Goal: Task Accomplishment & Management: Manage account settings

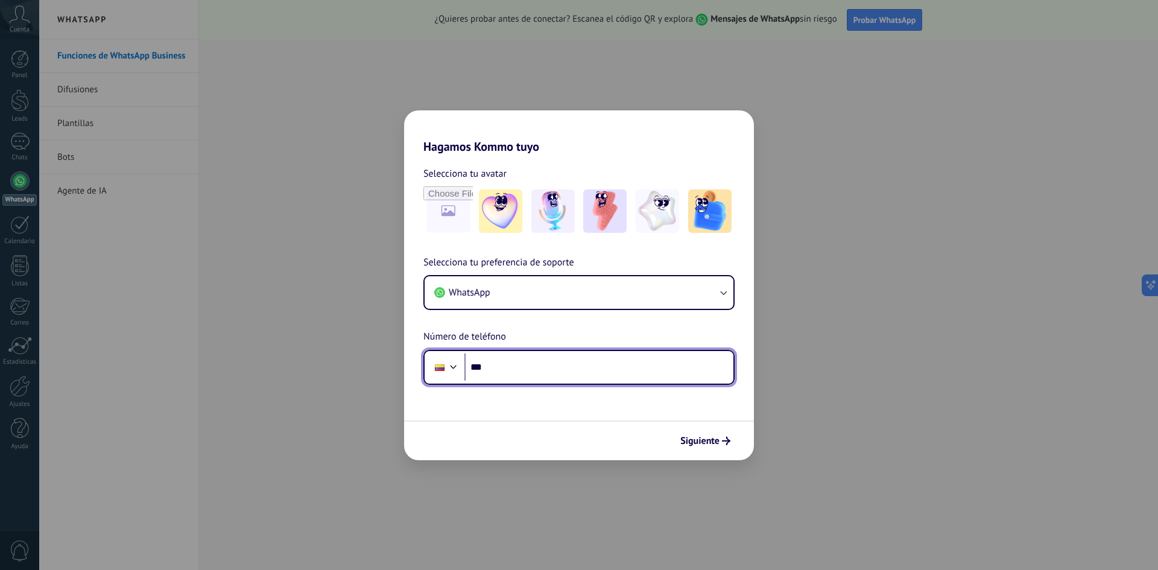
click at [550, 367] on input "***" at bounding box center [598, 367] width 269 height 28
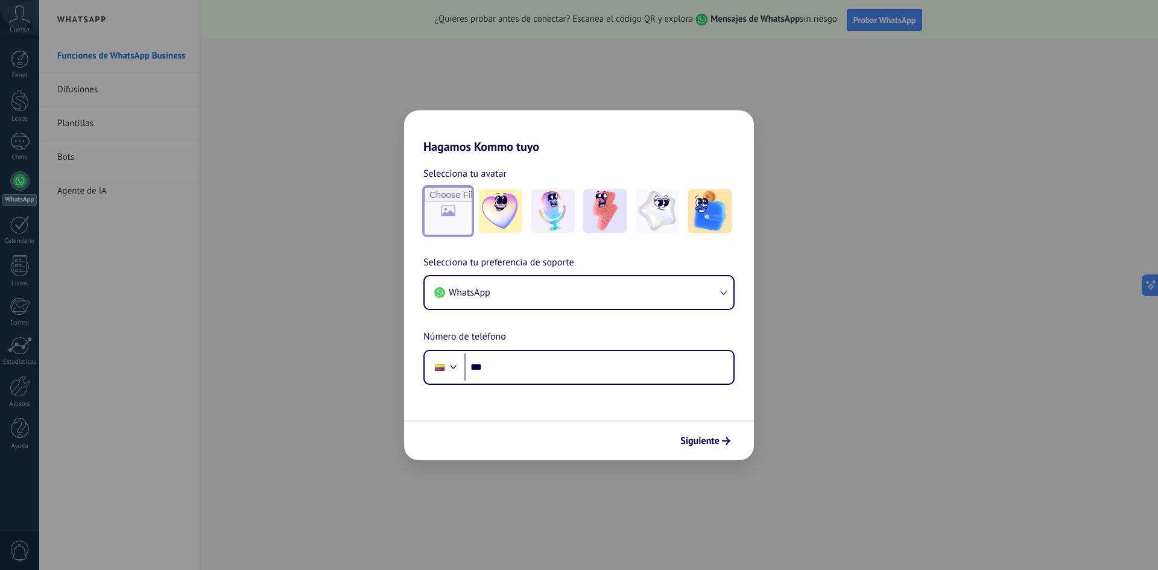
click at [451, 224] on input "file" at bounding box center [447, 211] width 47 height 47
type input "**********"
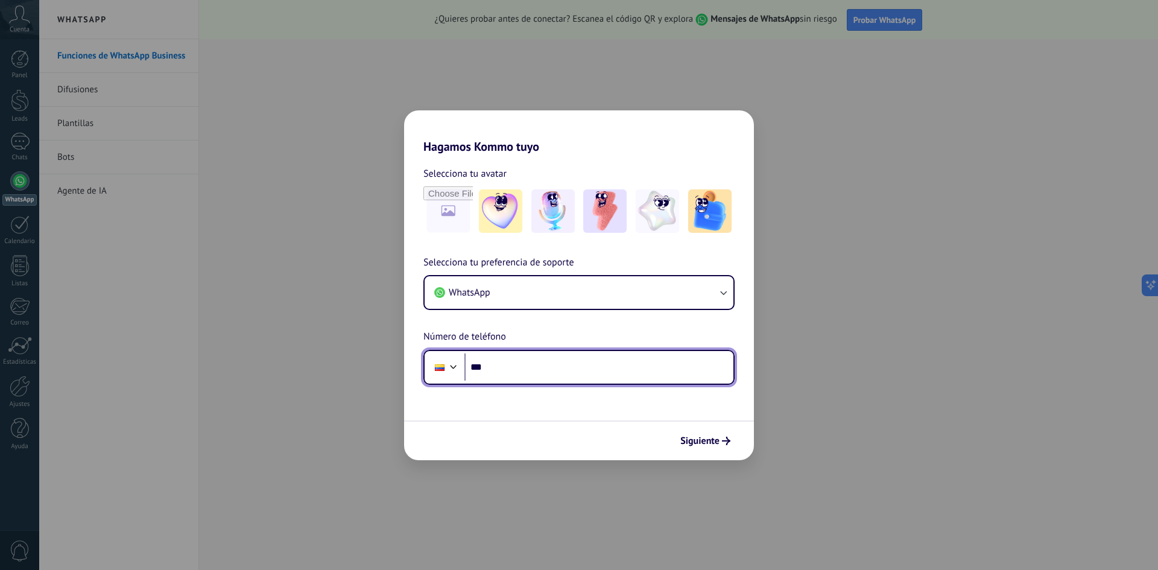
click at [550, 377] on input "***" at bounding box center [598, 367] width 269 height 28
type input "**********"
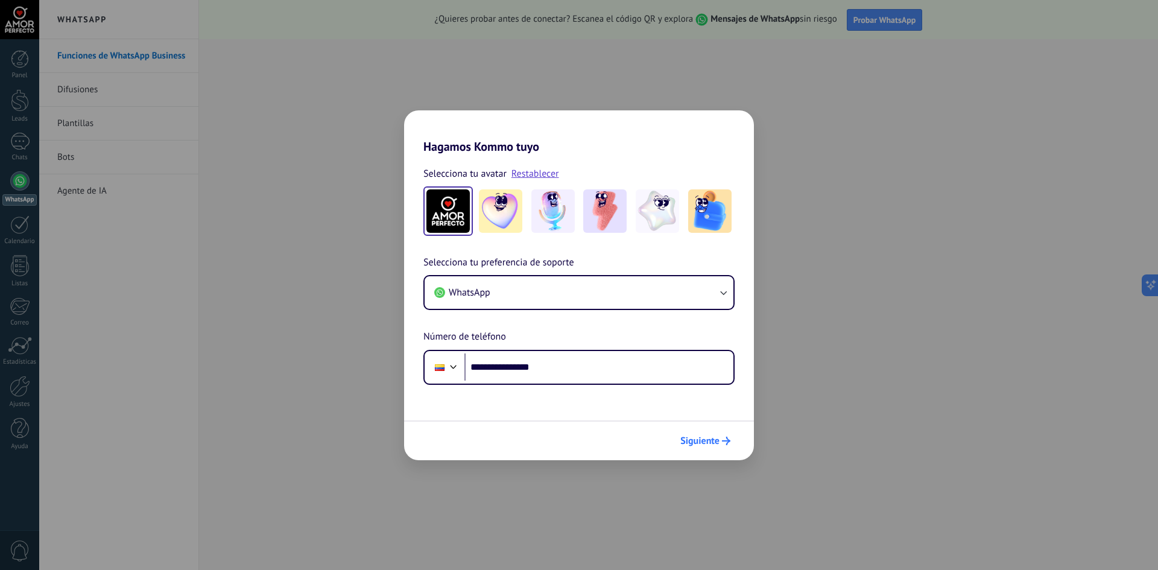
click at [713, 445] on span "Siguiente" at bounding box center [699, 441] width 39 height 8
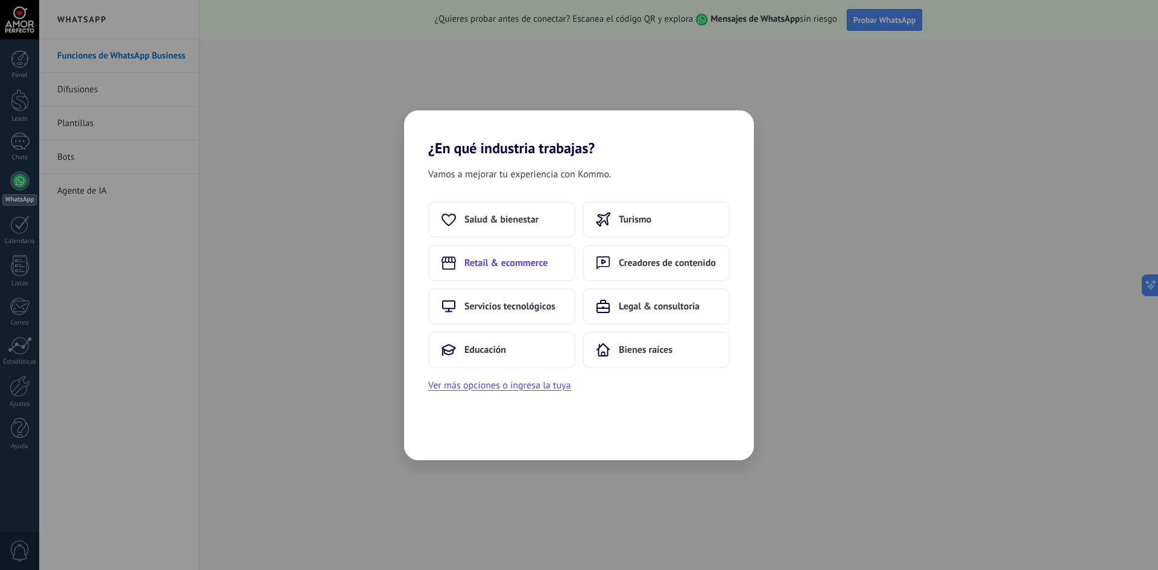
click at [538, 254] on button "Retail & ecommerce" at bounding box center [501, 263] width 147 height 36
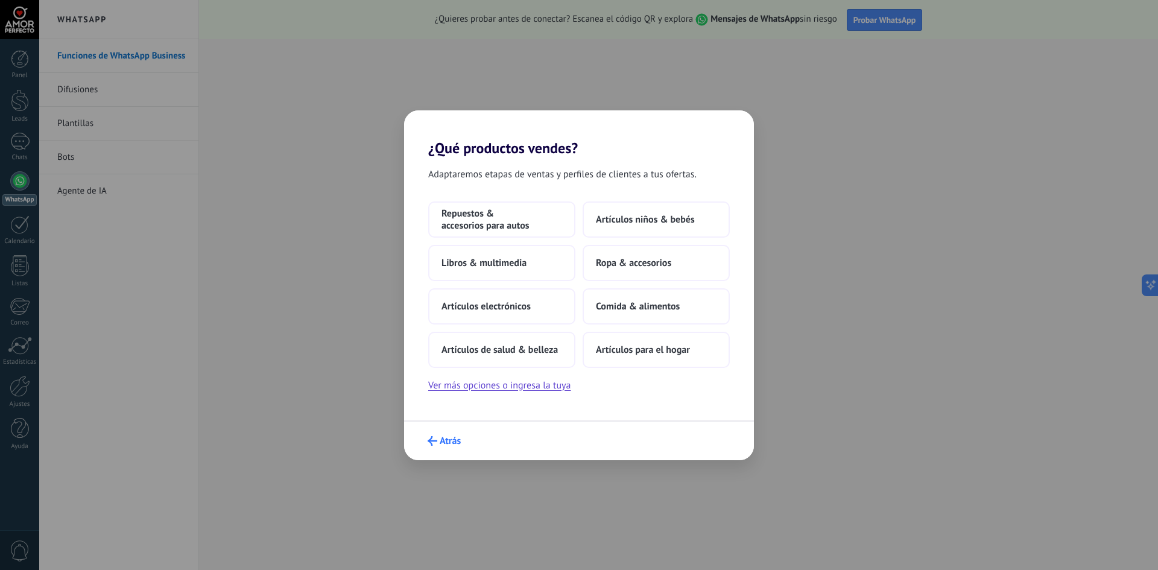
click at [439, 439] on span "Atrás" at bounding box center [443, 441] width 33 height 10
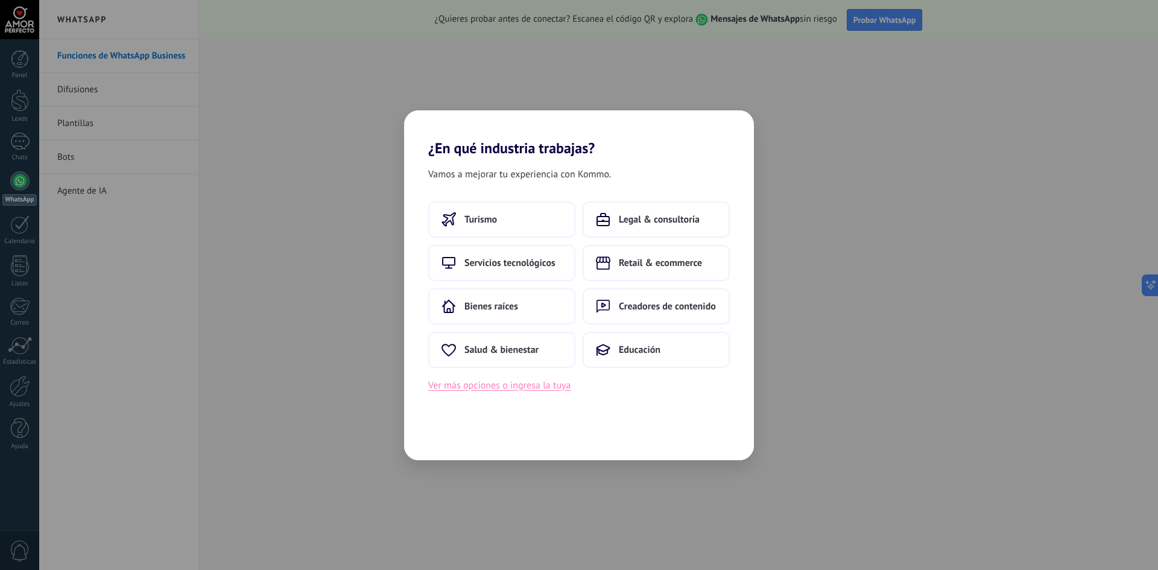
click at [511, 384] on button "Ver más opciones o ingresa la tuya" at bounding box center [499, 385] width 142 height 16
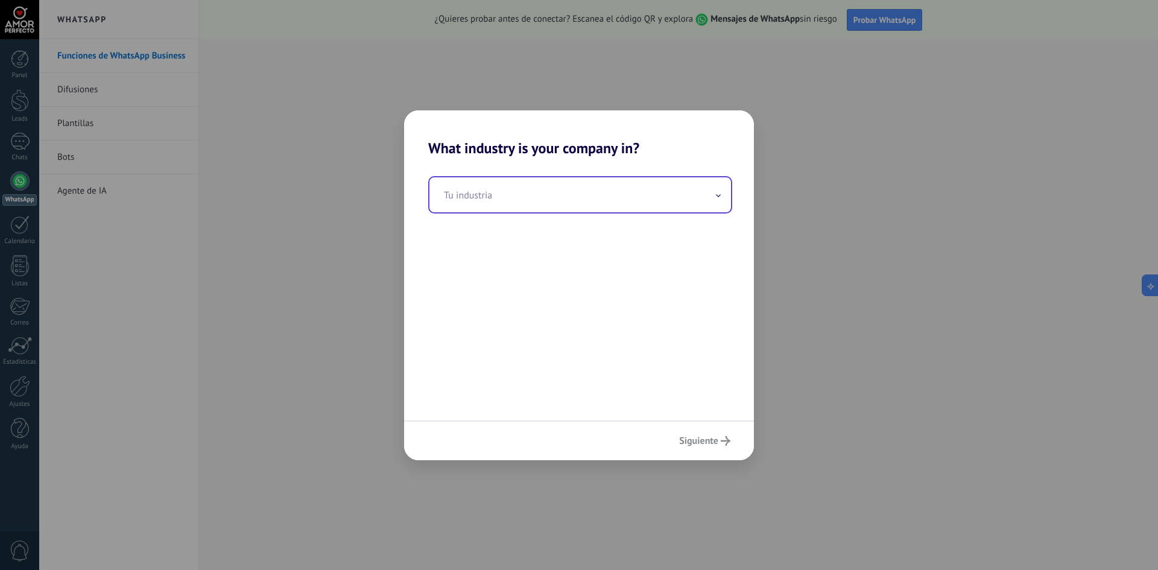
click at [525, 178] on input "text" at bounding box center [579, 194] width 301 height 35
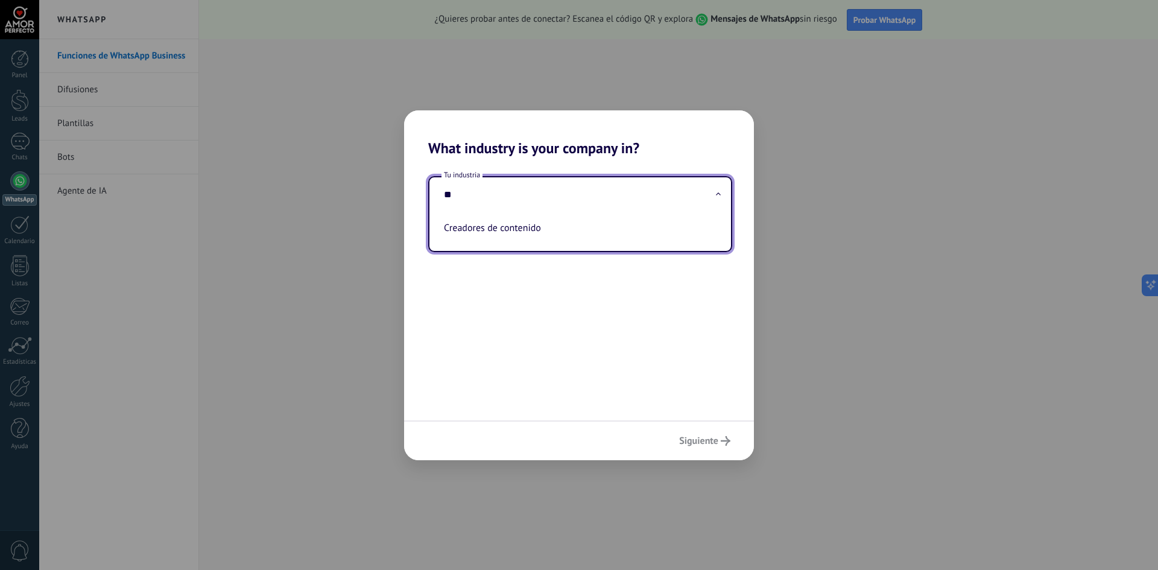
type input "*"
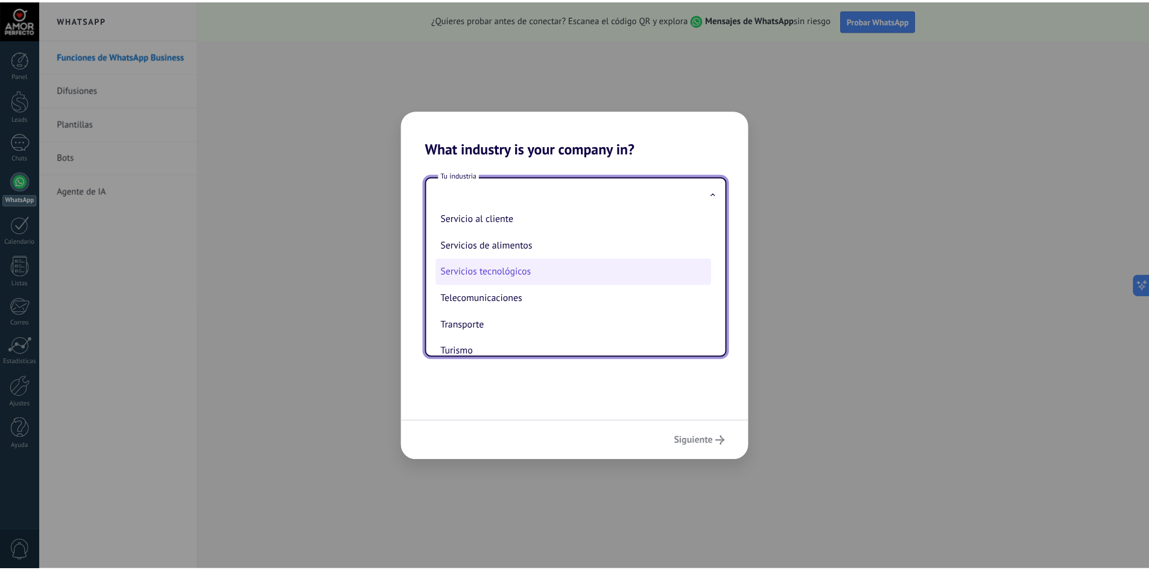
scroll to position [320, 0]
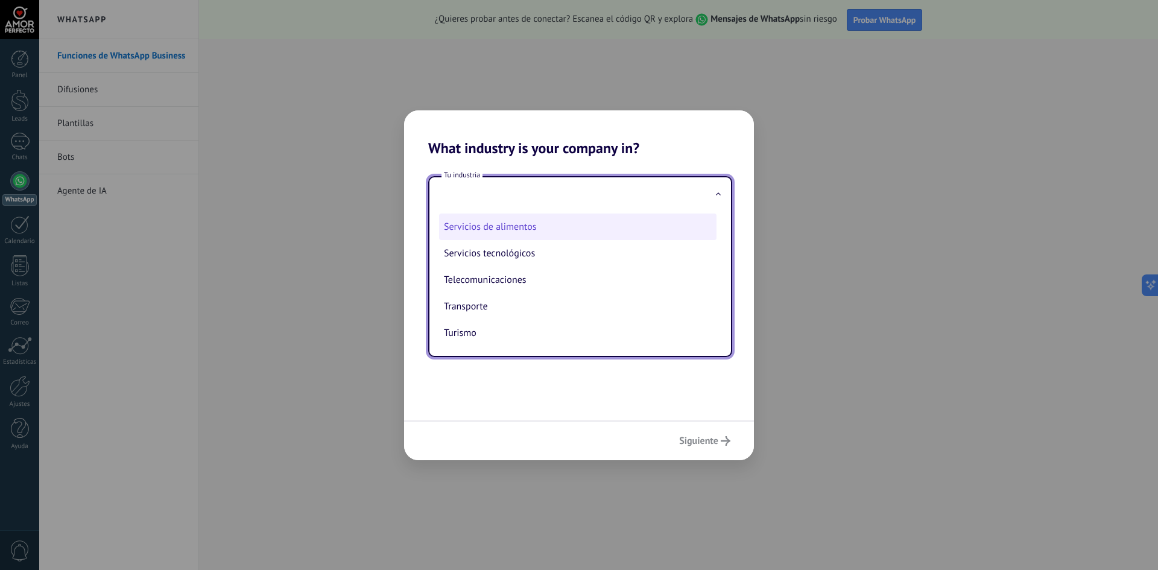
click at [509, 230] on li "Servicios de alimentos" at bounding box center [577, 226] width 277 height 27
type input "**********"
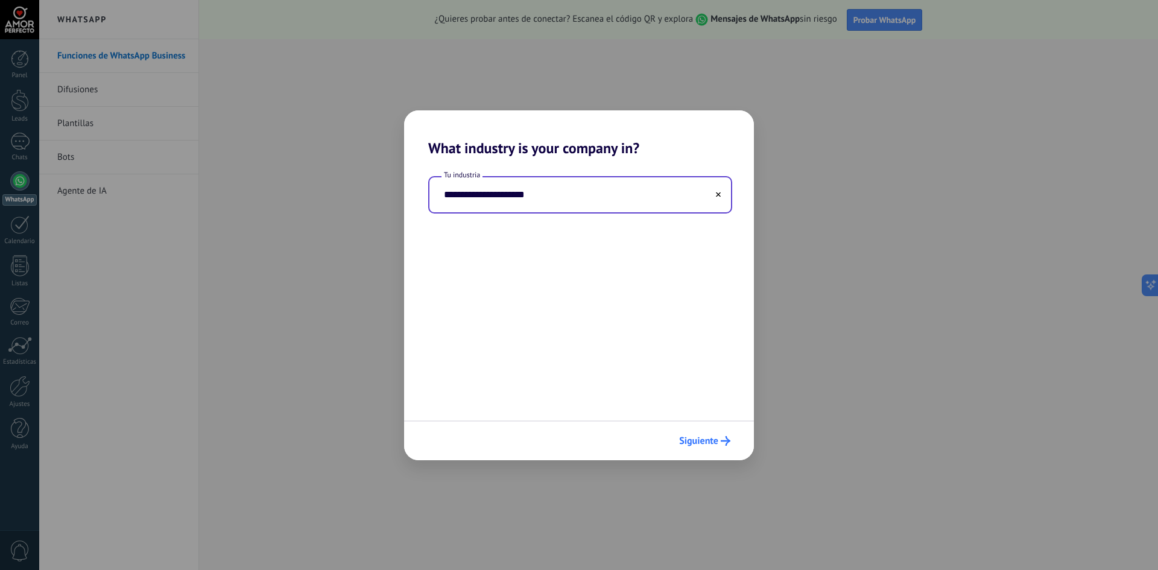
click at [712, 440] on span "Siguiente" at bounding box center [698, 441] width 39 height 8
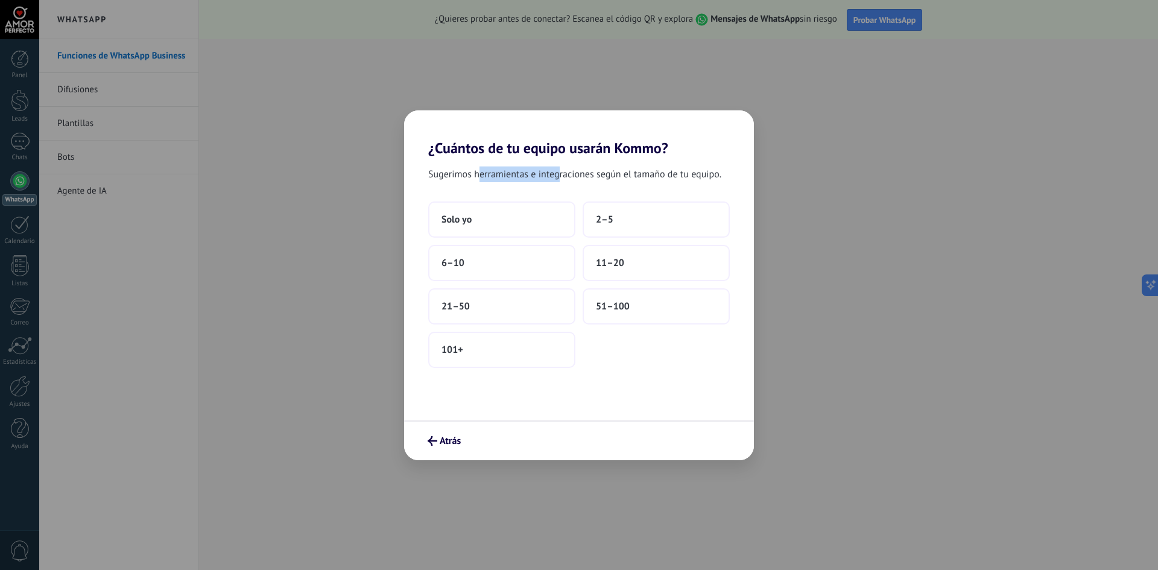
drag, startPoint x: 481, startPoint y: 180, endPoint x: 558, endPoint y: 179, distance: 76.6
click at [557, 179] on span "Sugerimos herramientas e integraciones según el tamaño de tu equipo." at bounding box center [574, 174] width 293 height 16
click at [575, 179] on span "Sugerimos herramientas e integraciones según el tamaño de tu equipo." at bounding box center [574, 174] width 293 height 16
click at [505, 179] on span "Sugerimos herramientas e integraciones según el tamaño de tu equipo." at bounding box center [574, 174] width 293 height 16
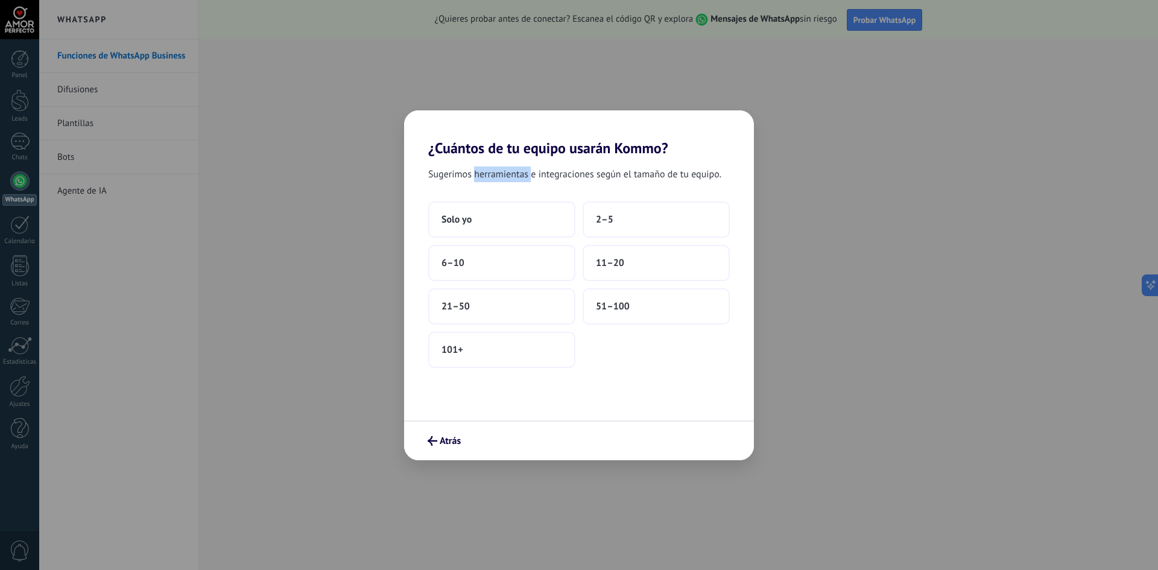
click at [505, 179] on span "Sugerimos herramientas e integraciones según el tamaño de tu equipo." at bounding box center [574, 174] width 293 height 16
click at [455, 260] on span "6–10" at bounding box center [452, 263] width 23 height 12
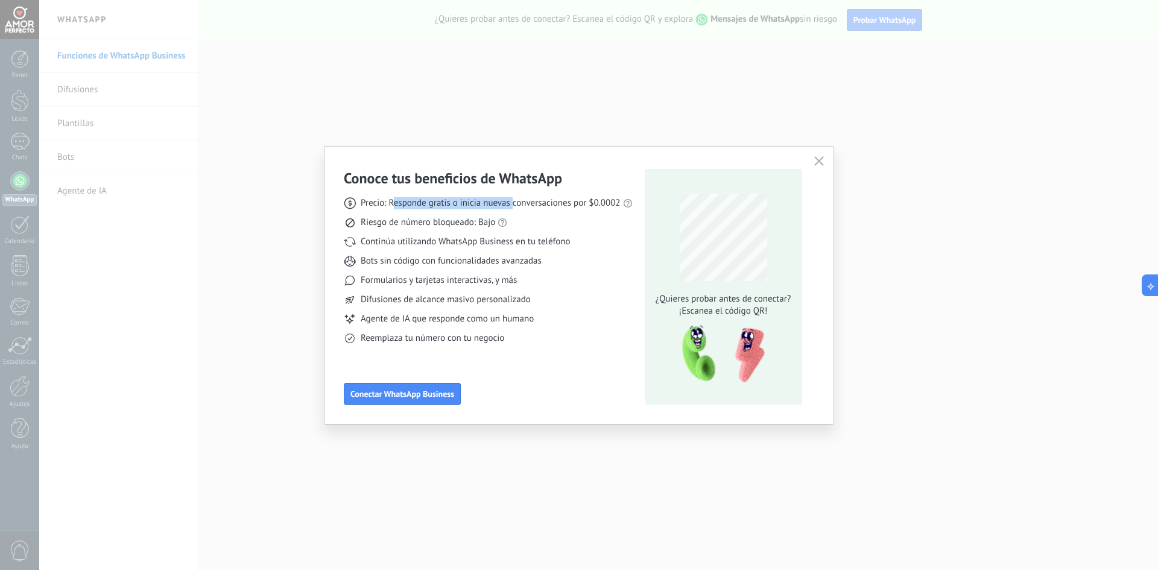
drag, startPoint x: 392, startPoint y: 202, endPoint x: 513, endPoint y: 208, distance: 121.3
click at [513, 208] on span "Precio: Responde gratis o inicia nuevas conversaciones por $0.0002" at bounding box center [491, 203] width 260 height 12
click at [535, 180] on h3 "Conoce tus beneficios de WhatsApp" at bounding box center [453, 178] width 218 height 19
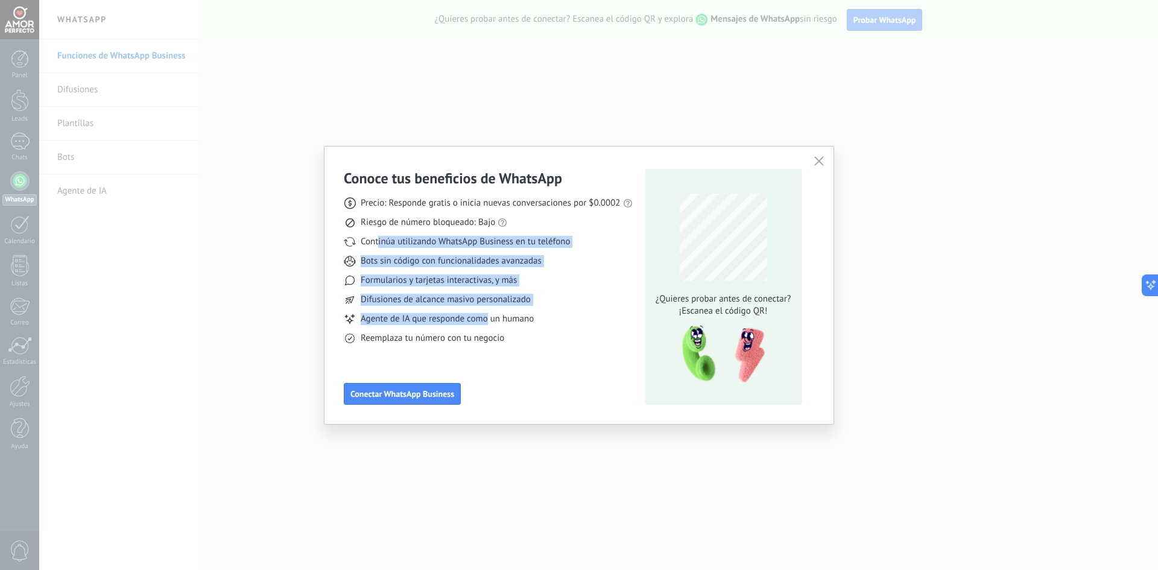
drag, startPoint x: 379, startPoint y: 241, endPoint x: 487, endPoint y: 321, distance: 134.9
click at [487, 321] on div "Precio: Responde gratis o inicia nuevas conversaciones por $0.0002 Riesgo de nú…" at bounding box center [488, 266] width 289 height 157
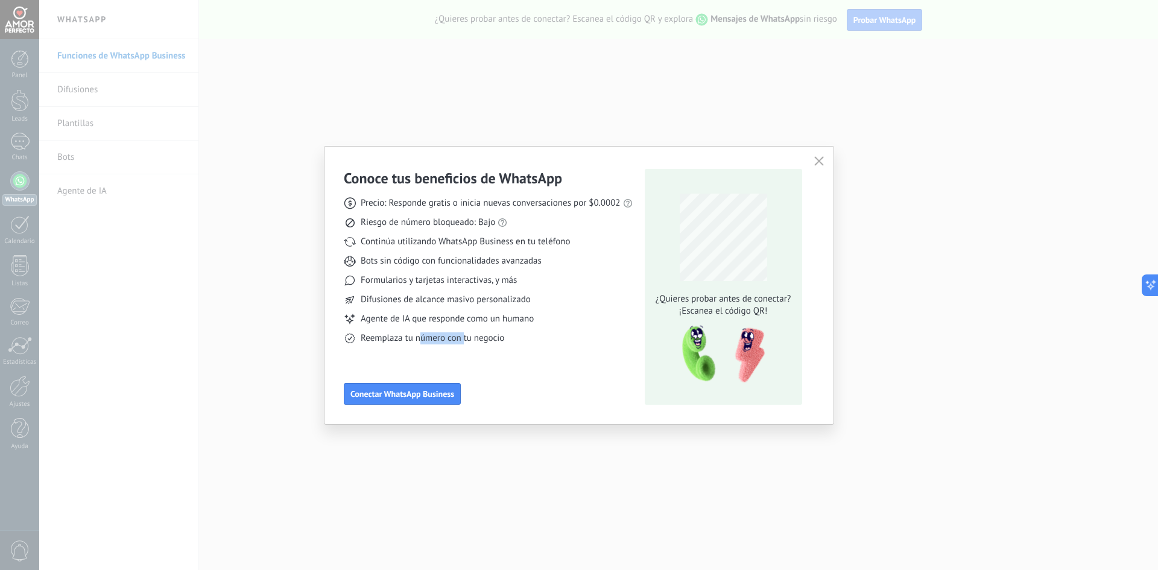
drag, startPoint x: 419, startPoint y: 341, endPoint x: 465, endPoint y: 339, distance: 45.9
click at [465, 339] on span "Reemplaza tu número con tu negocio" at bounding box center [432, 338] width 143 height 12
click at [426, 364] on div "Conoce tus beneficios de WhatsApp Precio: Responde gratis o inicia nuevas conve…" at bounding box center [488, 287] width 289 height 236
drag, startPoint x: 391, startPoint y: 397, endPoint x: 421, endPoint y: 264, distance: 136.6
click at [421, 265] on div "Conoce tus beneficios de WhatsApp Precio: Responde gratis o inicia nuevas conve…" at bounding box center [488, 287] width 289 height 236
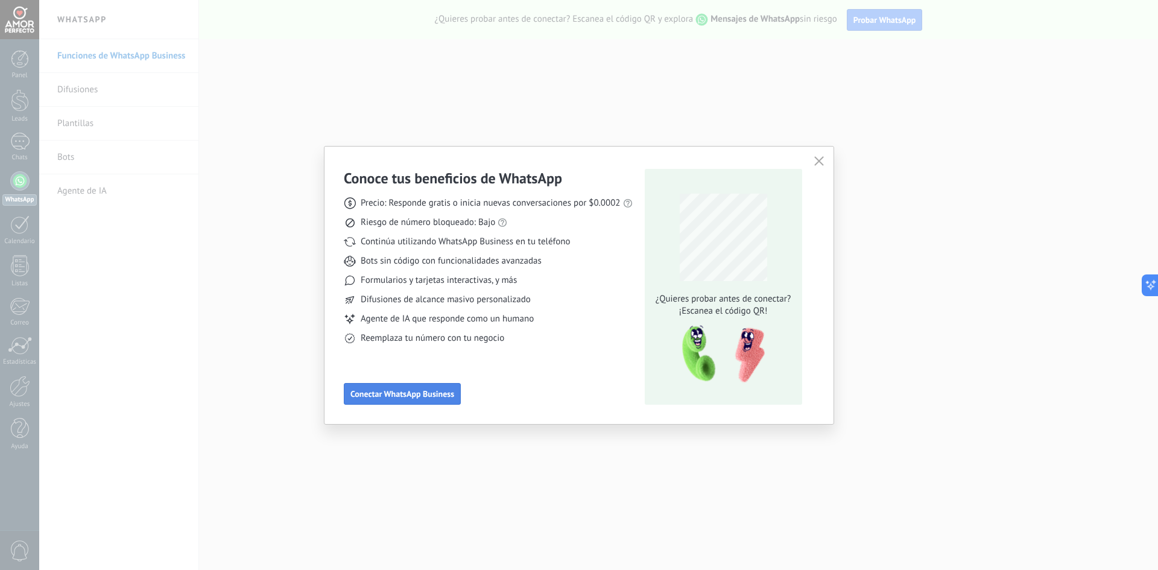
click at [403, 403] on button "Conectar WhatsApp Business" at bounding box center [402, 394] width 117 height 22
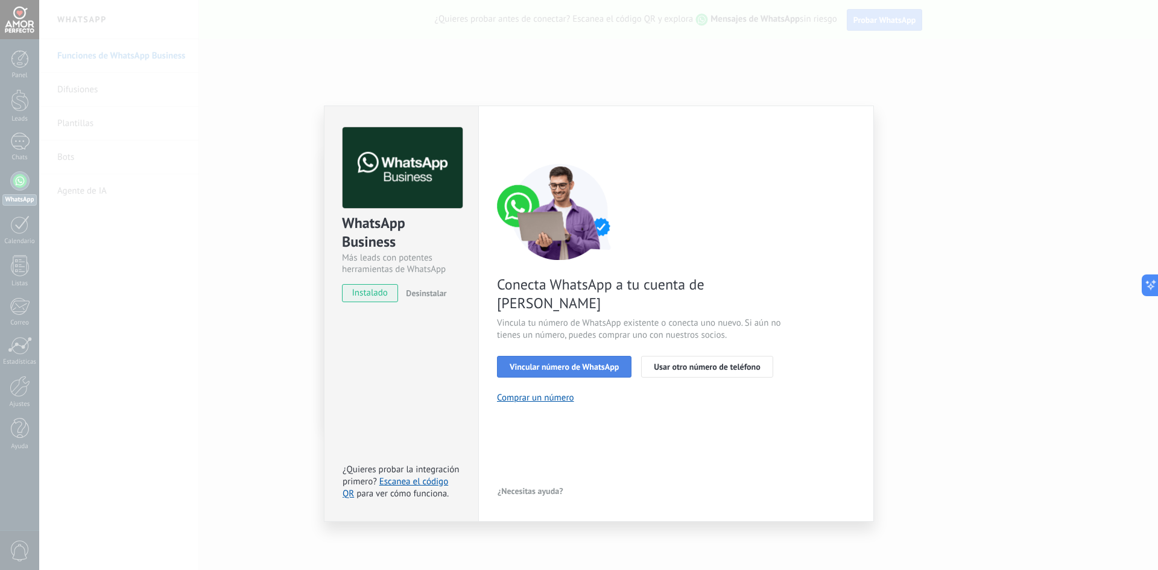
click at [581, 362] on span "Vincular número de WhatsApp" at bounding box center [563, 366] width 109 height 8
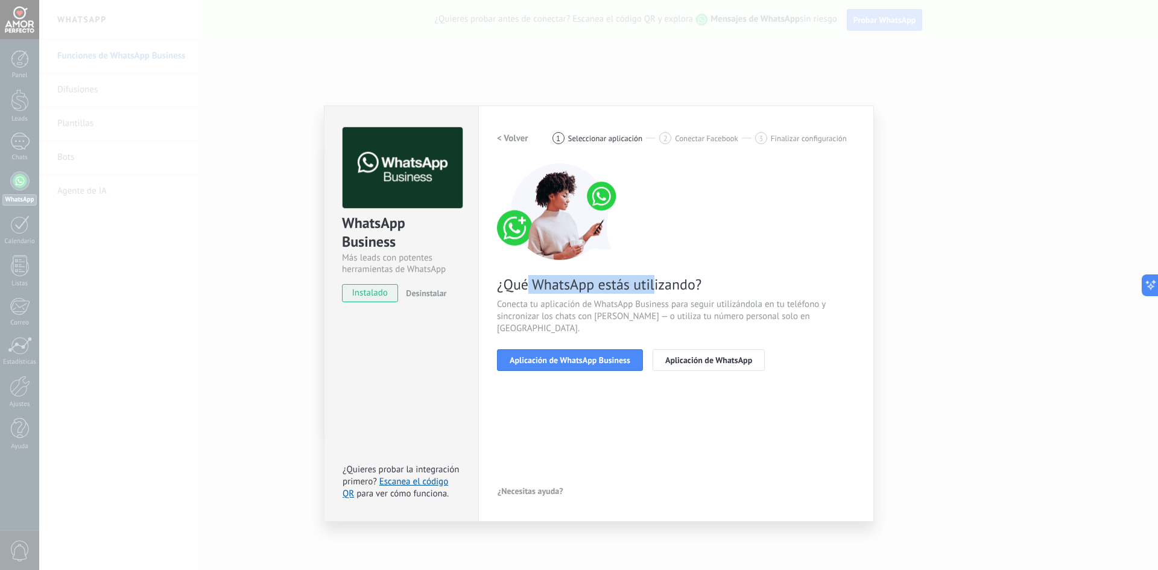
drag, startPoint x: 543, startPoint y: 287, endPoint x: 652, endPoint y: 287, distance: 109.7
click at [652, 287] on span "¿Qué WhatsApp estás utilizando?" at bounding box center [676, 284] width 358 height 19
click at [587, 353] on button "Aplicación de WhatsApp Business" at bounding box center [570, 360] width 146 height 22
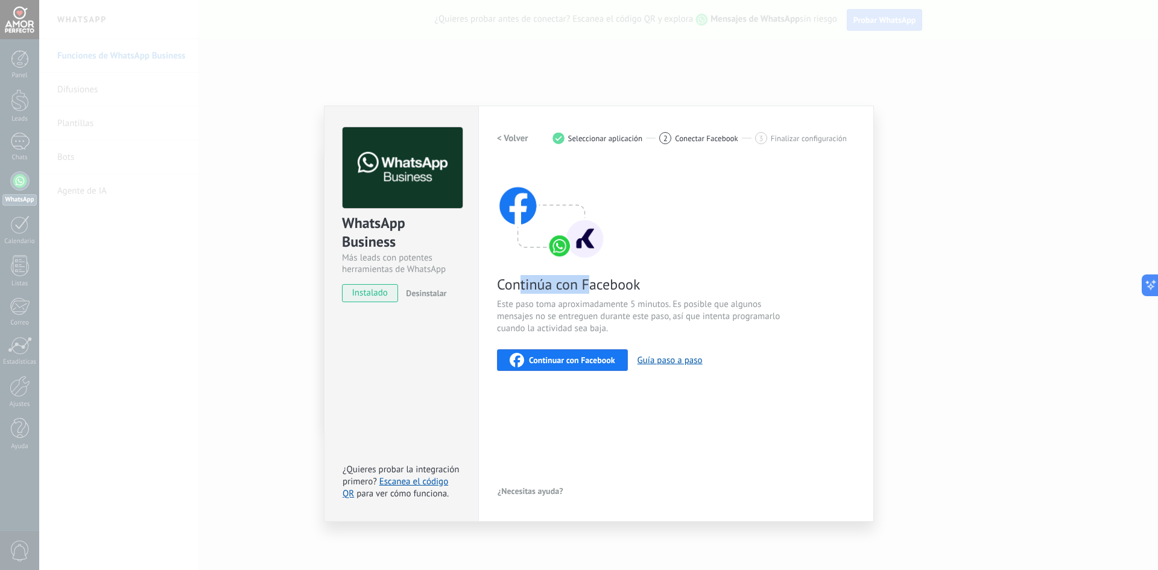
drag, startPoint x: 528, startPoint y: 283, endPoint x: 590, endPoint y: 282, distance: 62.1
click at [590, 282] on span "Continúa con Facebook" at bounding box center [640, 284] width 287 height 19
click at [569, 286] on span "Continúa con Facebook" at bounding box center [640, 284] width 287 height 19
drag, startPoint x: 516, startPoint y: 279, endPoint x: 582, endPoint y: 280, distance: 65.7
click at [582, 280] on span "Continúa con Facebook" at bounding box center [640, 284] width 287 height 19
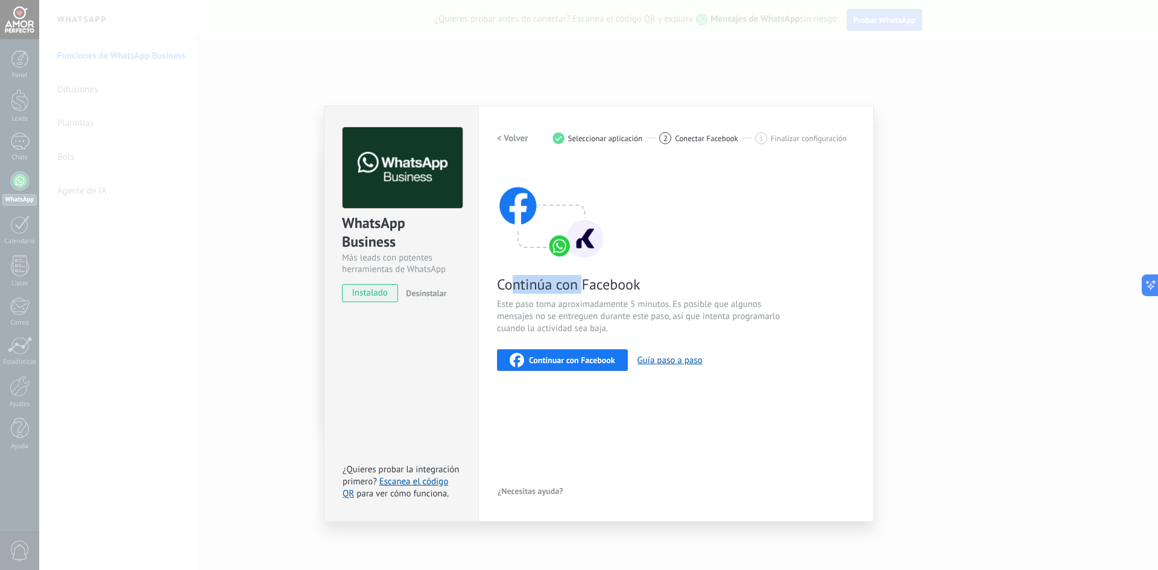
click at [561, 239] on img at bounding box center [551, 211] width 109 height 96
click at [560, 131] on div "< Volver 1 Seleccionar aplicación 2 Conectar Facebook 3 Finalizar configuración" at bounding box center [676, 138] width 358 height 22
click at [520, 137] on h2 "< Volver" at bounding box center [512, 138] width 31 height 11
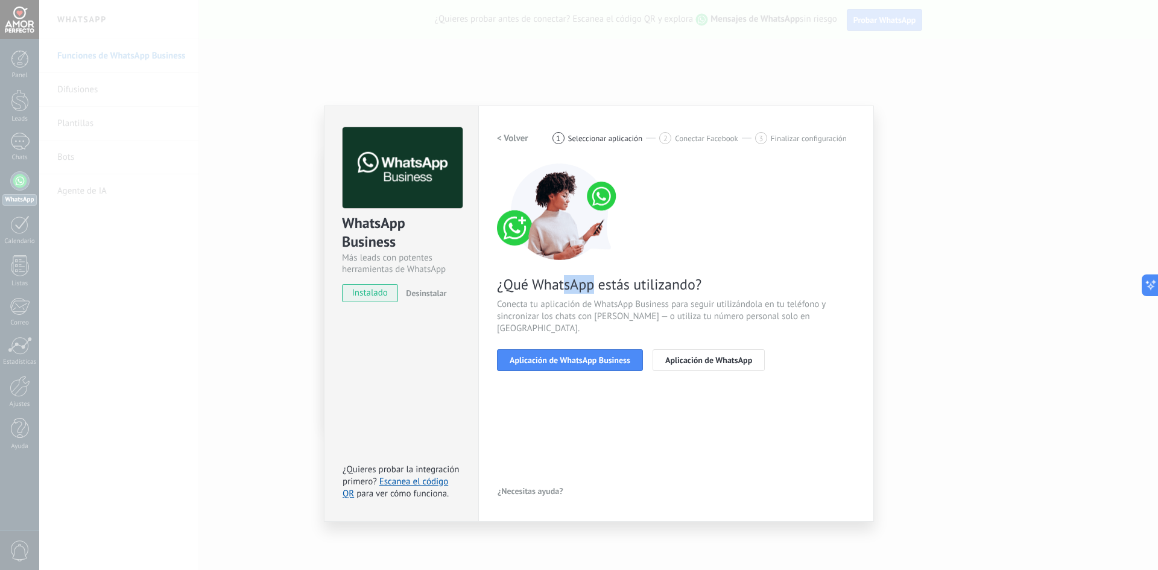
drag, startPoint x: 566, startPoint y: 289, endPoint x: 594, endPoint y: 288, distance: 28.3
click at [594, 288] on span "¿Qué WhatsApp estás utilizando?" at bounding box center [676, 284] width 358 height 19
drag, startPoint x: 621, startPoint y: 306, endPoint x: 647, endPoint y: 306, distance: 25.9
click at [647, 306] on span "Conecta tu aplicación de WhatsApp Business para seguir utilizándola en tu teléf…" at bounding box center [676, 316] width 358 height 36
click at [727, 356] on span "Aplicación de WhatsApp" at bounding box center [708, 360] width 87 height 8
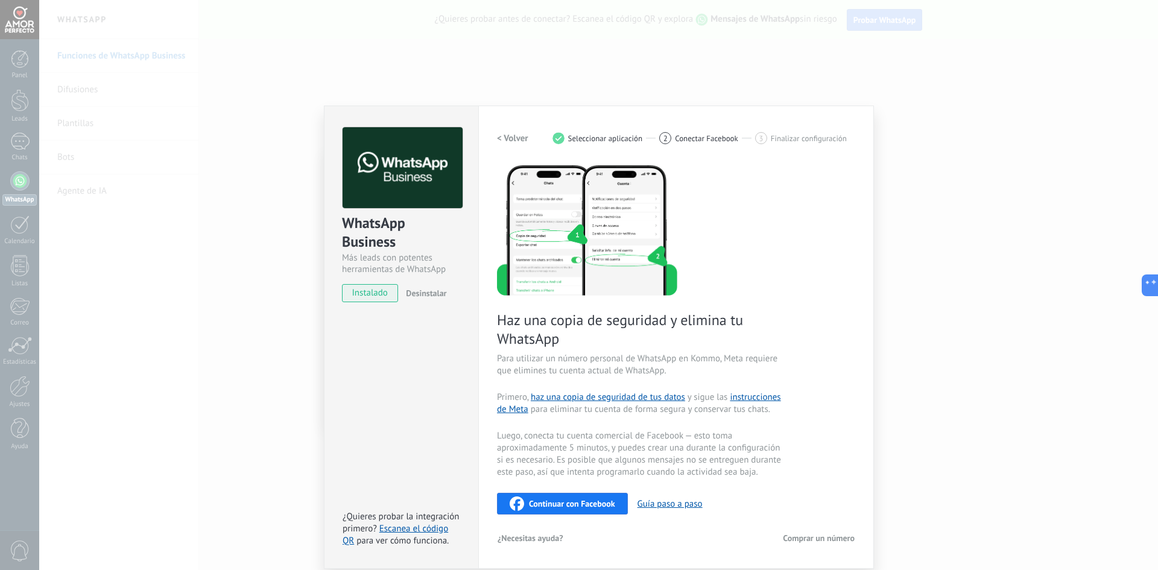
click at [504, 130] on button "< Volver" at bounding box center [512, 138] width 31 height 22
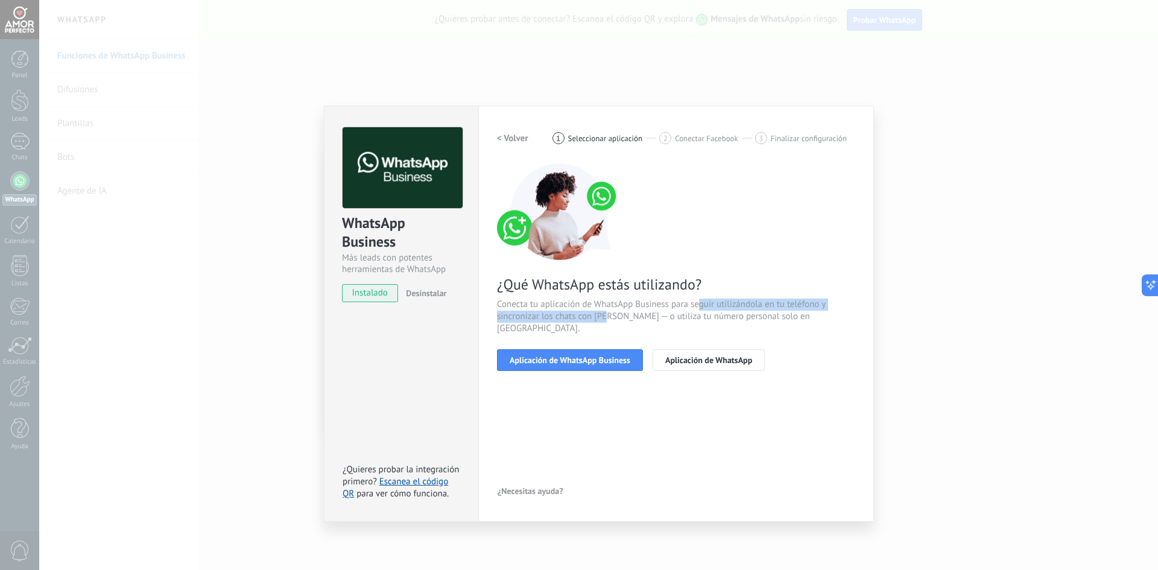
drag, startPoint x: 699, startPoint y: 307, endPoint x: 610, endPoint y: 320, distance: 90.2
click at [610, 320] on span "Conecta tu aplicación de WhatsApp Business para seguir utilizándola en tu teléf…" at bounding box center [676, 316] width 358 height 36
click at [714, 356] on span "Aplicación de WhatsApp" at bounding box center [708, 360] width 87 height 8
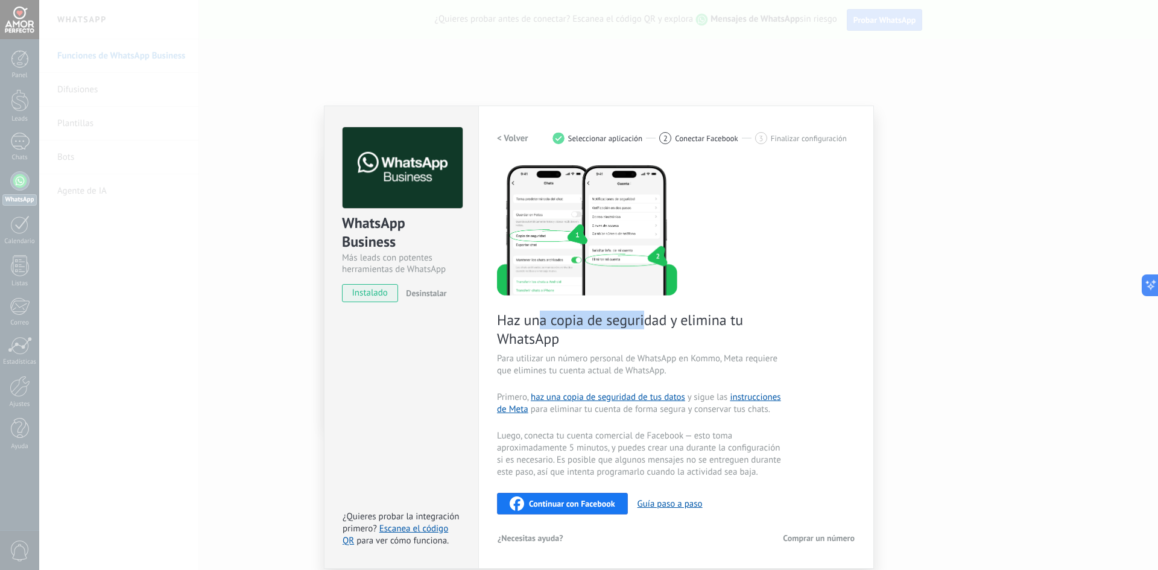
drag, startPoint x: 536, startPoint y: 316, endPoint x: 643, endPoint y: 315, distance: 106.7
click at [643, 315] on span "Haz una copia de seguridad y elimina tu WhatsApp" at bounding box center [640, 328] width 287 height 37
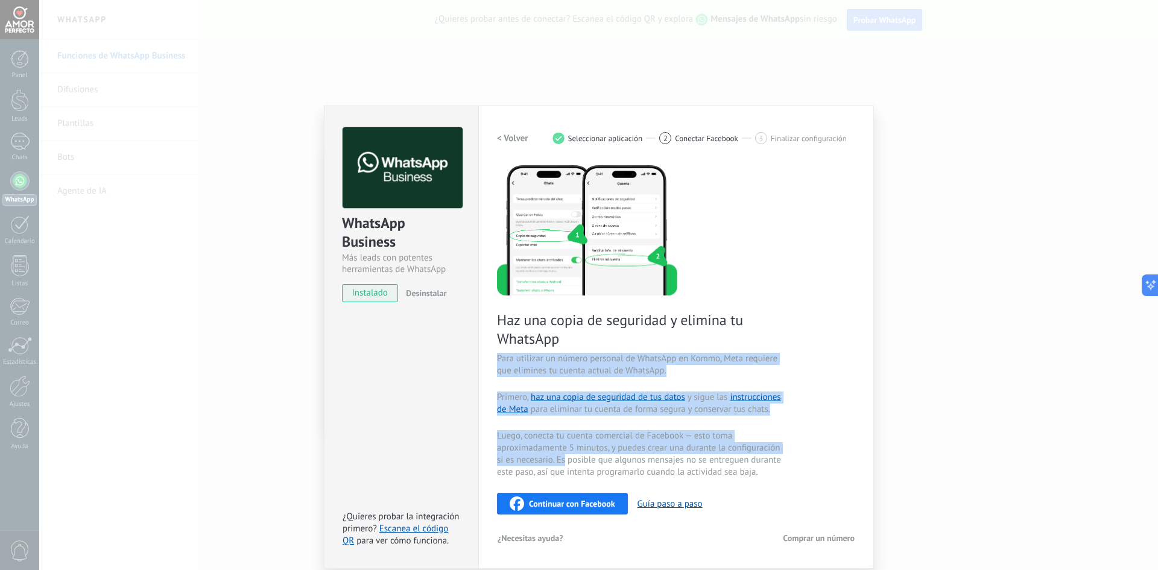
drag, startPoint x: 547, startPoint y: 351, endPoint x: 564, endPoint y: 461, distance: 111.1
click at [564, 461] on div "Haz una copia de seguridad y elimina tu WhatsApp Para utilizar un número person…" at bounding box center [676, 338] width 358 height 351
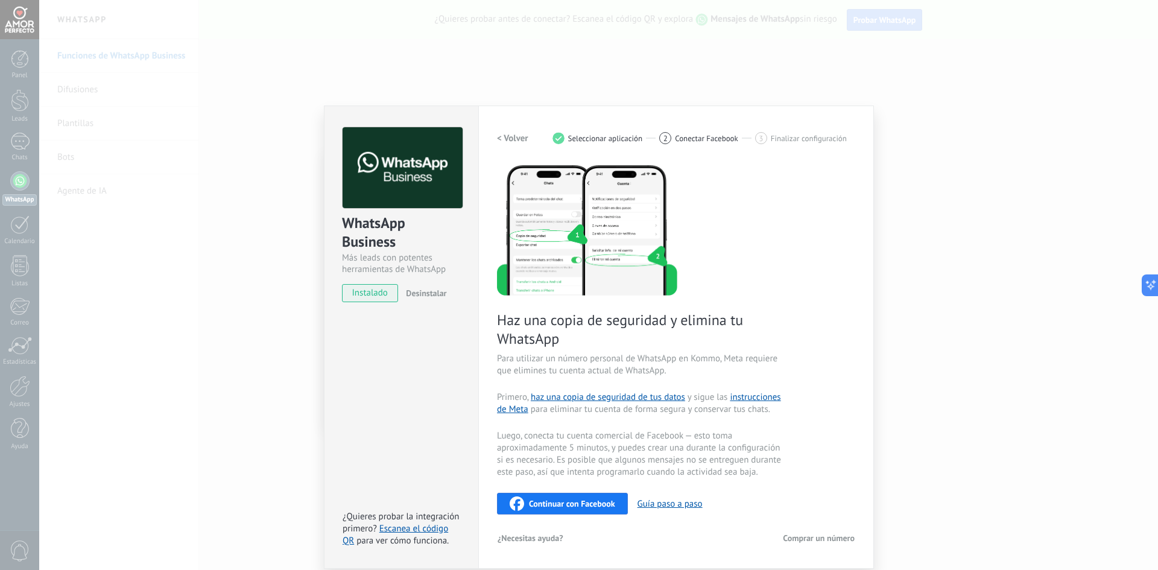
click at [609, 465] on span "Luego, conecta tu cuenta comercial de Facebook — esto toma aproximadamente 5 mi…" at bounding box center [640, 454] width 287 height 48
click at [808, 537] on span "Comprar un número" at bounding box center [819, 538] width 72 height 8
drag, startPoint x: 595, startPoint y: 317, endPoint x: 634, endPoint y: 320, distance: 39.3
click at [638, 314] on span "Haz una copia de seguridad y elimina tu WhatsApp" at bounding box center [640, 328] width 287 height 37
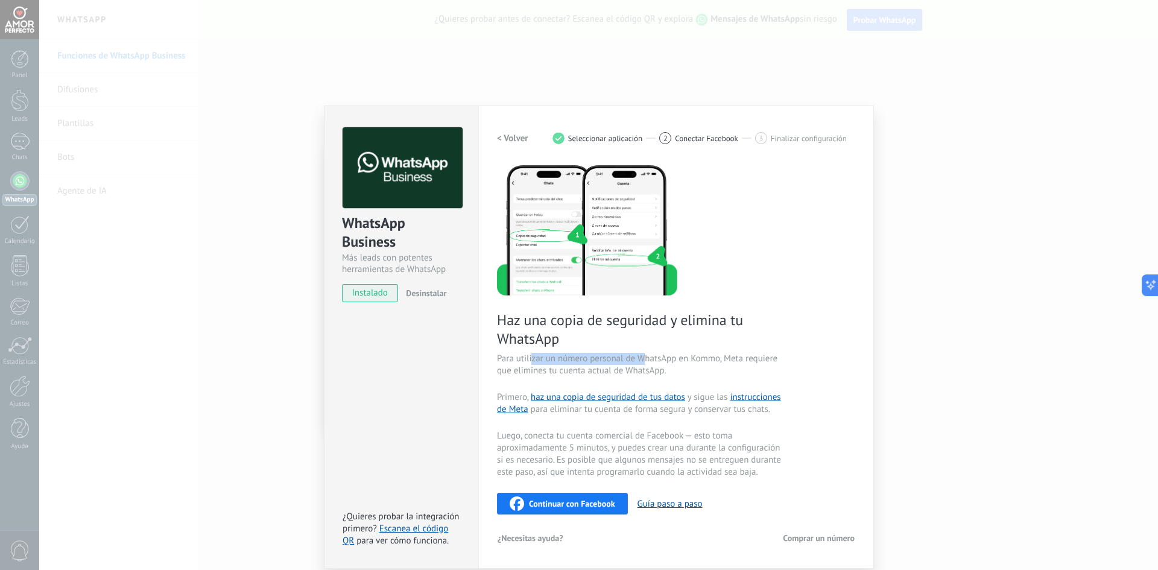
drag, startPoint x: 553, startPoint y: 353, endPoint x: 642, endPoint y: 360, distance: 88.9
click at [642, 360] on span "Para utilizar un número personal de WhatsApp en Kommo, Meta requiere que elimin…" at bounding box center [640, 365] width 287 height 24
click at [523, 137] on h2 "< Volver" at bounding box center [512, 138] width 31 height 11
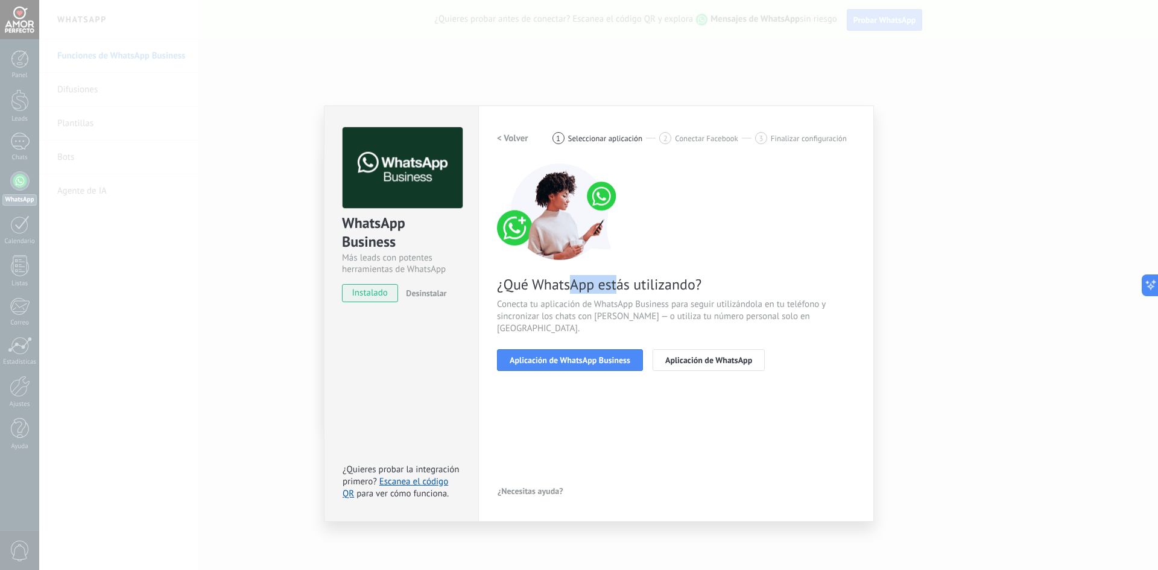
drag, startPoint x: 585, startPoint y: 283, endPoint x: 612, endPoint y: 292, distance: 28.0
click at [614, 287] on span "¿Qué WhatsApp estás utilizando?" at bounding box center [676, 284] width 358 height 19
click at [560, 356] on span "Aplicación de WhatsApp Business" at bounding box center [569, 360] width 121 height 8
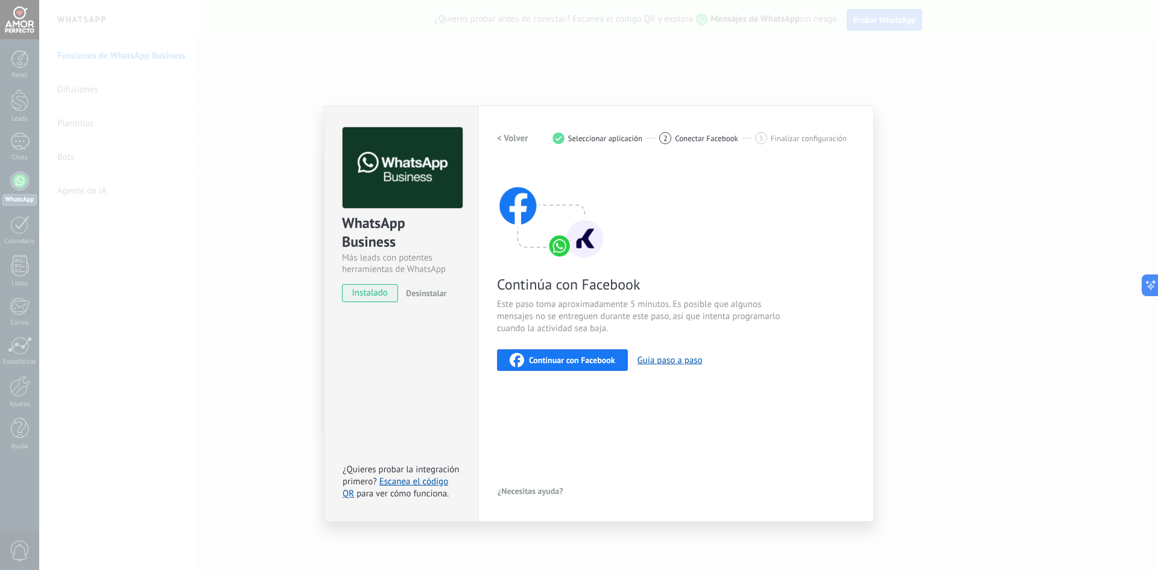
click at [533, 356] on span "Continuar con Facebook" at bounding box center [572, 360] width 86 height 8
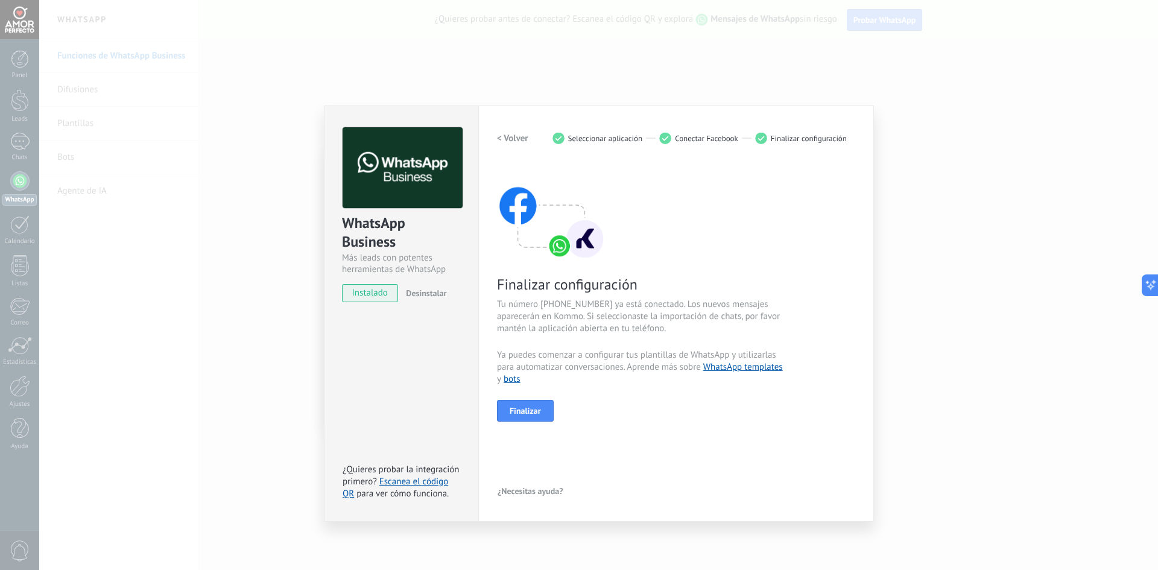
drag, startPoint x: 539, startPoint y: 412, endPoint x: 602, endPoint y: 356, distance: 84.1
click at [602, 359] on div "Finalizar configuración Tu número +57 318 3373219 ya está conectado. Los nuevos…" at bounding box center [676, 292] width 358 height 258
click at [531, 414] on span "Finalizar" at bounding box center [524, 410] width 31 height 8
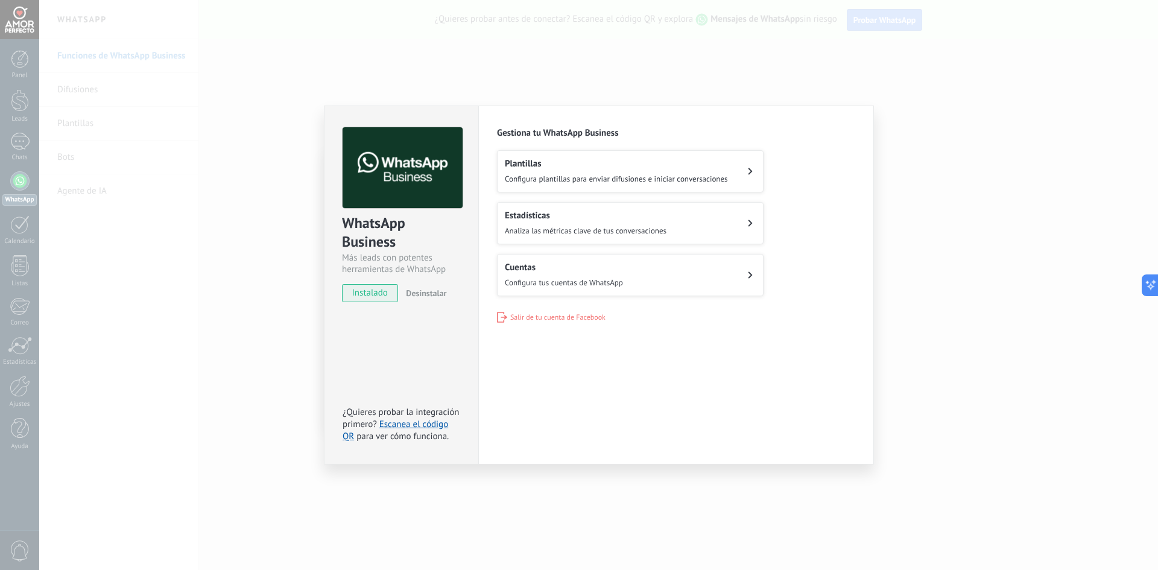
click at [922, 300] on div "WhatsApp Business Más leads con potentes herramientas de WhatsApp instalado Des…" at bounding box center [598, 285] width 1118 height 570
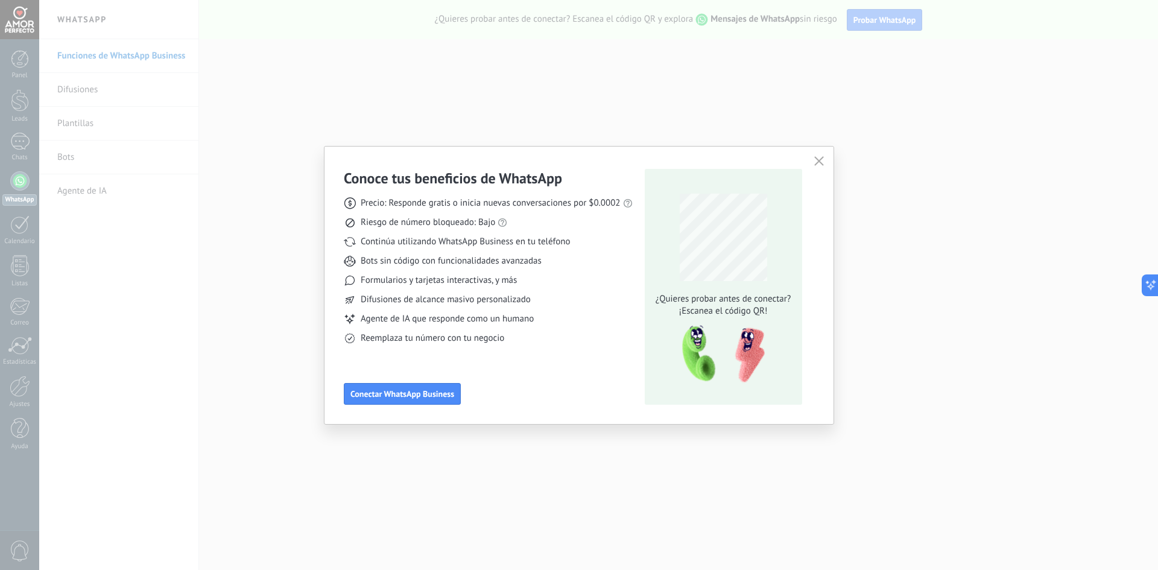
click at [818, 163] on icon "button" at bounding box center [819, 161] width 10 height 10
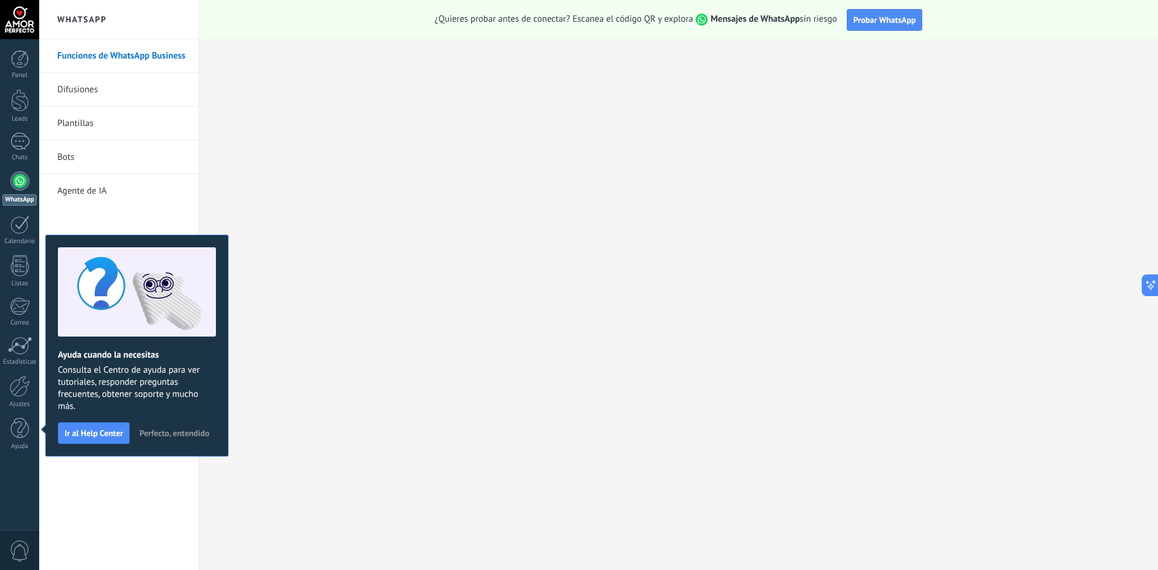
click at [24, 20] on div at bounding box center [19, 19] width 39 height 39
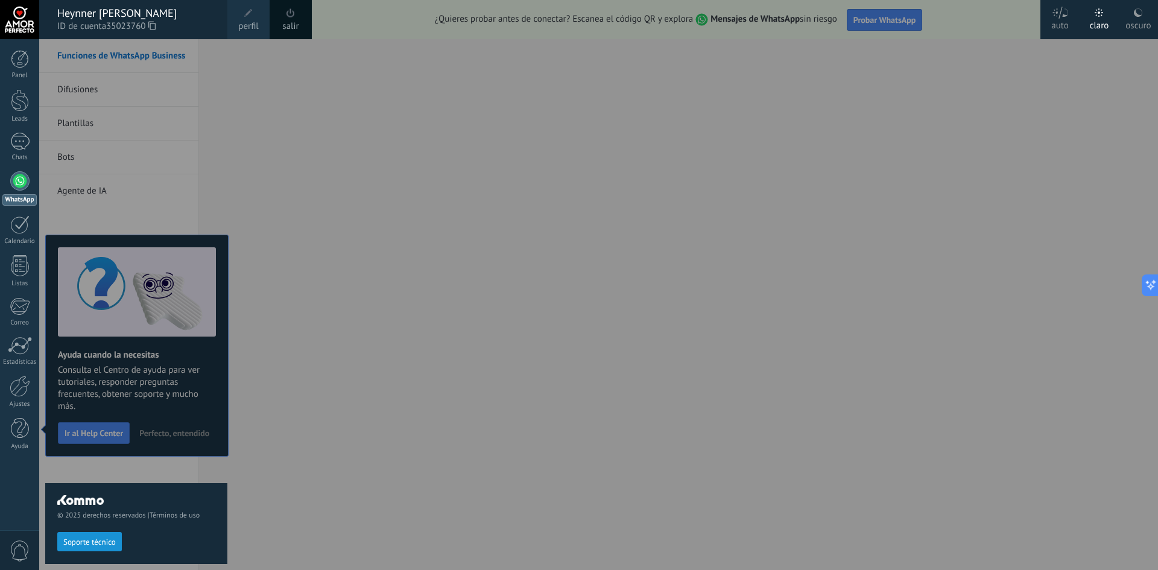
click at [16, 184] on div at bounding box center [19, 180] width 19 height 19
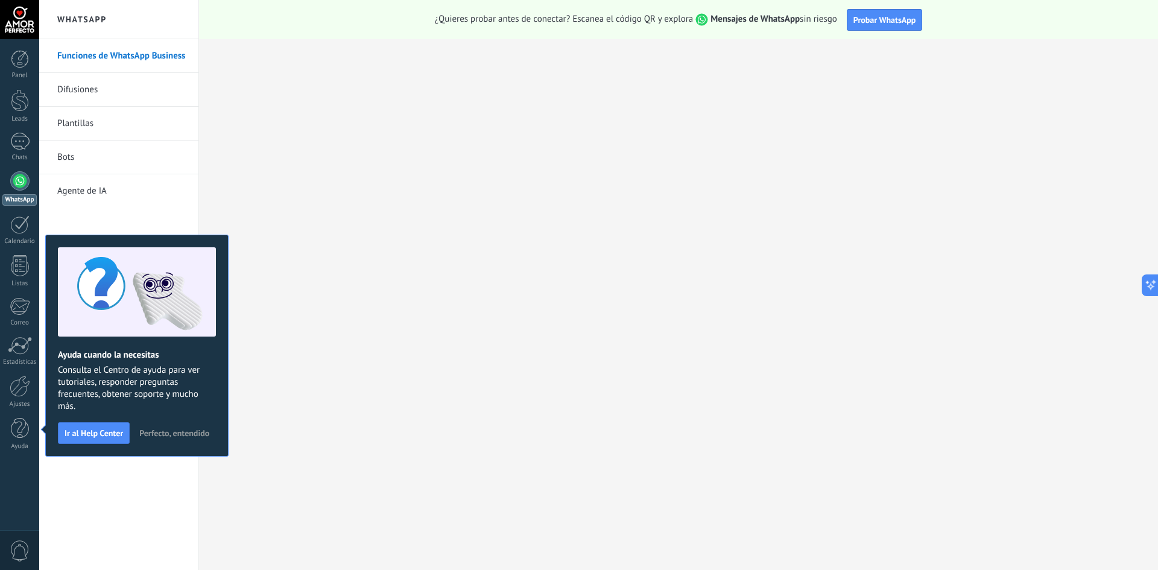
click at [16, 184] on div at bounding box center [19, 180] width 19 height 19
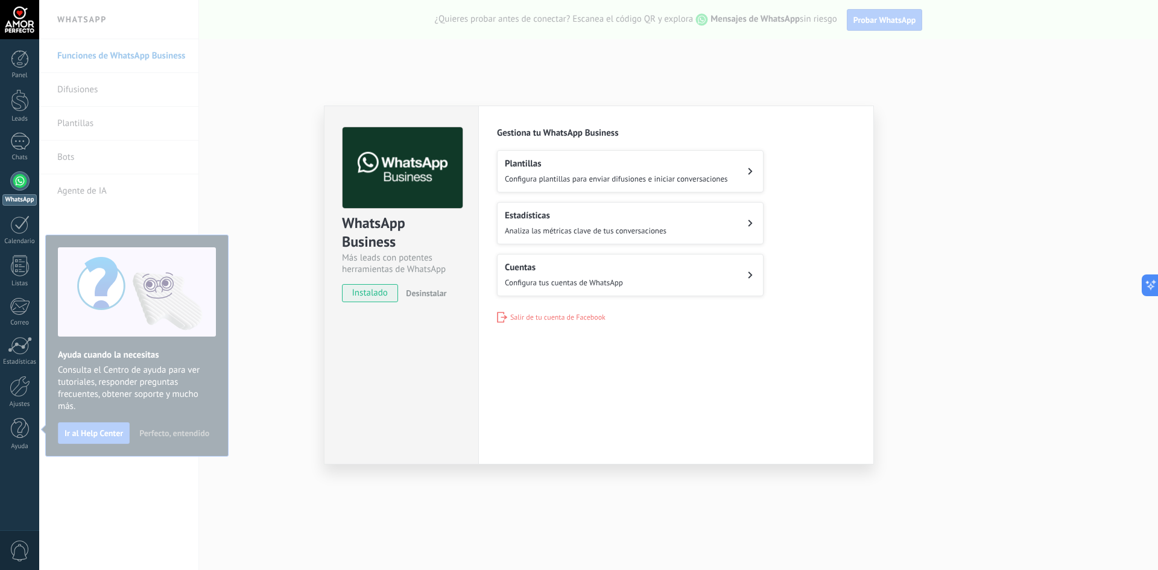
click at [561, 269] on h2 "Cuentas" at bounding box center [564, 267] width 118 height 11
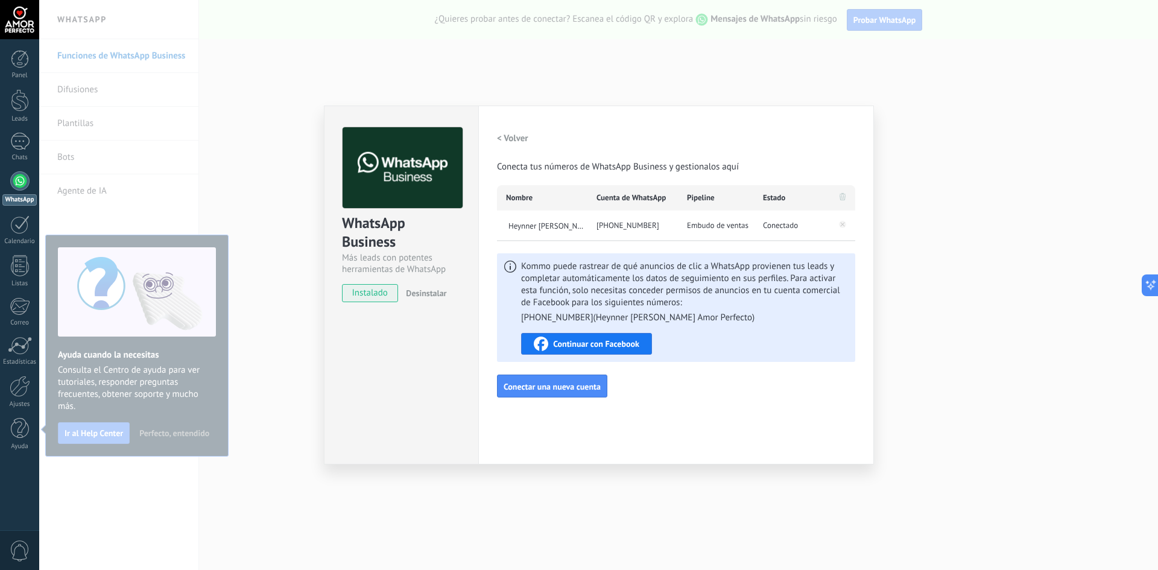
click at [265, 471] on div "WhatsApp Business Más leads con potentes herramientas de WhatsApp instalado Des…" at bounding box center [598, 285] width 1118 height 570
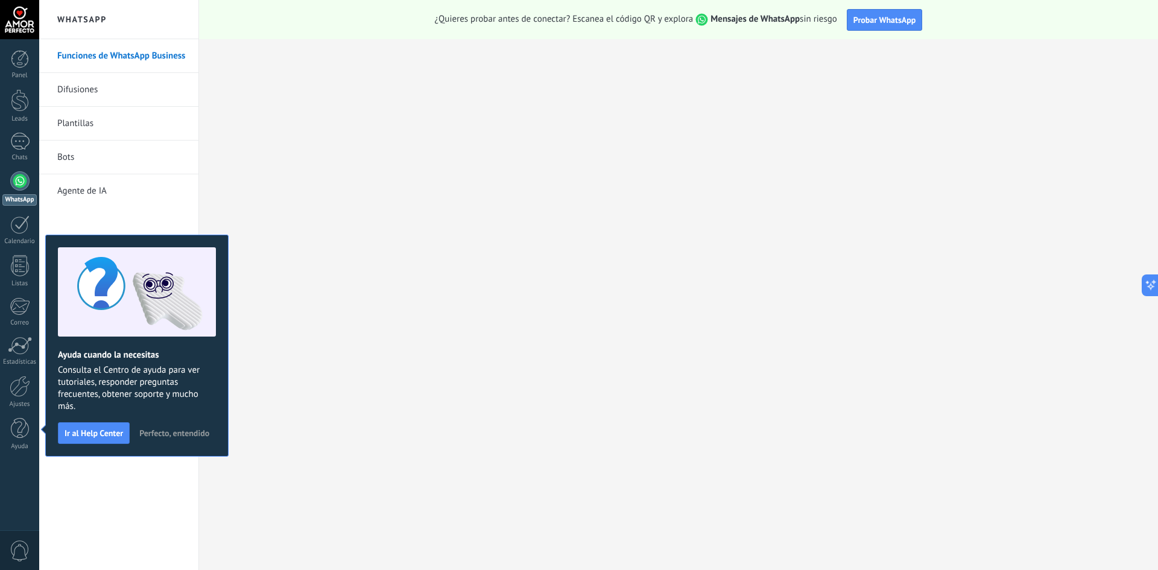
click at [17, 179] on div at bounding box center [19, 180] width 19 height 19
click at [891, 19] on span "Probar WhatsApp" at bounding box center [884, 19] width 63 height 11
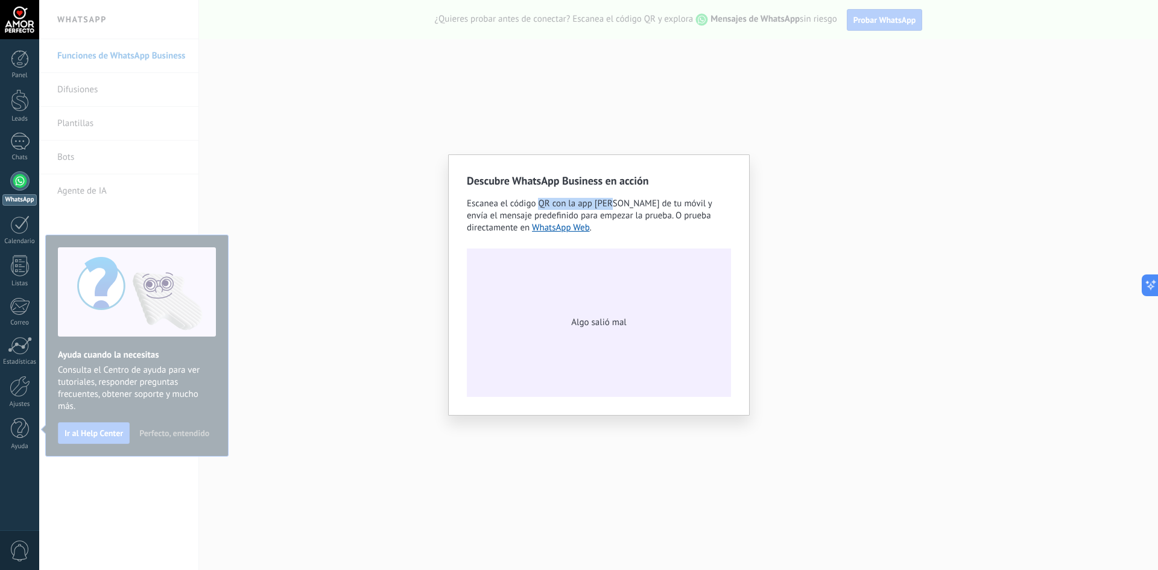
drag, startPoint x: 538, startPoint y: 201, endPoint x: 639, endPoint y: 204, distance: 100.7
click at [613, 205] on span "Escanea el código QR con la app de cámara de tu móvil y envía el mensaje predef…" at bounding box center [589, 216] width 245 height 36
click at [590, 333] on div "Algo salió mal" at bounding box center [599, 322] width 264 height 148
click at [350, 220] on div "Descubre WhatsApp Business en acción Escanea el código QR con la app de cámara …" at bounding box center [598, 285] width 1118 height 570
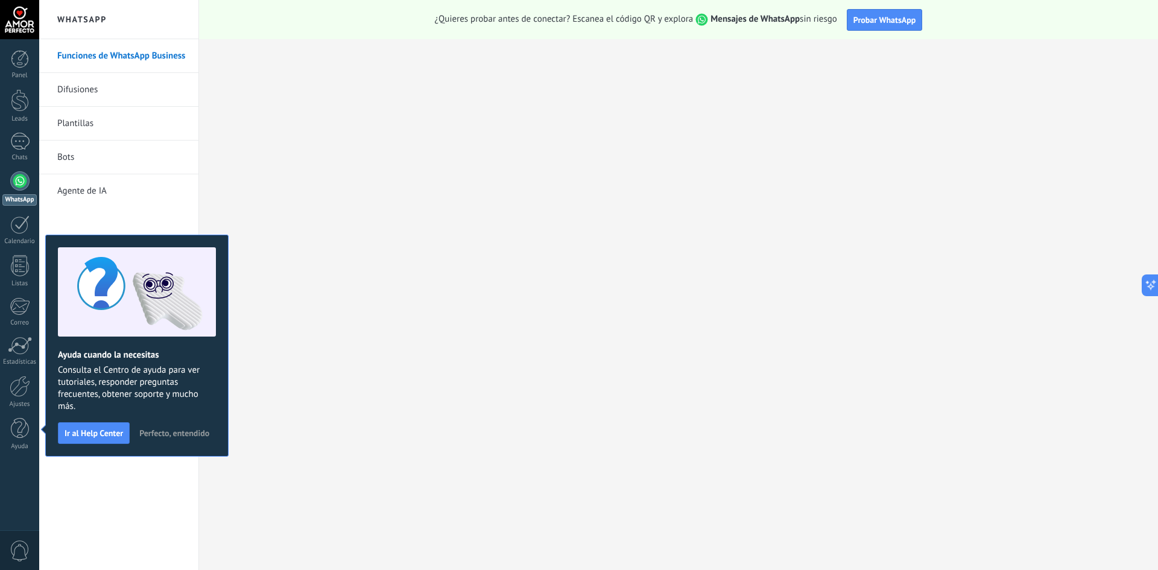
click at [110, 52] on link "Funciones de WhatsApp Business" at bounding box center [121, 56] width 129 height 34
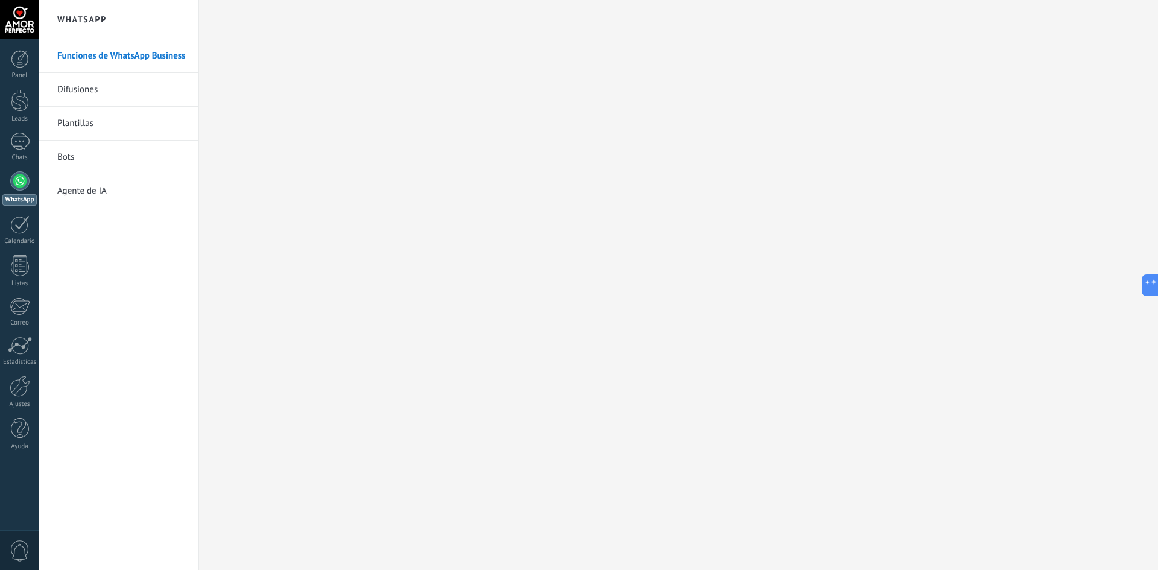
click at [88, 20] on h2 "WhatsApp" at bounding box center [118, 19] width 129 height 39
click at [30, 68] on link "Panel" at bounding box center [19, 65] width 39 height 30
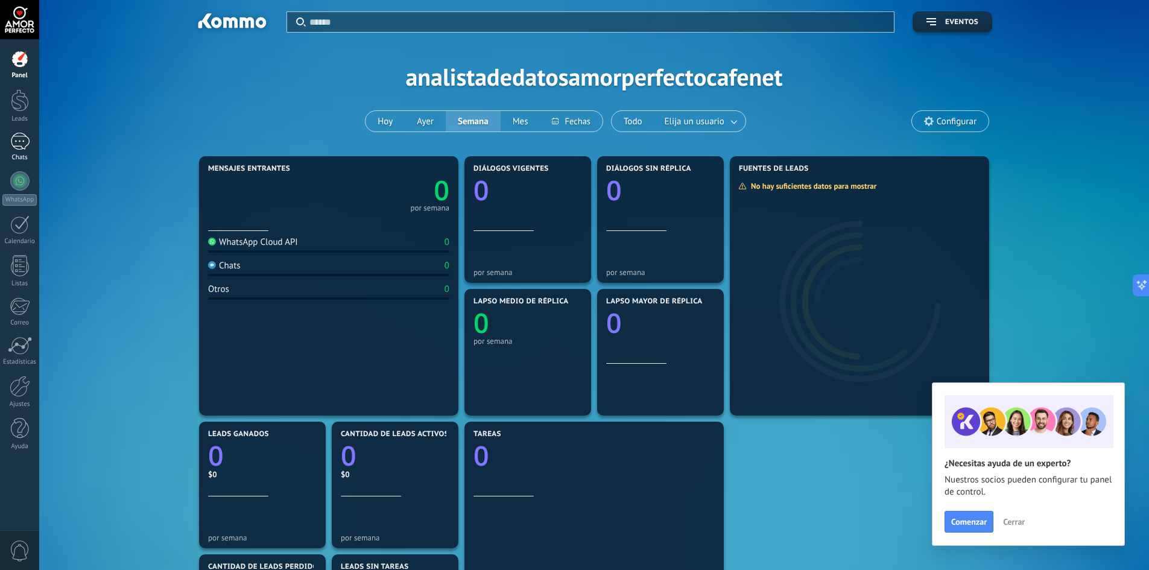
click at [20, 138] on div at bounding box center [19, 141] width 19 height 17
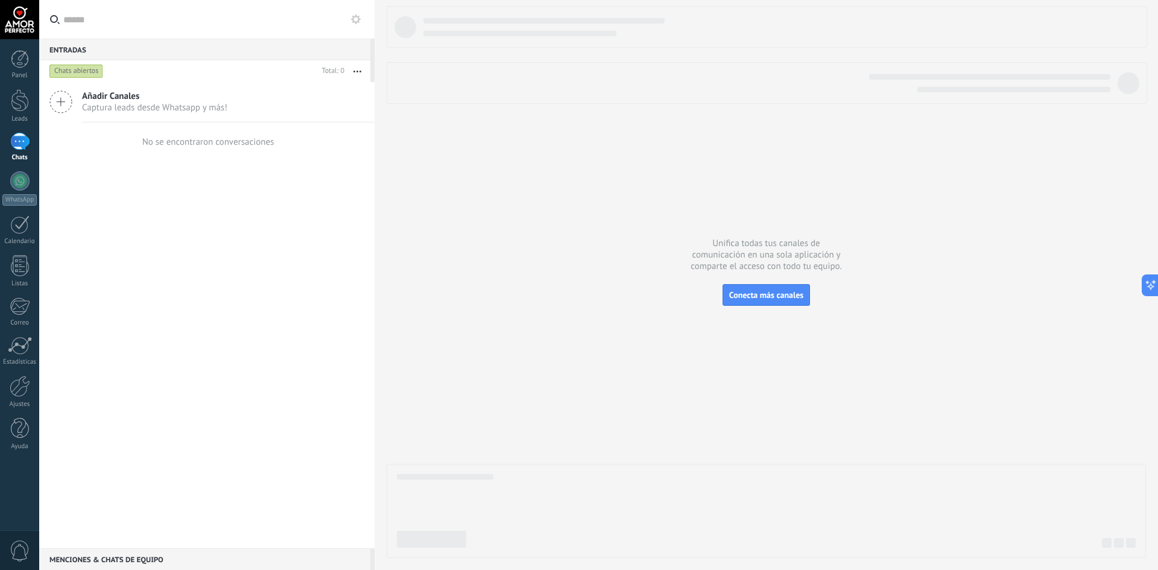
drag, startPoint x: 734, startPoint y: 245, endPoint x: 745, endPoint y: 242, distance: 11.1
click at [745, 242] on div at bounding box center [765, 282] width 759 height 552
click at [19, 63] on div at bounding box center [20, 59] width 18 height 18
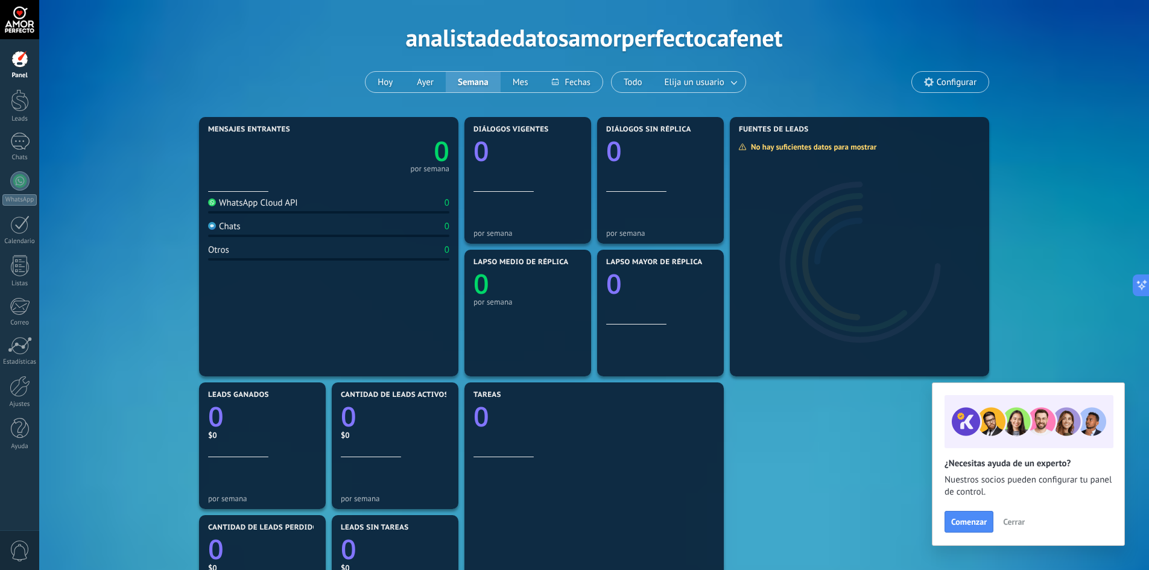
scroll to position [60, 0]
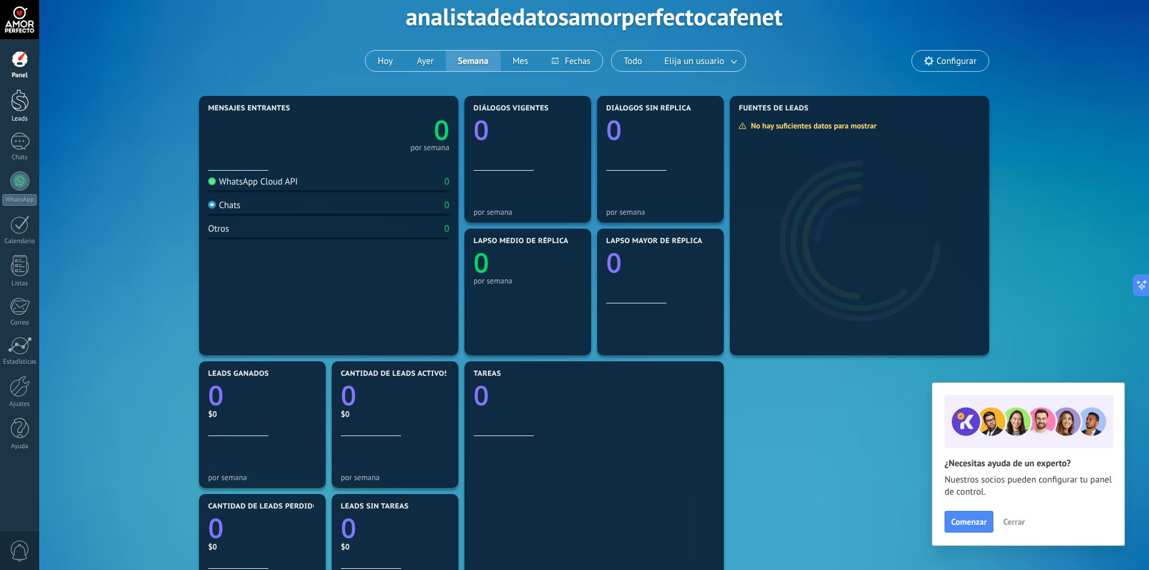
click at [13, 99] on div at bounding box center [20, 100] width 18 height 22
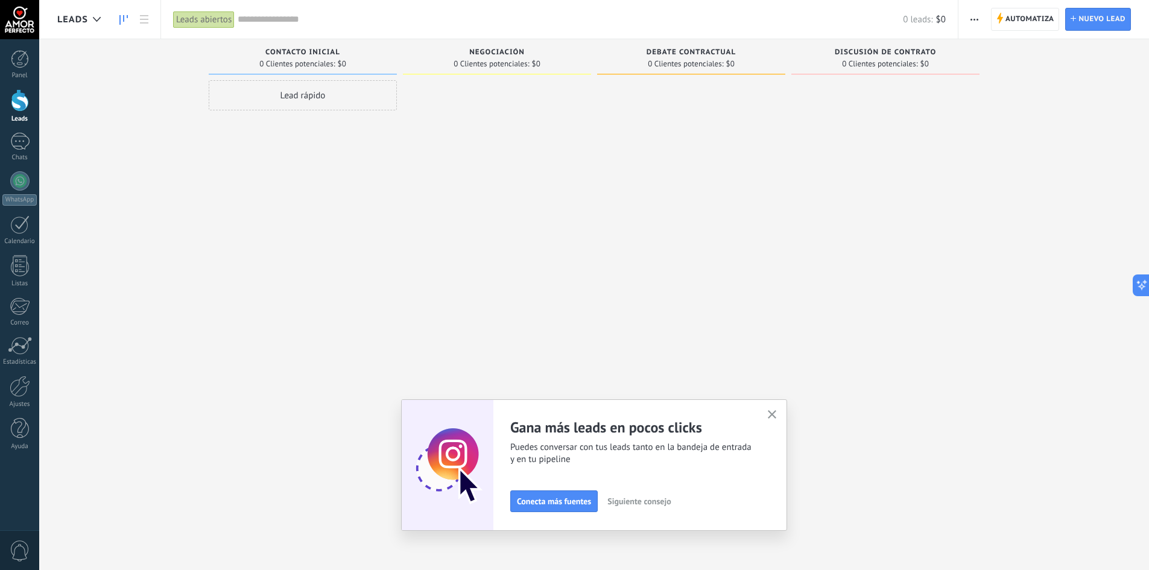
click at [382, 382] on div "Lead rápido" at bounding box center [303, 286] width 188 height 412
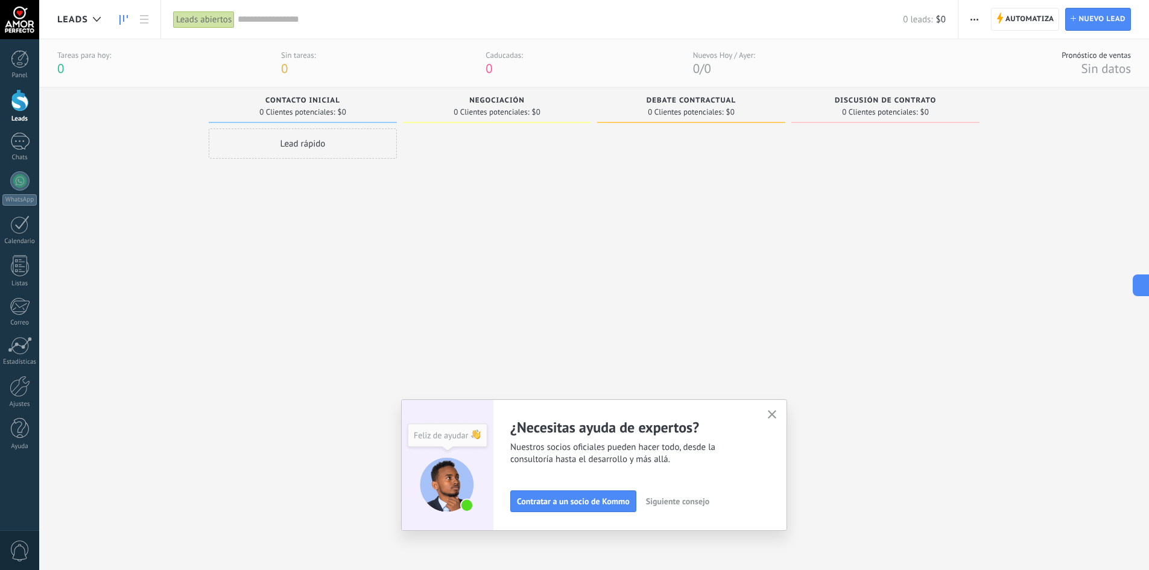
click at [27, 22] on div at bounding box center [19, 19] width 39 height 39
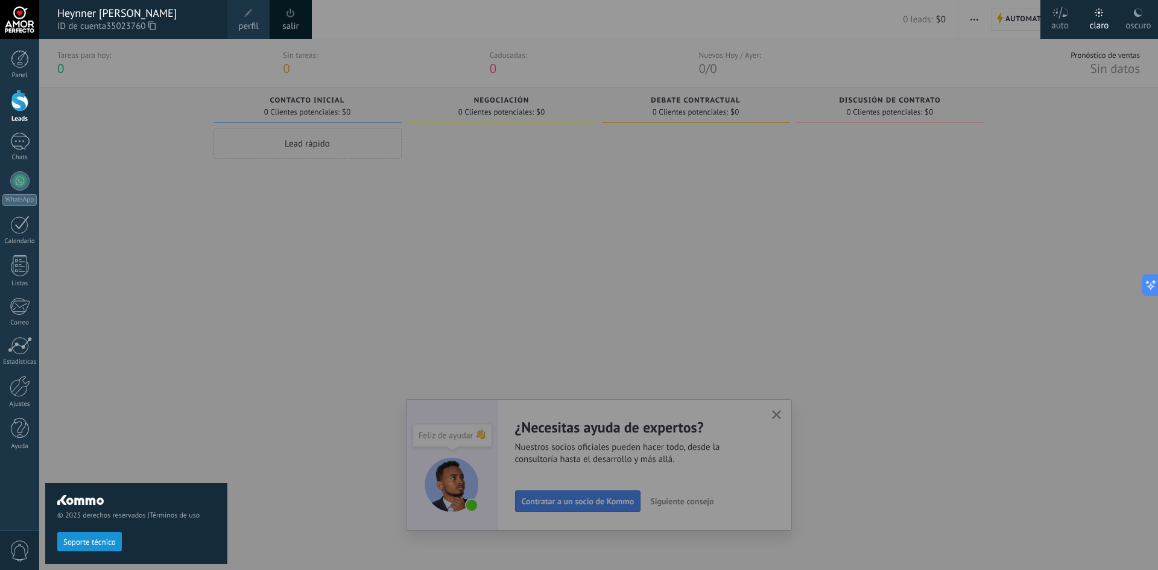
click at [446, 220] on div at bounding box center [618, 285] width 1158 height 570
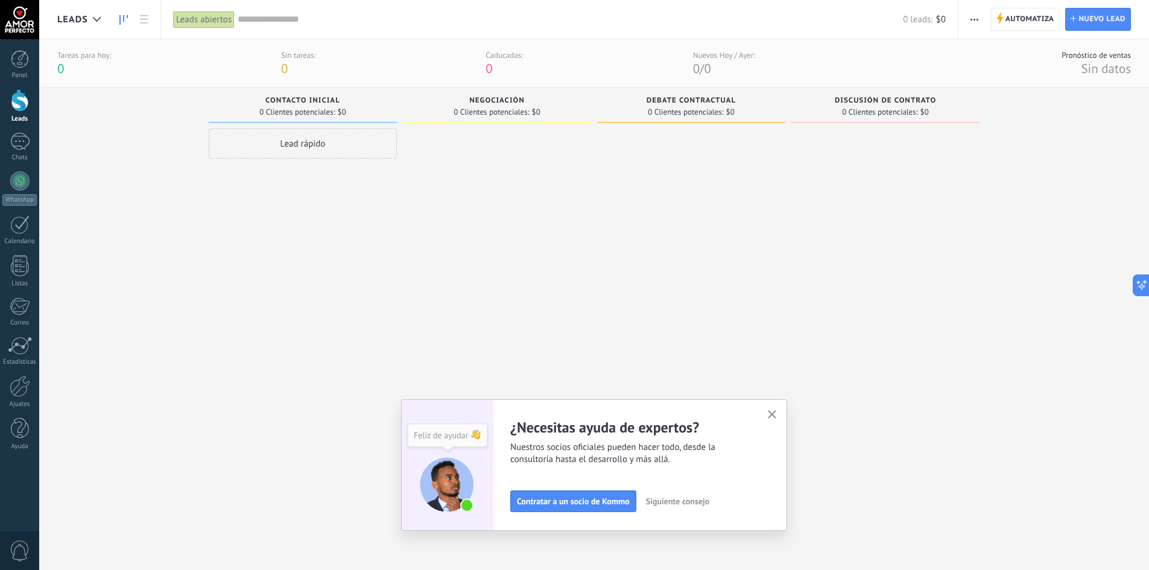
click at [20, 20] on div at bounding box center [19, 19] width 39 height 39
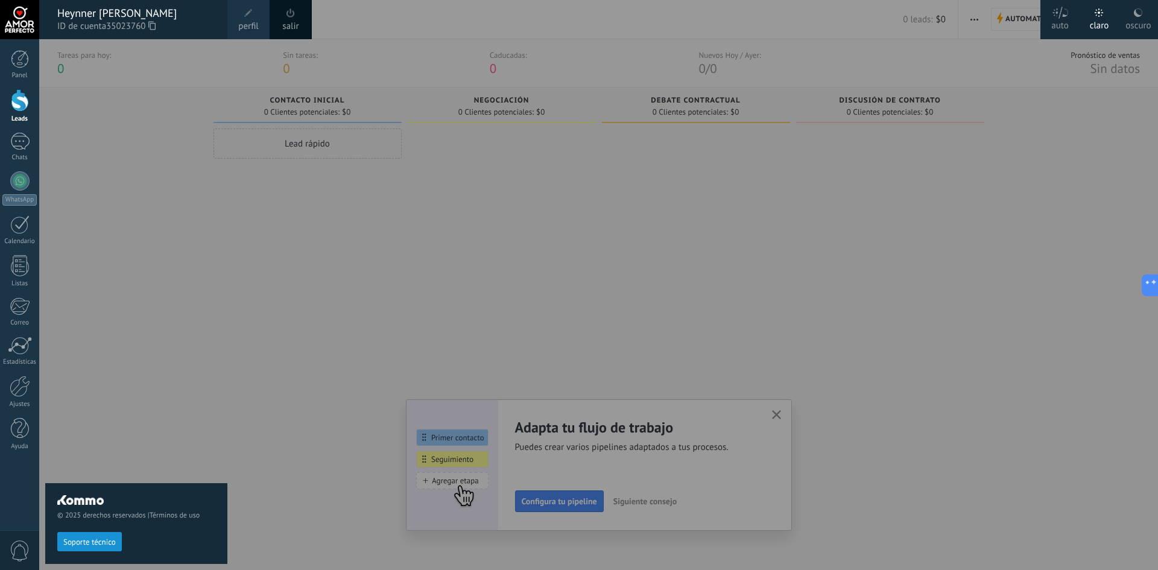
click at [248, 277] on div at bounding box center [618, 285] width 1158 height 570
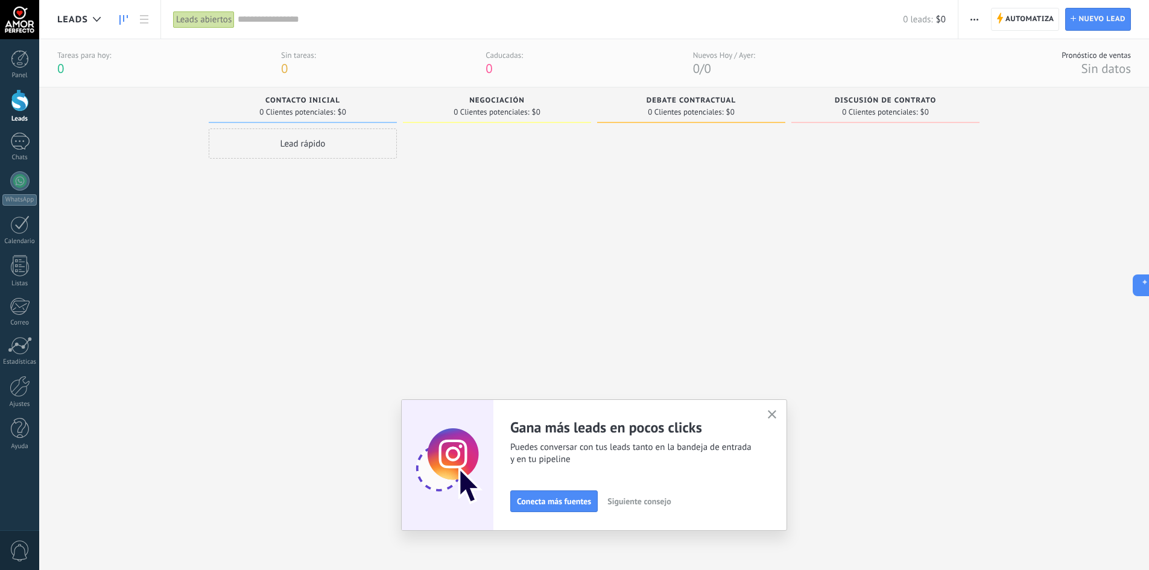
click at [81, 16] on span "Leads" at bounding box center [72, 19] width 31 height 11
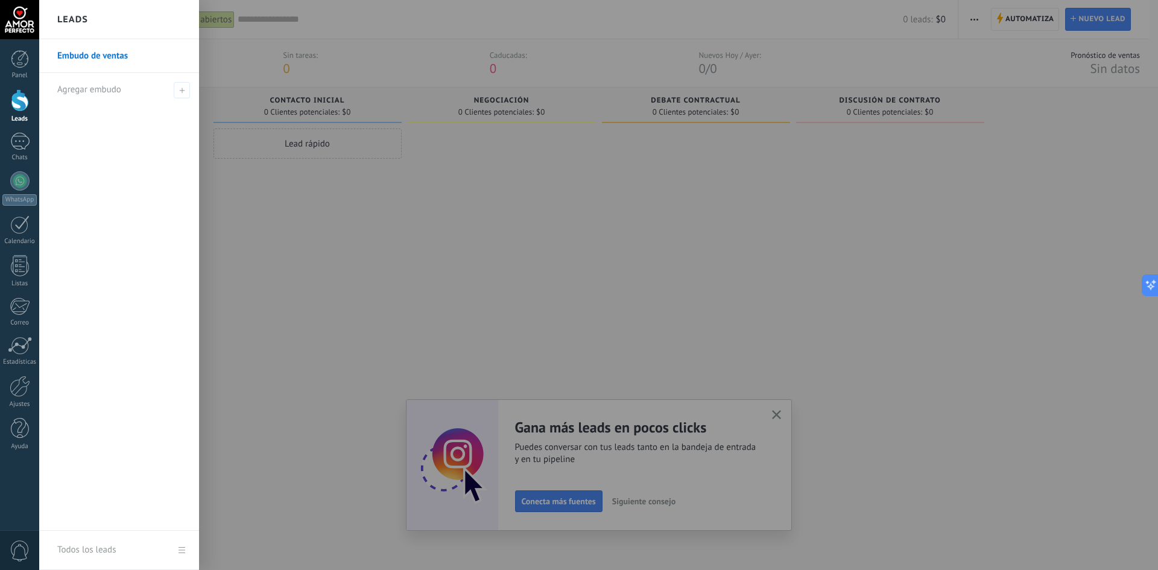
click at [377, 302] on div at bounding box center [618, 285] width 1158 height 570
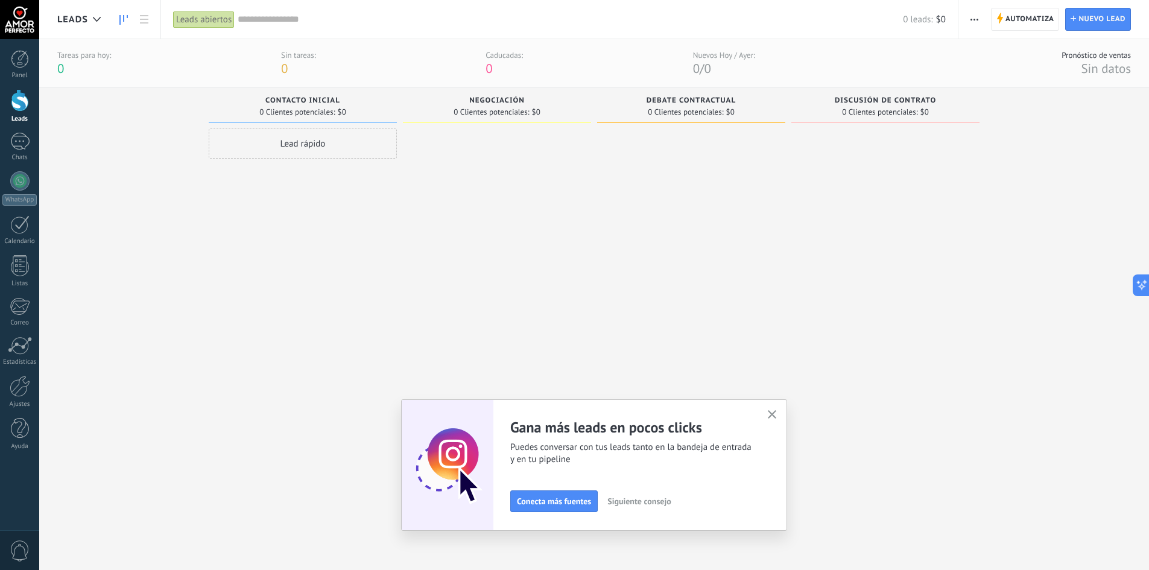
click at [780, 411] on button "button" at bounding box center [771, 415] width 15 height 16
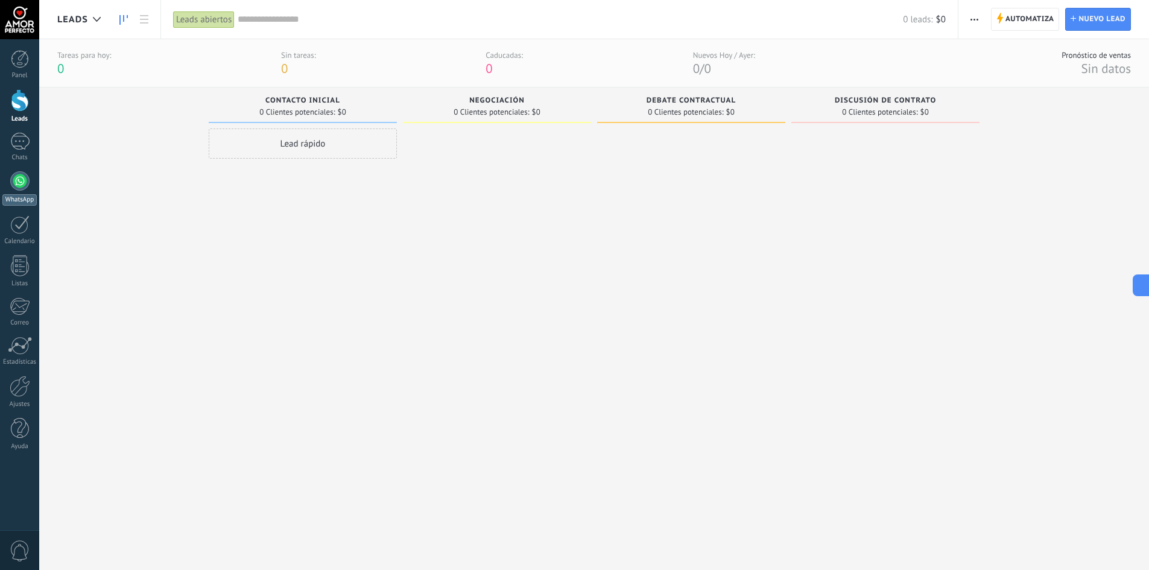
click at [20, 194] on link "WhatsApp" at bounding box center [19, 188] width 39 height 34
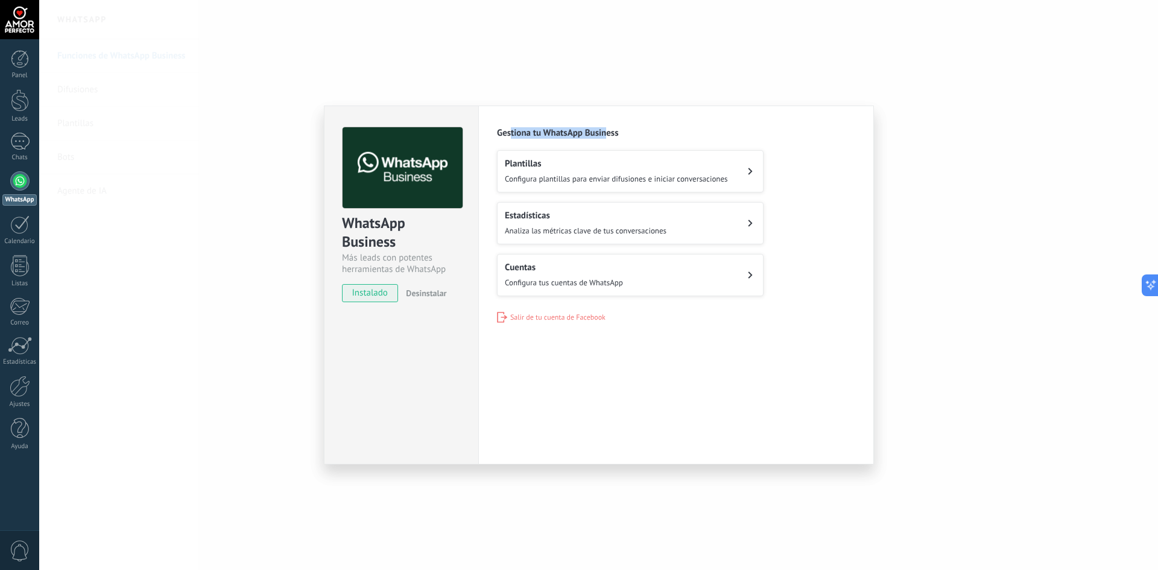
drag, startPoint x: 543, startPoint y: 133, endPoint x: 619, endPoint y: 137, distance: 76.1
click at [618, 137] on h2 "Gestiona tu WhatsApp Business" at bounding box center [676, 132] width 358 height 11
click at [595, 183] on span "Configura plantillas para enviar difusiones e iniciar conversaciones" at bounding box center [616, 179] width 223 height 10
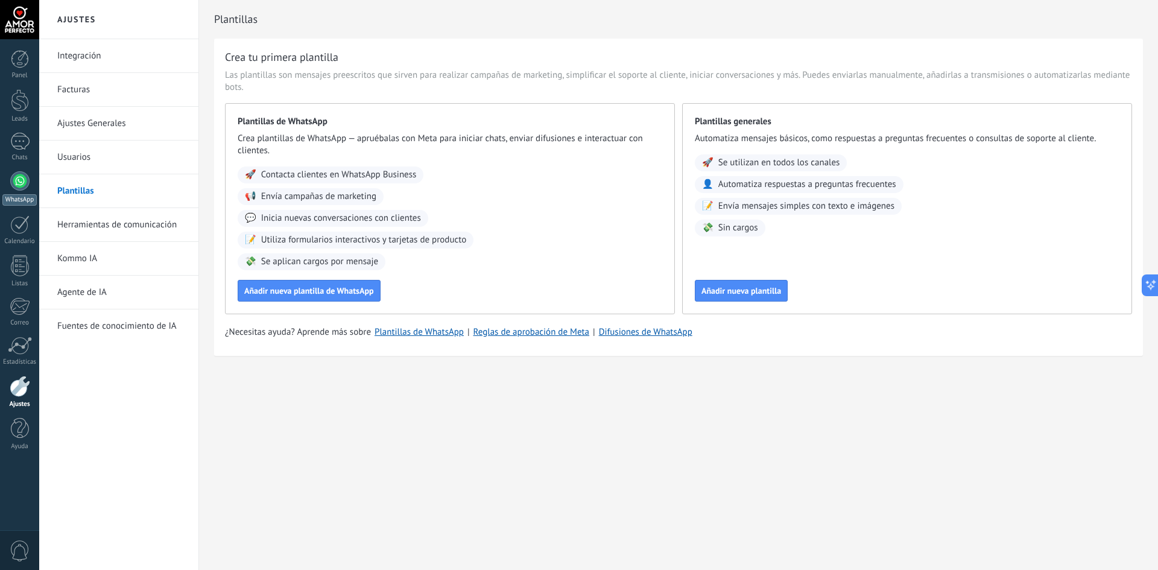
click at [22, 181] on div at bounding box center [19, 180] width 19 height 19
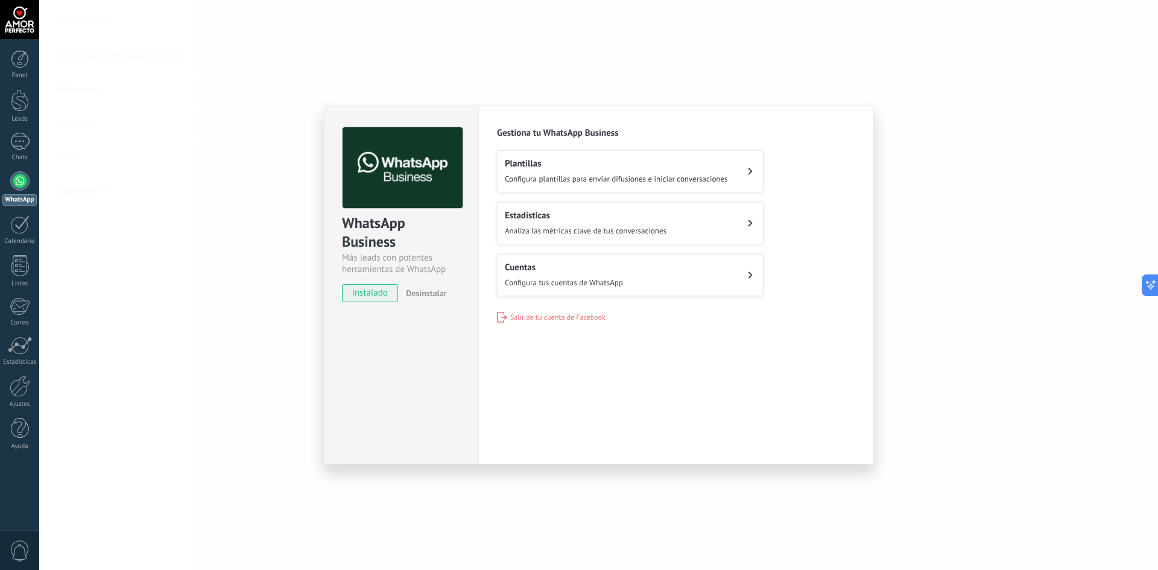
click at [372, 294] on span "instalado" at bounding box center [369, 293] width 55 height 18
drag, startPoint x: 359, startPoint y: 259, endPoint x: 434, endPoint y: 285, distance: 79.9
click at [424, 269] on div "Más leads con potentes herramientas de WhatsApp" at bounding box center [401, 263] width 119 height 23
click at [380, 259] on div "Más leads con potentes herramientas de WhatsApp" at bounding box center [401, 263] width 119 height 23
click at [576, 285] on span "Configura tus cuentas de WhatsApp" at bounding box center [564, 282] width 118 height 10
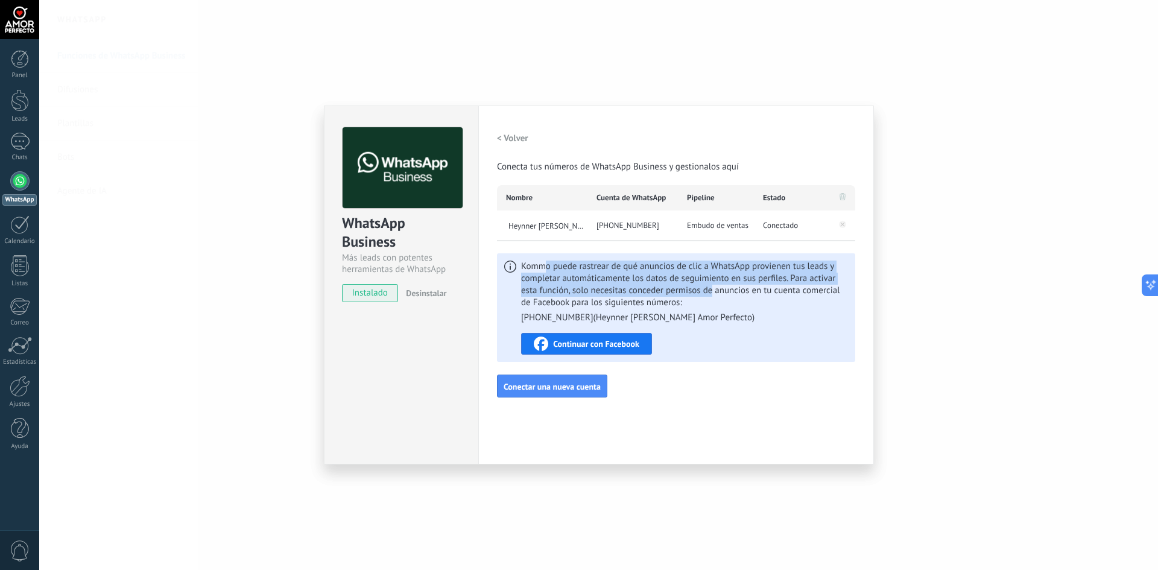
drag, startPoint x: 565, startPoint y: 269, endPoint x: 711, endPoint y: 292, distance: 147.8
click at [711, 292] on span "Kommo puede rastrear de qué anuncios de clic a WhatsApp provienen tus leads y c…" at bounding box center [684, 291] width 327 height 63
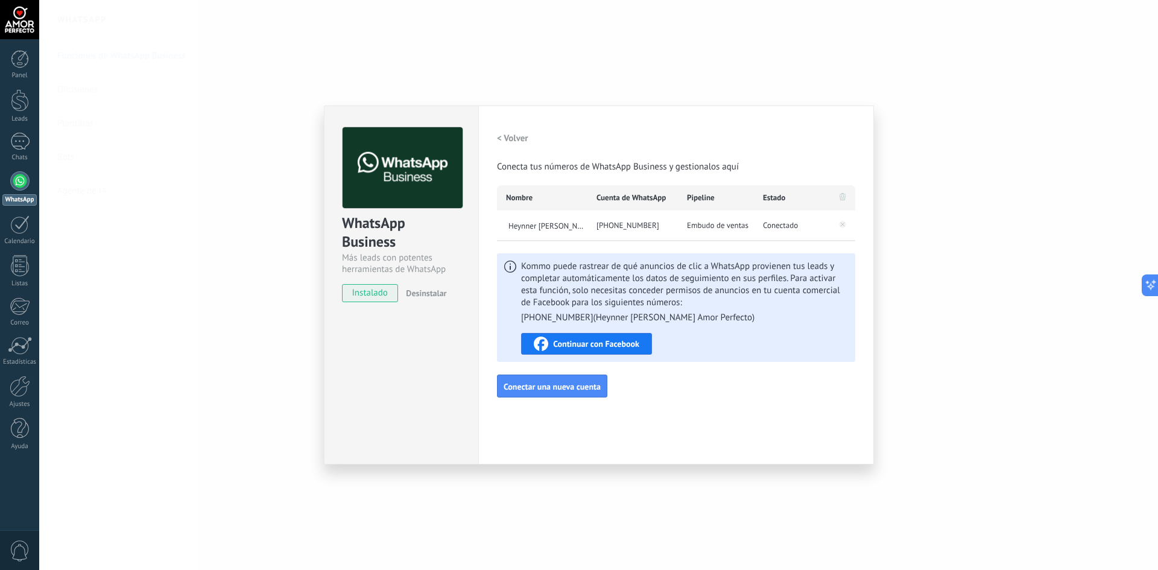
click at [712, 222] on span "Embudo de ventas" at bounding box center [717, 225] width 61 height 12
click at [568, 228] on span "[PERSON_NAME] Amor Perfecto" at bounding box center [546, 225] width 81 height 10
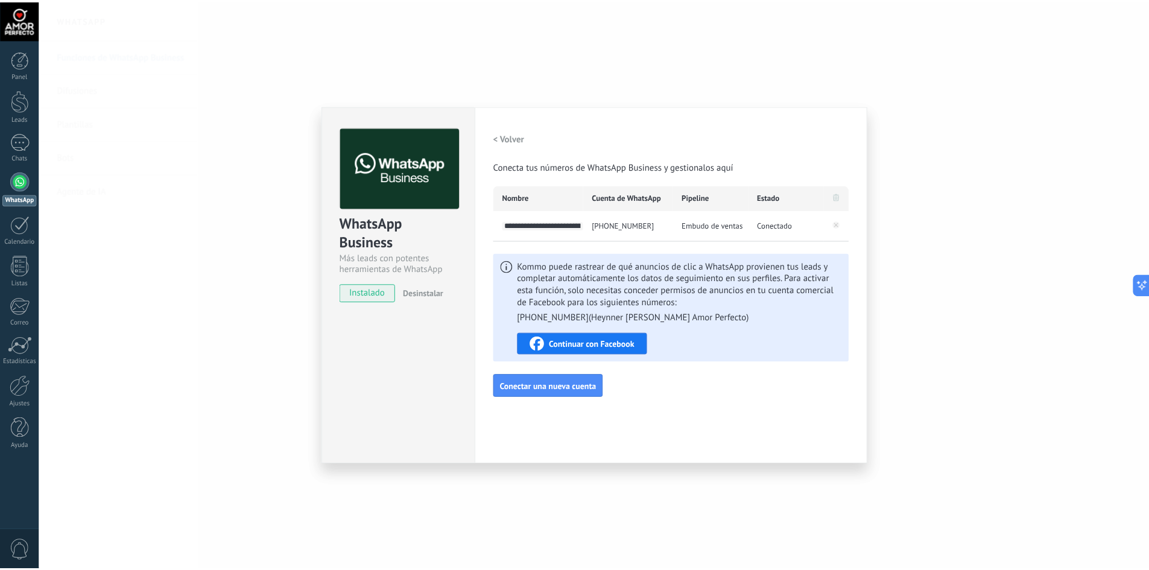
scroll to position [0, 31]
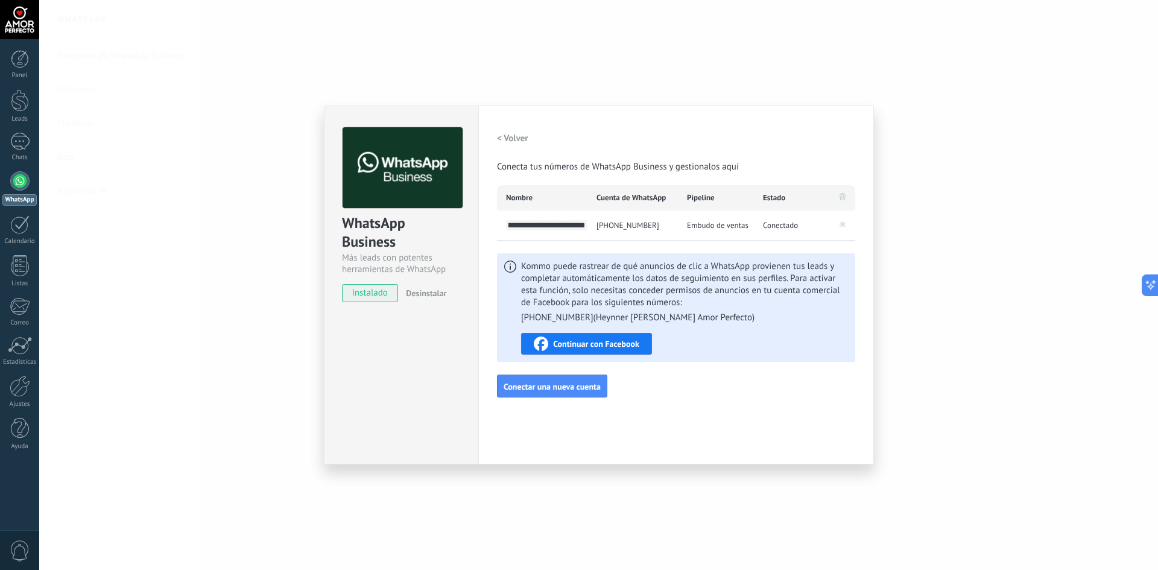
click at [569, 222] on input "**********" at bounding box center [546, 225] width 81 height 10
click at [749, 227] on div "Embudo de ventas" at bounding box center [716, 225] width 76 height 30
click at [781, 226] on span "Conectado" at bounding box center [780, 225] width 35 height 12
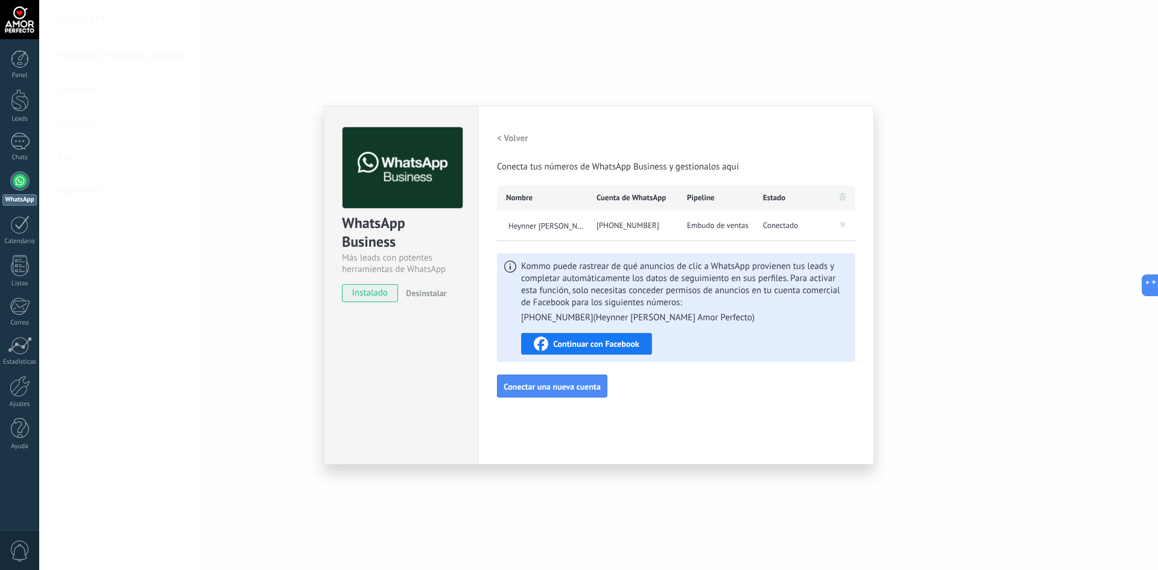
click at [508, 140] on h2 "< Volver" at bounding box center [512, 138] width 31 height 11
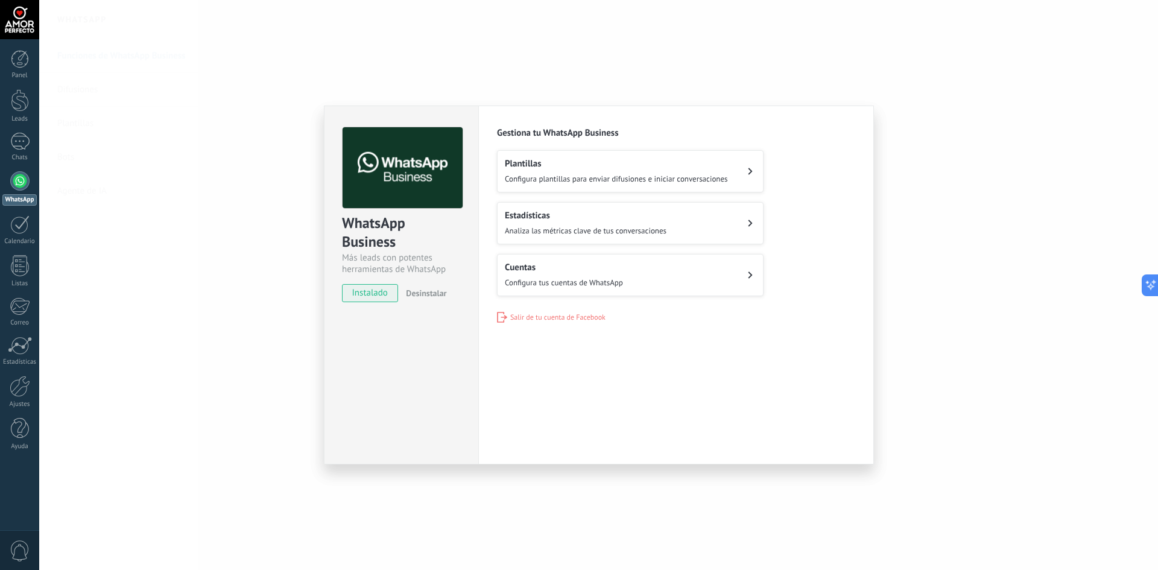
click at [548, 220] on h2 "Estadísticas" at bounding box center [586, 215] width 162 height 11
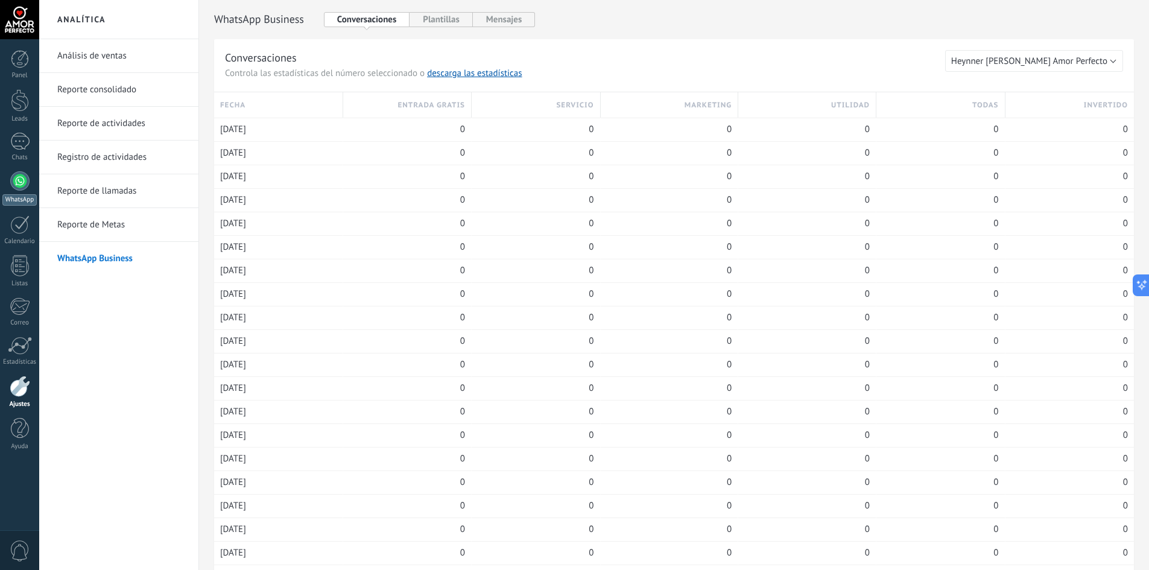
click at [18, 187] on div at bounding box center [19, 180] width 19 height 19
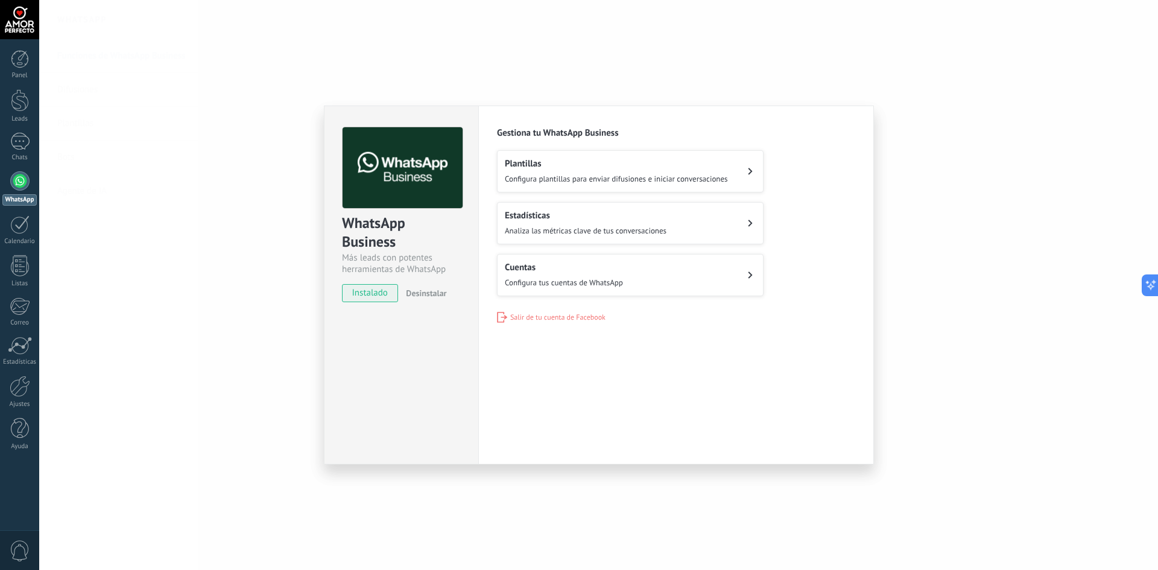
click at [561, 162] on h2 "Plantillas" at bounding box center [616, 163] width 223 height 11
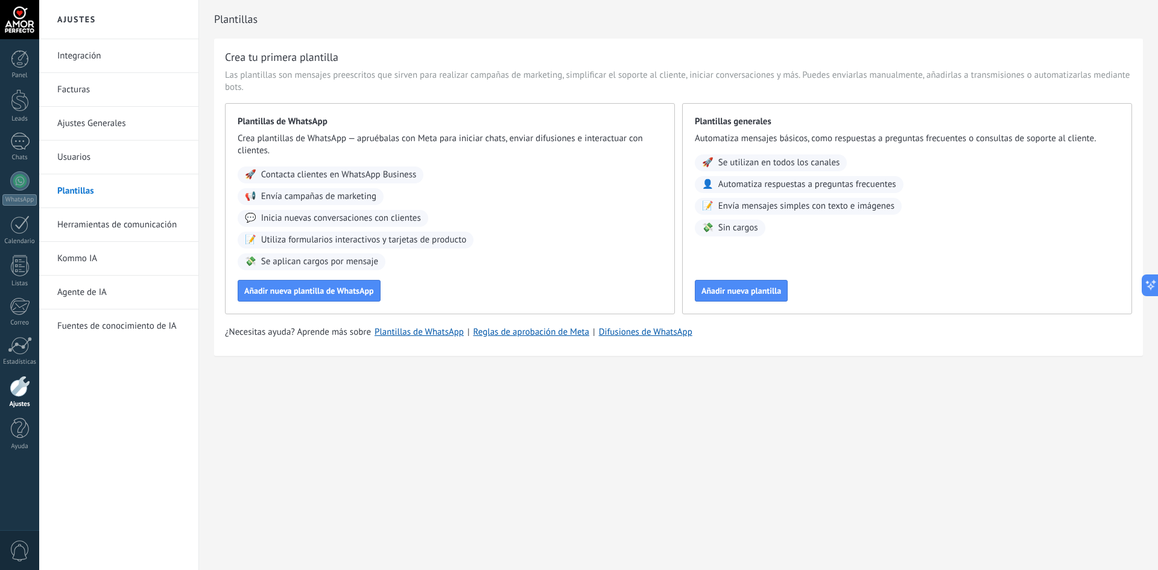
click at [109, 256] on link "Kommo IA" at bounding box center [121, 259] width 129 height 34
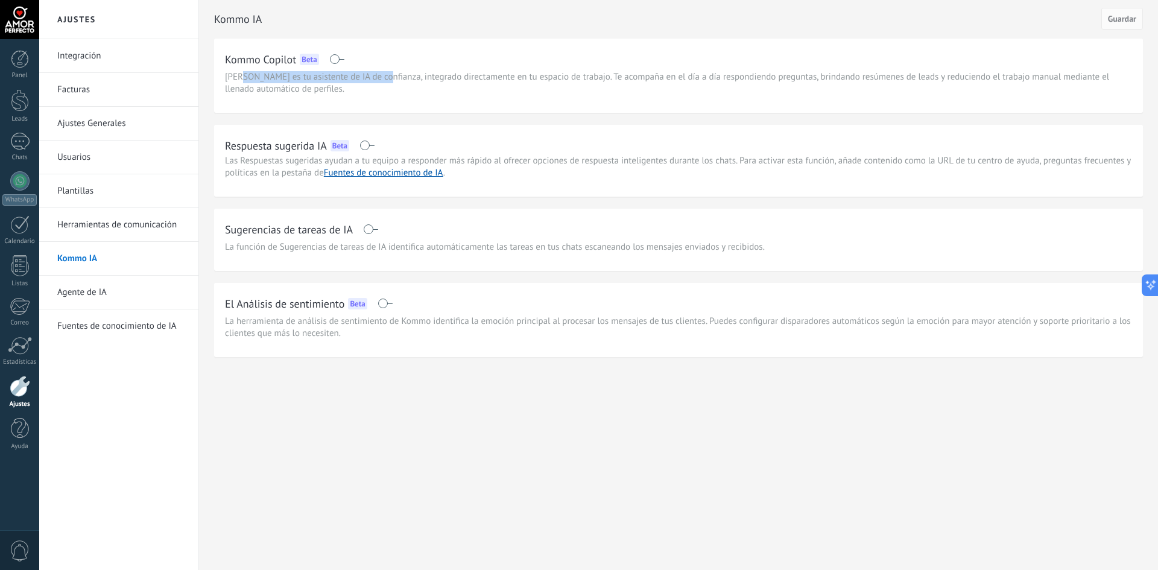
drag, startPoint x: 269, startPoint y: 77, endPoint x: 388, endPoint y: 77, distance: 118.2
click at [388, 77] on span "Kommo Copilot es tu asistente de IA de confianza, integrado directamente en tu …" at bounding box center [678, 83] width 907 height 24
drag, startPoint x: 474, startPoint y: 80, endPoint x: 684, endPoint y: 77, distance: 209.8
click at [684, 77] on span "Kommo Copilot es tu asistente de IA de confianza, integrado directamente en tu …" at bounding box center [678, 83] width 907 height 24
drag, startPoint x: 300, startPoint y: 163, endPoint x: 315, endPoint y: 161, distance: 15.2
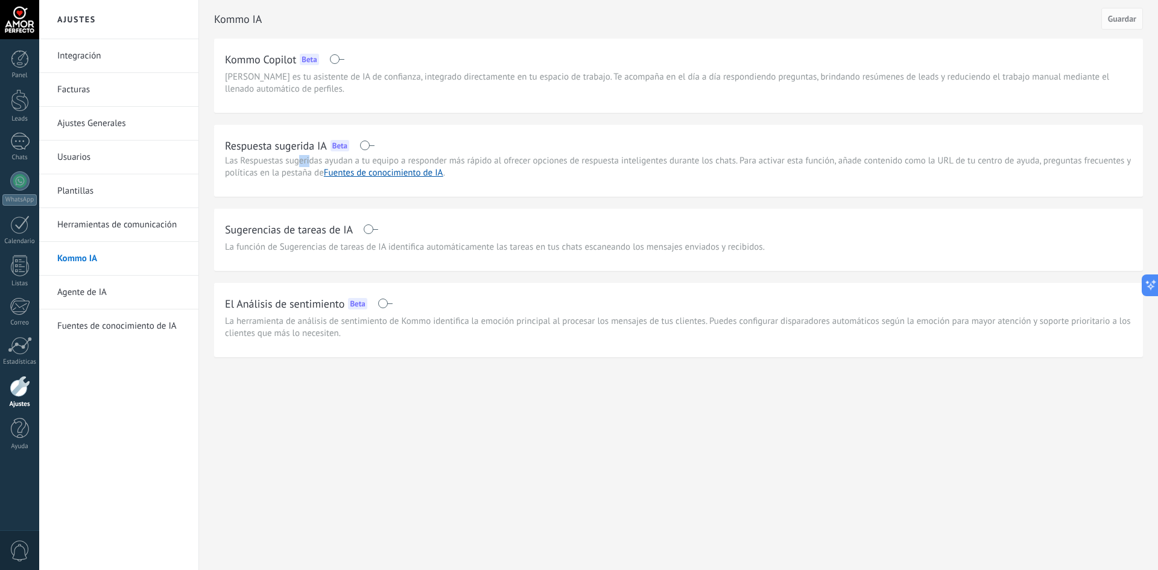
click at [312, 161] on span "Las Respuestas sugeridas ayudan a tu equipo a responder más rápido al ofrecer o…" at bounding box center [678, 167] width 906 height 24
click at [297, 163] on span "Las Respuestas sugeridas ayudan a tu equipo a responder más rápido al ofrecer o…" at bounding box center [678, 167] width 906 height 24
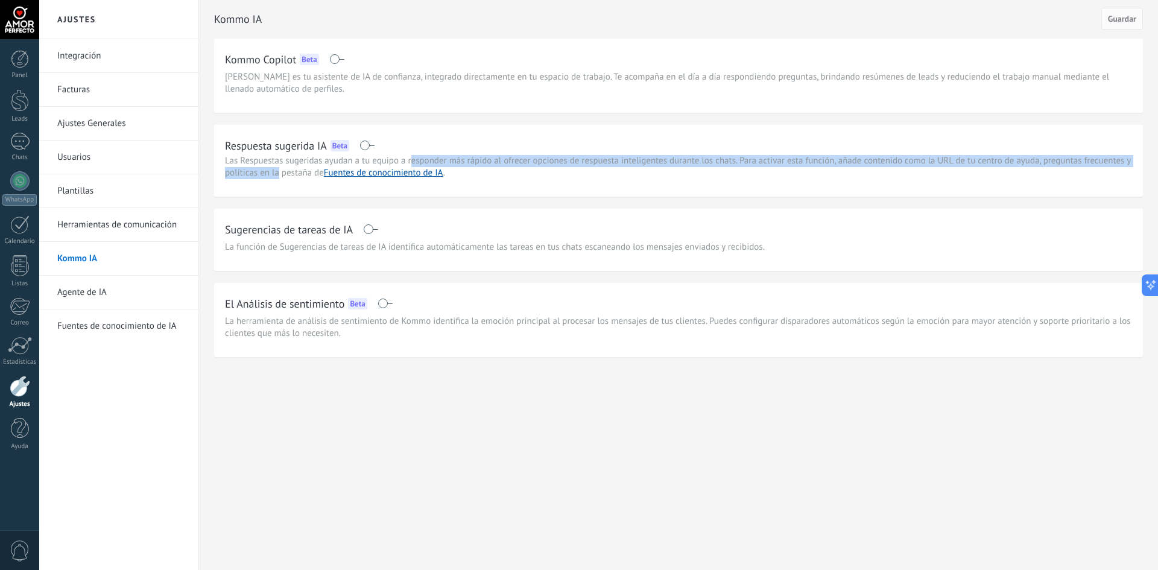
drag, startPoint x: 421, startPoint y: 162, endPoint x: 279, endPoint y: 172, distance: 142.7
click at [279, 172] on span "Las Respuestas sugeridas ayudan a tu equipo a responder más rápido al ofrecer o…" at bounding box center [678, 167] width 906 height 24
click at [95, 299] on link "Agente de IA" at bounding box center [121, 293] width 129 height 34
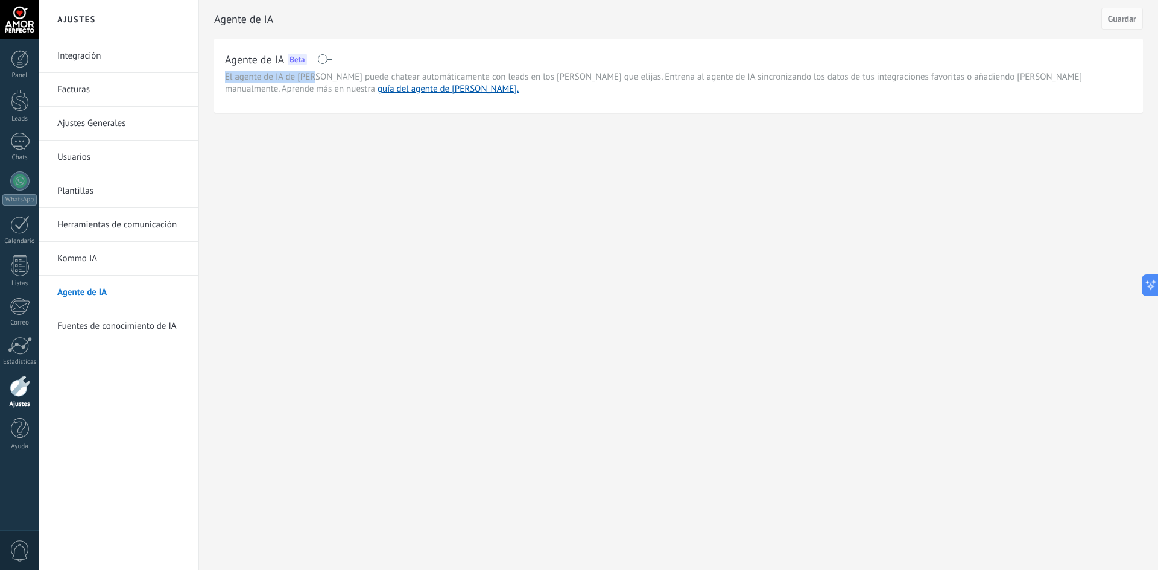
drag, startPoint x: 320, startPoint y: 75, endPoint x: 531, endPoint y: 71, distance: 211.7
click at [531, 71] on div "Agente de IA Beta El agente de IA de Kommo puede chatear automáticamente con le…" at bounding box center [678, 72] width 907 height 46
click at [323, 59] on span at bounding box center [324, 59] width 15 height 10
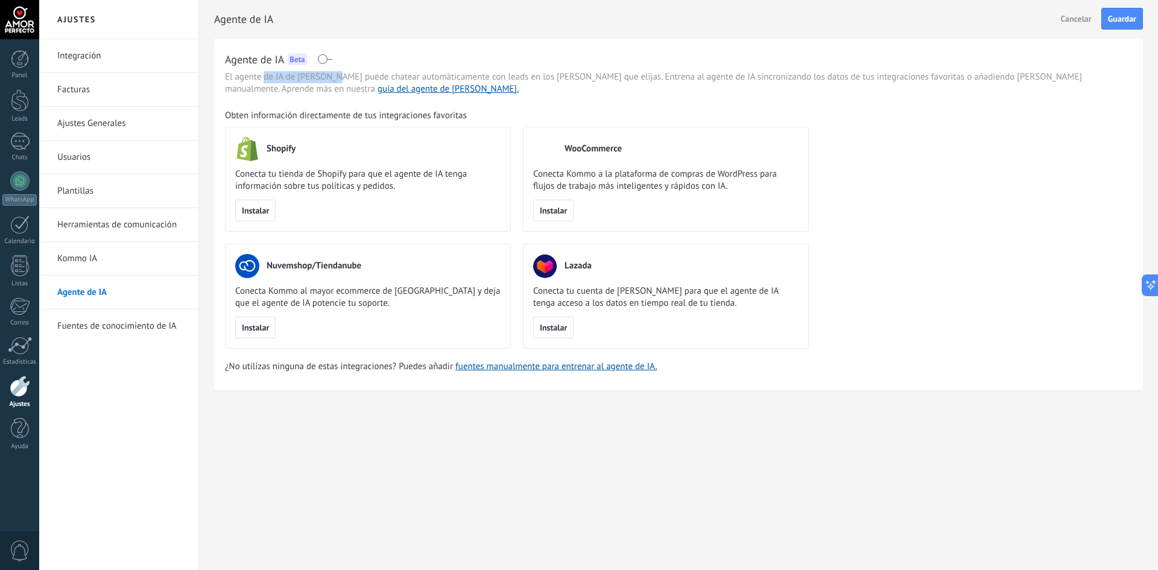
drag, startPoint x: 263, startPoint y: 75, endPoint x: 343, endPoint y: 79, distance: 80.3
click at [343, 79] on span "El agente de IA de Kommo puede chatear automáticamente con leads en los canales…" at bounding box center [678, 83] width 907 height 24
click at [511, 366] on link "fuentes manualmente para entrenar al agente de IA." at bounding box center [555, 366] width 201 height 11
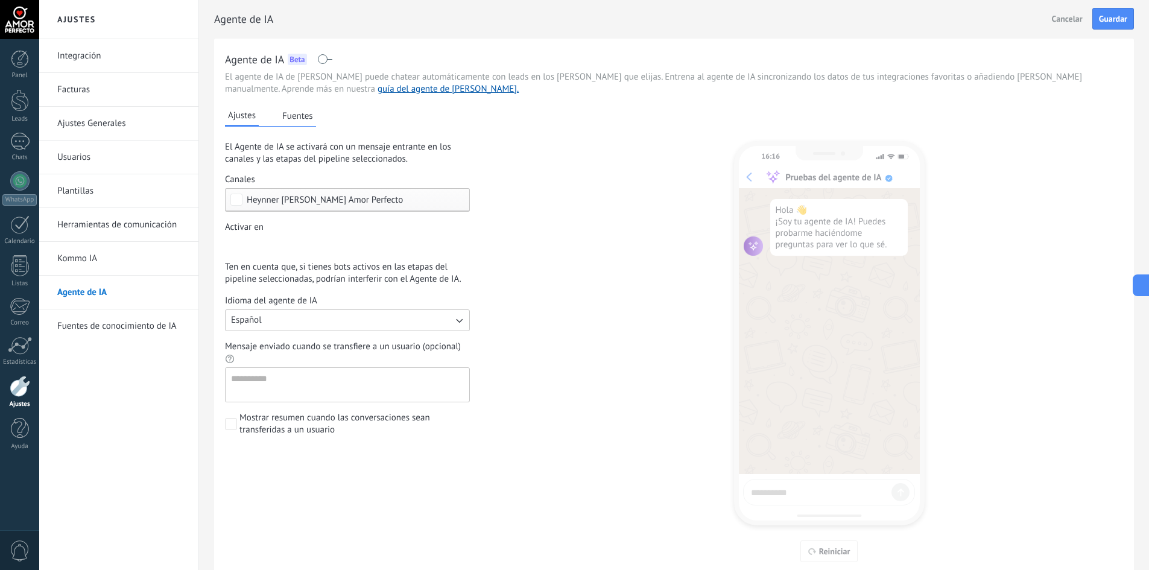
click at [0, 0] on div "Incoming leads Contacto inicial Negociación Debate contractual Discusión de con…" at bounding box center [0, 0] width 0 height 0
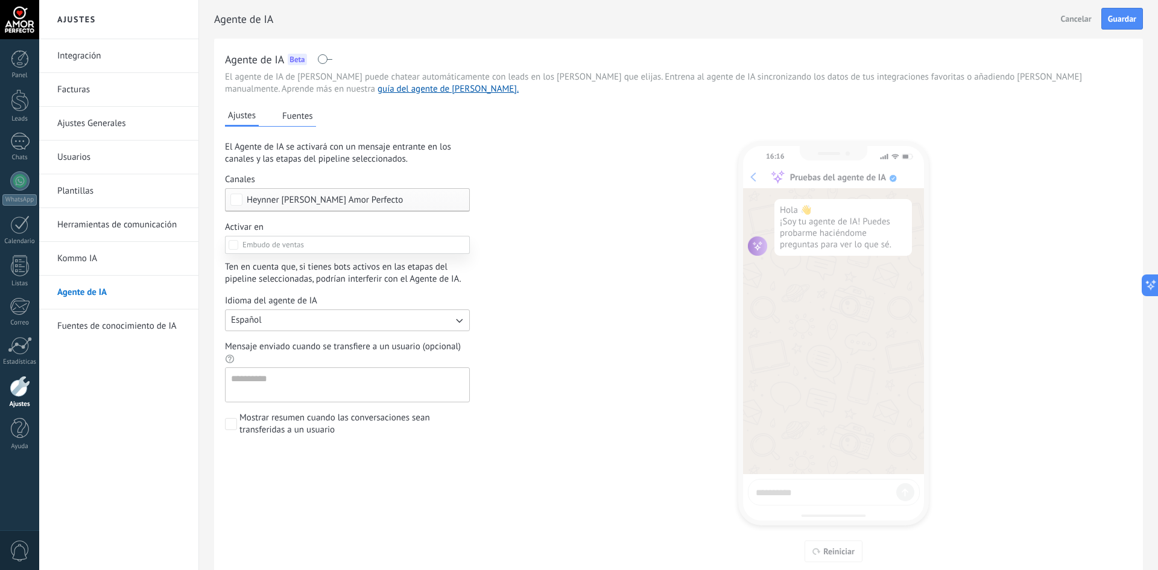
click at [556, 263] on div at bounding box center [598, 285] width 1118 height 570
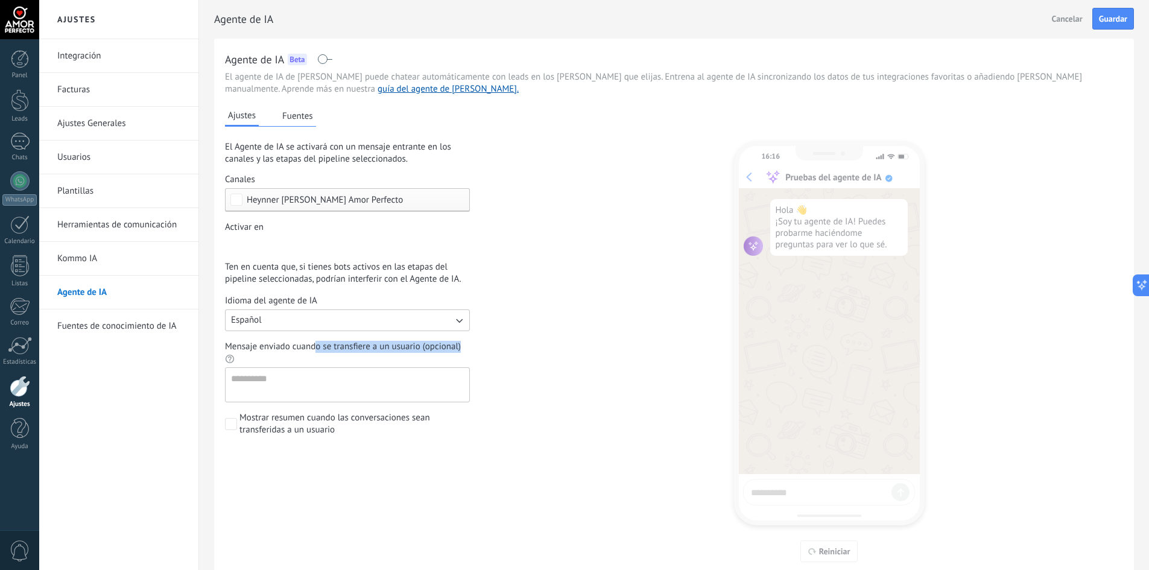
drag, startPoint x: 315, startPoint y: 345, endPoint x: 392, endPoint y: 353, distance: 77.5
click at [392, 353] on span "Mensaje enviado cuando se transfiere a un usuario (opcional)" at bounding box center [347, 353] width 245 height 24
click at [421, 349] on span "Mensaje enviado cuando se transfiere a un usuario (opcional)" at bounding box center [343, 346] width 236 height 11
click at [421, 368] on textarea "Mensaje enviado cuando se transfiere a un usuario (opcional)" at bounding box center [345, 385] width 241 height 34
click at [312, 122] on button "Fuentes" at bounding box center [297, 116] width 37 height 18
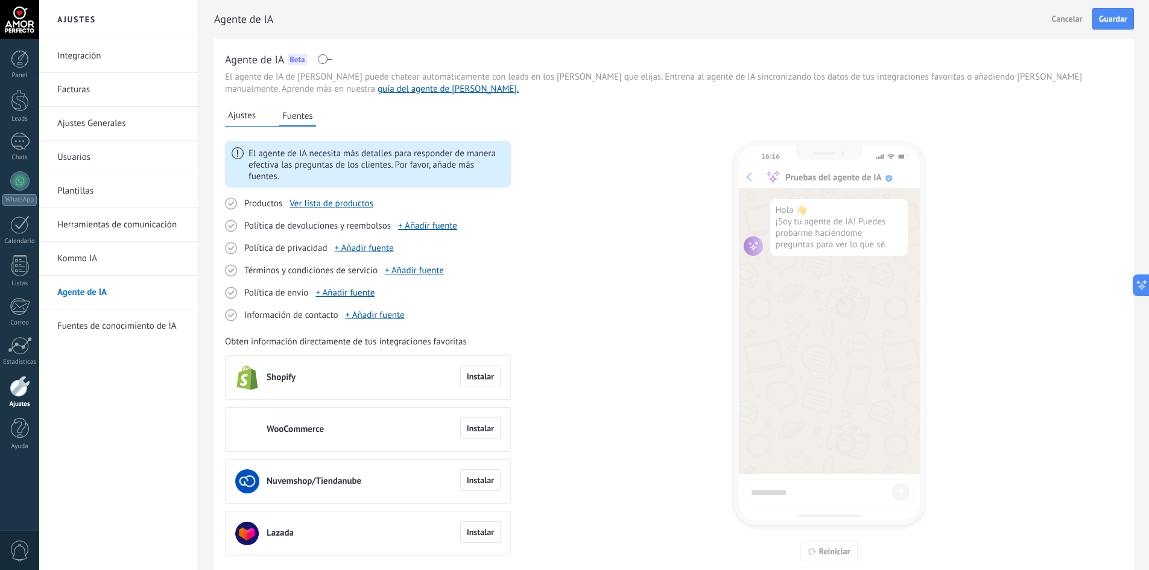
click at [845, 234] on div "16:16 Pruebas del agente de IA Hola 👋 ¡Soy tu agente de IA! Puedes probarme hac…" at bounding box center [829, 336] width 191 height 452
click at [241, 115] on span "Ajustes" at bounding box center [242, 116] width 28 height 12
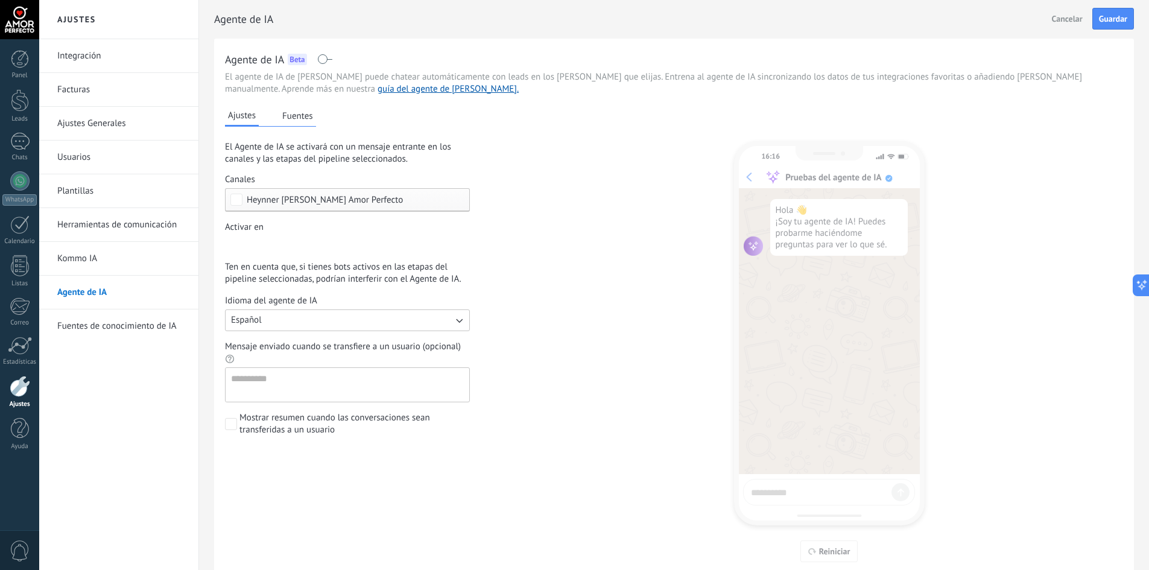
click at [289, 112] on button "Fuentes" at bounding box center [297, 116] width 37 height 18
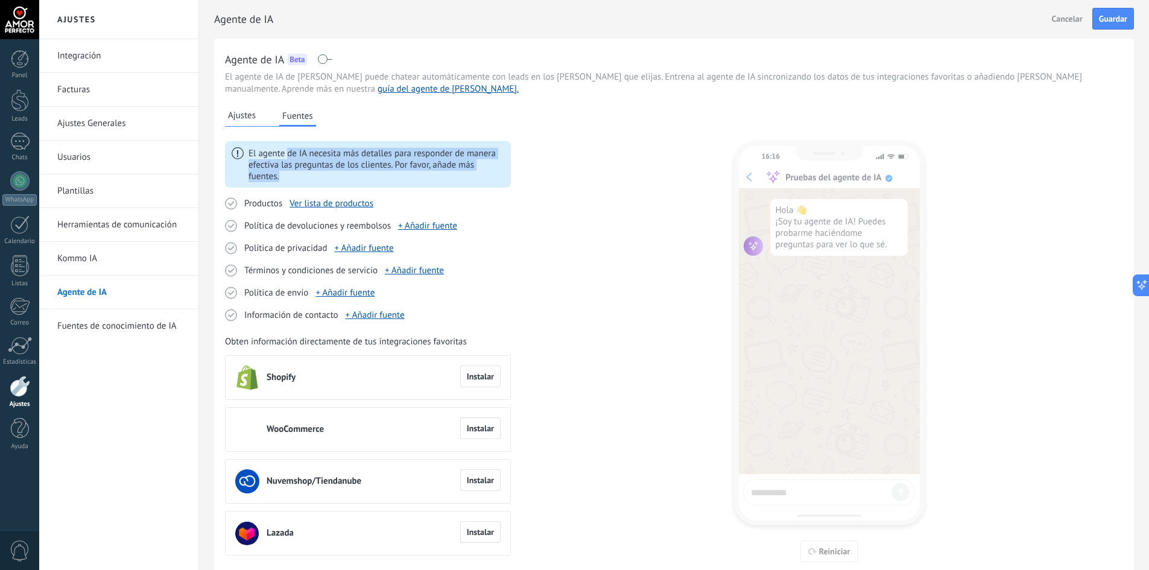
drag, startPoint x: 291, startPoint y: 150, endPoint x: 279, endPoint y: 174, distance: 27.0
click at [279, 174] on div "El agente de IA necesita más detalles para responder de manera efectiva las pre…" at bounding box center [376, 165] width 256 height 36
click at [344, 206] on link "Ver lista de productos" at bounding box center [331, 203] width 84 height 11
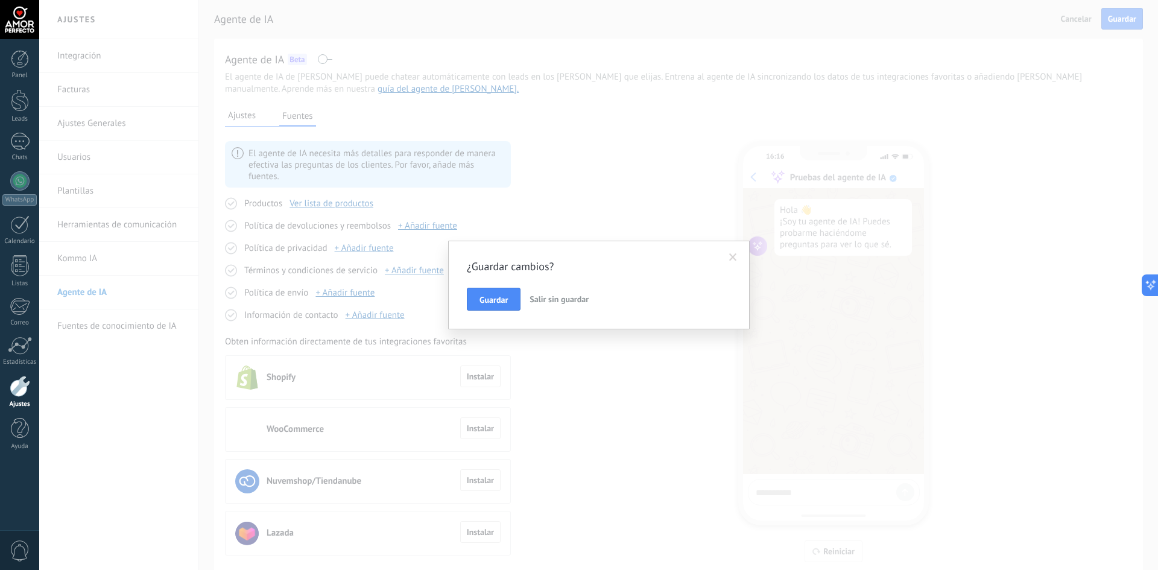
click at [734, 258] on span at bounding box center [733, 257] width 8 height 8
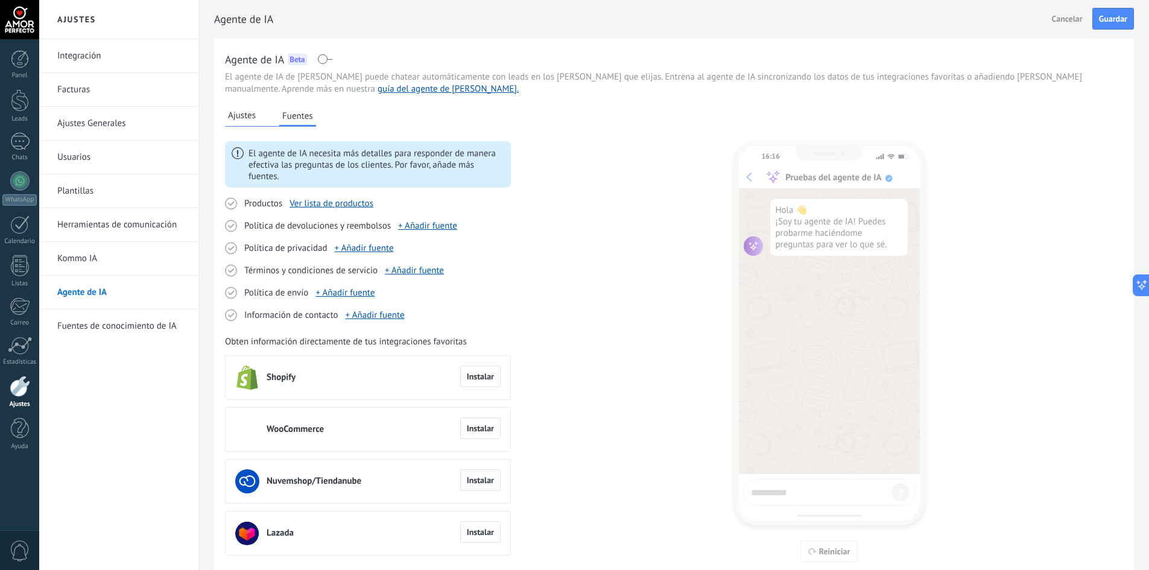
click at [230, 204] on icon at bounding box center [231, 204] width 5 height 4
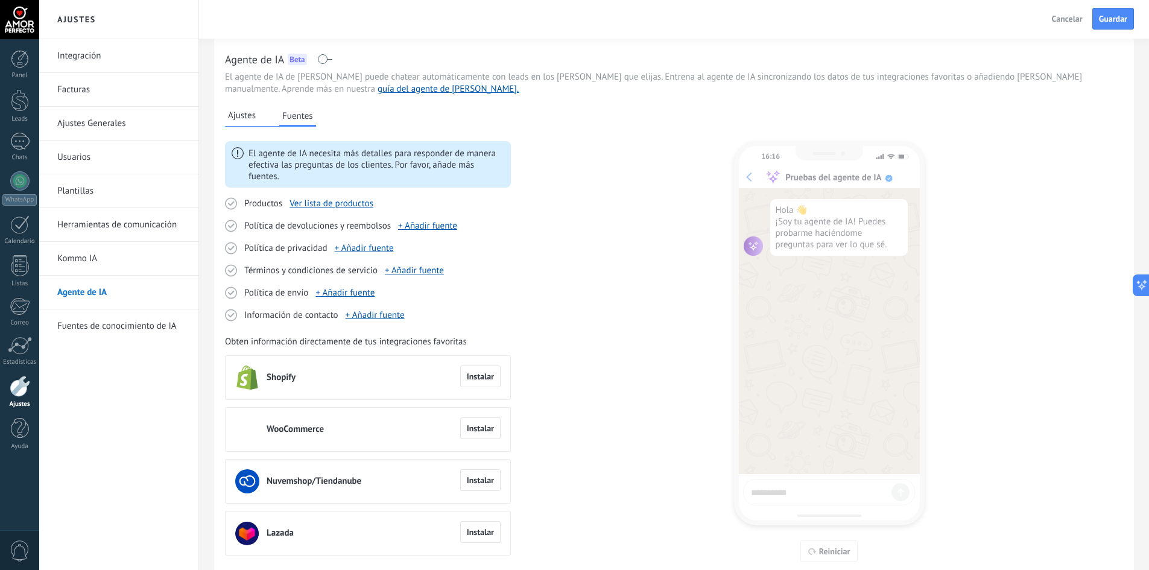
scroll to position [49, 0]
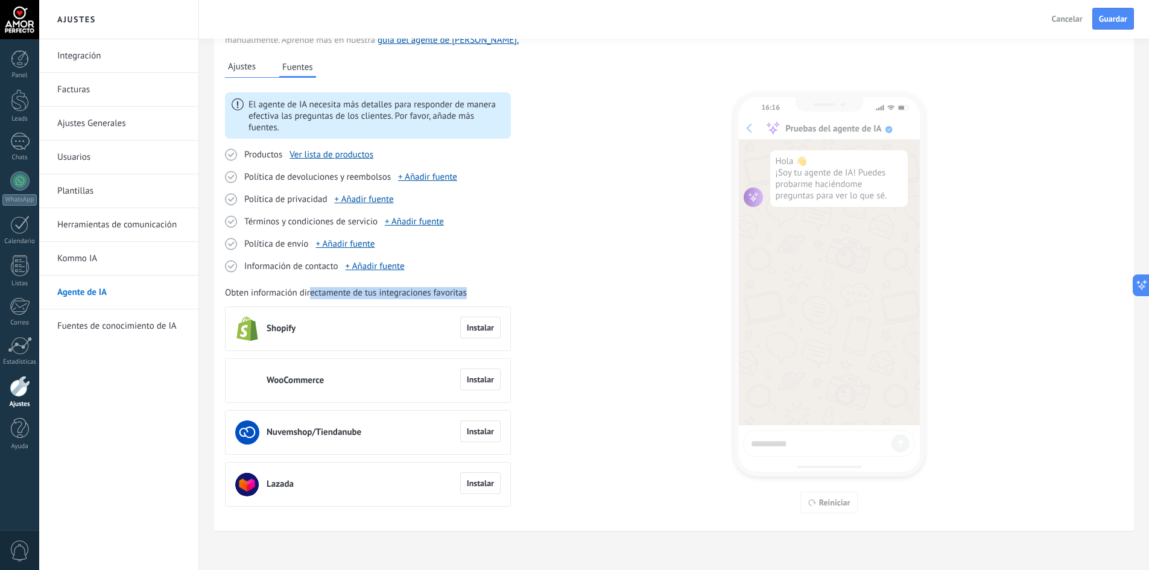
drag, startPoint x: 310, startPoint y: 294, endPoint x: 403, endPoint y: 298, distance: 92.9
click at [401, 299] on div "Obten información directamente de tus integraciones favoritas Shopify Instalar …" at bounding box center [368, 396] width 286 height 219
click at [414, 291] on span "Obten información directamente de tus integraciones favoritas" at bounding box center [346, 293] width 242 height 12
click at [324, 156] on link "Ver lista de productos" at bounding box center [331, 154] width 84 height 11
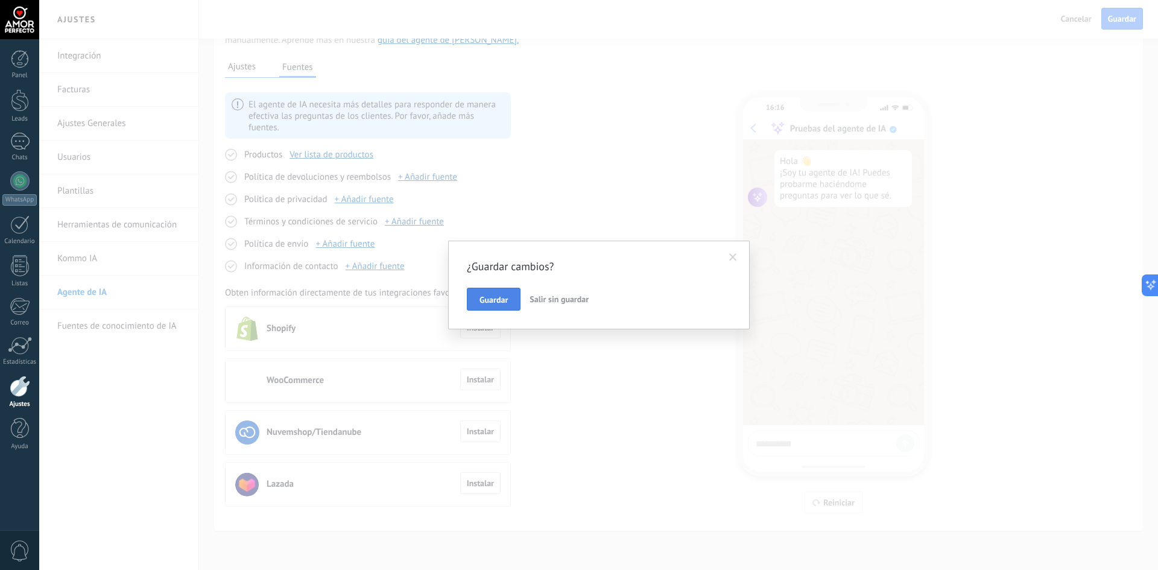
click at [508, 301] on span "Guardar" at bounding box center [493, 299] width 28 height 8
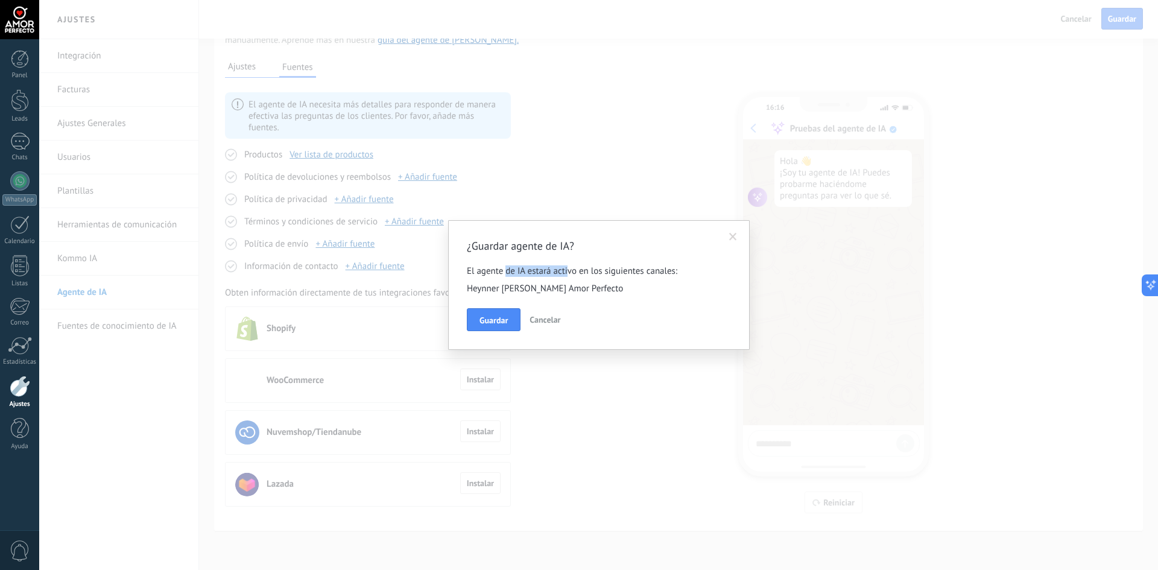
drag, startPoint x: 506, startPoint y: 270, endPoint x: 567, endPoint y: 273, distance: 61.0
click at [567, 273] on p "El agente de IA estará activo en los siguientes canales:" at bounding box center [599, 270] width 264 height 11
click at [498, 321] on span "Guardar" at bounding box center [493, 320] width 28 height 8
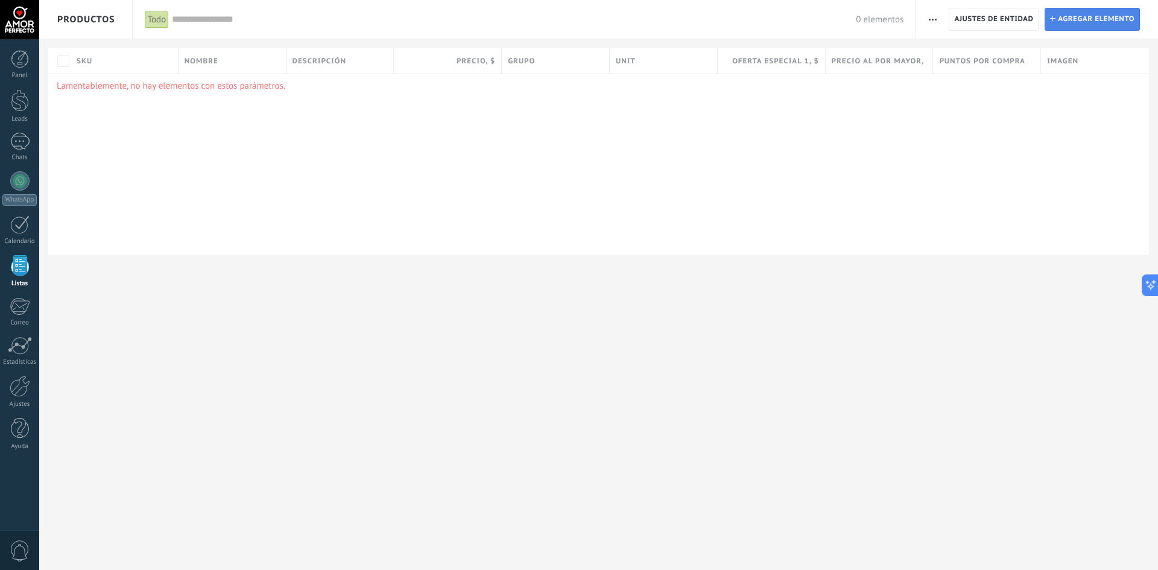
click at [1094, 18] on span "Agregar elemento" at bounding box center [1095, 19] width 77 height 22
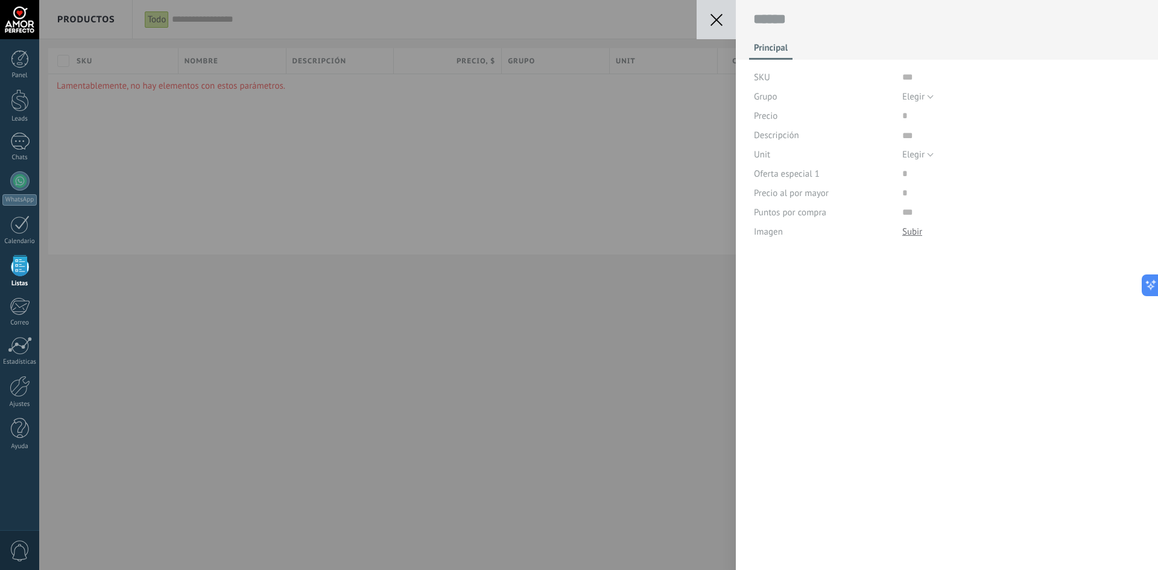
scroll to position [12, 0]
click at [772, 72] on div "SKU" at bounding box center [823, 77] width 139 height 19
click at [905, 80] on input "text" at bounding box center [1021, 77] width 238 height 19
click at [935, 95] on div "Elegir Todos los productos Elegir" at bounding box center [1021, 96] width 238 height 19
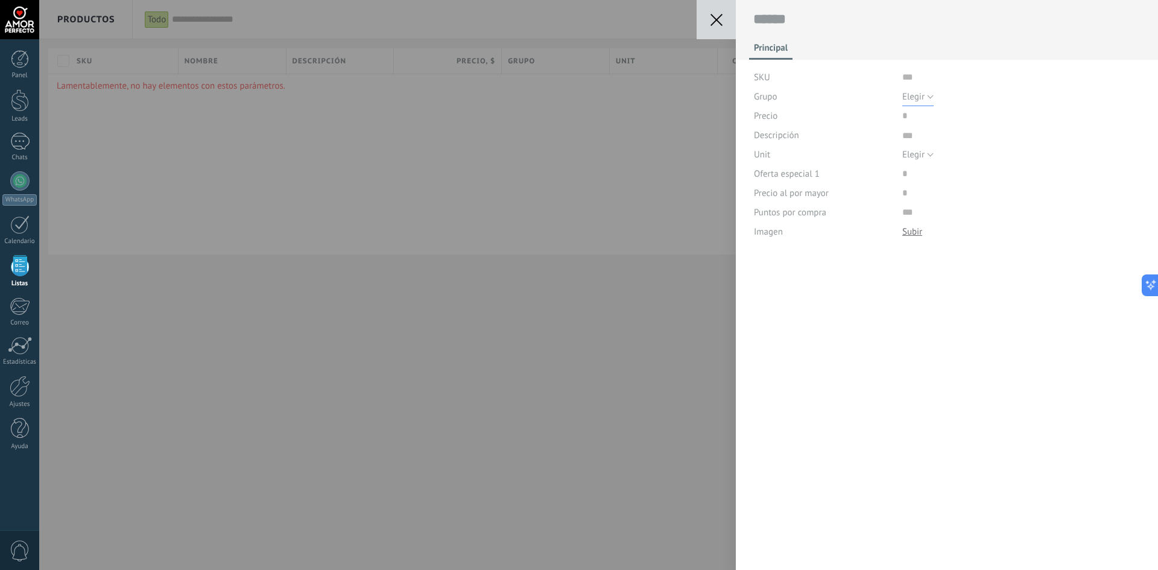
click at [924, 95] on button "Elegir" at bounding box center [917, 96] width 31 height 19
click at [925, 115] on span "Todos los productos" at bounding box center [1009, 117] width 241 height 11
click at [904, 116] on input "price" at bounding box center [940, 115] width 77 height 19
click at [716, 26] on button at bounding box center [715, 19] width 39 height 39
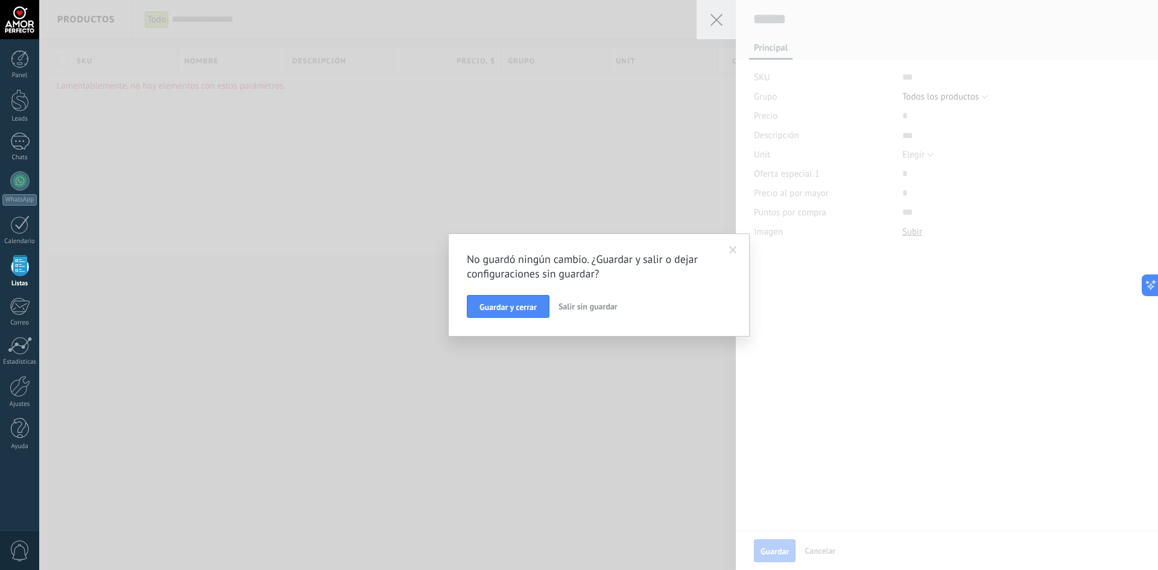
click at [597, 309] on span "Salir sin guardar" at bounding box center [587, 306] width 59 height 11
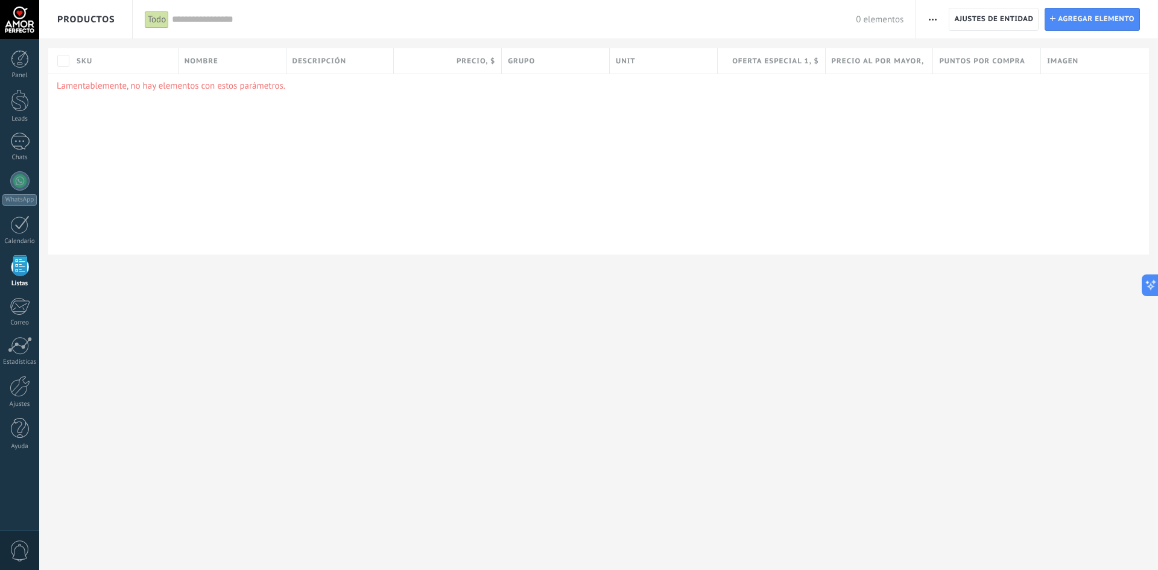
drag, startPoint x: 134, startPoint y: 87, endPoint x: 239, endPoint y: 90, distance: 104.3
click at [239, 90] on p "Lamentablemente, no hay elementos con estos parámetros." at bounding box center [598, 85] width 1083 height 11
click at [999, 25] on span "Ajustes de entidad" at bounding box center [993, 19] width 79 height 22
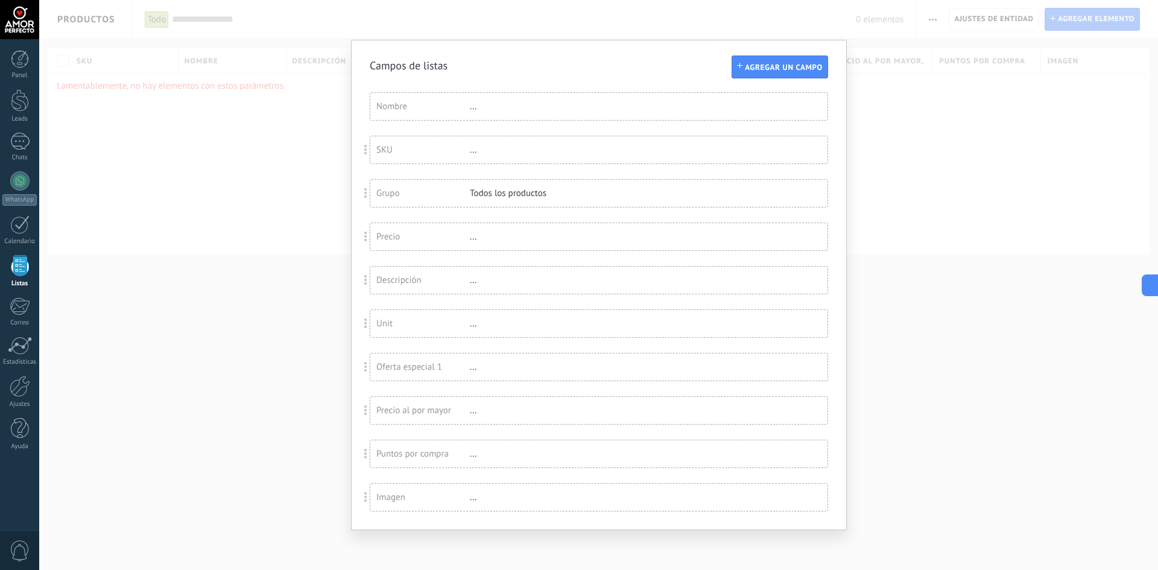
click at [452, 107] on div "Nombre" at bounding box center [422, 106] width 93 height 11
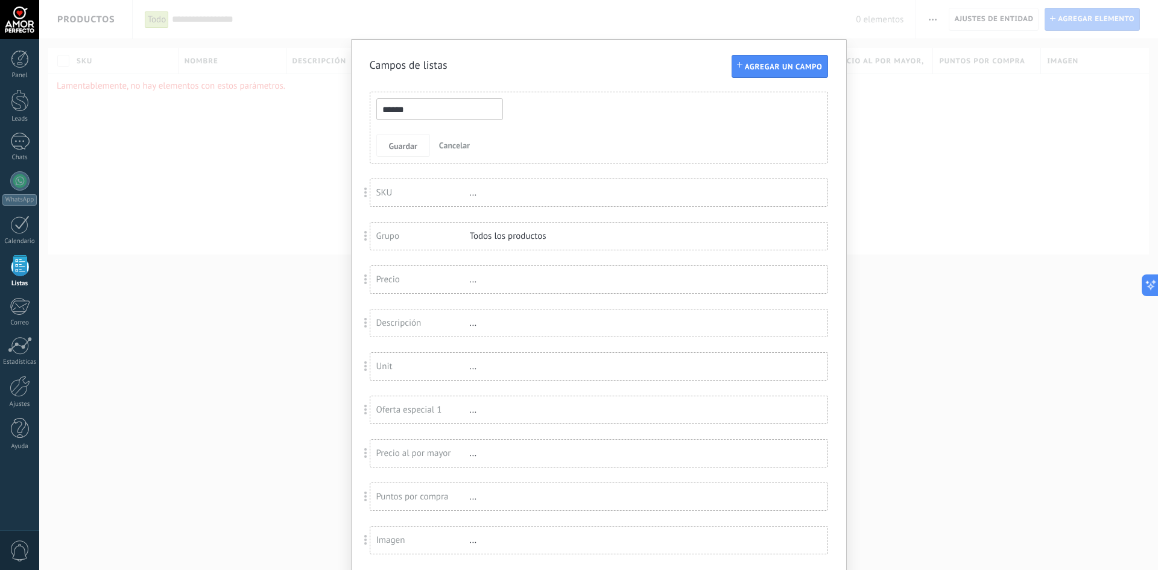
click at [421, 195] on div "SKU" at bounding box center [422, 192] width 93 height 11
click at [645, 60] on div "Campos de listas" at bounding box center [599, 65] width 458 height 14
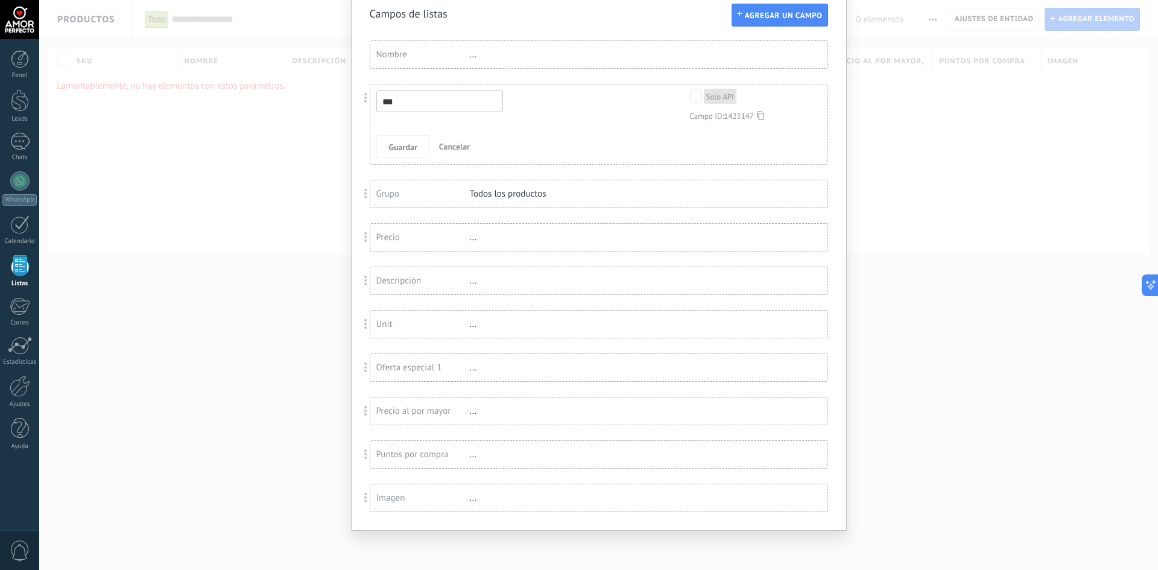
scroll to position [0, 0]
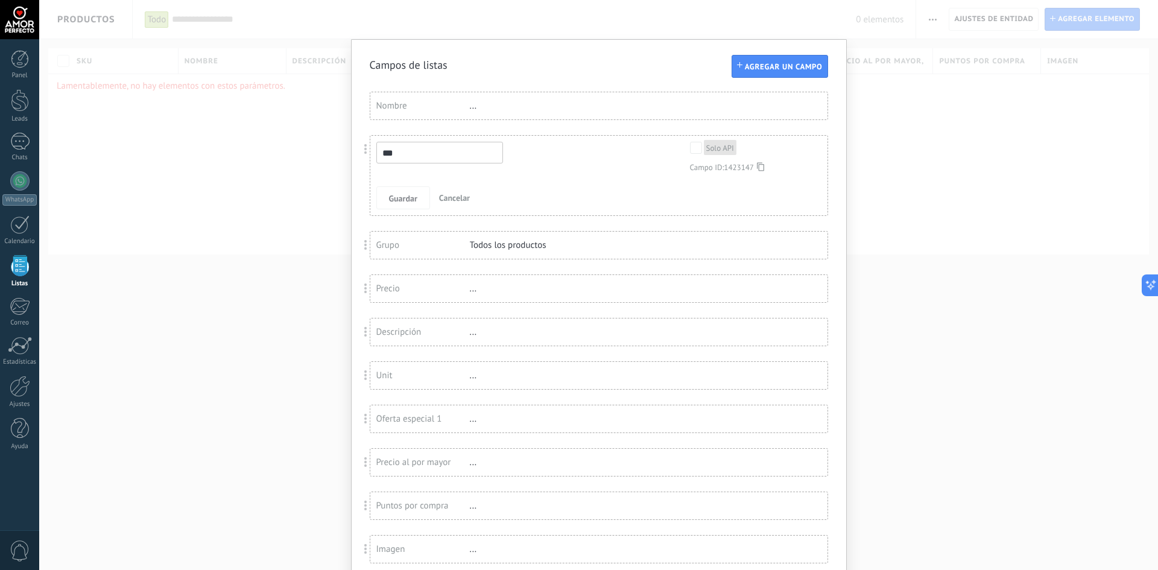
click at [614, 106] on div "Nombre ..." at bounding box center [598, 105] width 457 height 27
click at [725, 165] on span "1423147" at bounding box center [743, 167] width 40 height 10
click at [761, 168] on icon at bounding box center [760, 166] width 7 height 9
click at [885, 100] on div "Campos de listas Agregar un campo Usted ha alcanzado la cantidad máxima de los …" at bounding box center [598, 285] width 1118 height 570
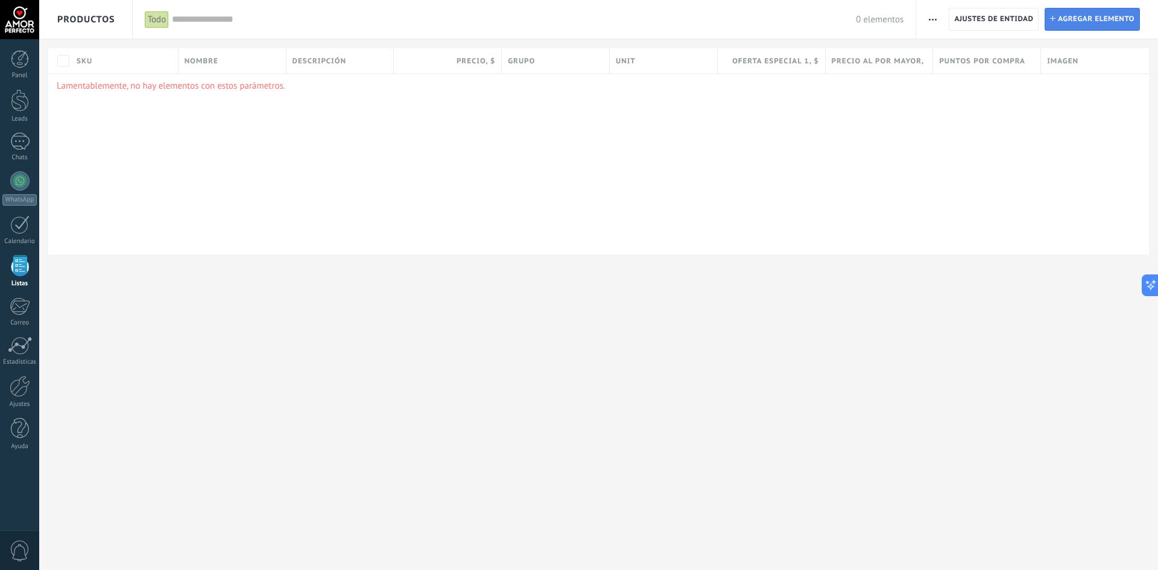
click at [1068, 19] on span "Agregar elemento" at bounding box center [1095, 19] width 77 height 22
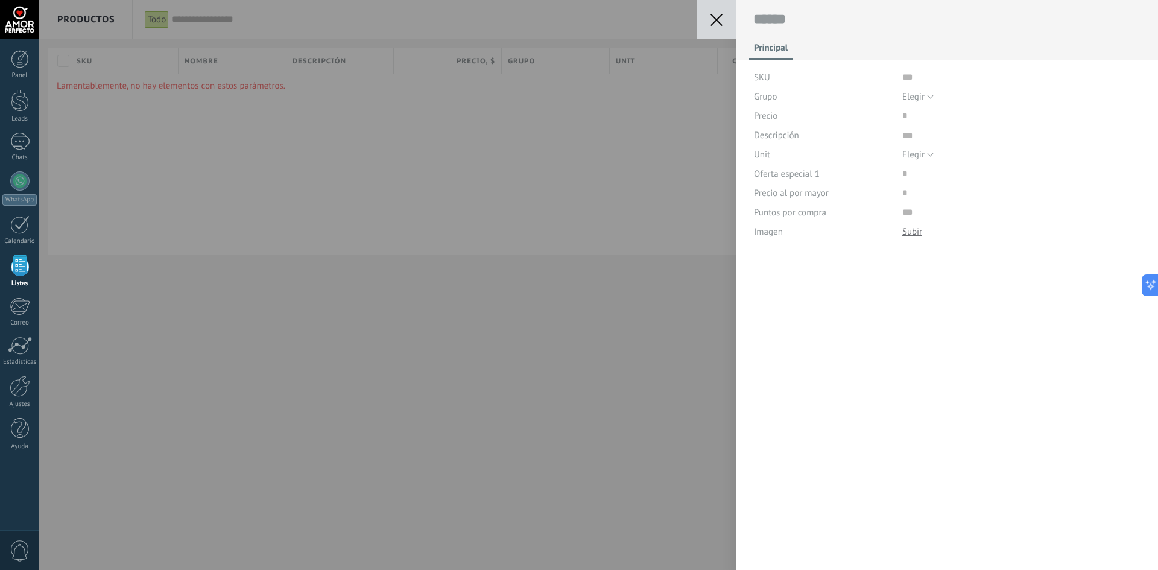
click at [517, 159] on div "Guardar Cancelar Principal SKU Grupo Elegir Todos los productos Elegir Precio D…" at bounding box center [598, 285] width 1118 height 570
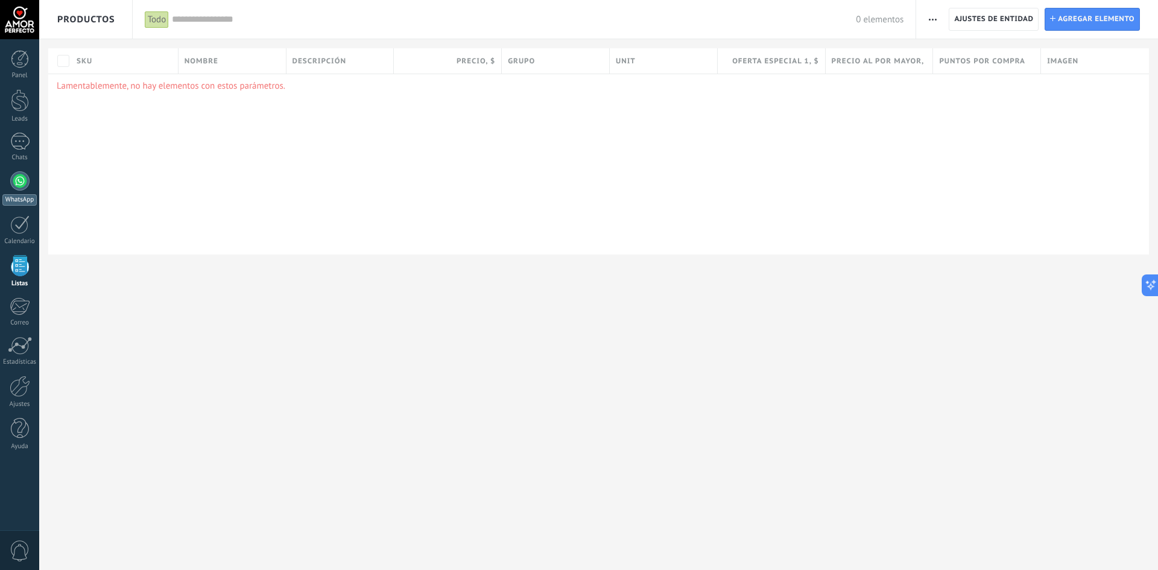
click at [25, 193] on link "WhatsApp" at bounding box center [19, 188] width 39 height 34
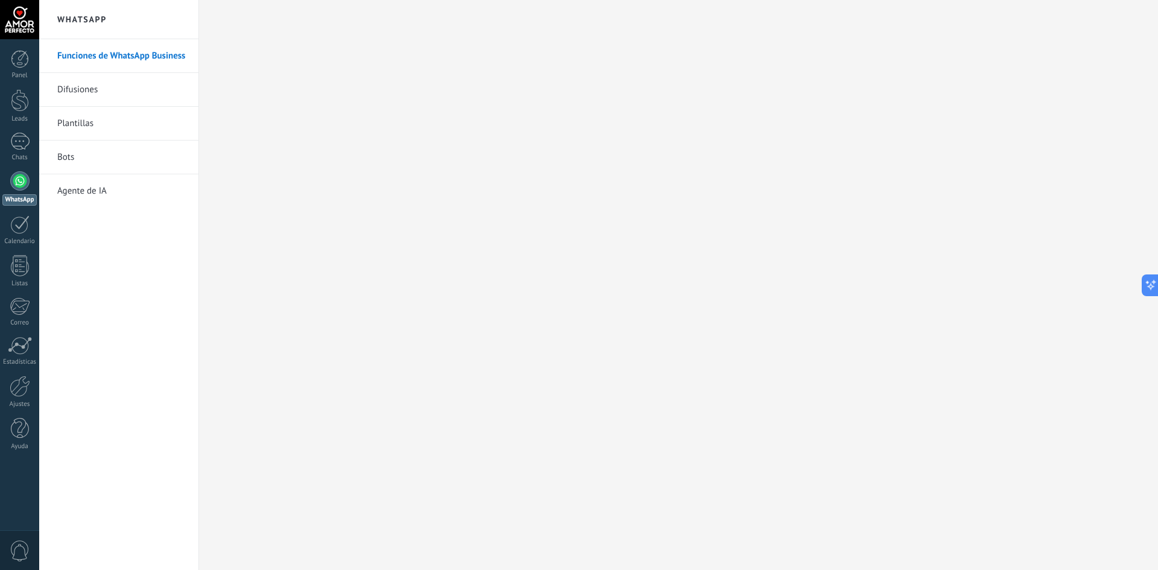
click at [92, 200] on link "Agente de IA" at bounding box center [121, 191] width 129 height 34
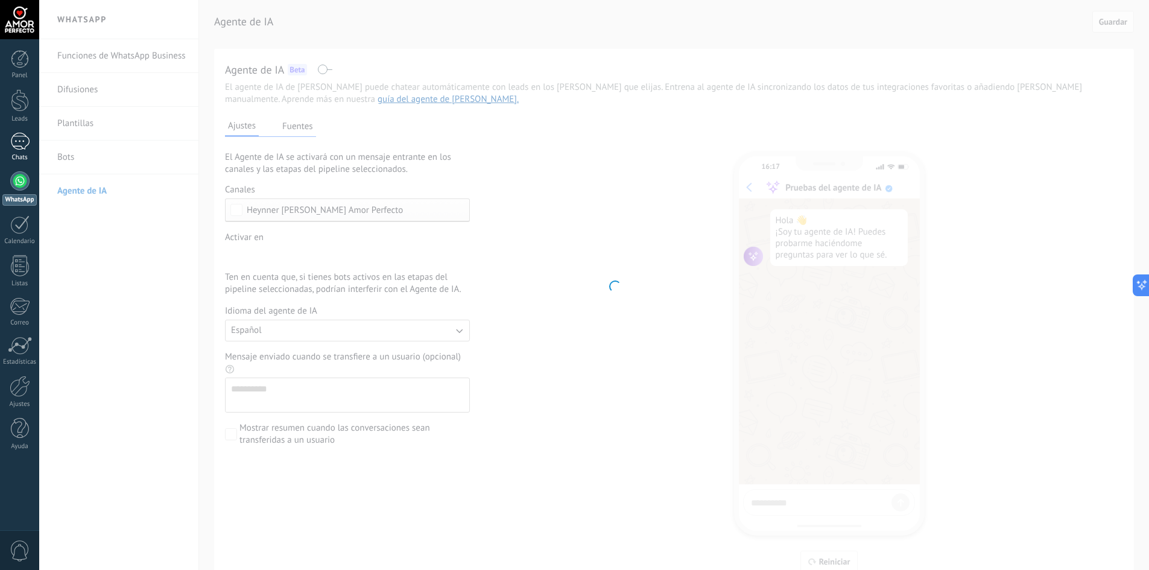
click at [24, 140] on div at bounding box center [19, 141] width 19 height 17
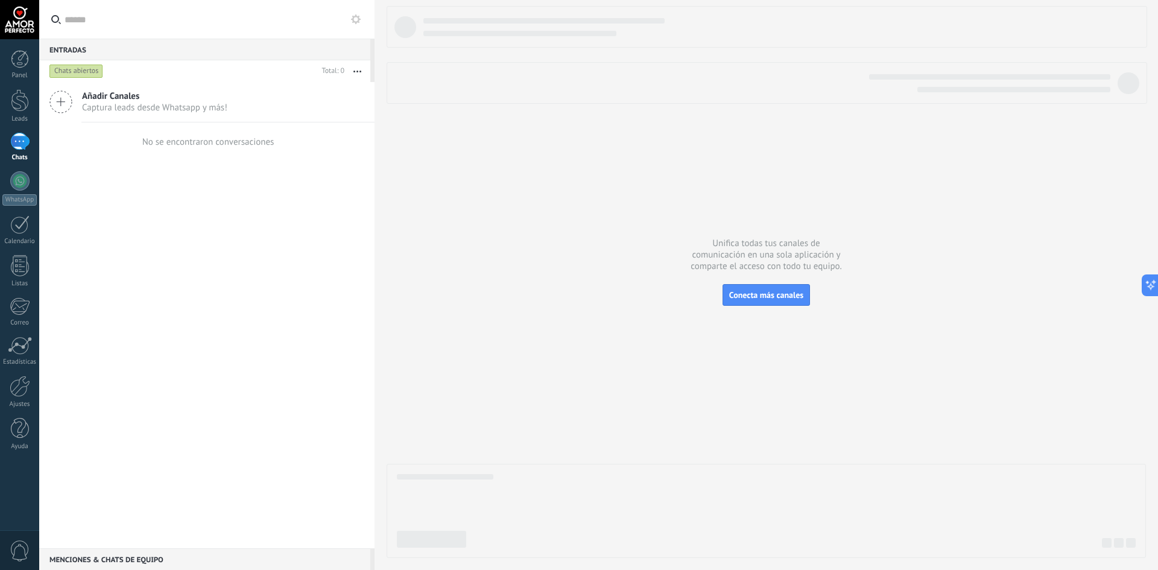
click at [89, 98] on span "Añadir Canales" at bounding box center [154, 95] width 145 height 11
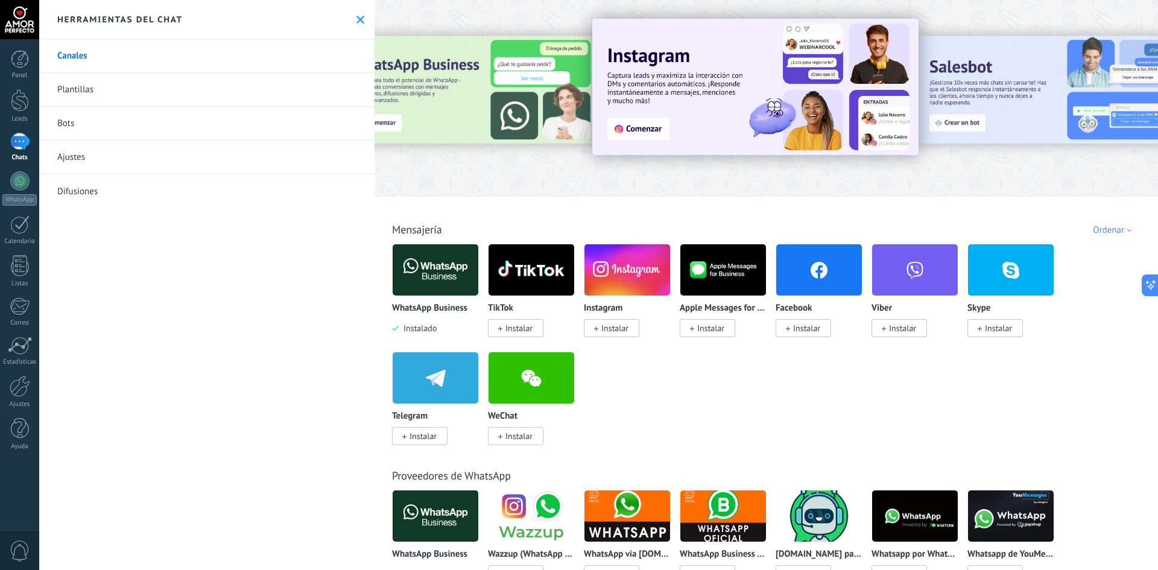
click at [427, 269] on img at bounding box center [435, 270] width 86 height 58
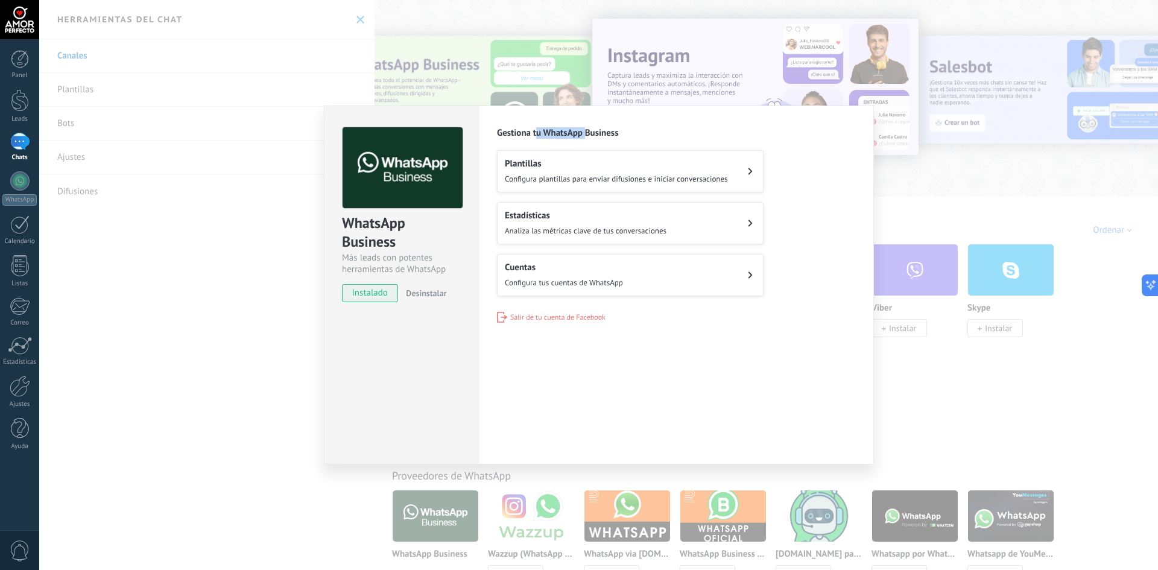
drag, startPoint x: 535, startPoint y: 133, endPoint x: 585, endPoint y: 130, distance: 50.7
click at [585, 130] on h2 "Gestiona tu WhatsApp Business" at bounding box center [676, 132] width 358 height 11
click at [555, 279] on span "Configura tus cuentas de WhatsApp" at bounding box center [564, 282] width 118 height 10
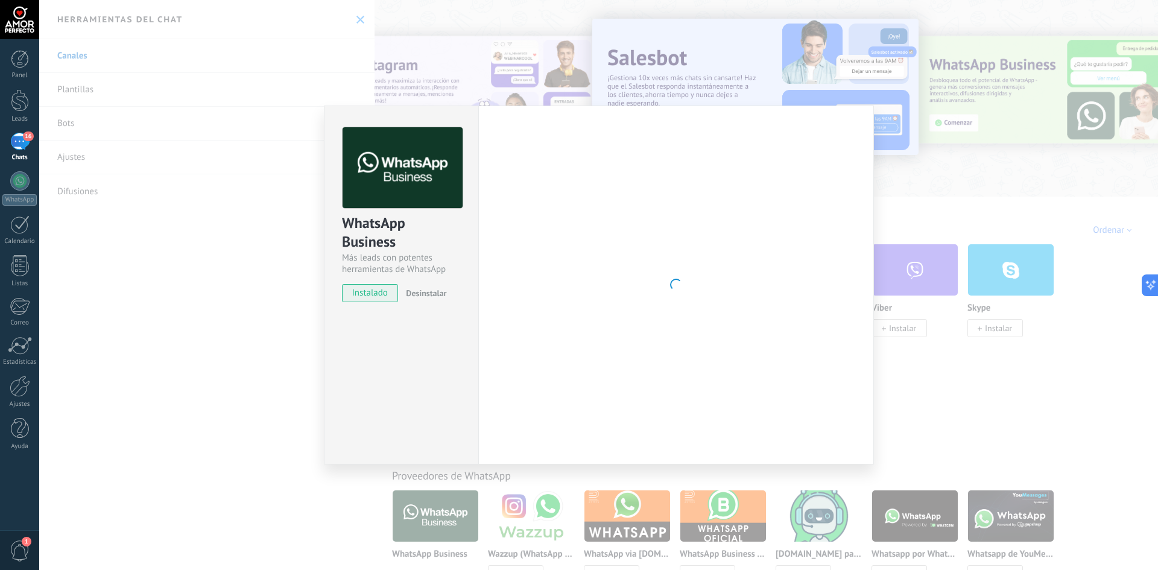
click at [21, 147] on div "16" at bounding box center [19, 141] width 19 height 17
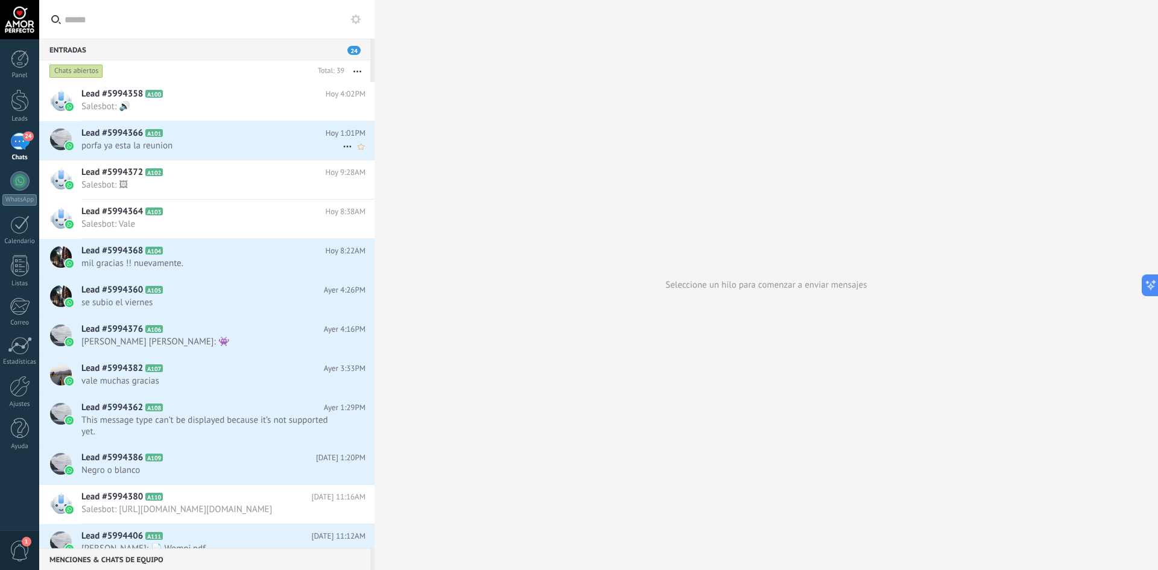
click at [340, 147] on icon at bounding box center [347, 146] width 14 height 14
click at [169, 132] on div at bounding box center [579, 285] width 1158 height 570
click at [182, 138] on h2 "Lead #5994366 A101" at bounding box center [203, 133] width 244 height 12
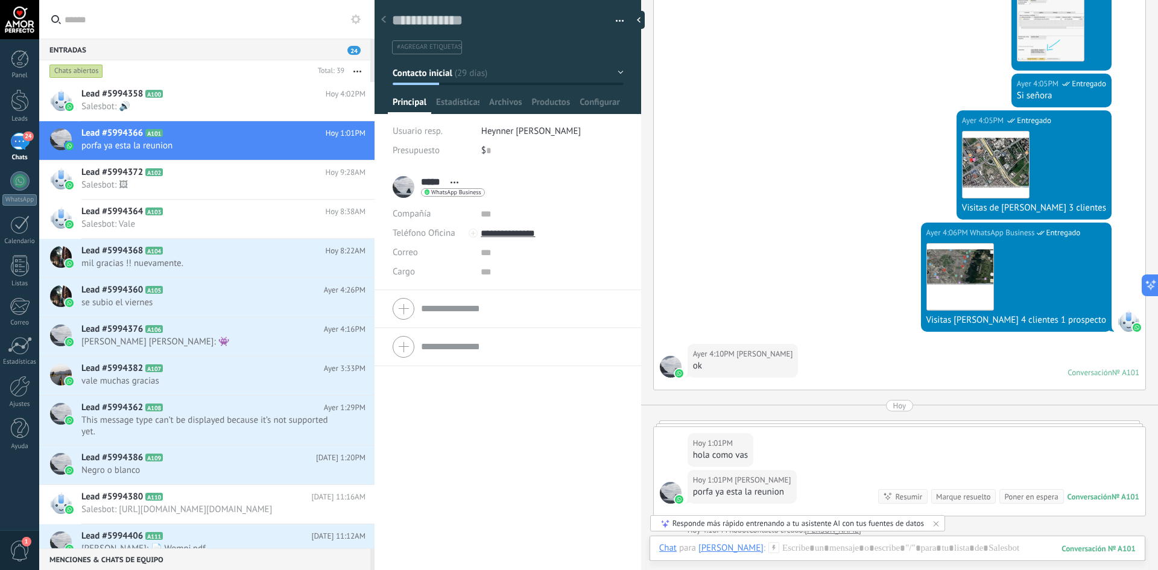
scroll to position [617, 0]
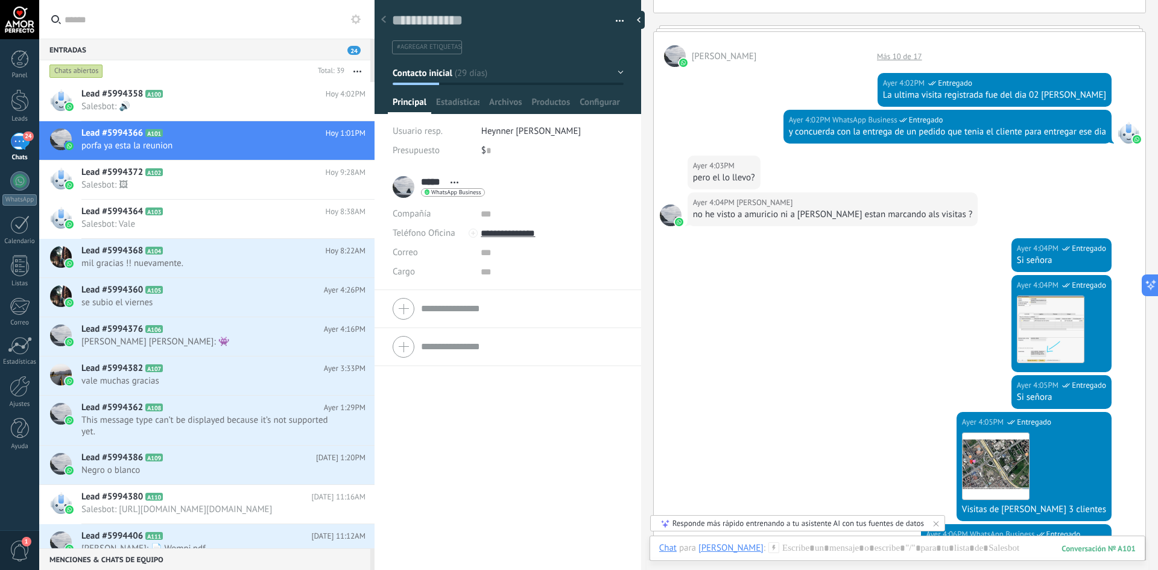
click at [20, 146] on div "24" at bounding box center [19, 141] width 19 height 17
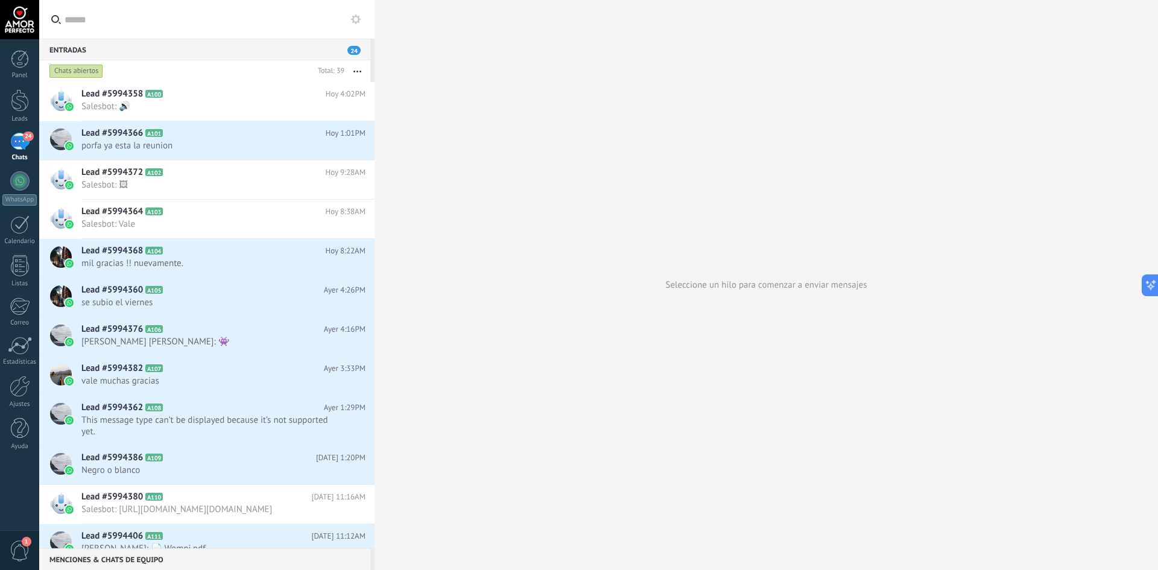
click at [73, 71] on div "Chats abiertos" at bounding box center [76, 71] width 54 height 14
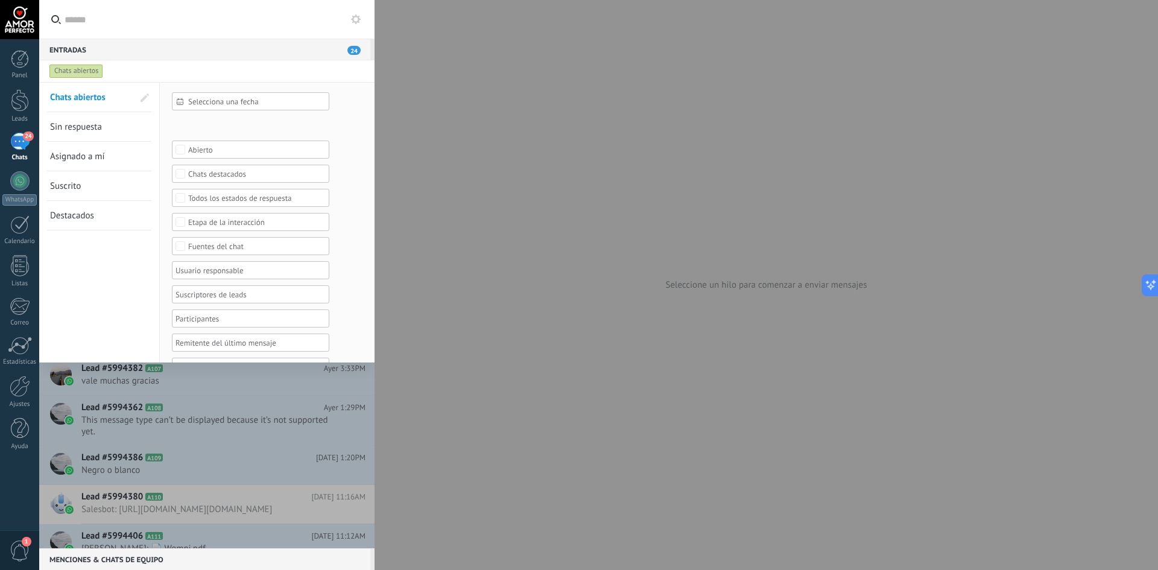
click at [518, 172] on div at bounding box center [579, 285] width 1158 height 570
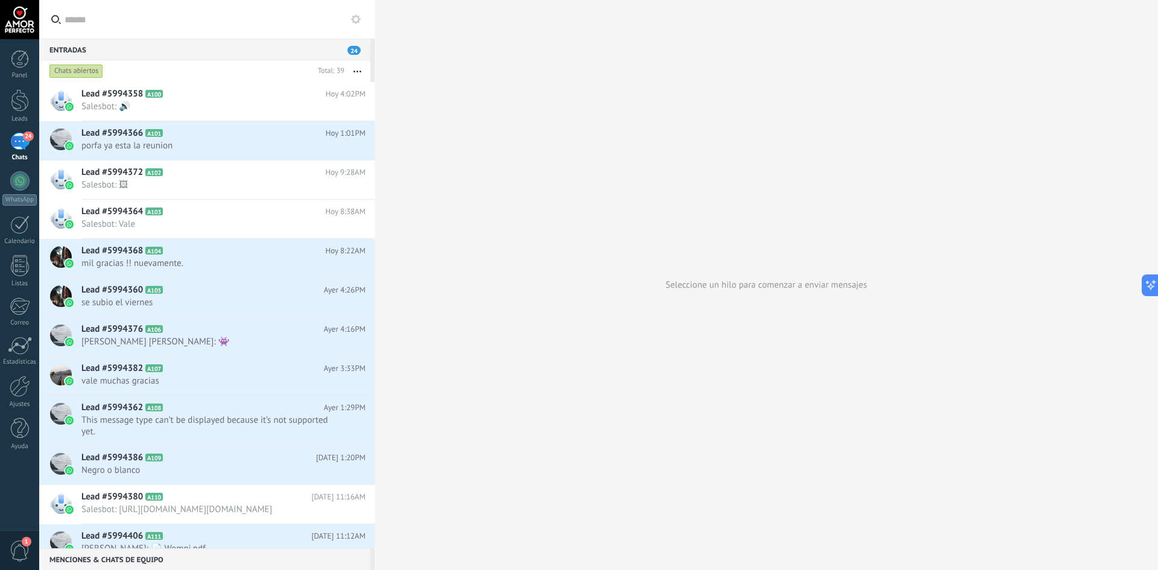
click at [359, 65] on button "button" at bounding box center [357, 71] width 26 height 22
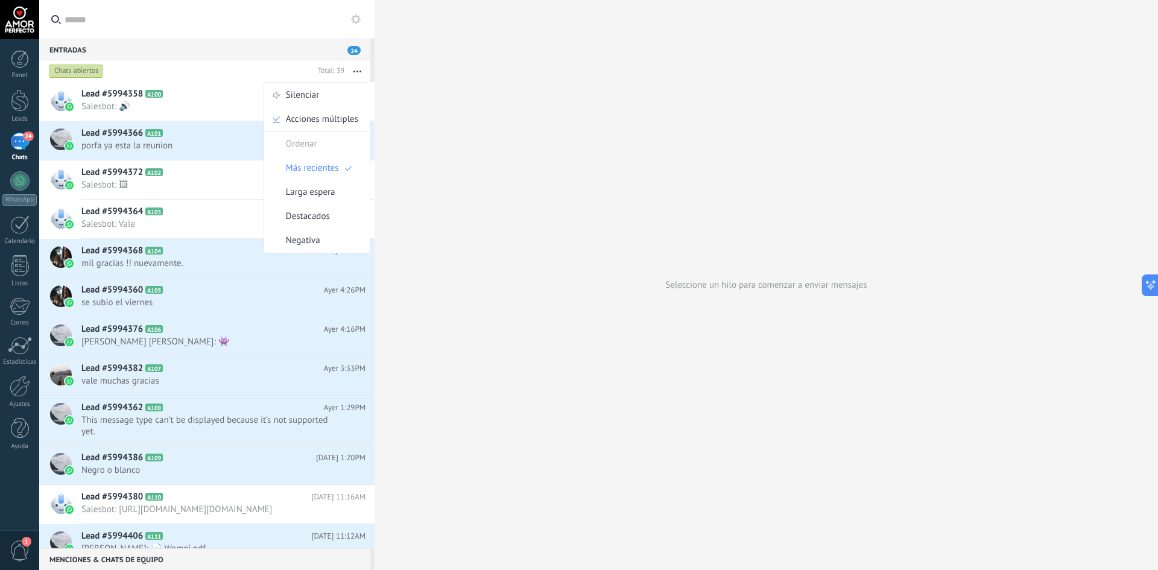
click at [446, 162] on div "Seleccione un hilo para comenzar a enviar mensajes" at bounding box center [765, 285] width 783 height 570
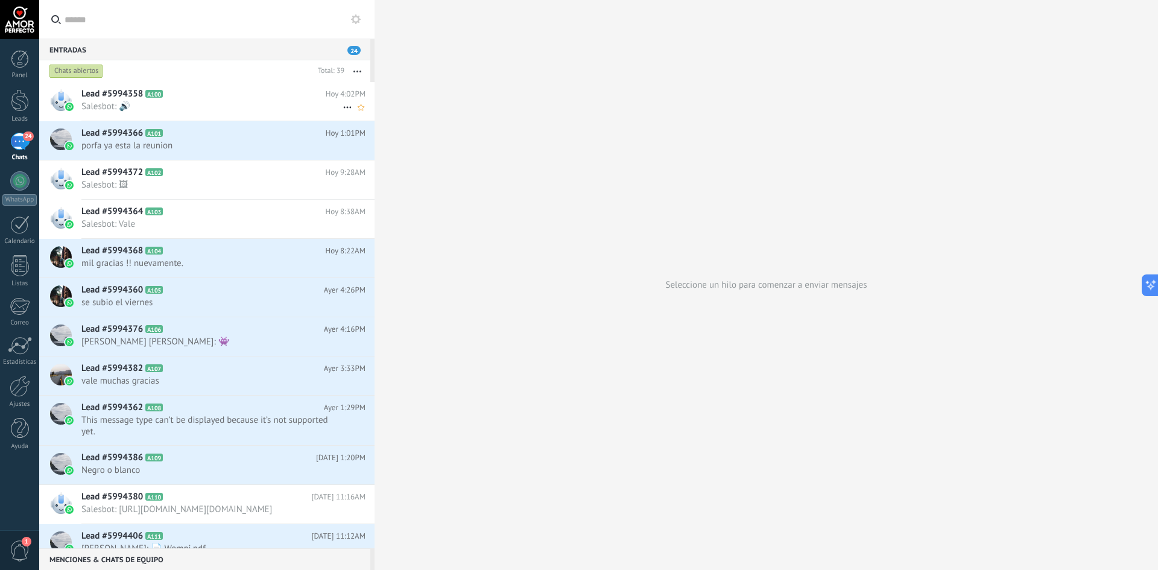
click at [151, 100] on div "Lead #5994358 A100 Hoy 4:02PM Salesbot: 🔊" at bounding box center [227, 101] width 293 height 38
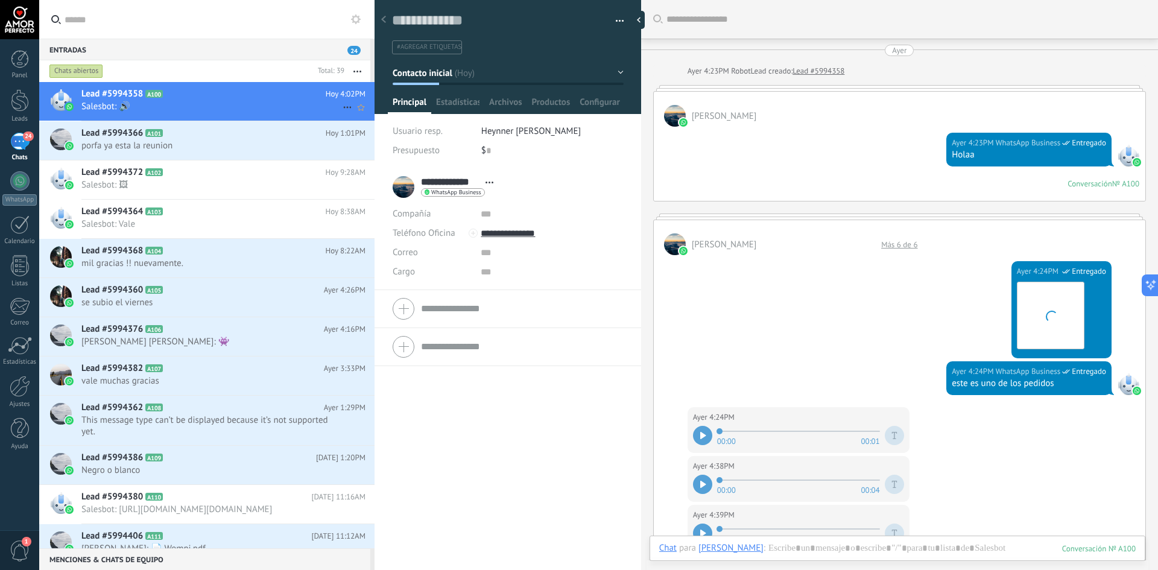
scroll to position [665, 0]
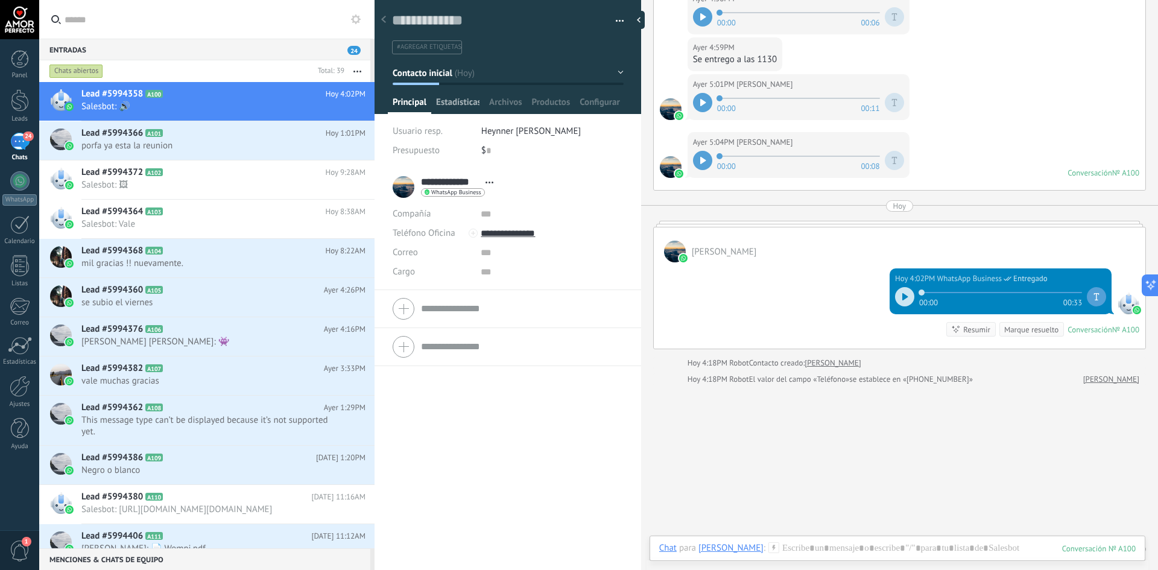
click at [451, 96] on span "Estadísticas" at bounding box center [457, 104] width 43 height 17
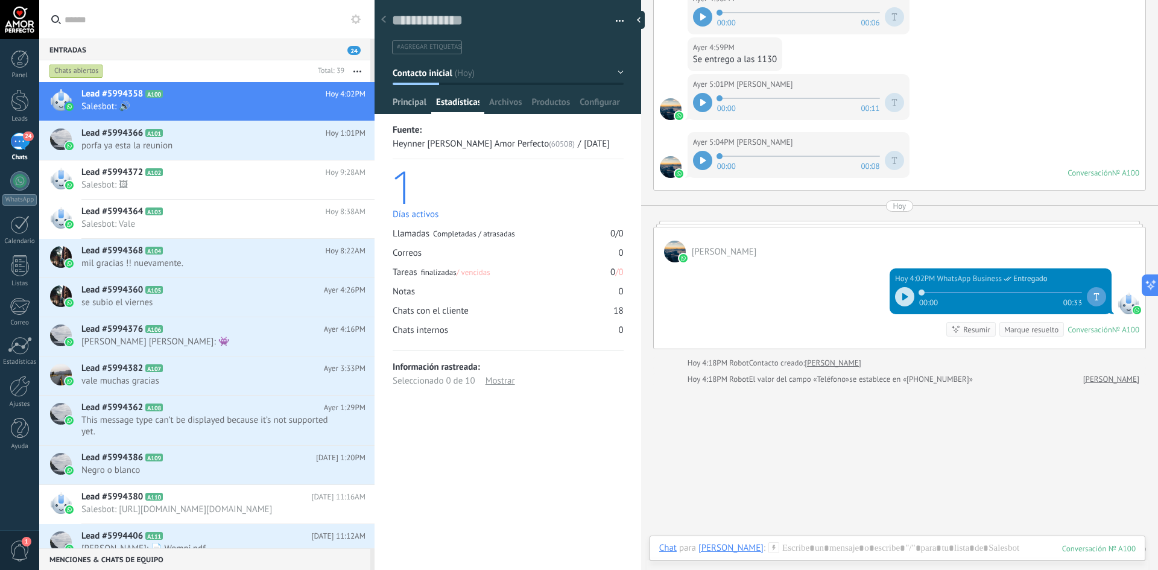
click at [411, 102] on span "Principal" at bounding box center [409, 104] width 34 height 17
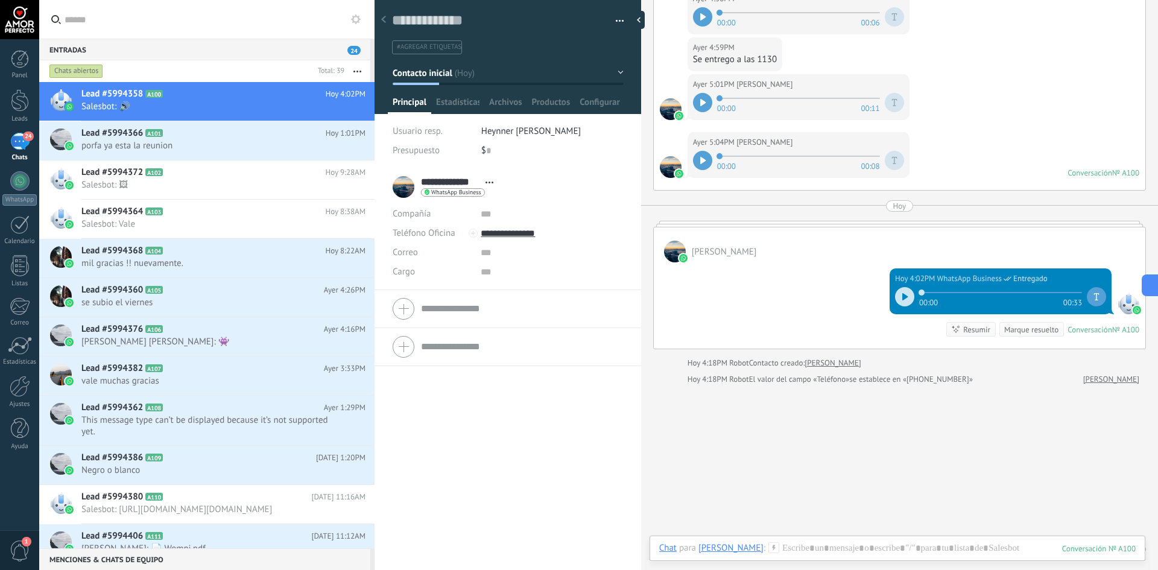
click at [22, 136] on div "24" at bounding box center [19, 141] width 19 height 17
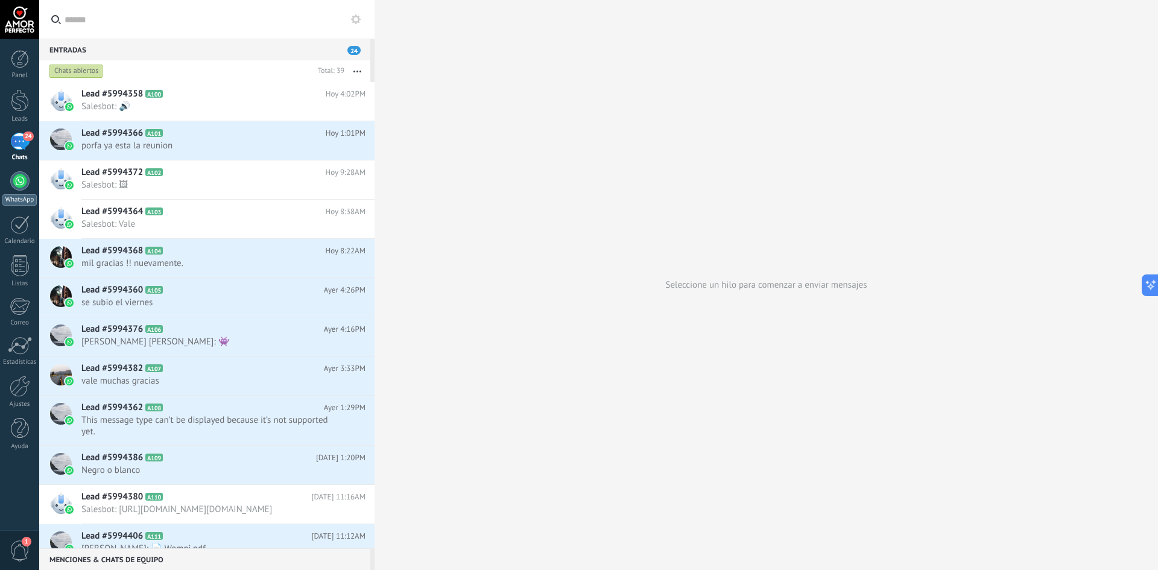
click at [19, 181] on div at bounding box center [19, 180] width 19 height 19
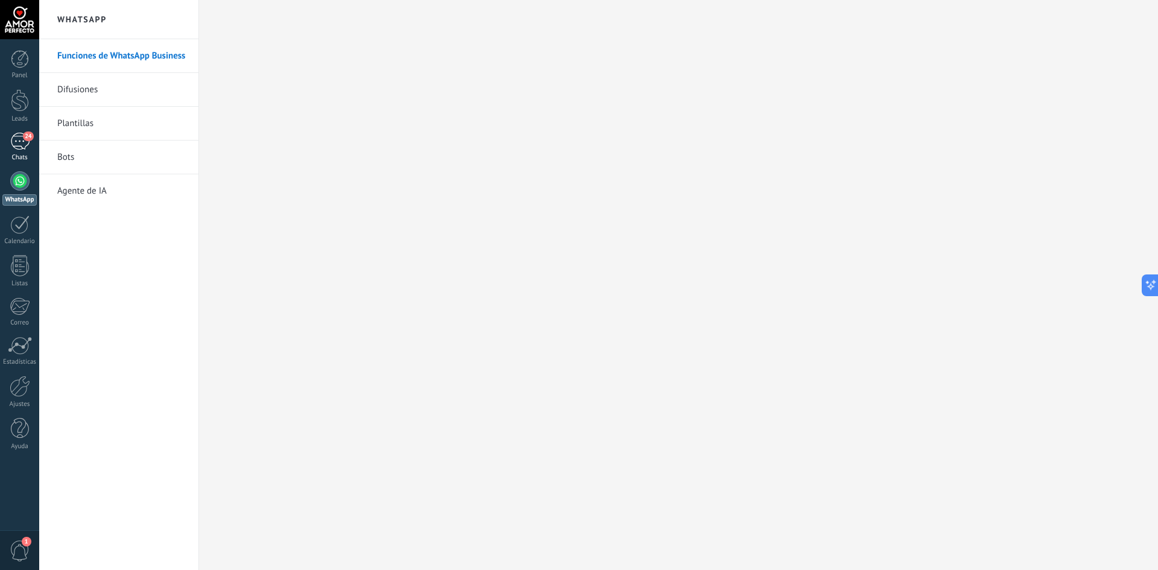
click at [25, 136] on span "24" at bounding box center [28, 136] width 10 height 10
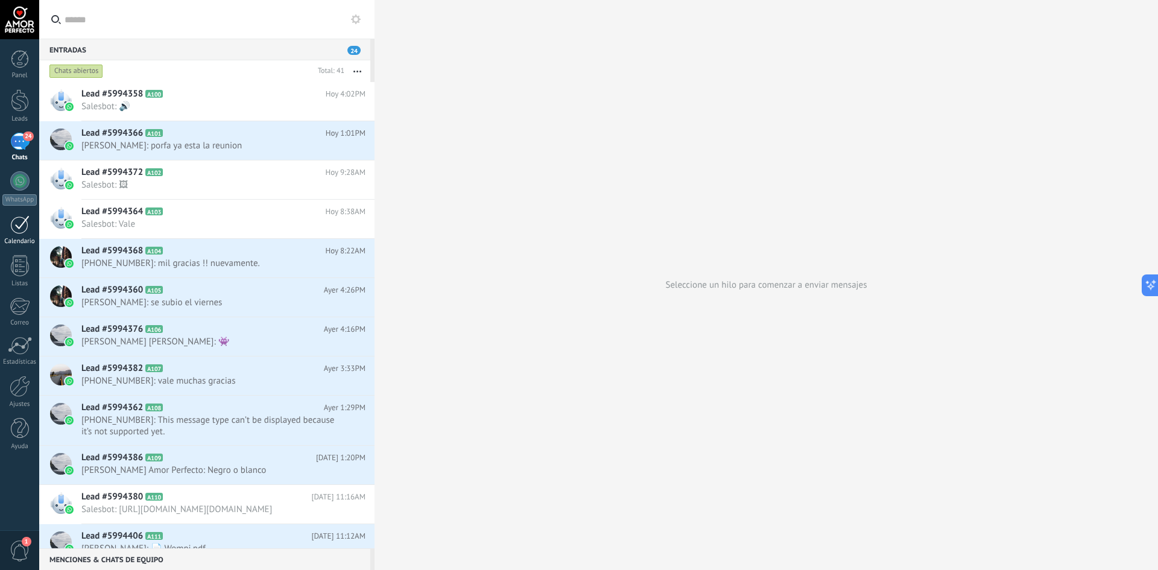
click at [17, 242] on div "Calendario" at bounding box center [19, 242] width 35 height 8
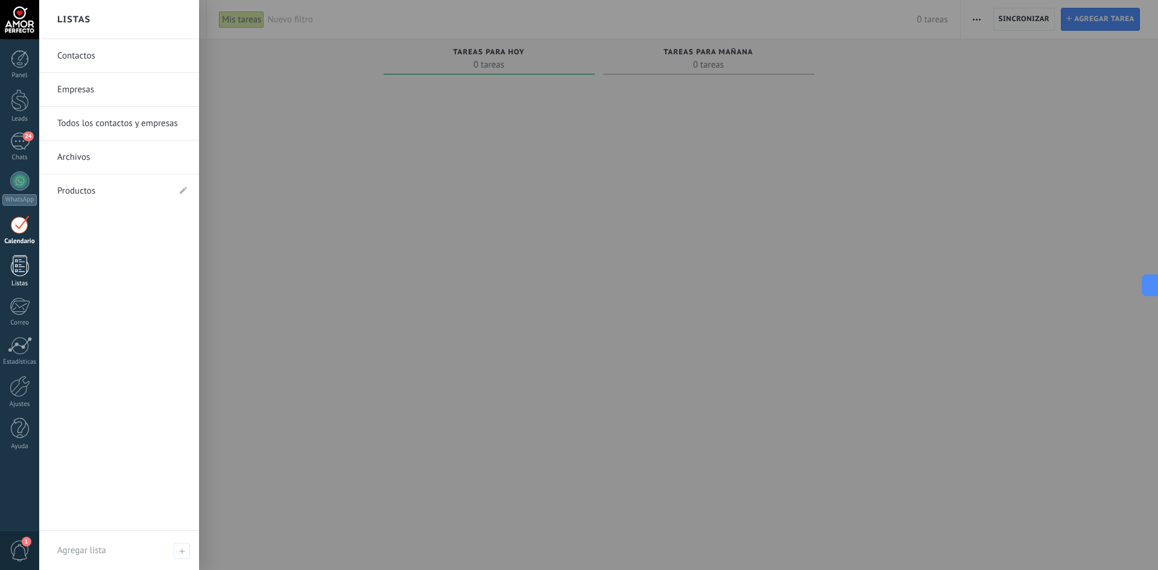
click at [17, 270] on div at bounding box center [20, 265] width 18 height 21
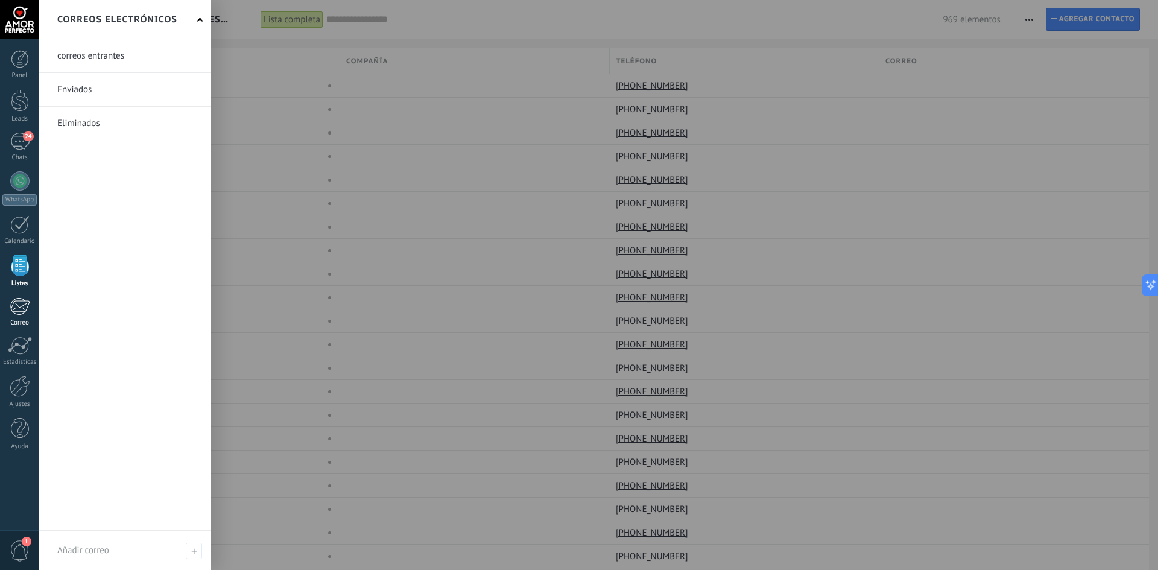
click at [8, 309] on link "Correo" at bounding box center [19, 312] width 39 height 30
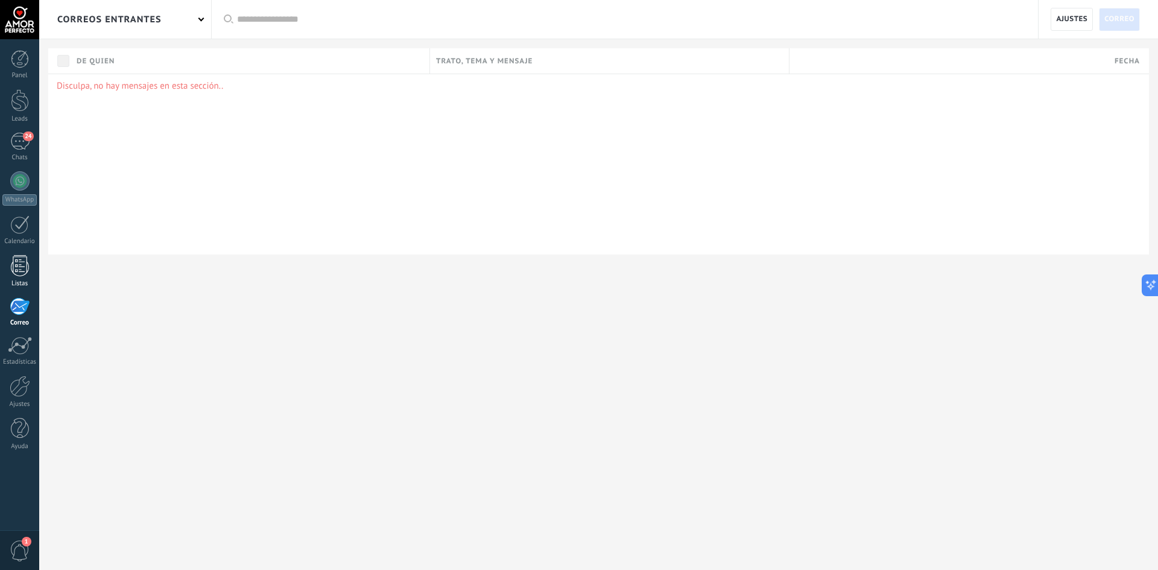
click at [11, 271] on div at bounding box center [20, 265] width 18 height 21
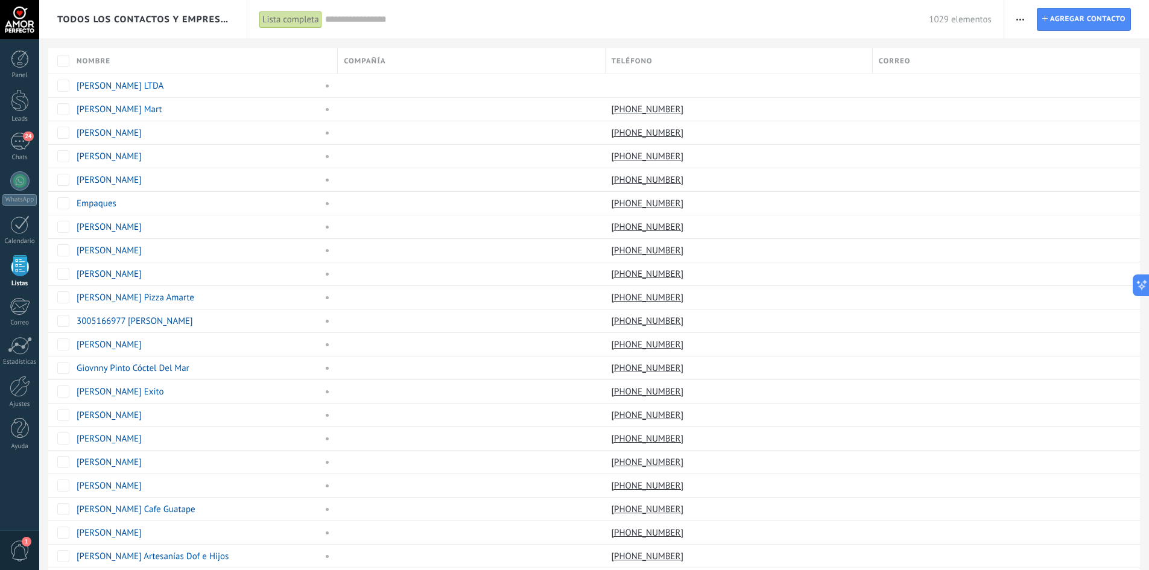
click at [972, 24] on span "1029 elementos" at bounding box center [959, 19] width 63 height 11
click at [1016, 19] on icon "button" at bounding box center [1020, 20] width 8 height 2
click at [830, 8] on div "1029 elementos" at bounding box center [658, 19] width 666 height 39
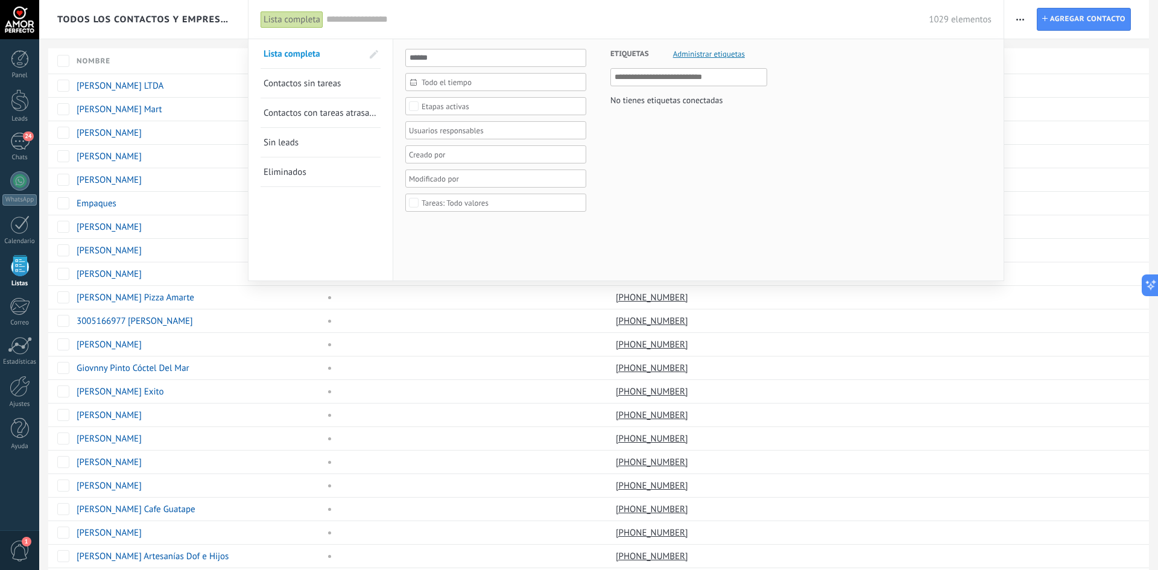
click at [1055, 43] on div at bounding box center [579, 285] width 1158 height 570
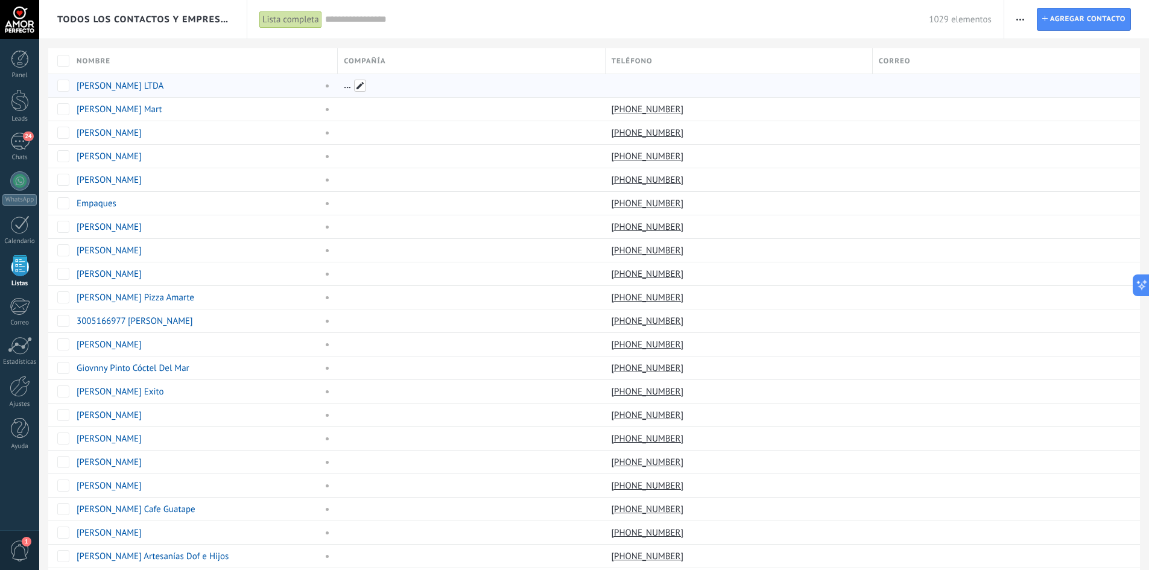
click at [356, 86] on span at bounding box center [360, 86] width 12 height 12
click at [566, 87] on span "Cancelar" at bounding box center [561, 86] width 31 height 11
click at [923, 86] on div at bounding box center [1001, 85] width 258 height 23
click at [899, 87] on div at bounding box center [1005, 86] width 267 height 24
click at [896, 88] on span at bounding box center [894, 86] width 12 height 12
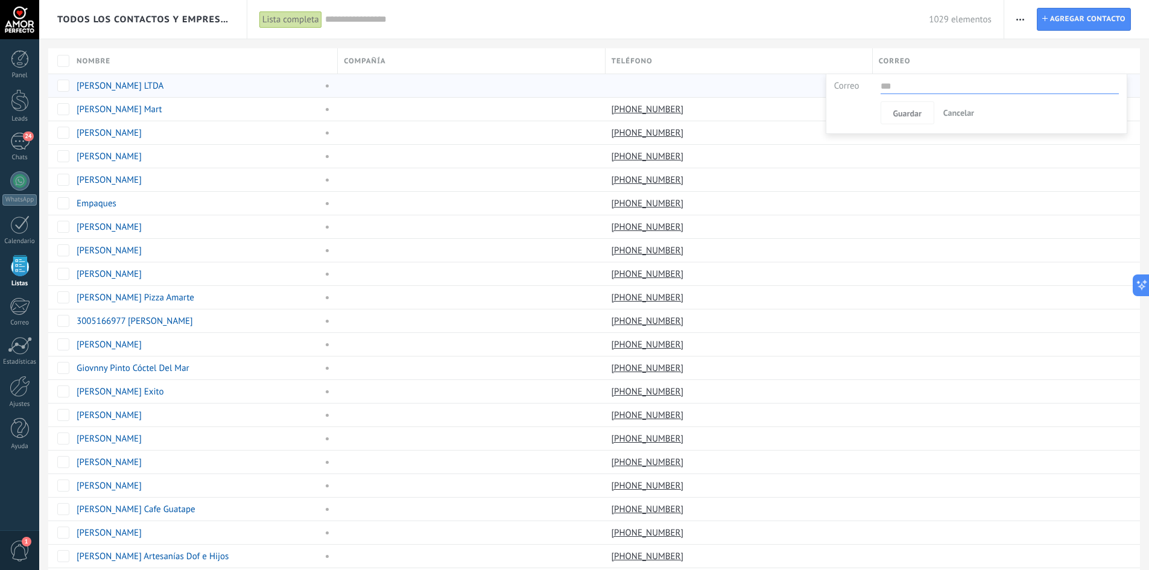
click at [953, 110] on span "Cancelar" at bounding box center [958, 112] width 31 height 11
click at [1017, 14] on span "button" at bounding box center [1020, 19] width 8 height 23
click at [800, 39] on div "Todos los contactos y empresas Lista completa Aplicar 1029 elementos Lista comp…" at bounding box center [593, 19] width 1109 height 39
click at [1135, 286] on icon at bounding box center [1136, 285] width 5 height 5
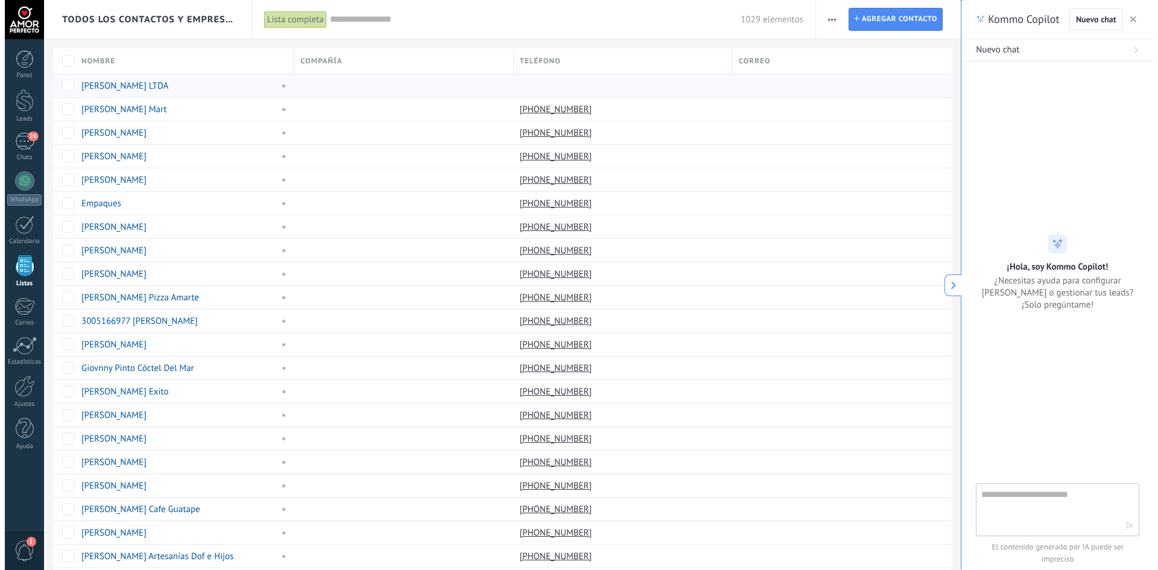
scroll to position [11, 0]
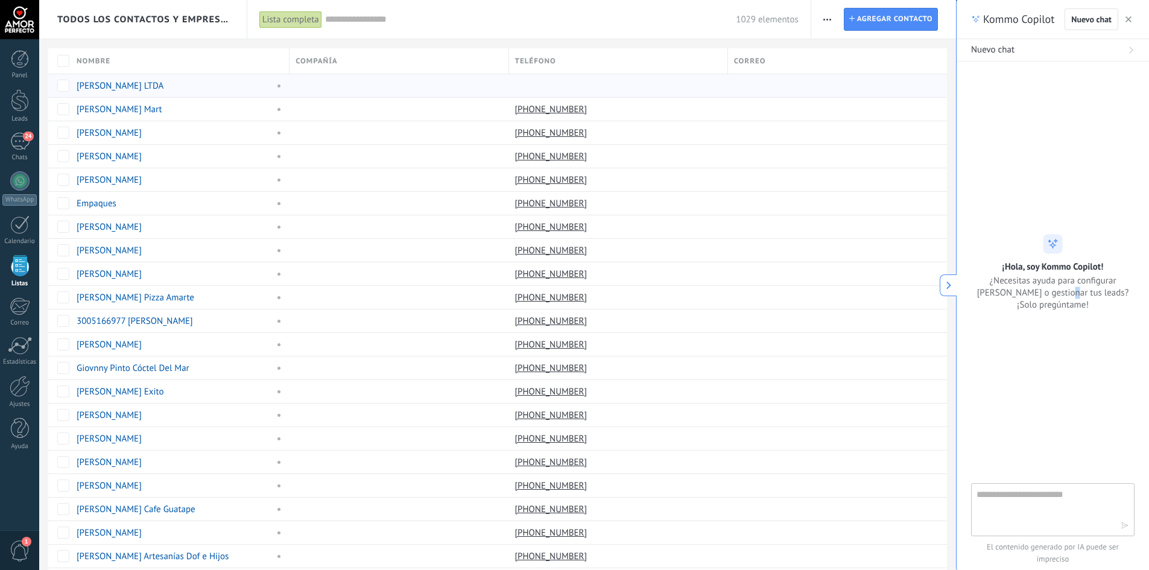
click at [1035, 297] on span "¿Necesitas ayuda para configurar [PERSON_NAME] o gestionar tus leads? ¡Solo pre…" at bounding box center [1052, 292] width 163 height 36
click at [1033, 300] on span "¿Necesitas ayuda para configurar [PERSON_NAME] o gestionar tus leads? ¡Solo pre…" at bounding box center [1052, 292] width 163 height 36
click at [23, 145] on div "24" at bounding box center [19, 141] width 19 height 17
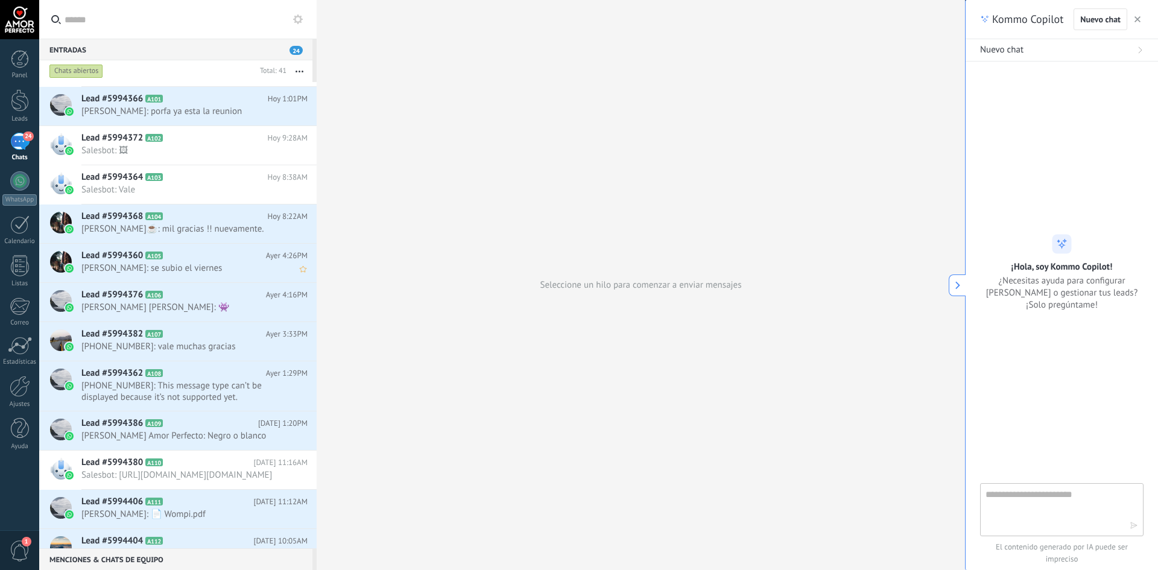
scroll to position [61, 0]
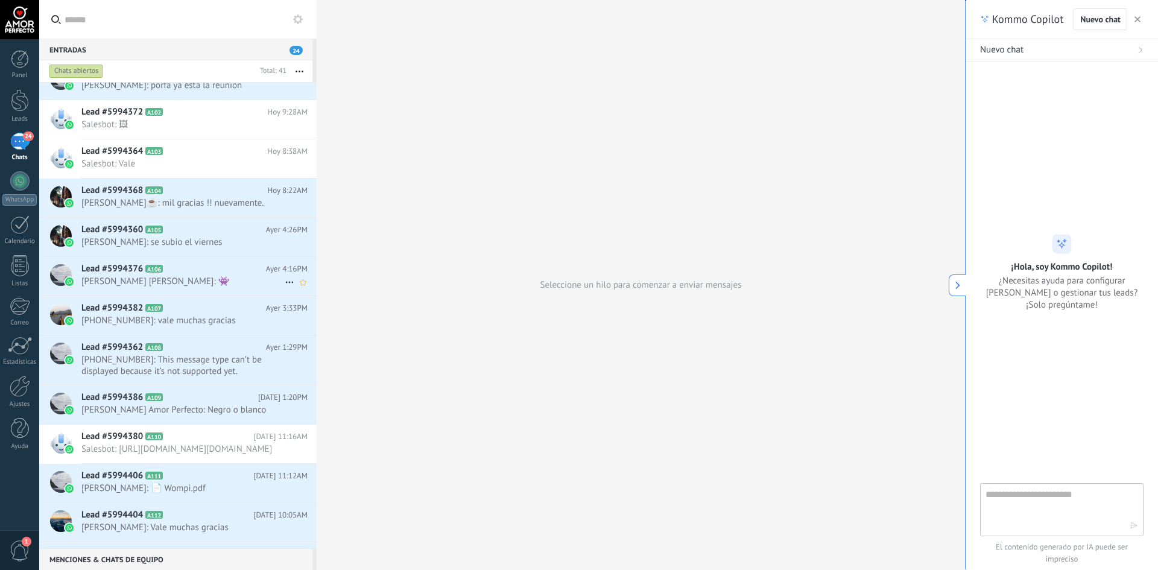
click at [171, 279] on span "[PERSON_NAME] Perfecto: 👾" at bounding box center [182, 281] width 203 height 11
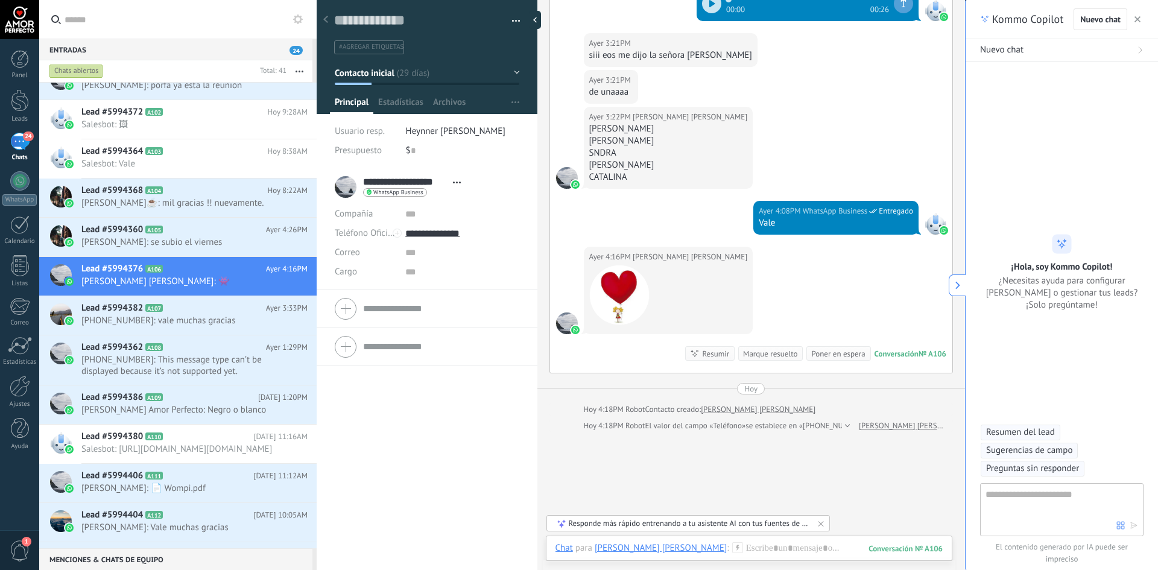
scroll to position [1175, 0]
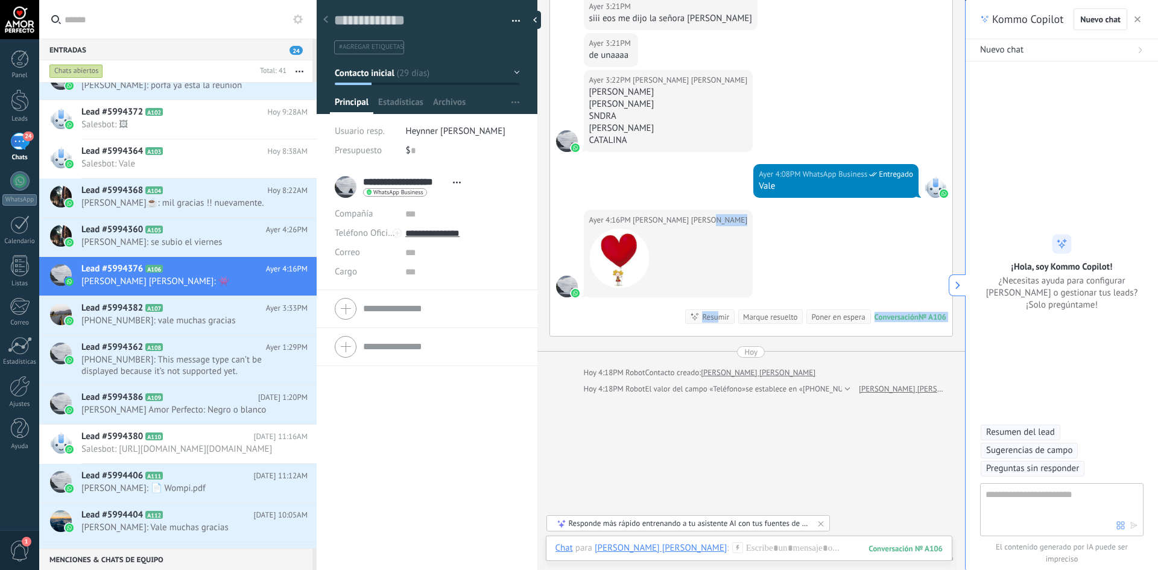
drag, startPoint x: 710, startPoint y: 329, endPoint x: 714, endPoint y: 221, distance: 107.4
click at [714, 221] on div "Ayer 2:45PM Laura Amor Perfecto mueve en tu calendario la reunion para el dia q…" at bounding box center [751, 50] width 403 height 572
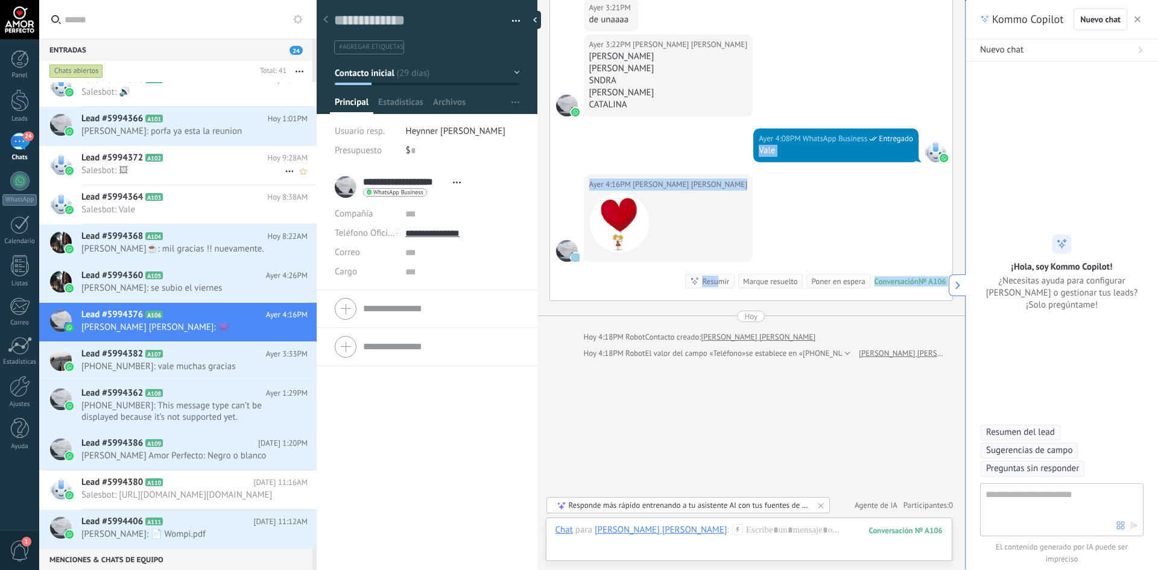
scroll to position [0, 0]
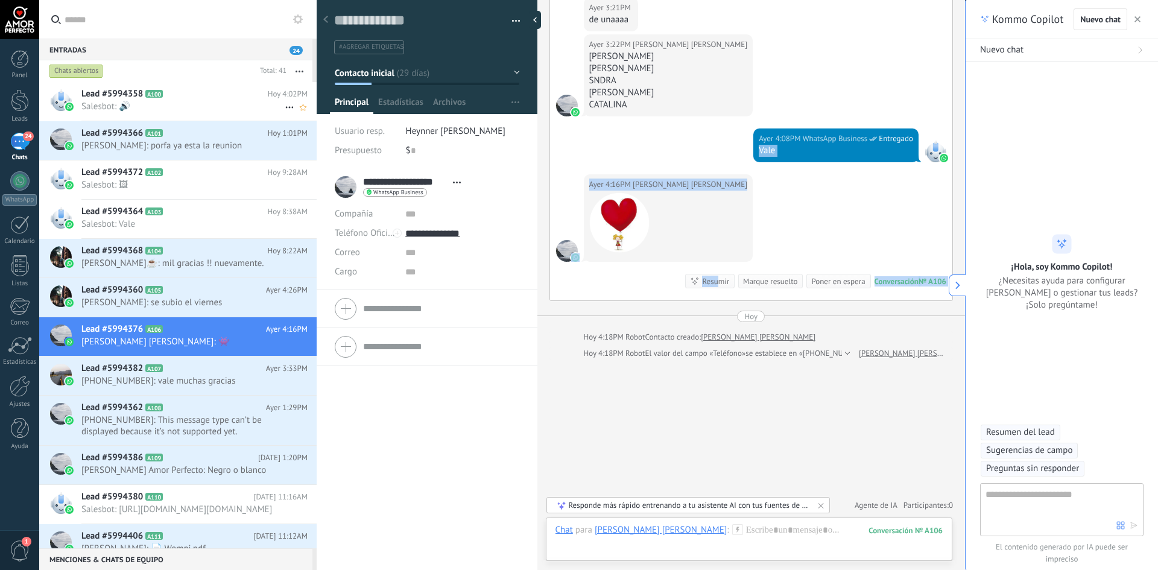
click at [70, 106] on img at bounding box center [69, 106] width 8 height 8
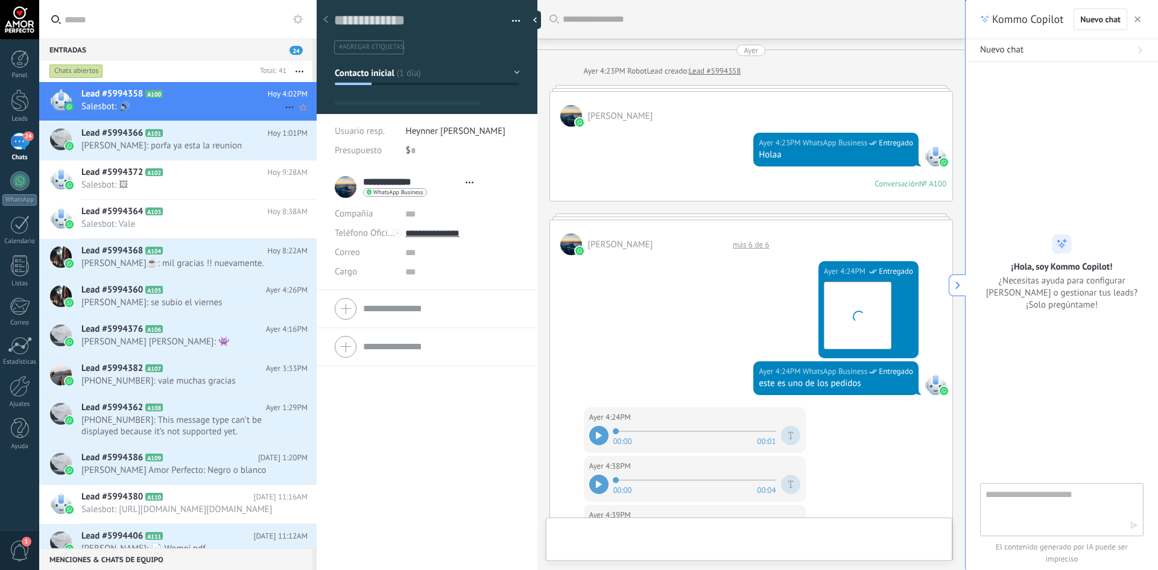
type textarea "**********"
click at [80, 72] on div "Chats abiertos" at bounding box center [76, 71] width 54 height 14
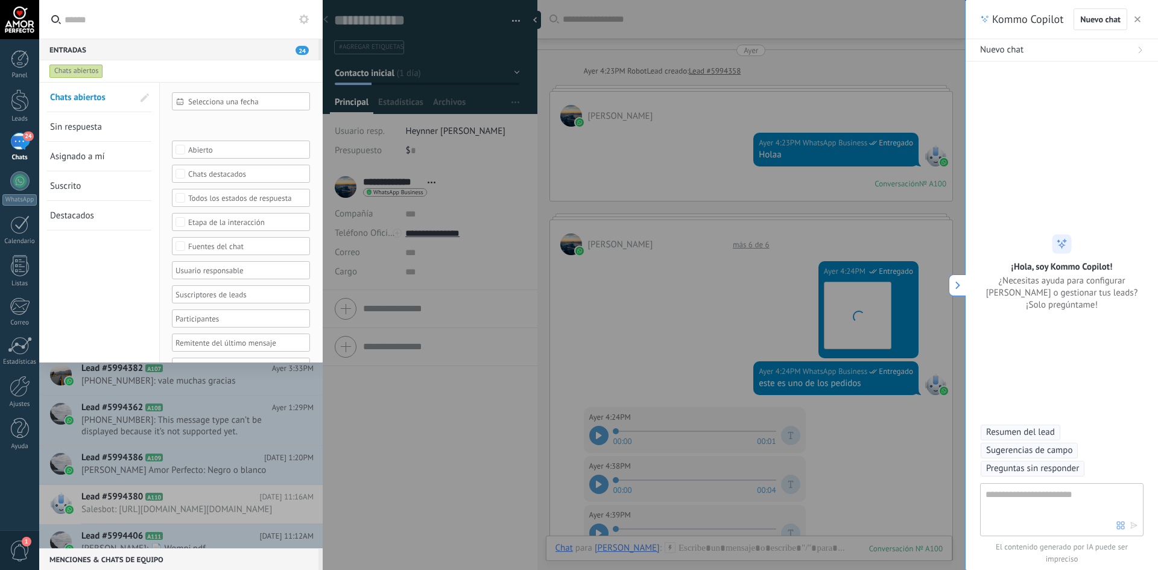
scroll to position [665, 0]
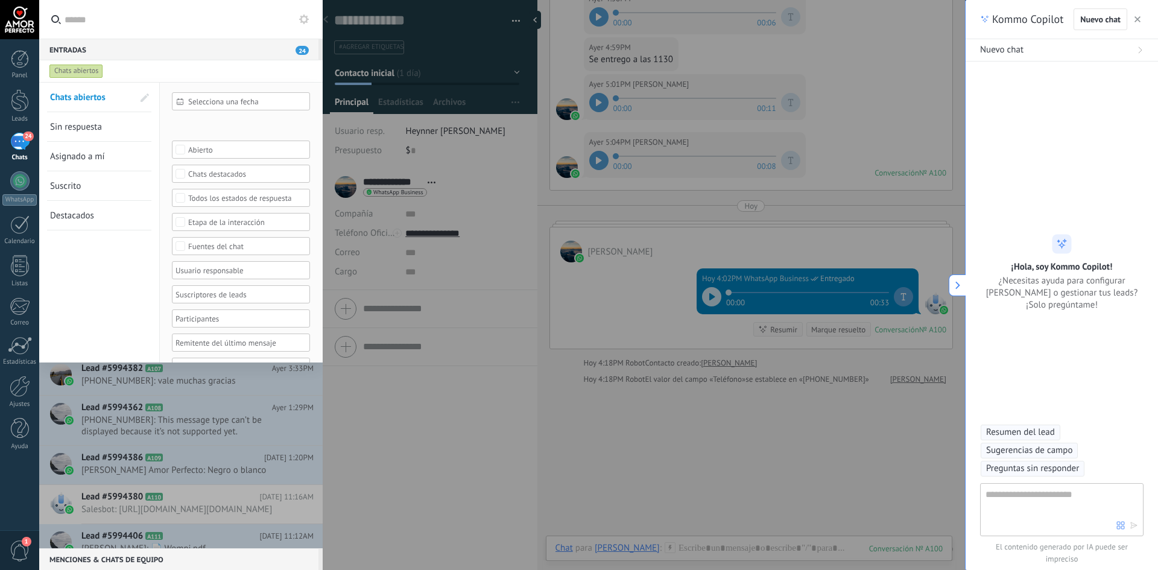
click at [85, 128] on span "Sin respuesta" at bounding box center [76, 126] width 52 height 11
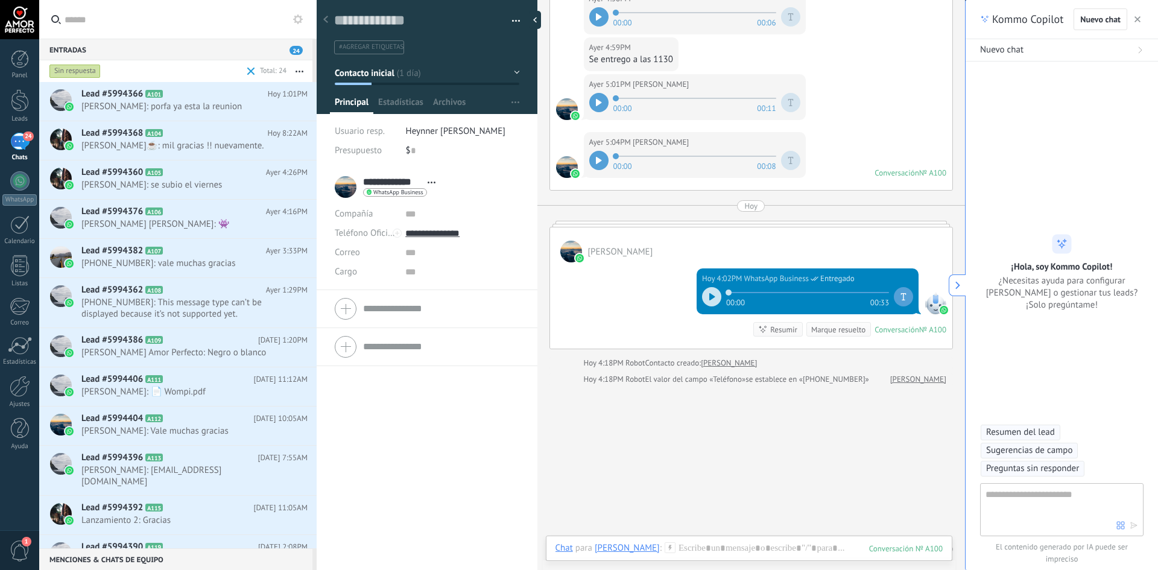
click at [73, 70] on div "Sin respuesta" at bounding box center [74, 71] width 51 height 14
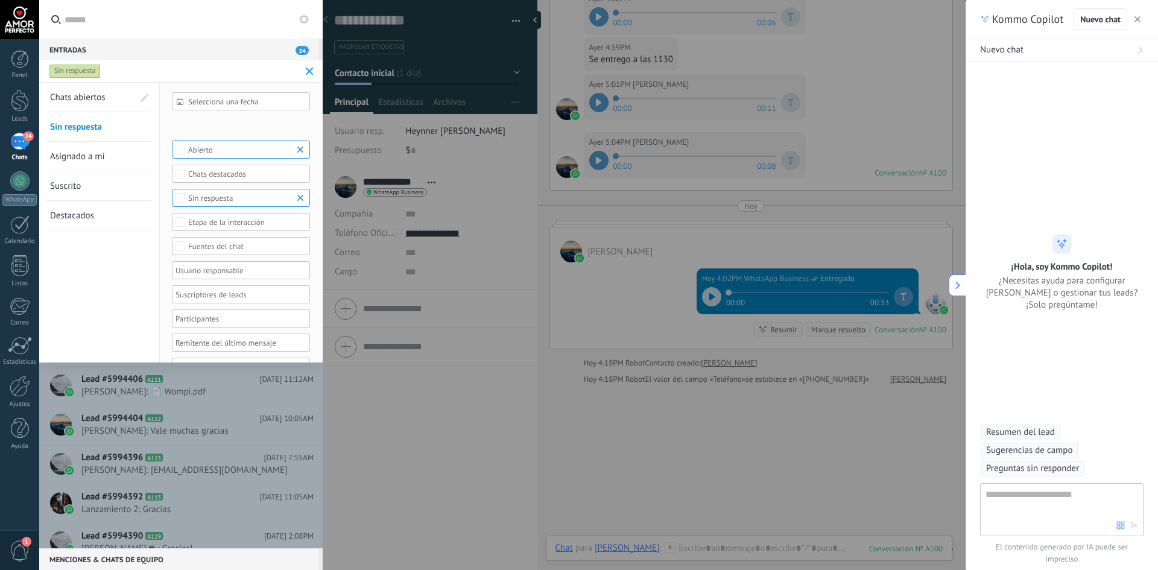
click at [83, 99] on span "Chats abiertos" at bounding box center [77, 97] width 55 height 11
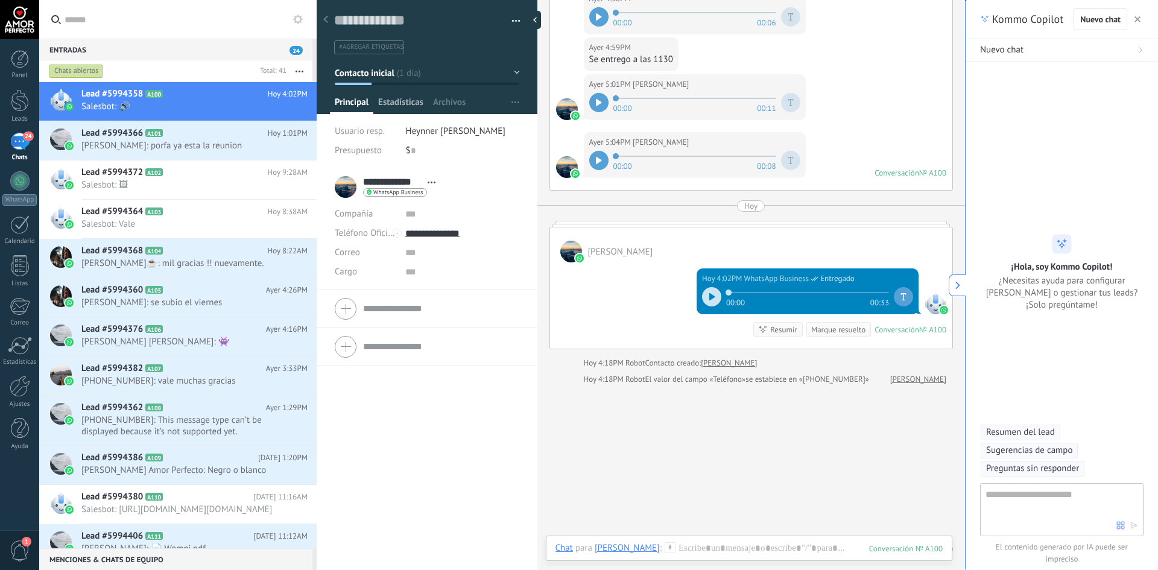
click at [396, 101] on span "Estadísticas" at bounding box center [400, 104] width 45 height 17
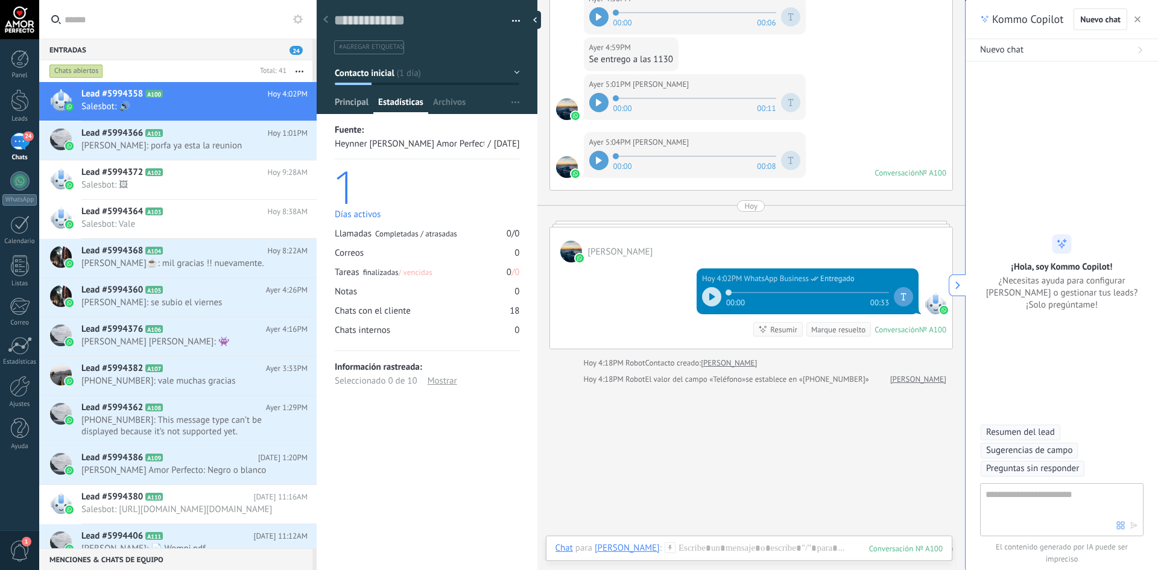
click at [353, 110] on span "Principal" at bounding box center [352, 104] width 34 height 17
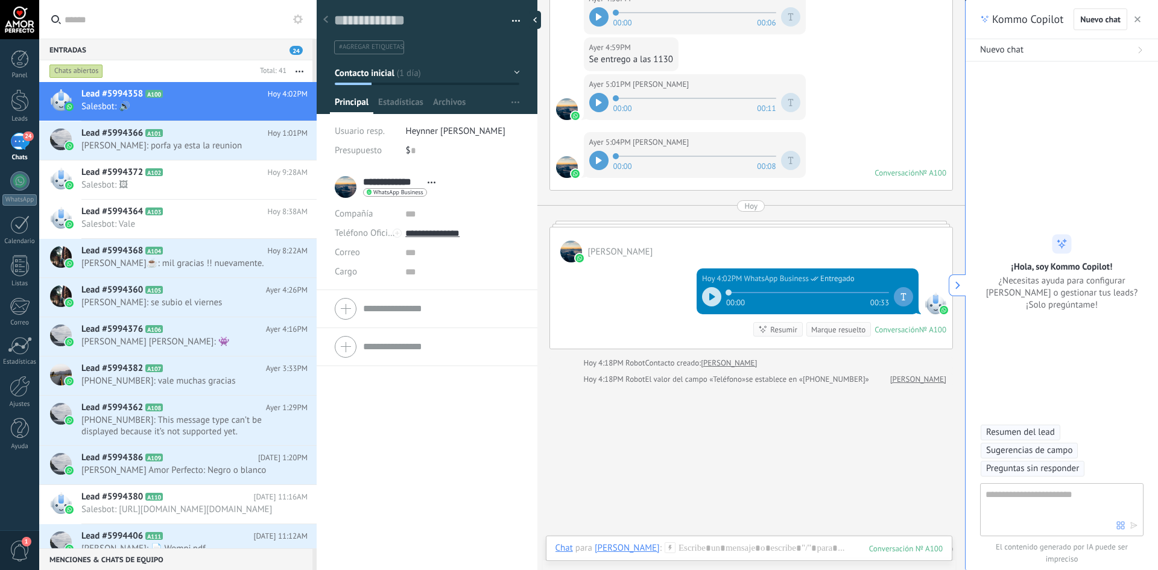
click at [379, 48] on span "#agregar etiquetas" at bounding box center [371, 47] width 65 height 8
click at [375, 49] on input "text" at bounding box center [426, 47] width 178 height 13
click at [370, 48] on input "text" at bounding box center [426, 47] width 178 height 13
type input "*******"
click at [389, 68] on span "crear etiqueta empresa" at bounding box center [390, 68] width 102 height 11
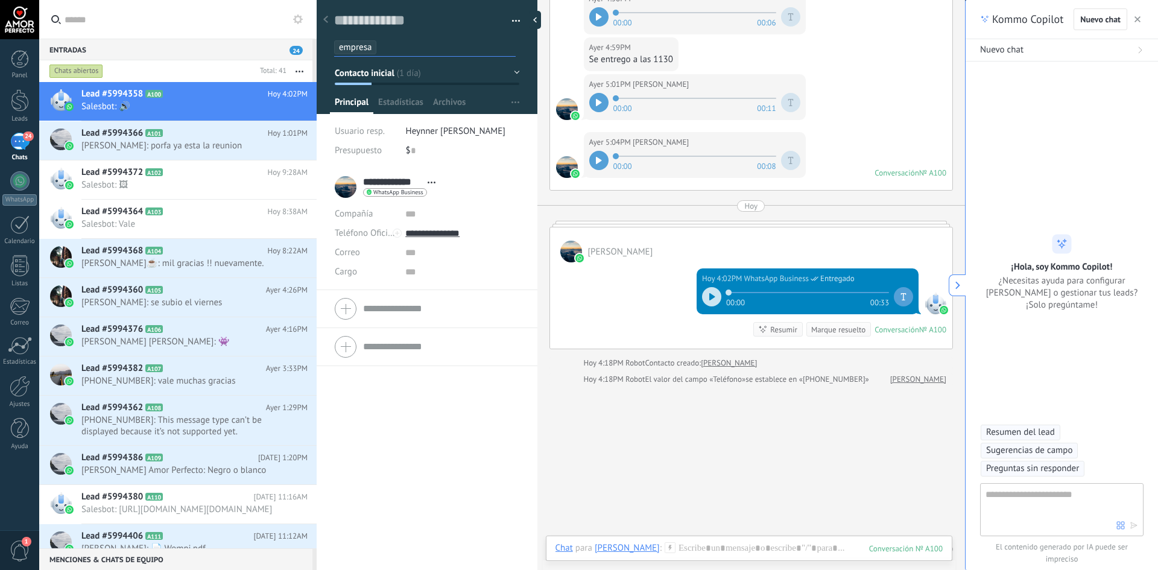
click at [126, 101] on span "Salesbot: 🔊" at bounding box center [182, 106] width 203 height 11
click at [147, 142] on span "[PERSON_NAME]: porfa ya esta la reunion" at bounding box center [182, 145] width 203 height 11
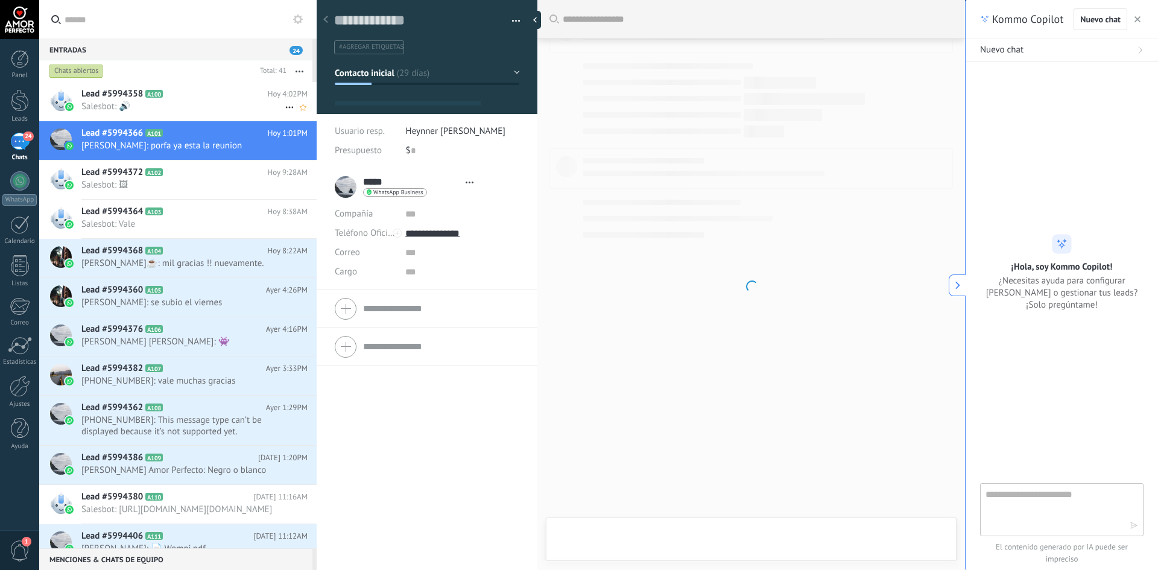
click at [152, 103] on span "Salesbot: 🔊" at bounding box center [182, 106] width 203 height 11
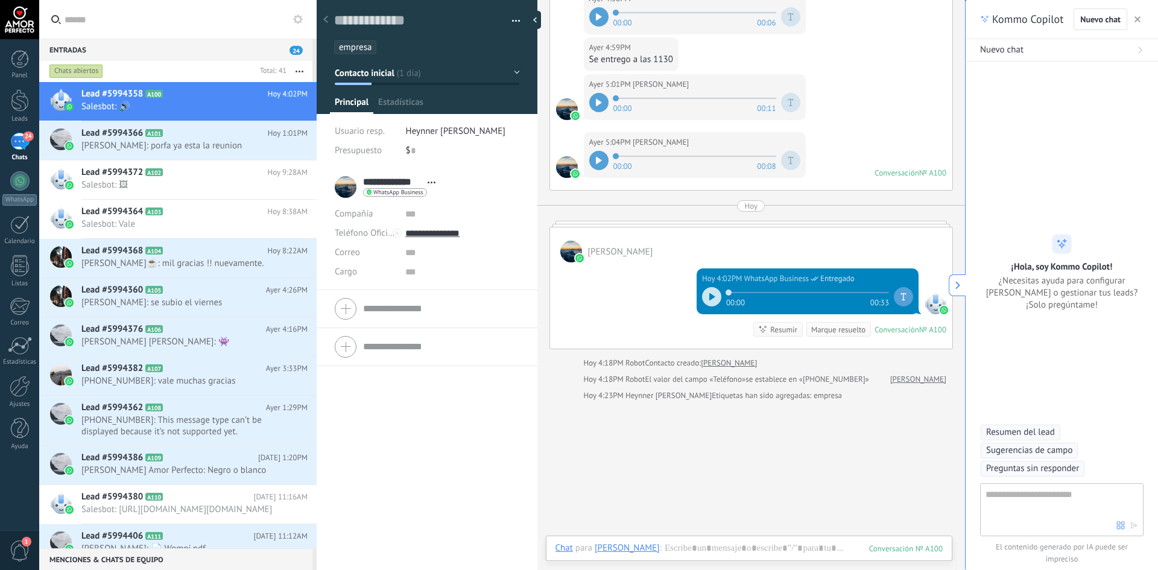
scroll to position [18, 0]
click at [377, 95] on div at bounding box center [427, 53] width 221 height 122
click at [325, 14] on div at bounding box center [325, 20] width 17 height 24
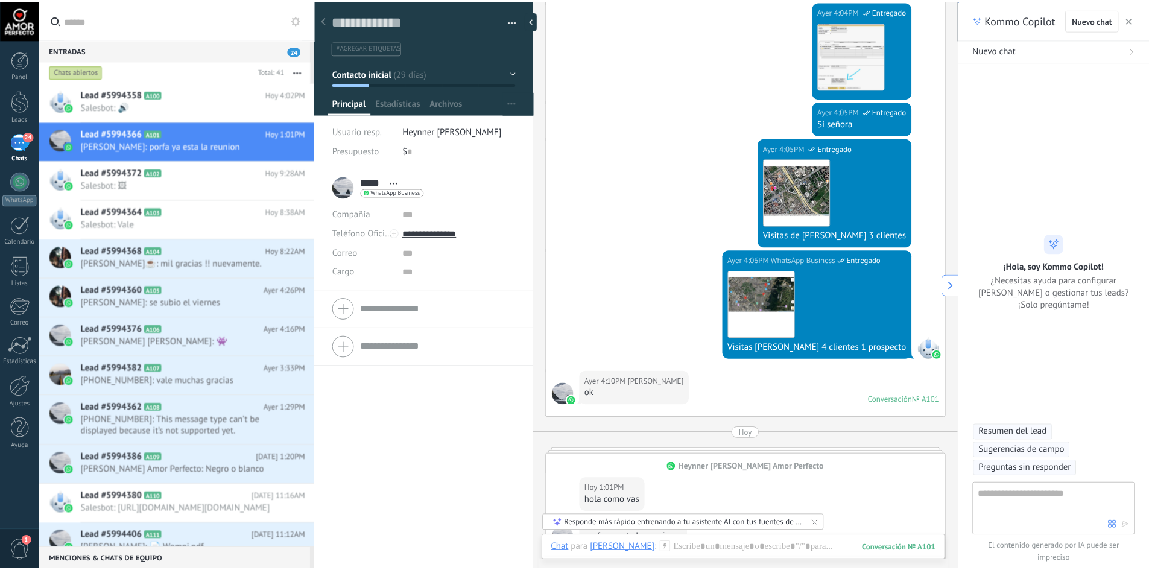
scroll to position [1204, 0]
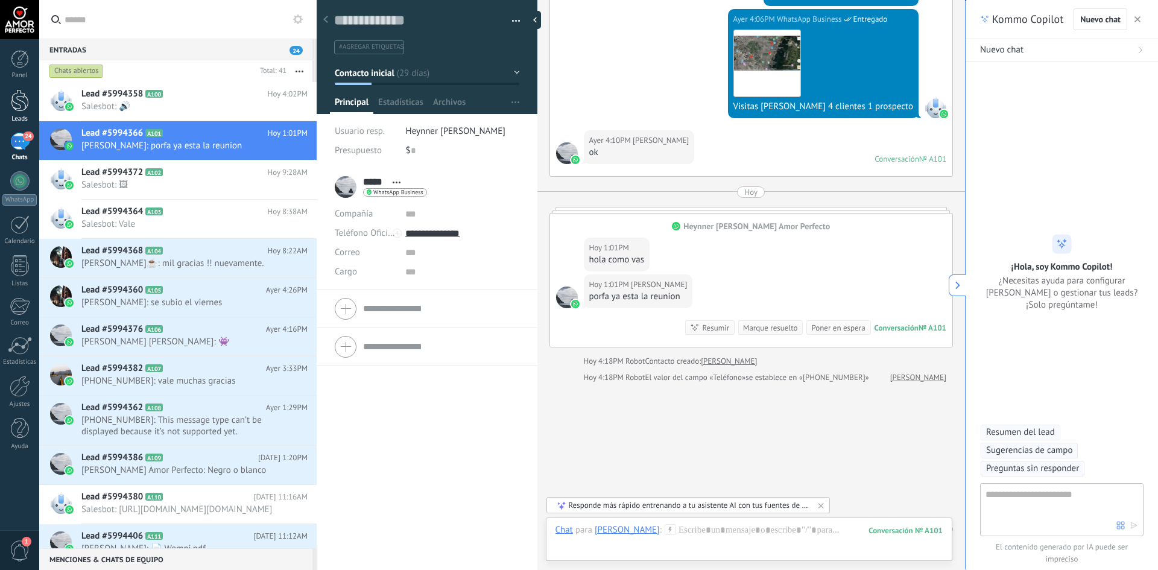
click at [16, 110] on div at bounding box center [20, 100] width 18 height 22
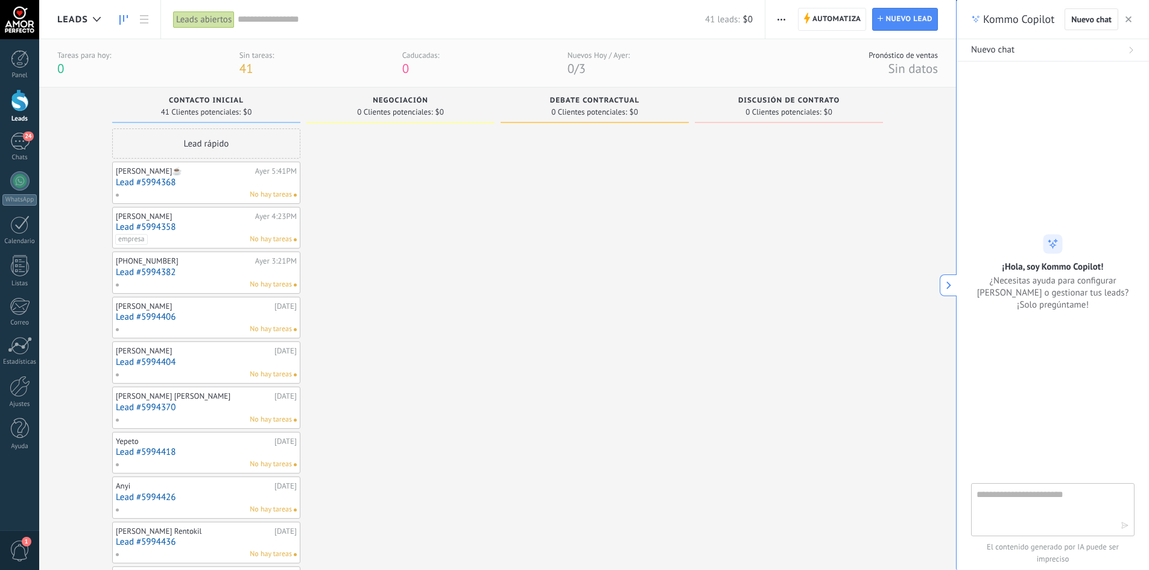
click at [201, 202] on div "[PERSON_NAME]☕️ [DATE] 5:41PM Lead #5994368 No hay tareas" at bounding box center [206, 183] width 188 height 42
click at [205, 146] on div "Lead rápido" at bounding box center [206, 143] width 188 height 30
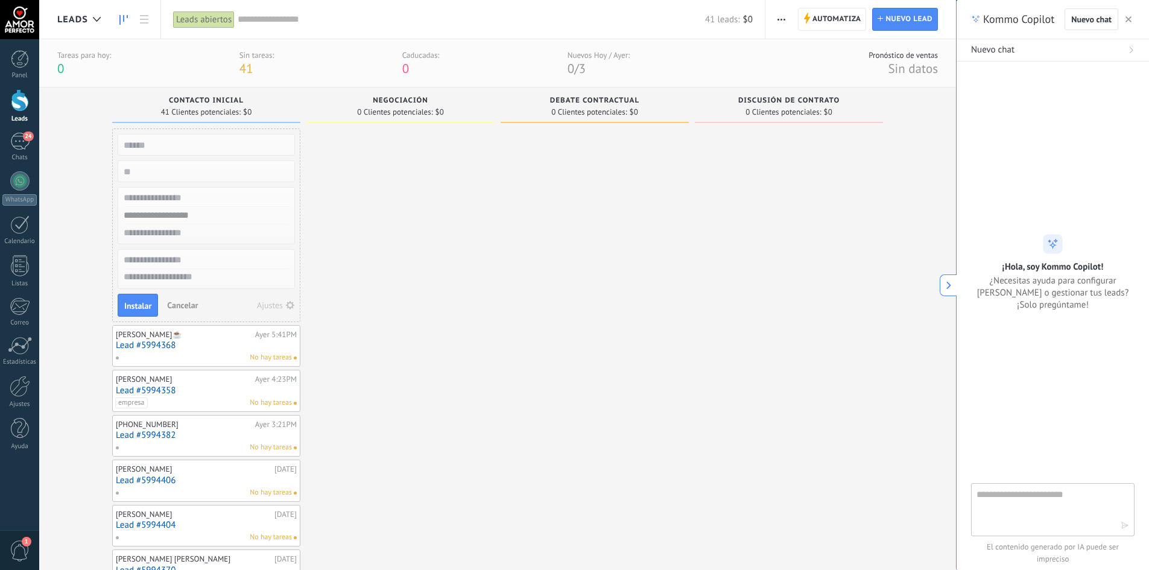
click at [191, 307] on span "Cancelar" at bounding box center [182, 305] width 31 height 11
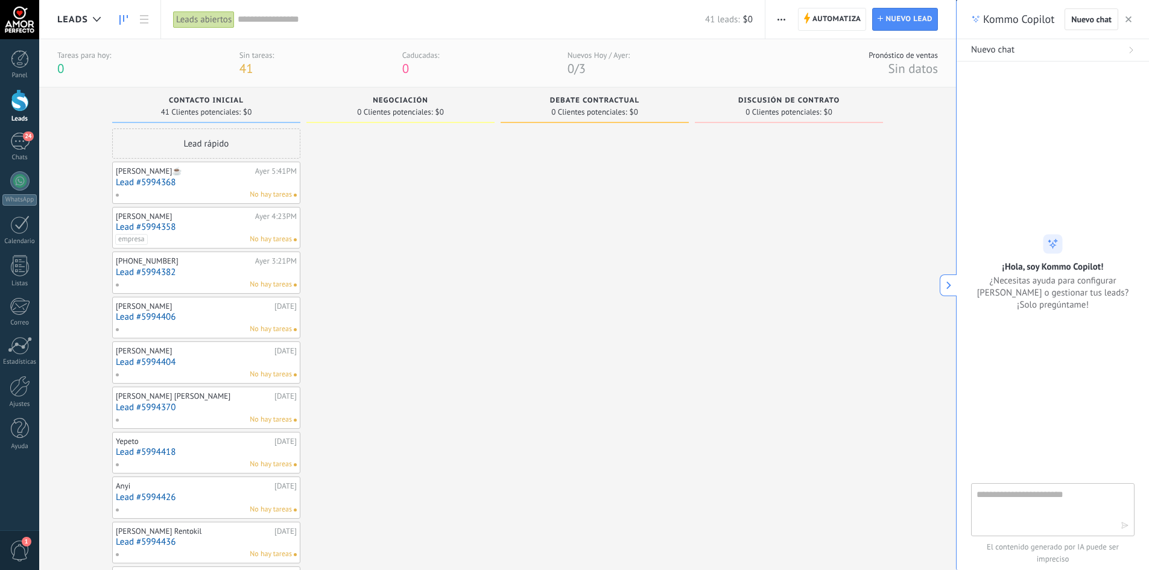
click at [225, 183] on link "Lead #5994368" at bounding box center [206, 182] width 181 height 10
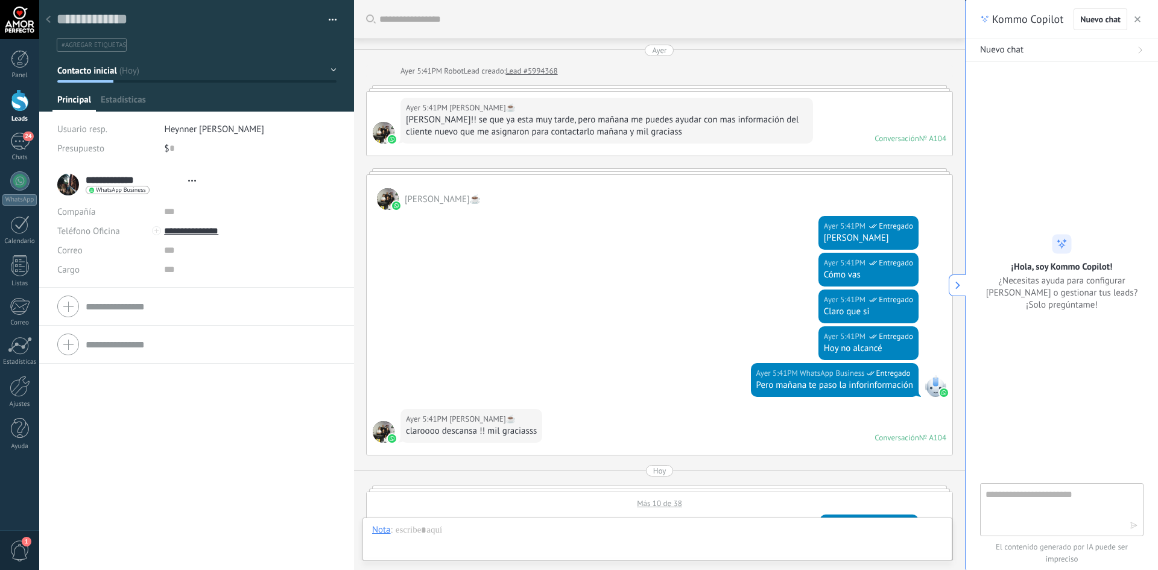
type textarea "**********"
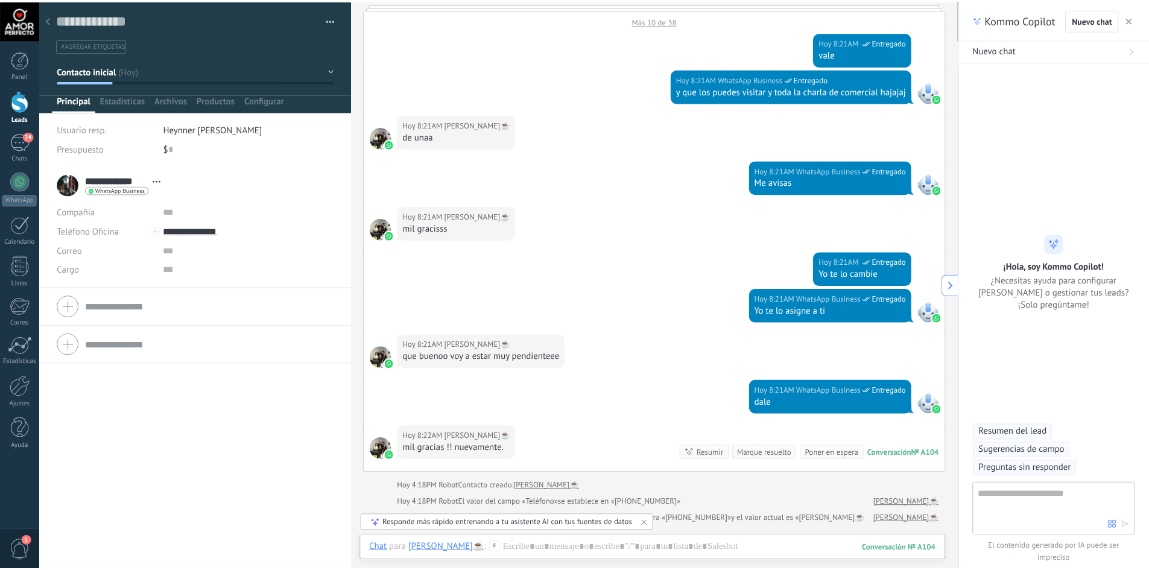
scroll to position [648, 0]
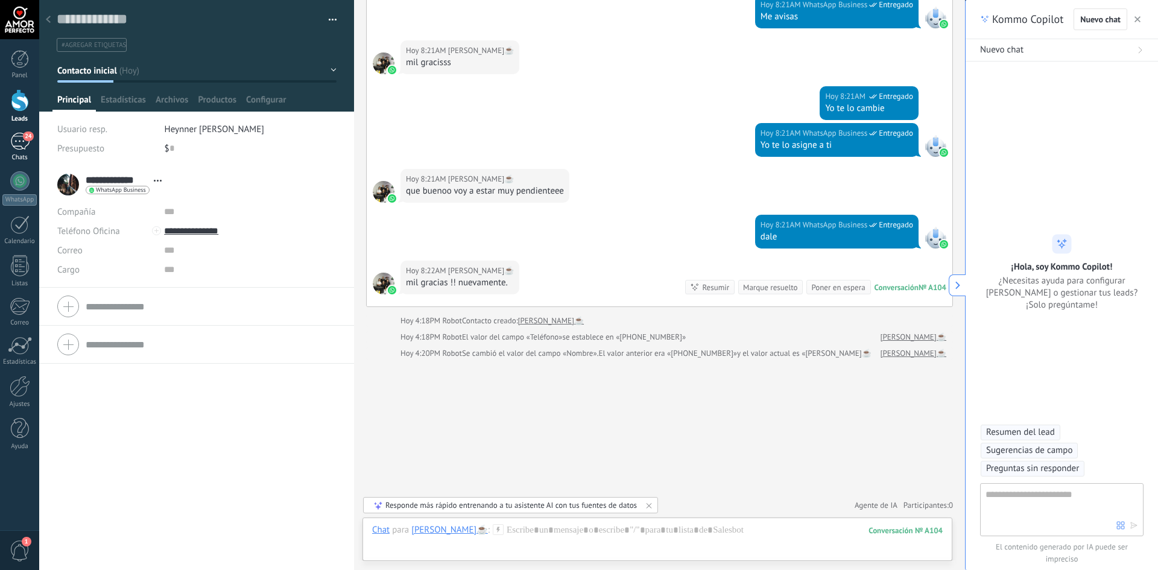
click at [31, 146] on link "24 Chats" at bounding box center [19, 147] width 39 height 29
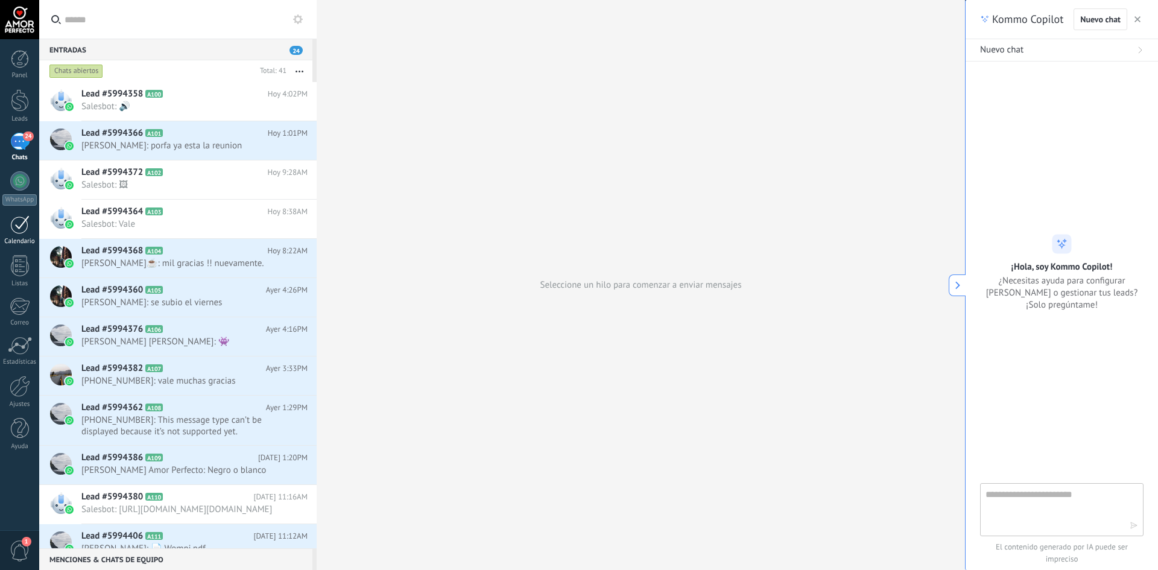
click at [16, 234] on link "Calendario" at bounding box center [19, 230] width 39 height 30
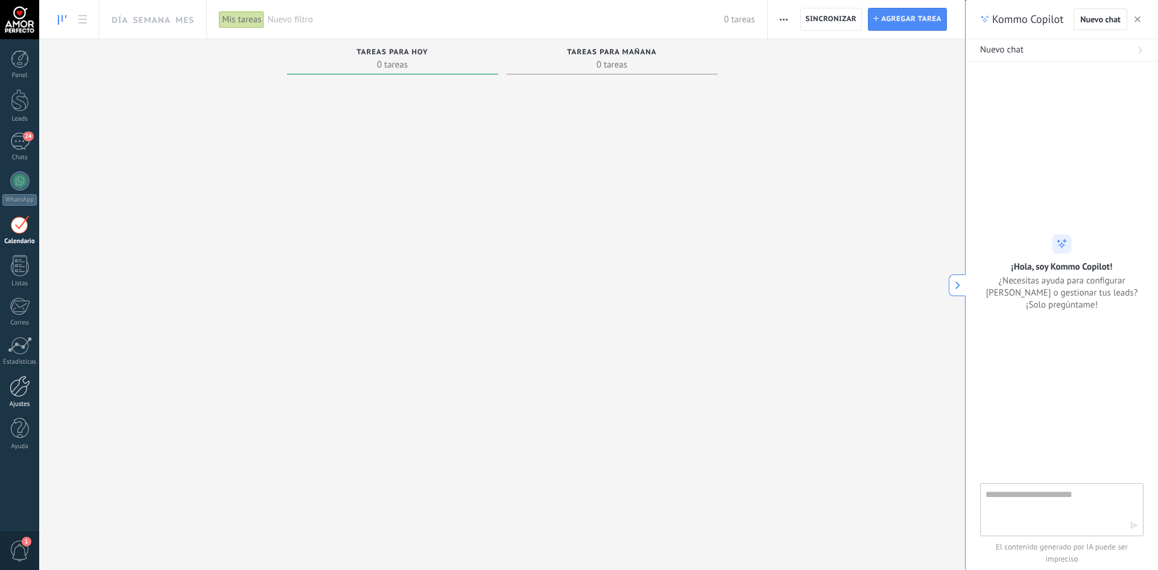
click at [22, 393] on div at bounding box center [20, 386] width 20 height 21
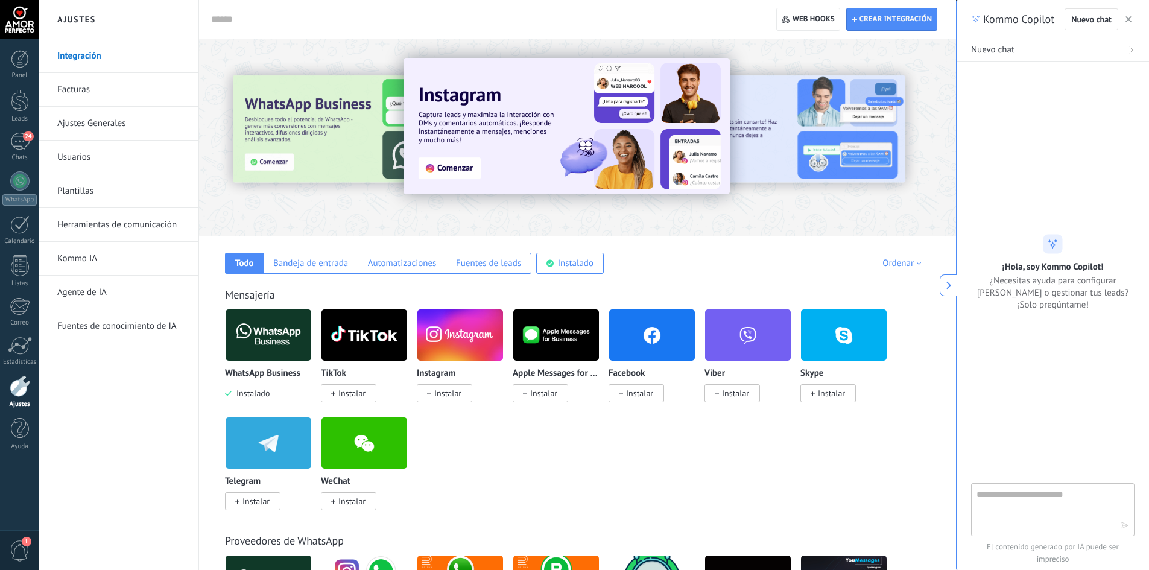
click at [131, 324] on link "Fuentes de conocimiento de IA" at bounding box center [121, 326] width 129 height 34
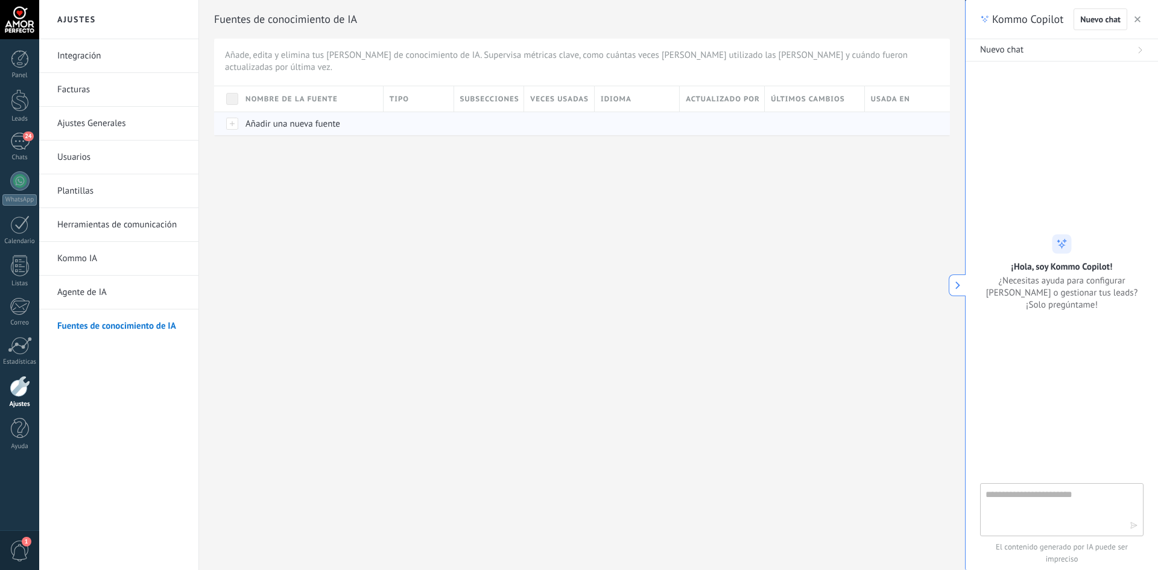
click at [259, 118] on span "Añadir una nueva fuente" at bounding box center [292, 123] width 95 height 11
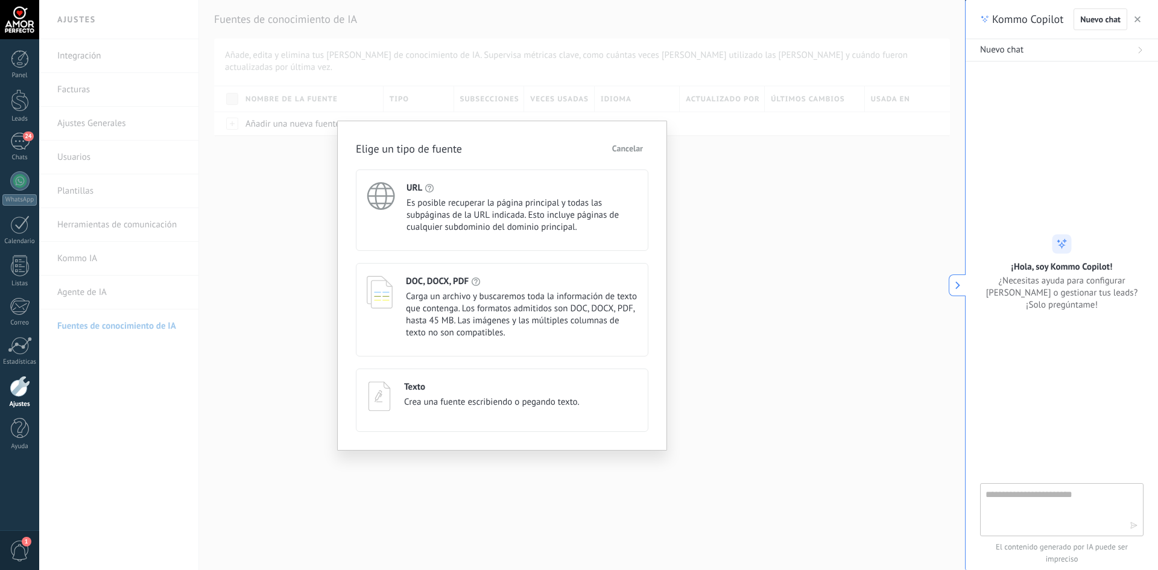
click at [326, 336] on div "Elige un tipo de fuente Cancelar URL Es posible recuperar la página principal y…" at bounding box center [501, 285] width 925 height 570
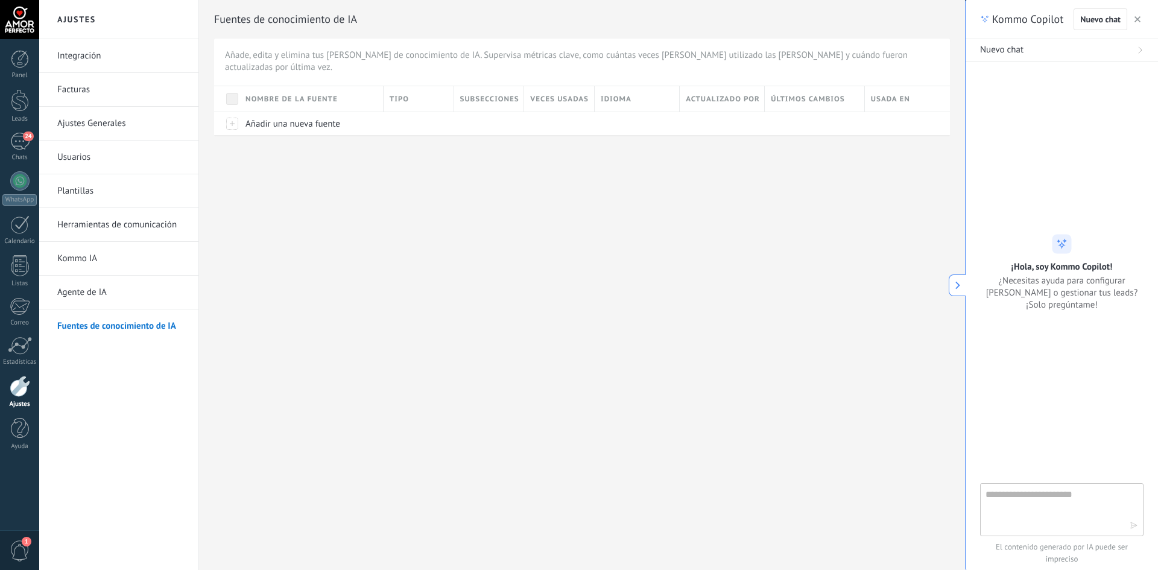
click at [104, 55] on link "Integración" at bounding box center [121, 56] width 129 height 34
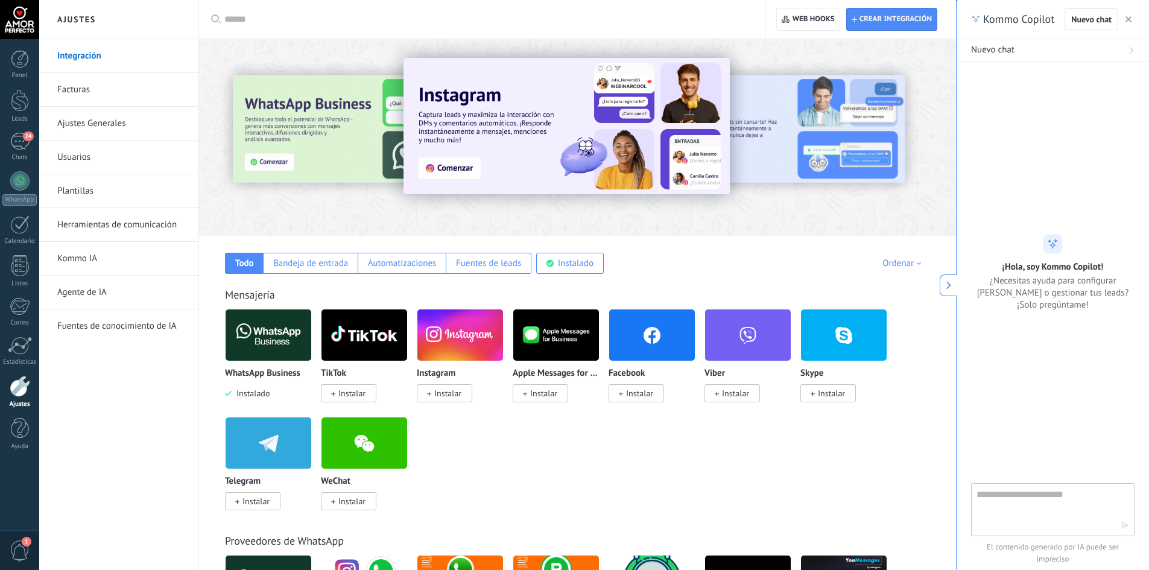
scroll to position [60, 0]
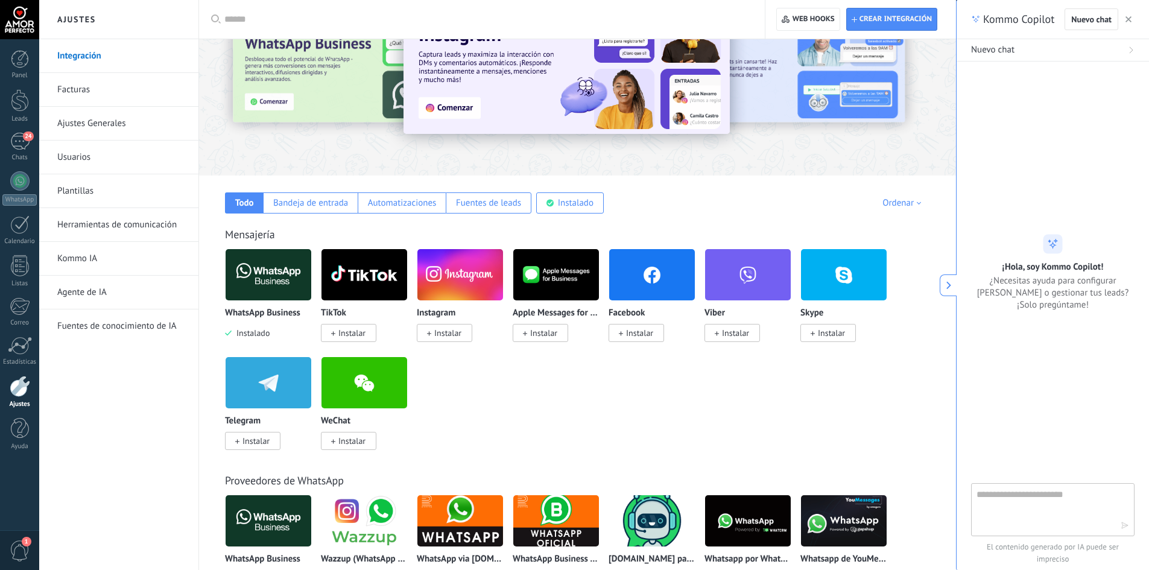
click at [84, 92] on link "Facturas" at bounding box center [121, 90] width 129 height 34
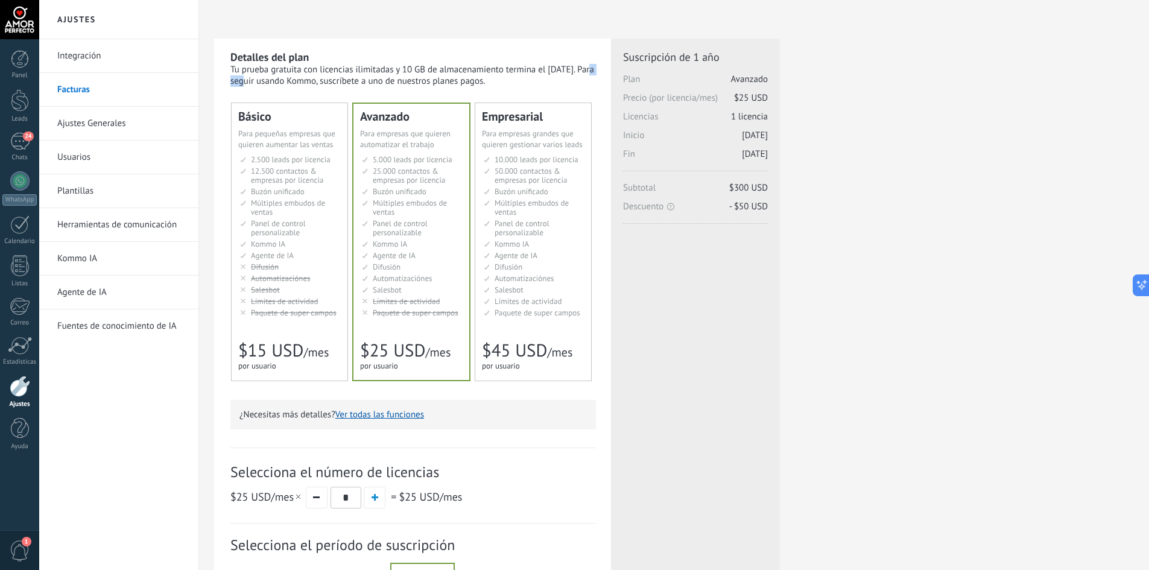
drag, startPoint x: 515, startPoint y: 71, endPoint x: 539, endPoint y: 71, distance: 23.5
click at [539, 71] on div "Tu prueba gratuita con licencias ilimitadas y 10 GB de almacenamiento termina e…" at bounding box center [412, 75] width 365 height 23
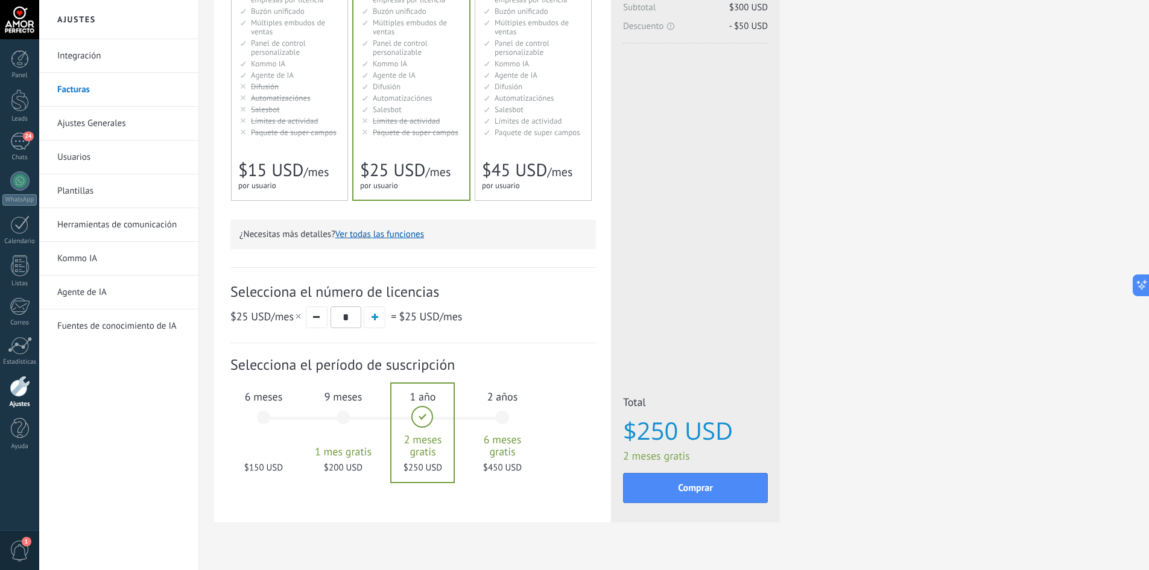
scroll to position [181, 0]
drag, startPoint x: 311, startPoint y: 292, endPoint x: 417, endPoint y: 298, distance: 105.7
click at [417, 298] on span "Selecciona el número de licencias" at bounding box center [412, 291] width 365 height 19
click at [376, 318] on span "button" at bounding box center [374, 316] width 7 height 7
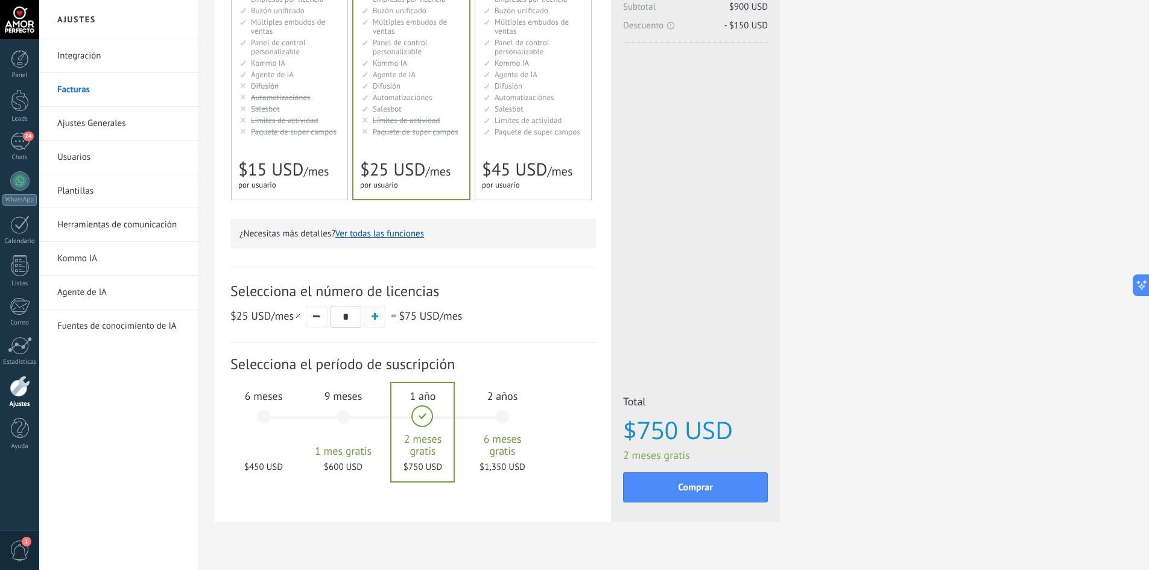
click at [376, 318] on span "button" at bounding box center [374, 316] width 7 height 7
click at [320, 311] on button "button" at bounding box center [317, 317] width 22 height 22
type input "*"
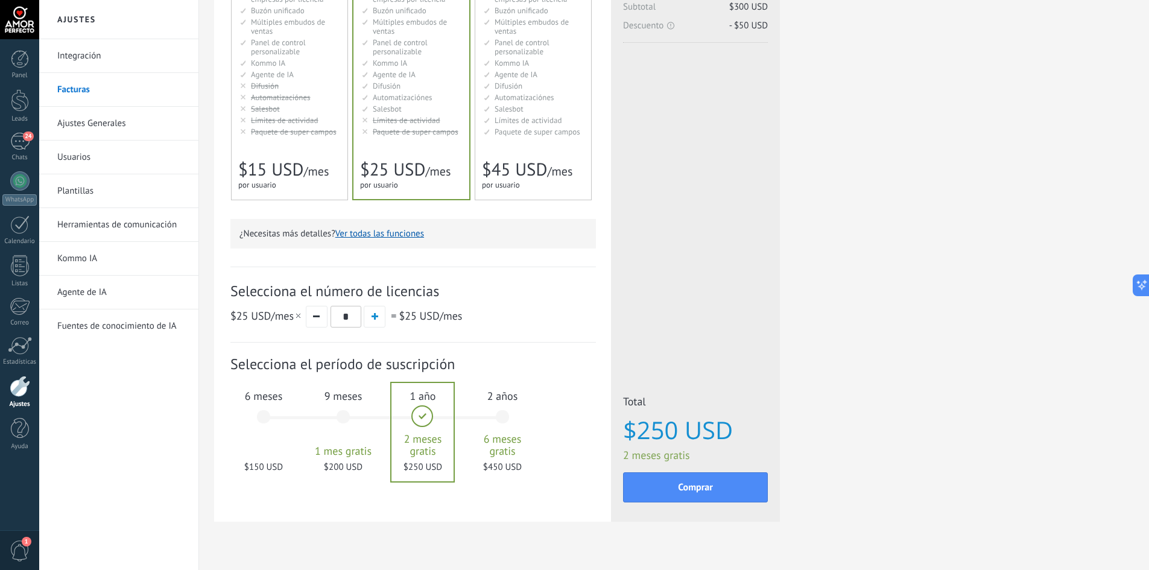
click at [258, 414] on div "6 meses $150 USD" at bounding box center [263, 422] width 65 height 85
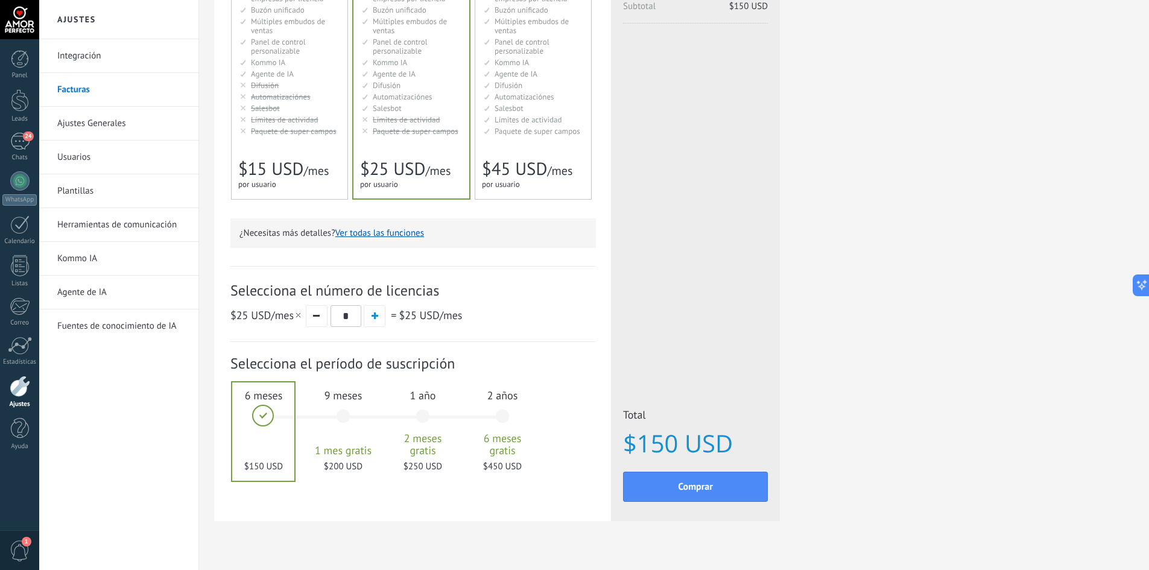
scroll to position [203, 0]
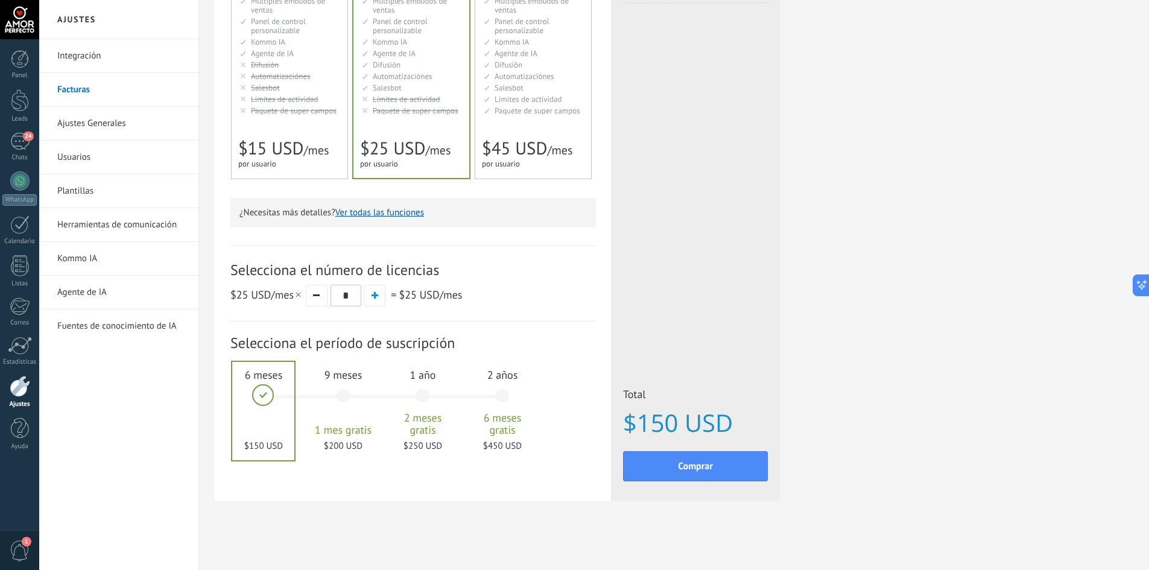
click at [358, 397] on div "9 meses 1 mes gratis $200 USD" at bounding box center [342, 401] width 65 height 85
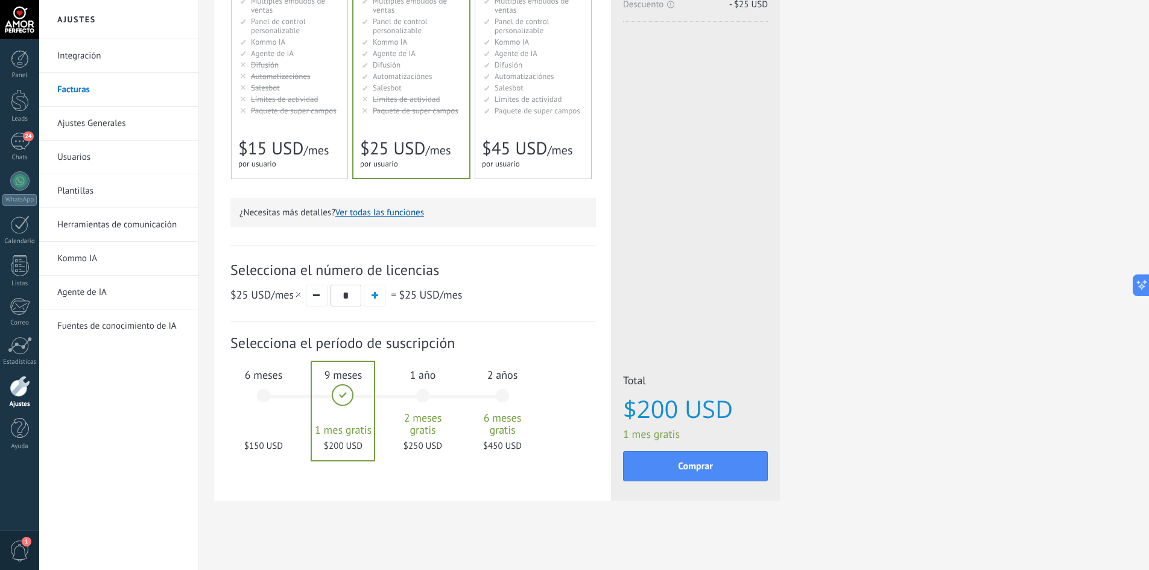
click at [299, 412] on div "1 mes 25 $ USD 2 meses 50 $ USD 3 meses 6 meses" at bounding box center [388, 403] width 239 height 97
click at [280, 419] on div "6 meses $150 USD" at bounding box center [263, 401] width 65 height 85
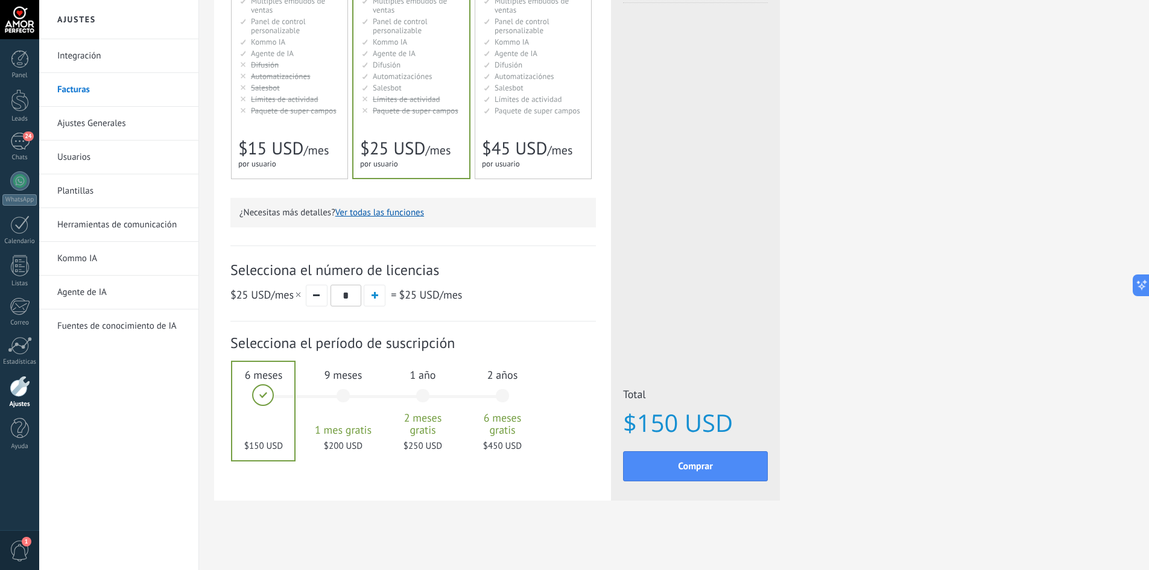
click at [431, 420] on span "2 meses gratis" at bounding box center [422, 424] width 65 height 24
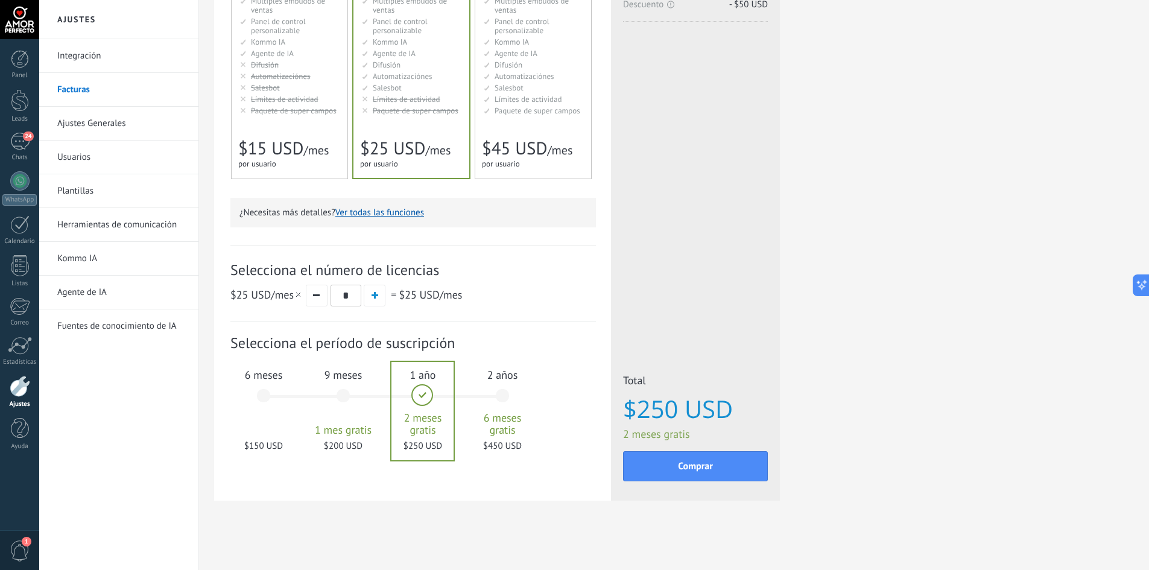
click at [507, 420] on span "6 meses gratis" at bounding box center [502, 424] width 65 height 24
click at [260, 392] on div "6 meses $150 USD" at bounding box center [263, 401] width 65 height 85
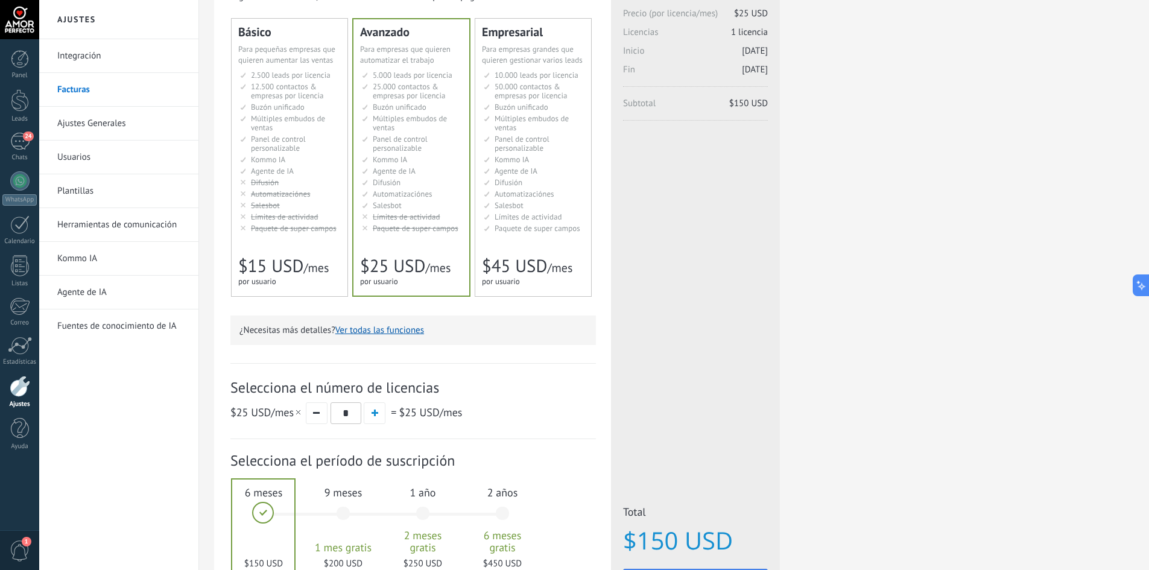
scroll to position [0, 0]
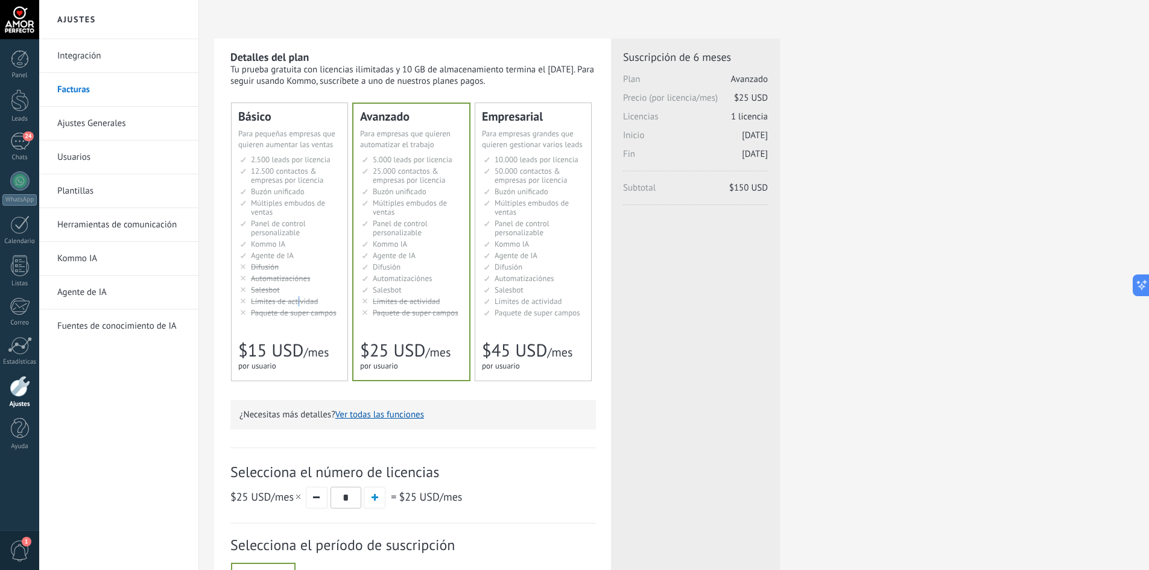
click at [298, 295] on ul "2.500 сделок на место 2.500 leads per seat 2.500 leads por licencia 添加线索和联系人 2.…" at bounding box center [290, 236] width 101 height 162
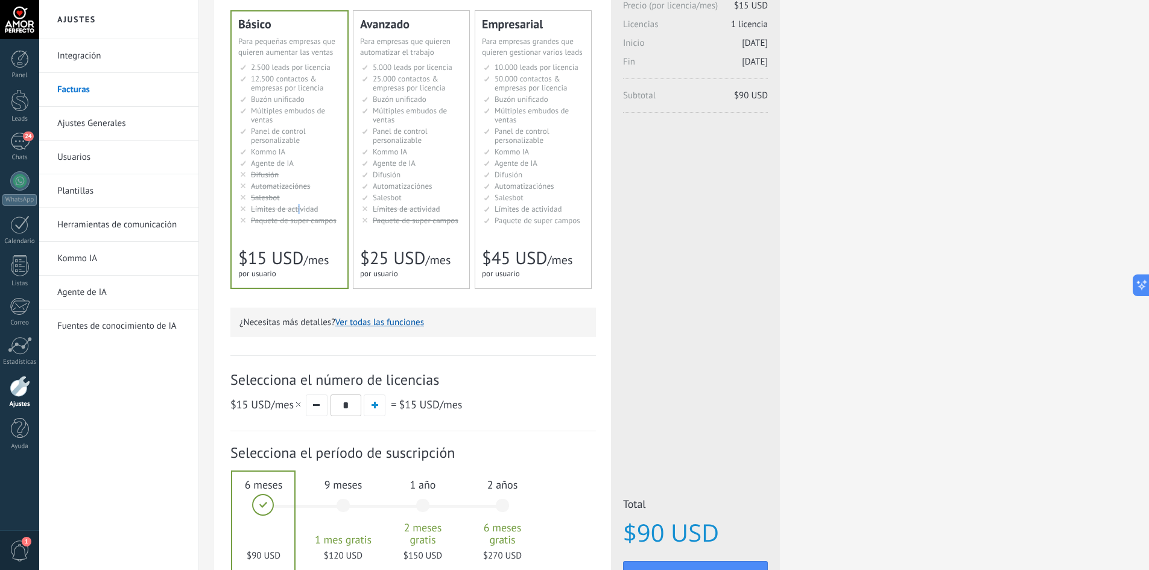
scroll to position [203, 0]
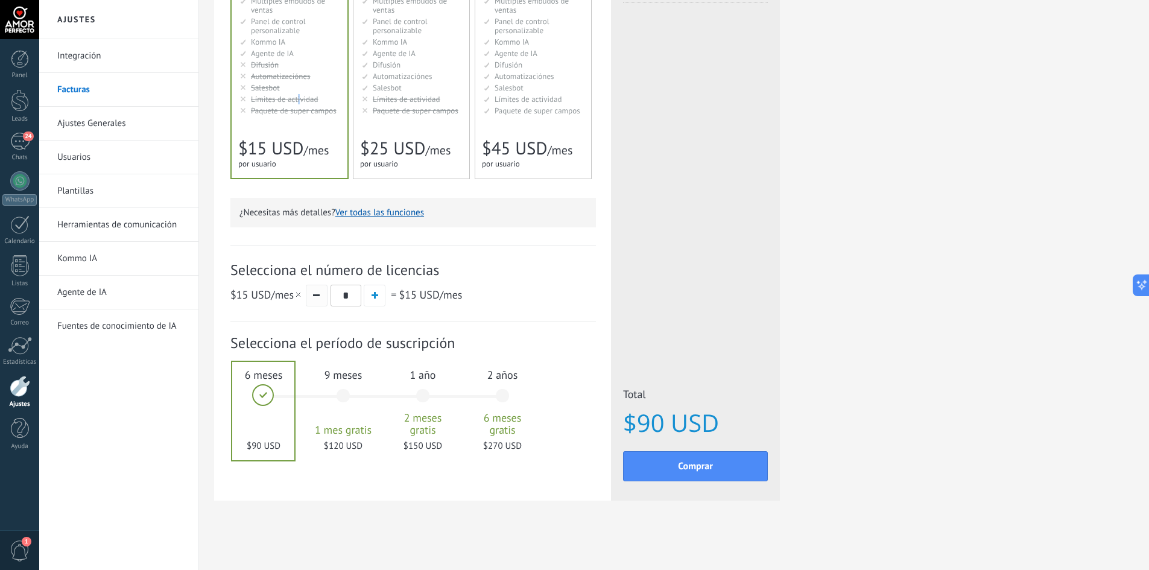
click at [312, 295] on button "button" at bounding box center [317, 296] width 22 height 22
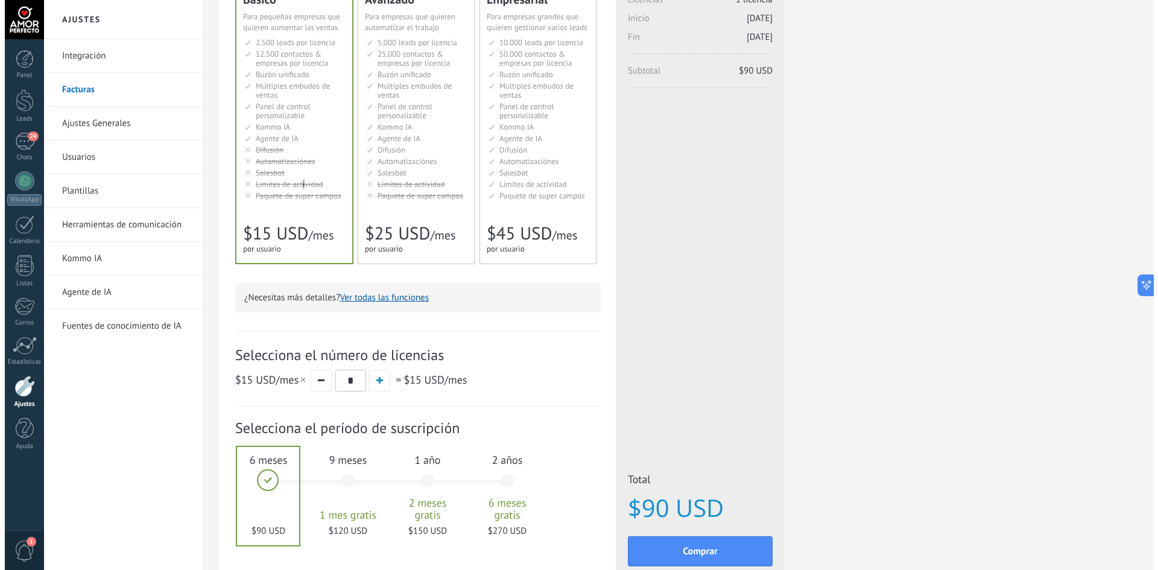
scroll to position [121, 0]
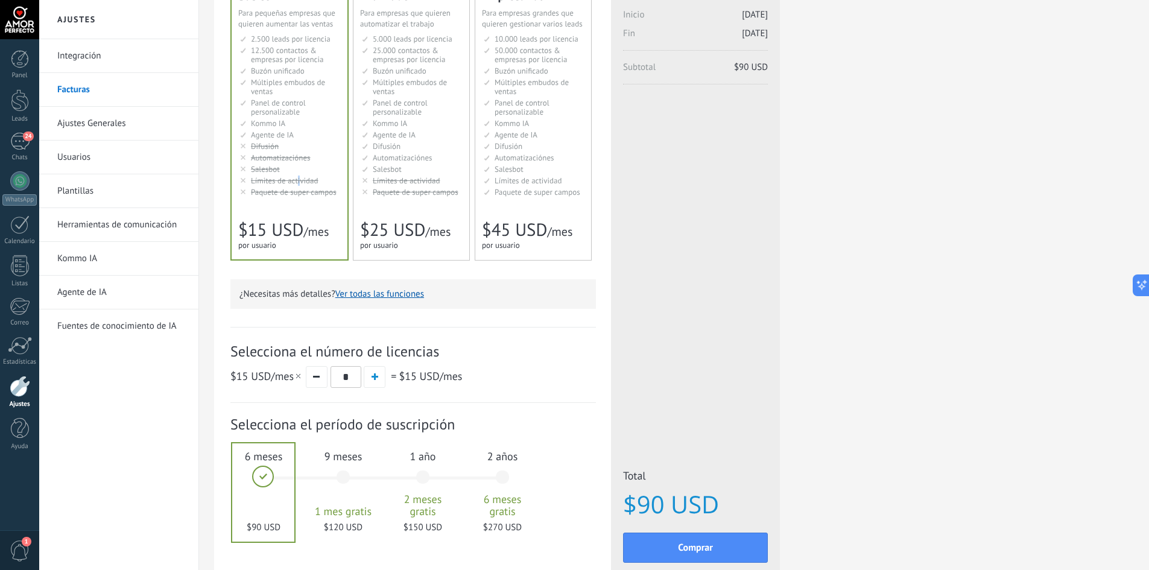
click at [361, 294] on button "Ver todas las funciones" at bounding box center [379, 293] width 89 height 11
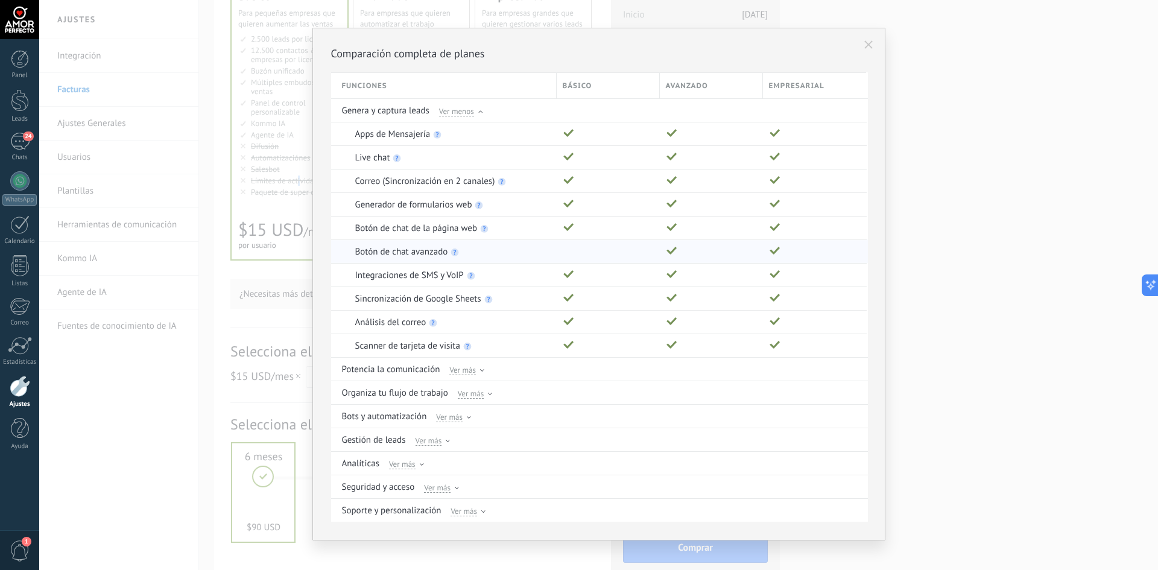
scroll to position [21, 0]
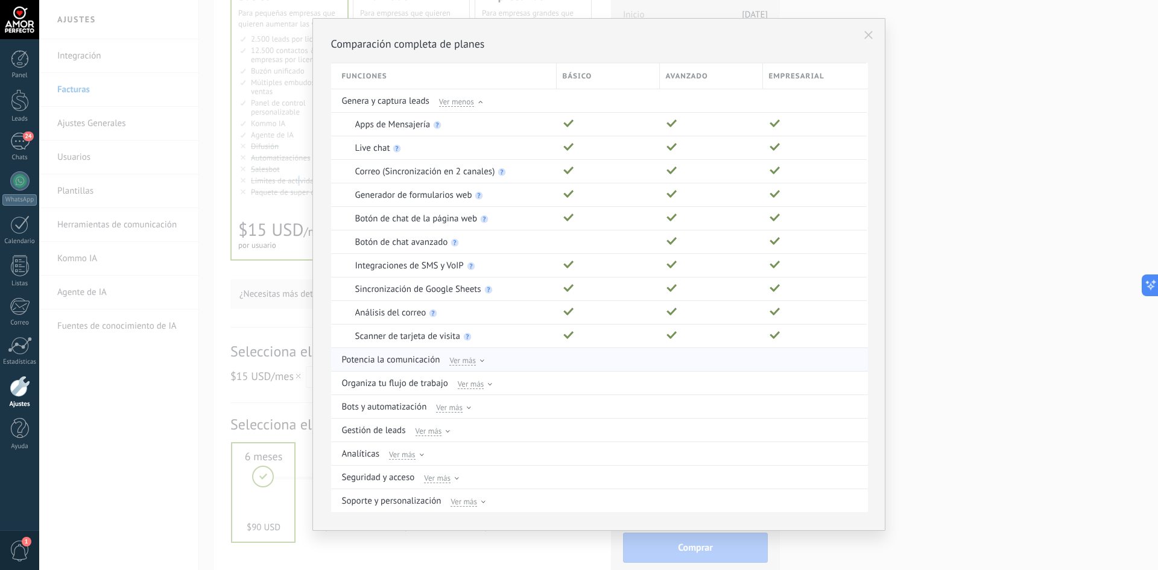
click at [482, 361] on icon at bounding box center [482, 360] width 4 height 2
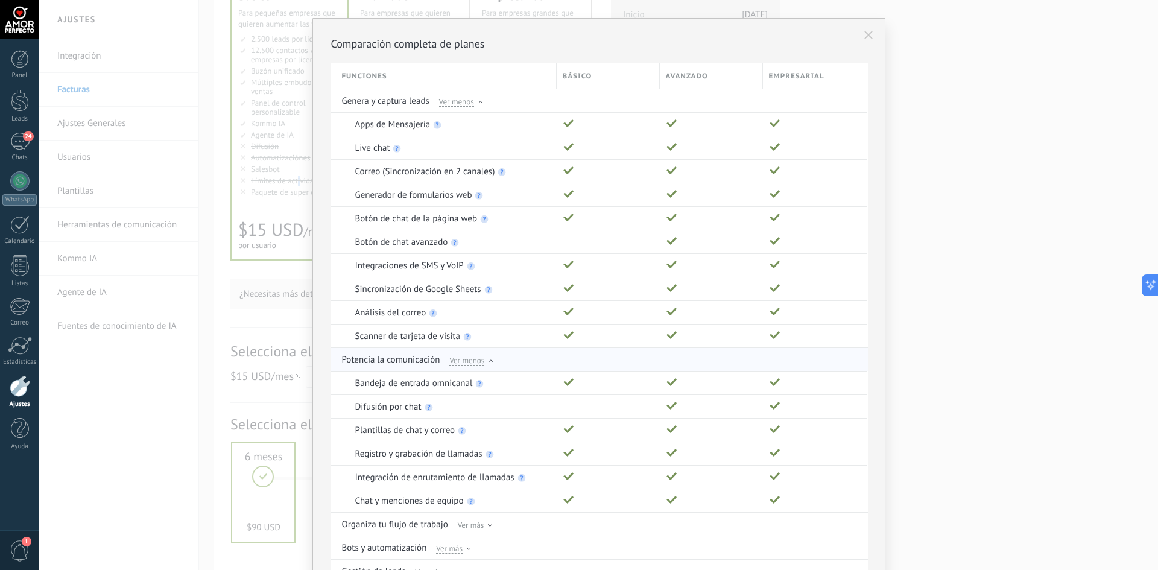
click at [482, 361] on span "Ver menos" at bounding box center [466, 360] width 35 height 11
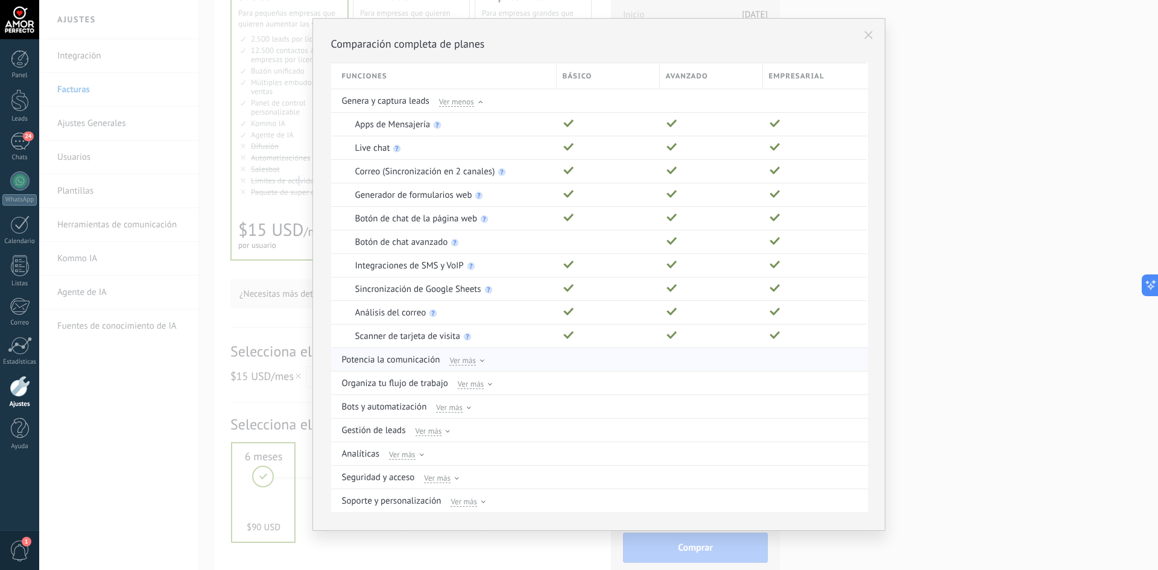
click at [482, 361] on icon at bounding box center [482, 360] width 4 height 2
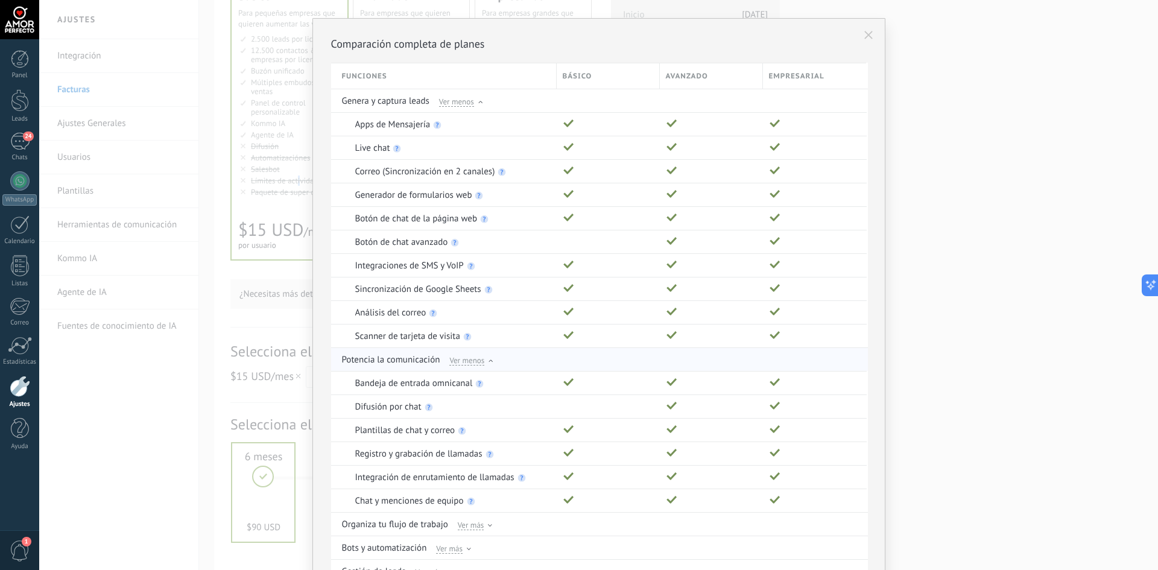
click at [482, 361] on span "Ver menos" at bounding box center [466, 360] width 35 height 11
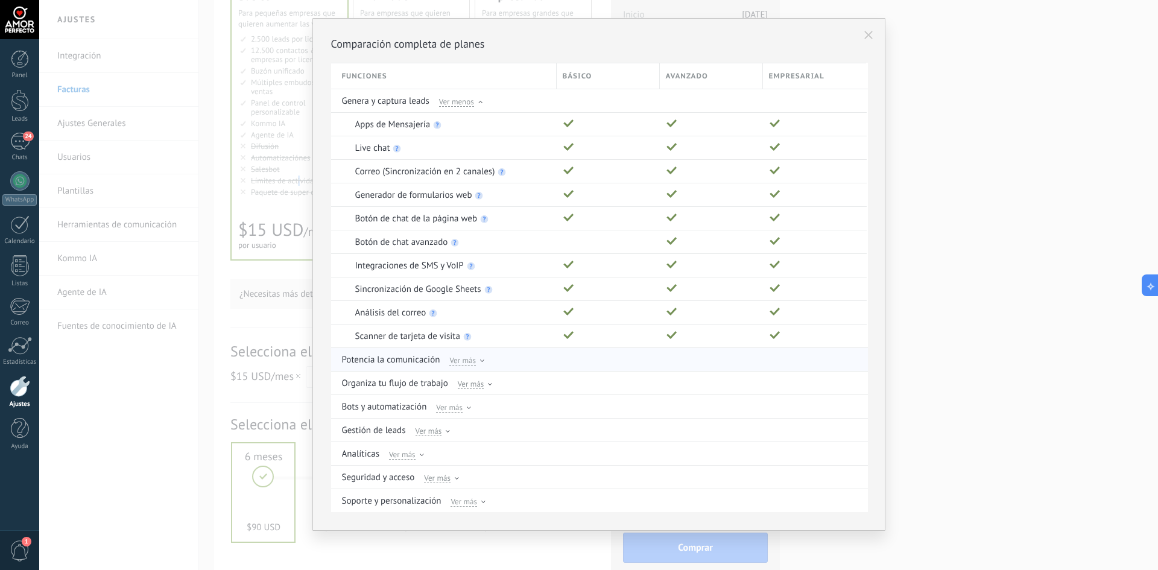
click at [482, 361] on icon at bounding box center [482, 360] width 4 height 2
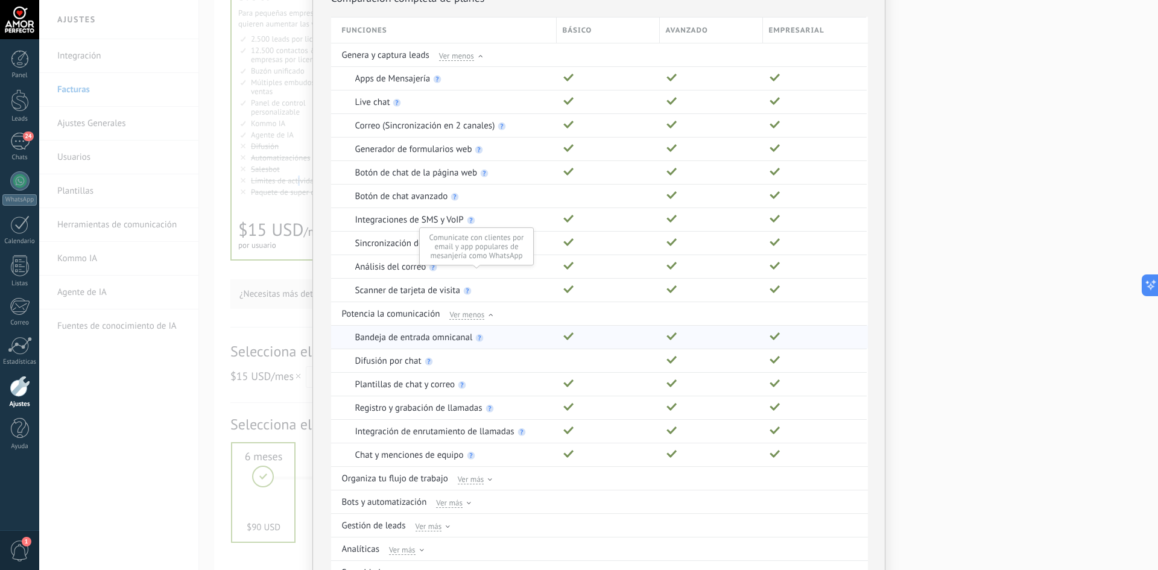
scroll to position [162, 0]
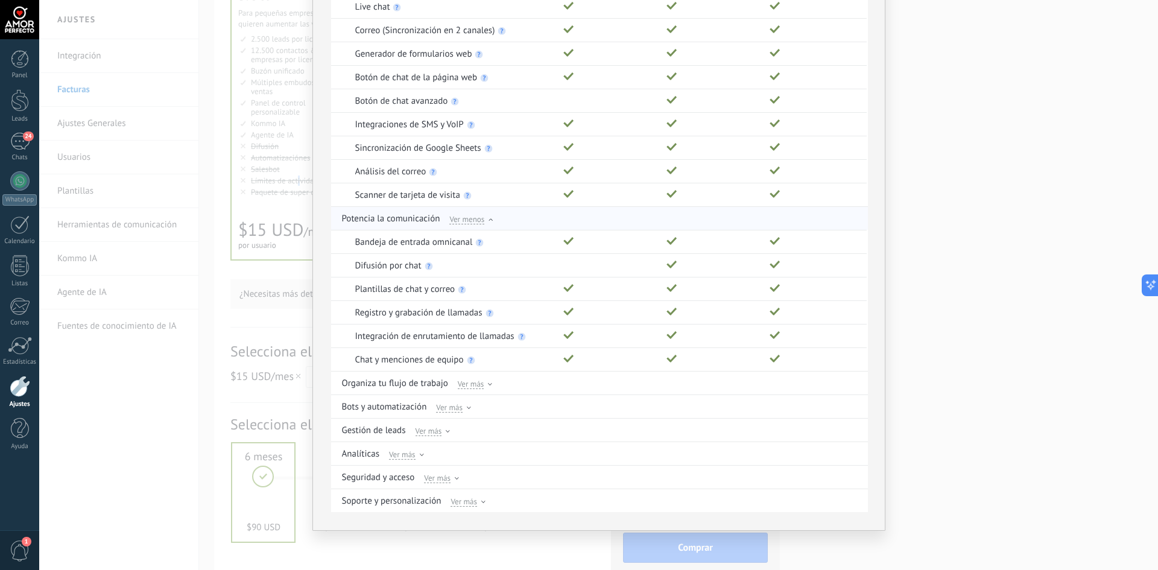
click at [488, 218] on div at bounding box center [490, 220] width 4 height 5
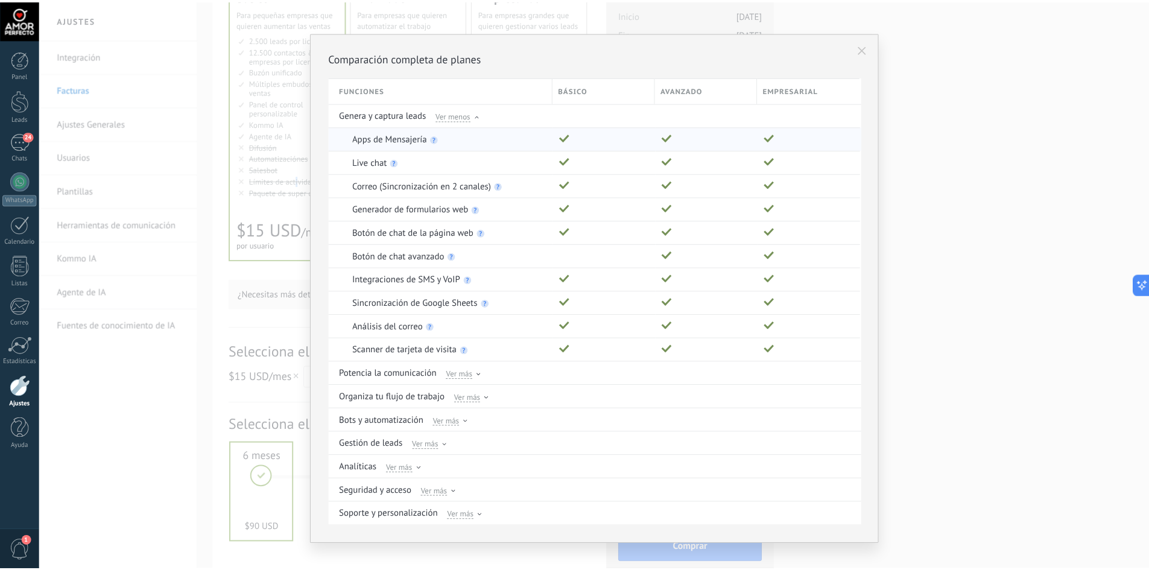
scroll to position [0, 0]
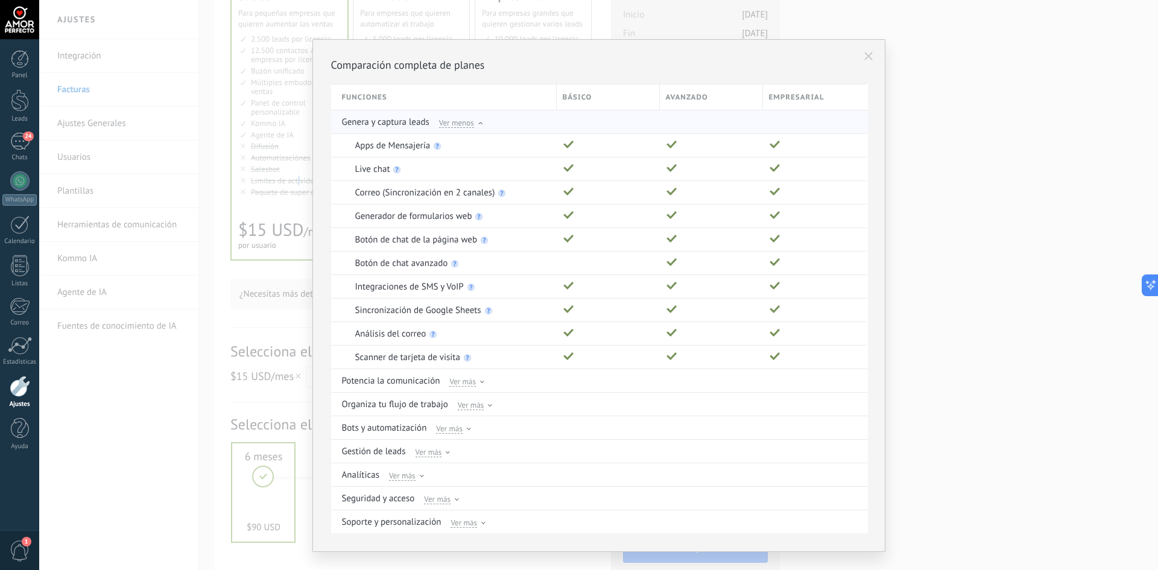
click at [478, 124] on icon at bounding box center [480, 123] width 4 height 2
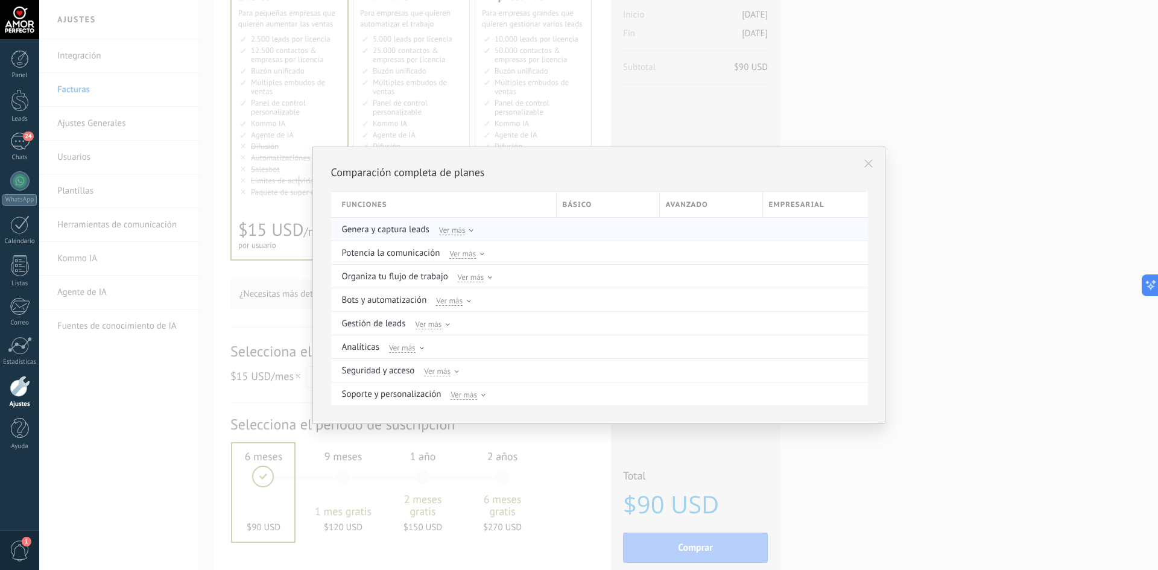
click at [472, 227] on div "Ver más" at bounding box center [456, 229] width 35 height 11
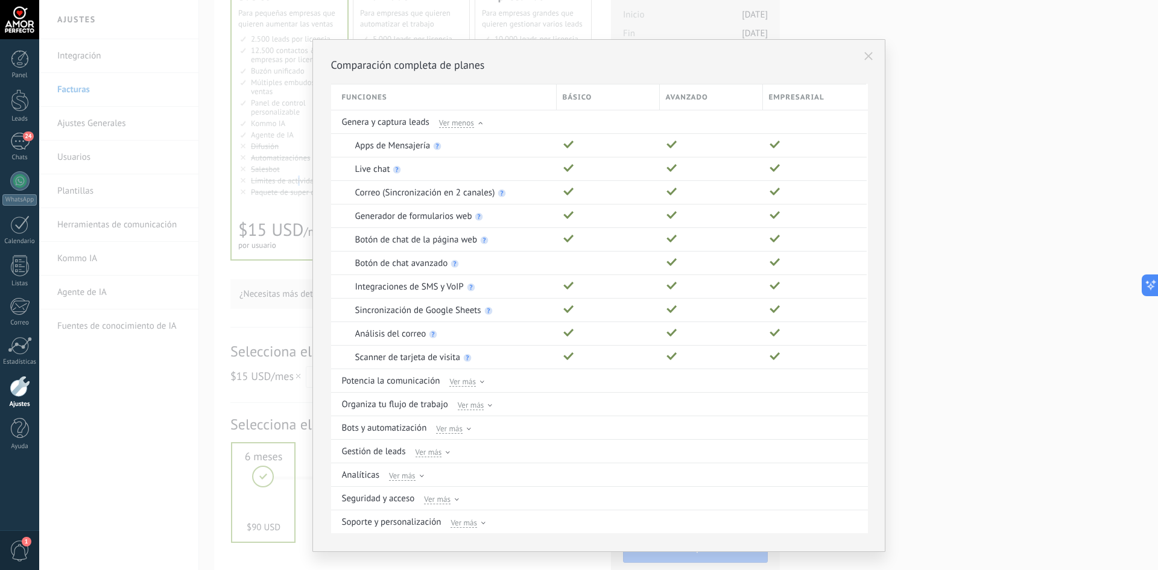
click at [861, 54] on button at bounding box center [868, 56] width 20 height 20
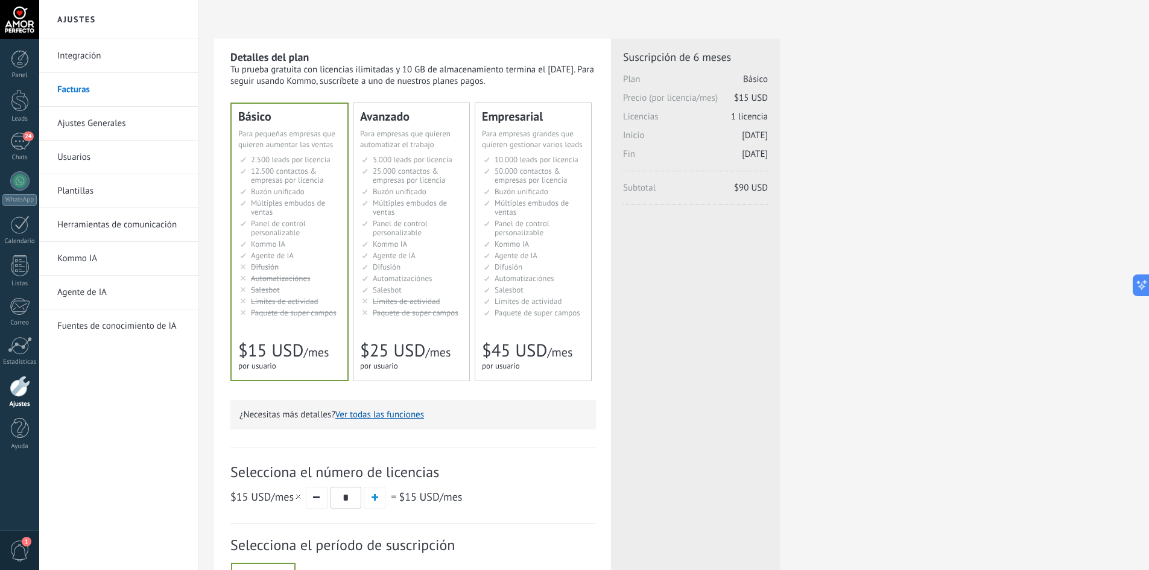
click at [394, 351] on span "$25 USD" at bounding box center [392, 350] width 65 height 23
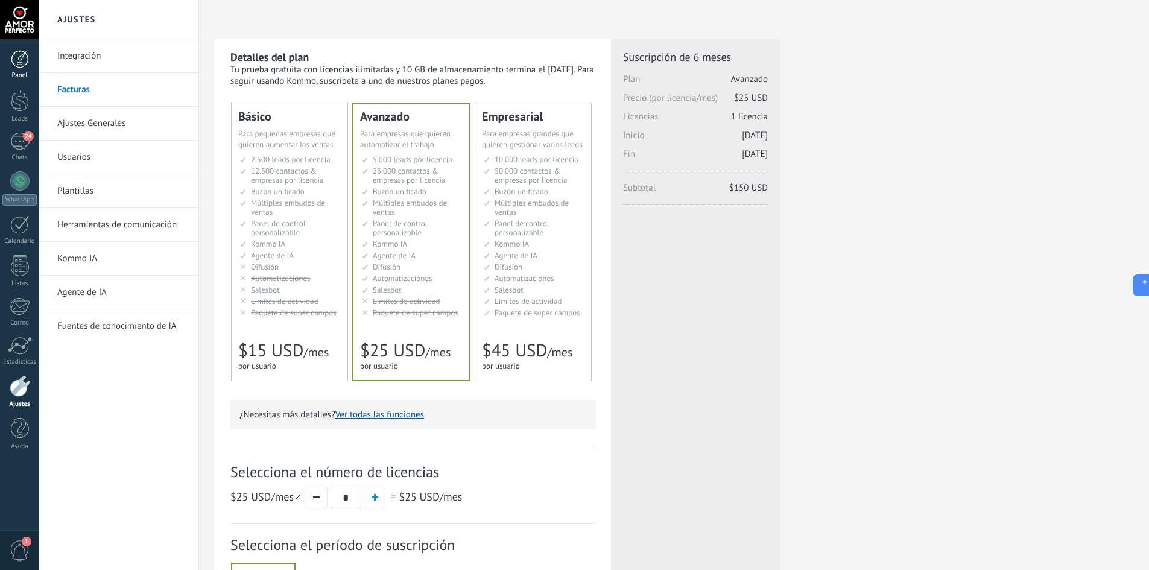
click at [14, 68] on div at bounding box center [20, 59] width 18 height 18
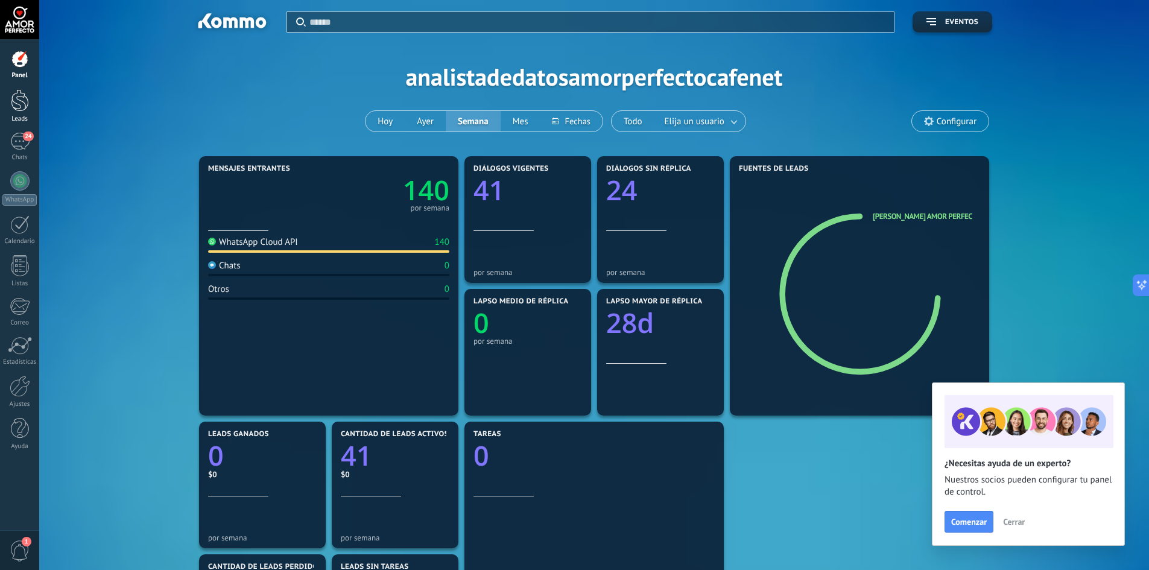
click at [20, 109] on div at bounding box center [20, 100] width 18 height 22
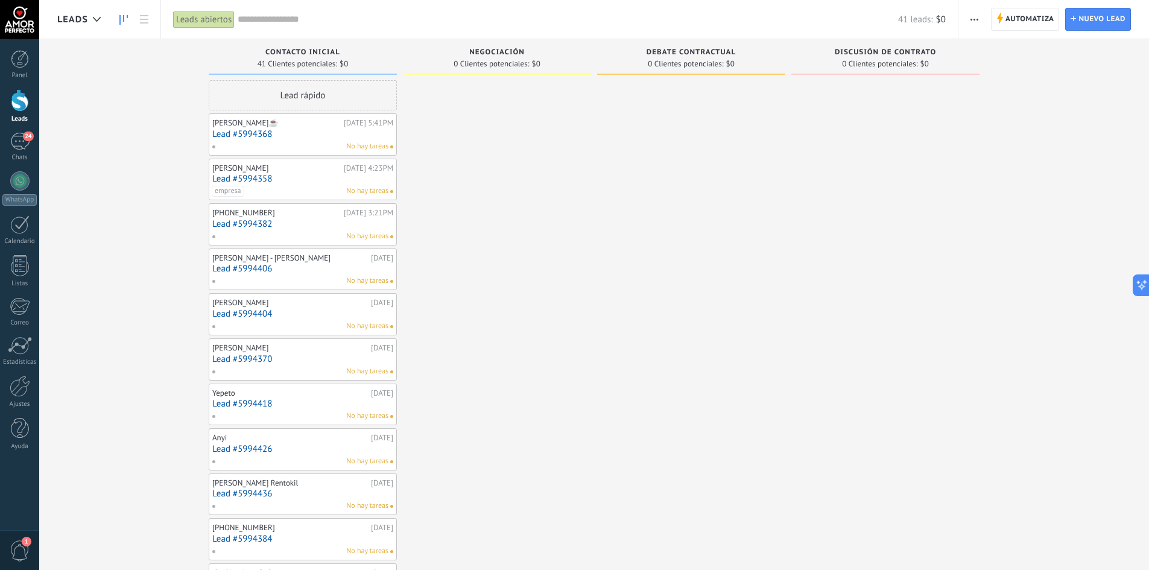
click at [309, 60] on span "41 Clientes potenciales:" at bounding box center [297, 63] width 80 height 7
drag, startPoint x: 304, startPoint y: 56, endPoint x: 327, endPoint y: 54, distance: 23.0
click at [327, 54] on span "Contacto inicial" at bounding box center [302, 52] width 75 height 8
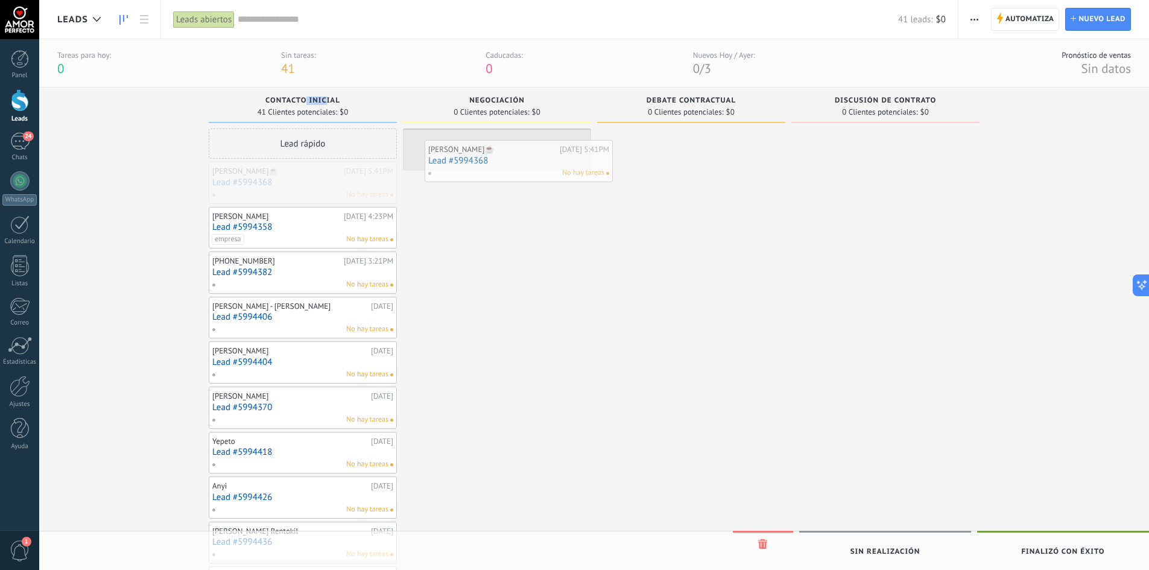
drag, startPoint x: 293, startPoint y: 183, endPoint x: 509, endPoint y: 159, distance: 217.1
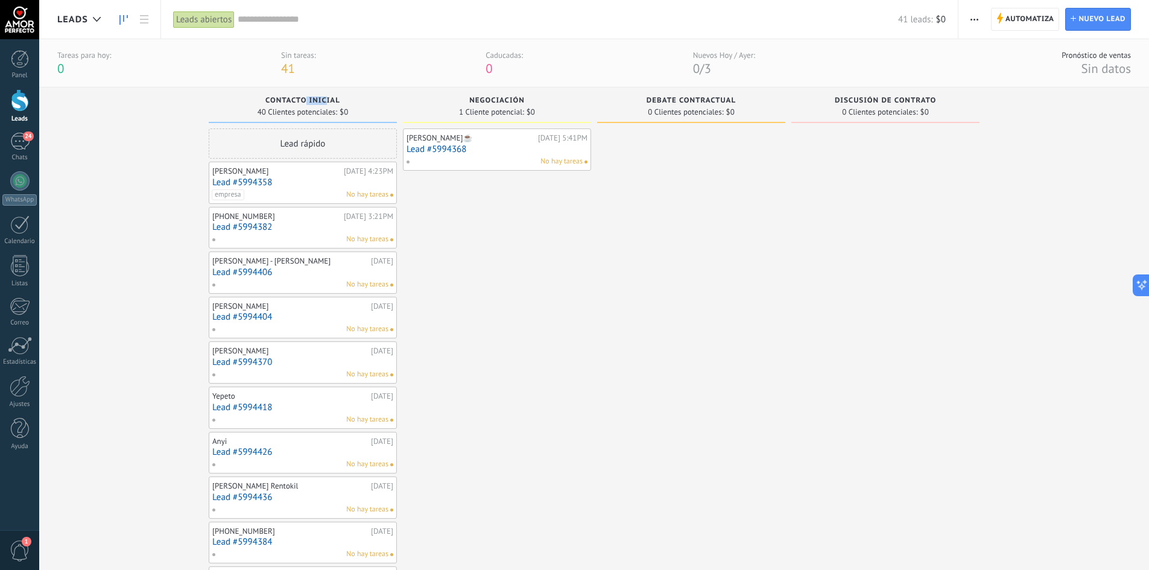
click at [535, 159] on div "No hay tareas" at bounding box center [494, 161] width 177 height 11
click at [496, 51] on div "Caducadas:" at bounding box center [503, 55] width 37 height 10
click at [502, 55] on div "Caducadas:" at bounding box center [503, 55] width 37 height 10
click at [473, 150] on link "Lead #5994368" at bounding box center [496, 149] width 181 height 10
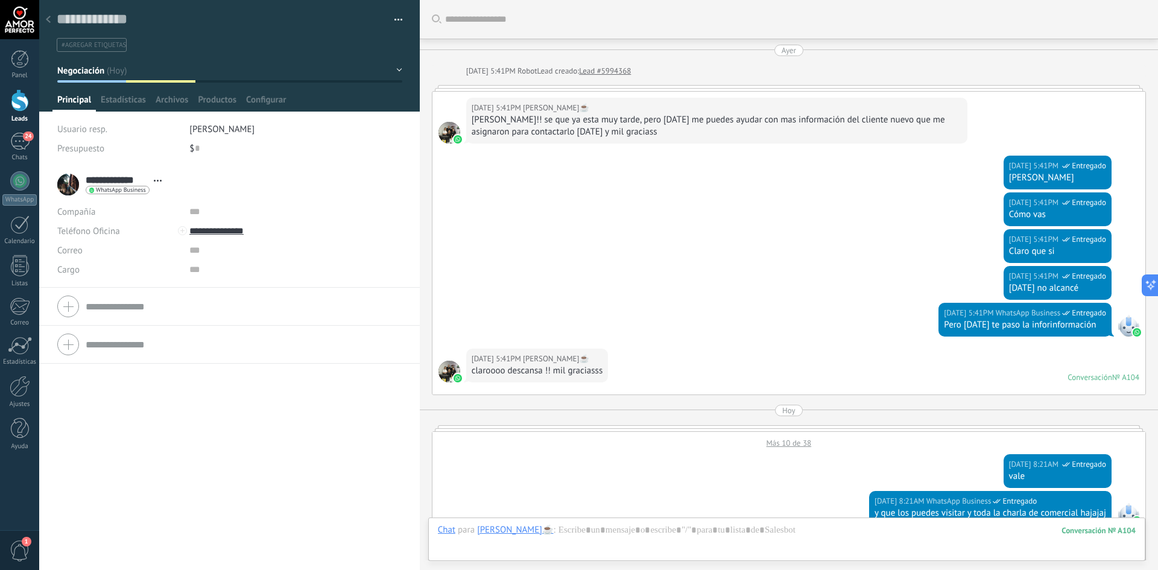
scroll to position [604, 0]
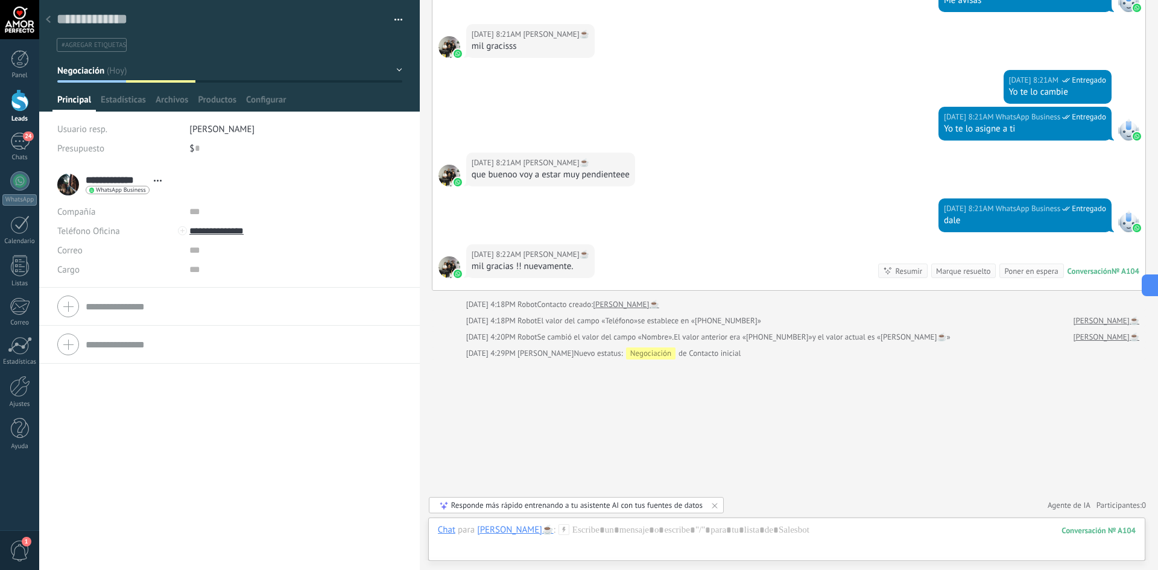
click at [52, 21] on div at bounding box center [48, 20] width 17 height 24
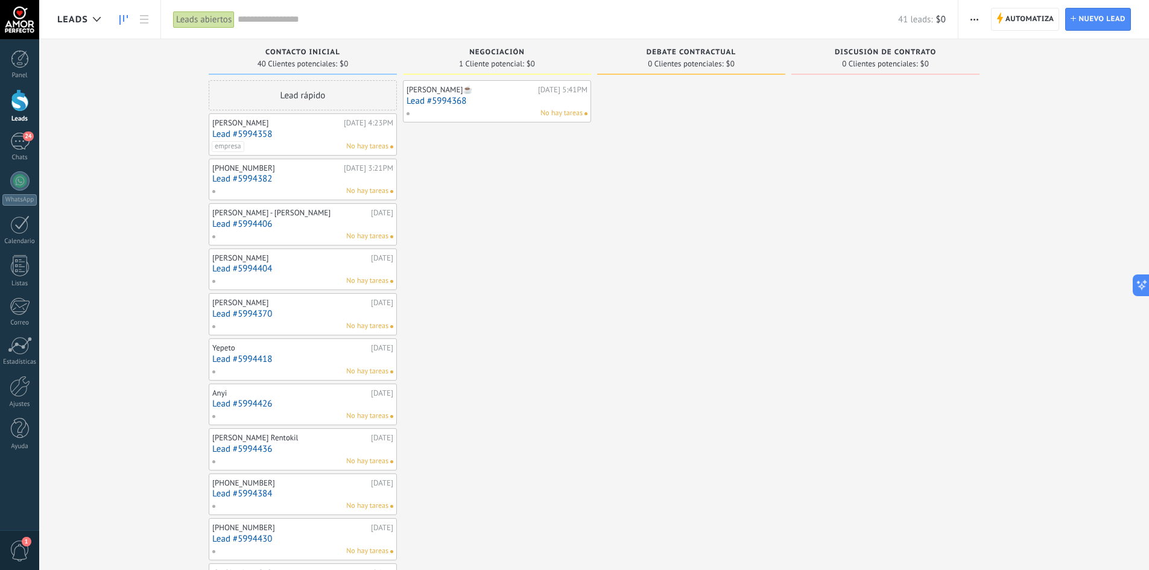
drag, startPoint x: 462, startPoint y: 94, endPoint x: 443, endPoint y: 107, distance: 23.1
click at [443, 107] on div "[PERSON_NAME]☕️ [DATE] 5:41PM Lead #5994368 No hay tareas" at bounding box center [496, 101] width 181 height 35
click at [587, 113] on span at bounding box center [585, 113] width 3 height 3
click at [412, 115] on span at bounding box center [412, 113] width 13 height 11
drag, startPoint x: 575, startPoint y: 211, endPoint x: 568, endPoint y: 212, distance: 7.3
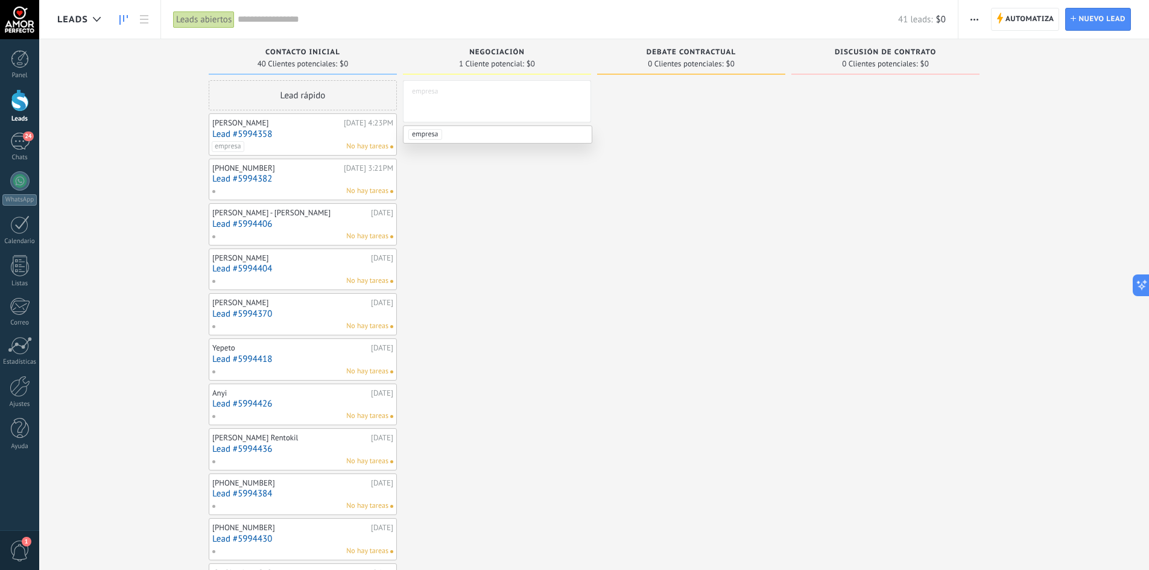
click at [576, 211] on div "[PERSON_NAME]☕️ [DATE] 5:41PM Lead #5994368 No hay tareas empresa" at bounding box center [497, 522] width 188 height 884
click at [409, 116] on span at bounding box center [412, 113] width 13 height 11
click at [460, 206] on div "[PERSON_NAME]☕️ [DATE] 5:41PM Lead #5994368 No hay tareas empresa" at bounding box center [497, 522] width 188 height 884
click at [463, 107] on div "[PERSON_NAME]☕️ [DATE] 5:41PM Lead #5994368 No hay tareas" at bounding box center [496, 101] width 181 height 35
click at [490, 77] on div "Negociación 1 Cliente potencial: $0" at bounding box center [497, 59] width 188 height 41
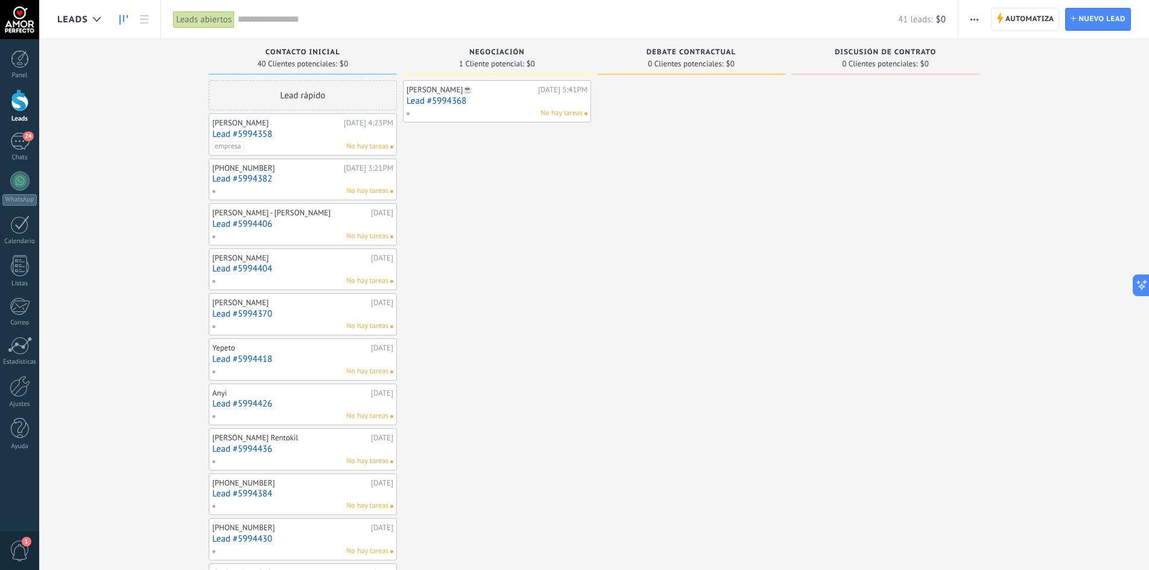
click at [429, 96] on link "Lead #5994368" at bounding box center [496, 101] width 181 height 10
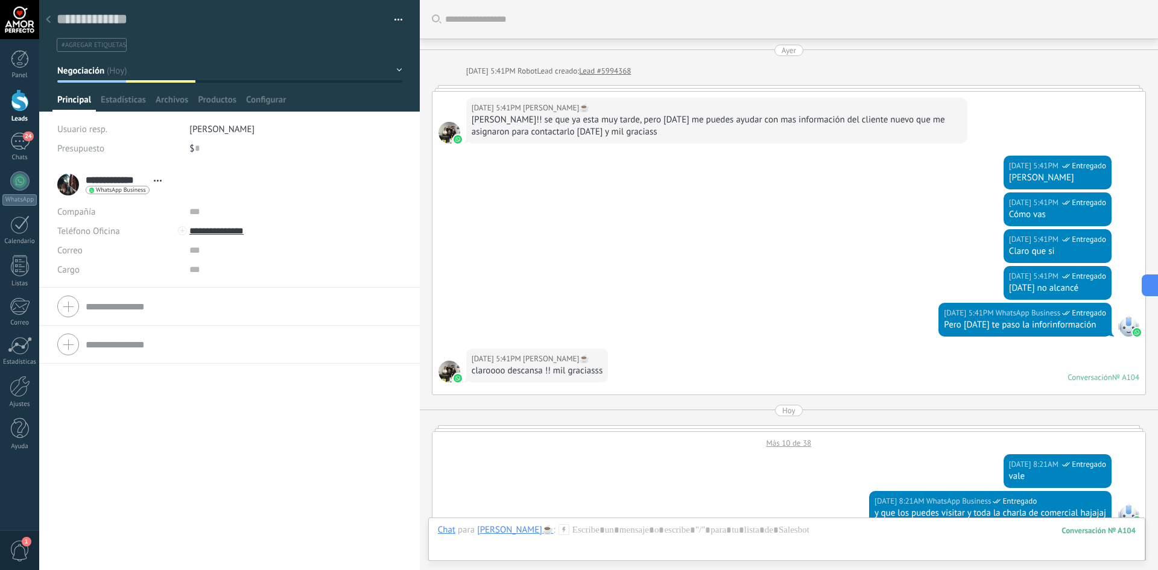
scroll to position [604, 0]
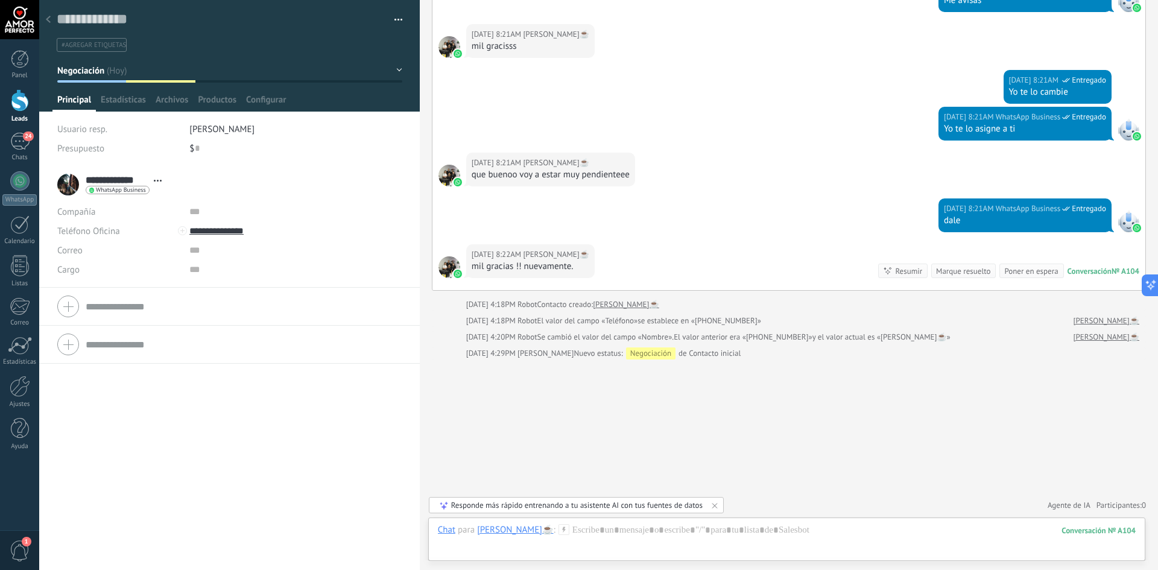
drag, startPoint x: 189, startPoint y: 79, endPoint x: 269, endPoint y: 81, distance: 80.2
click at [247, 83] on div "Guardar y crear Imprimir Administrar etiquetas Exportar a excel" at bounding box center [229, 47] width 381 height 94
click at [388, 75] on button "Negociación" at bounding box center [229, 71] width 345 height 22
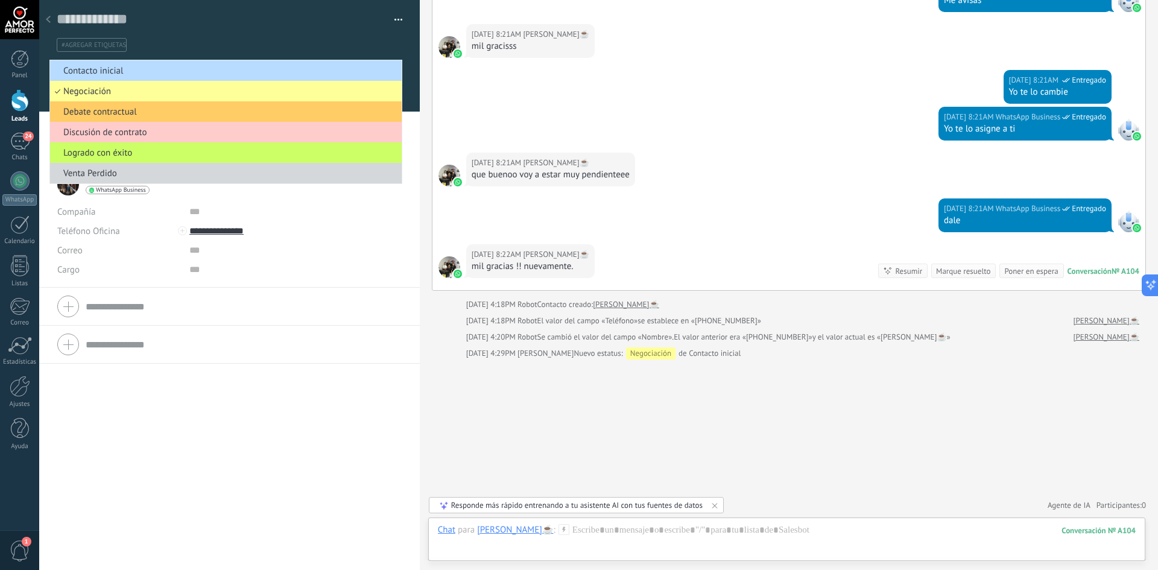
click at [392, 66] on span "Contacto inicial" at bounding box center [224, 70] width 348 height 11
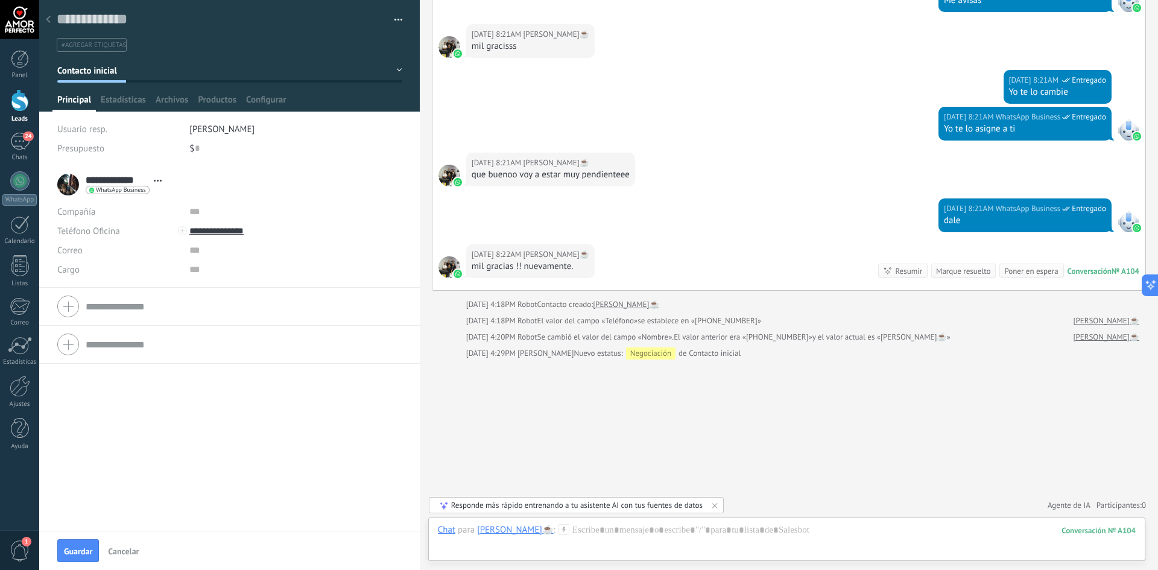
click at [392, 68] on button "Contacto inicial" at bounding box center [229, 71] width 345 height 22
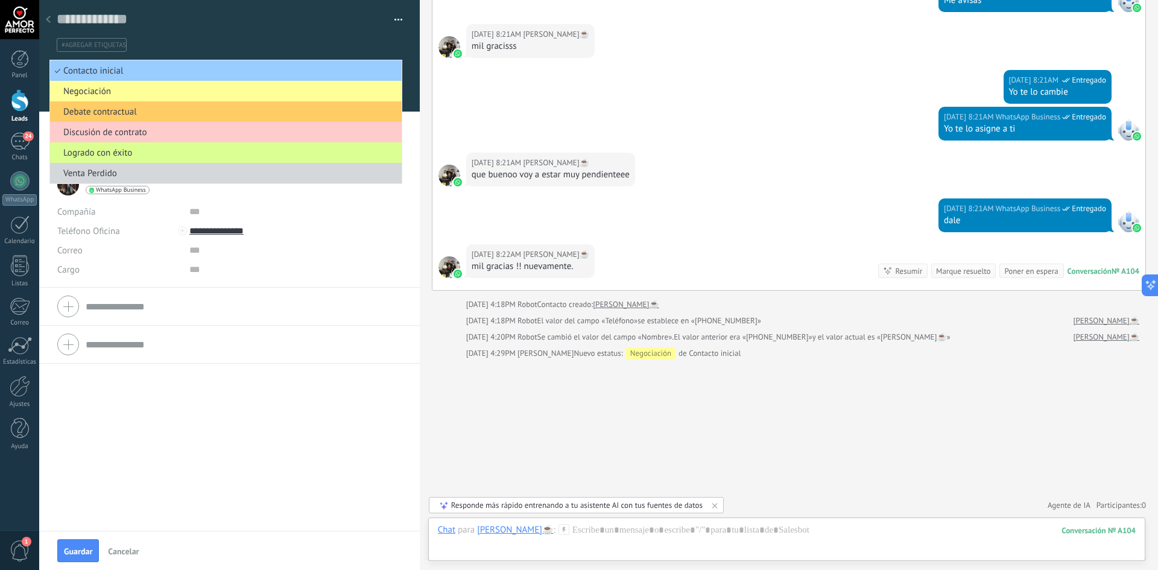
click at [115, 153] on span "Logrado con éxito" at bounding box center [224, 152] width 348 height 11
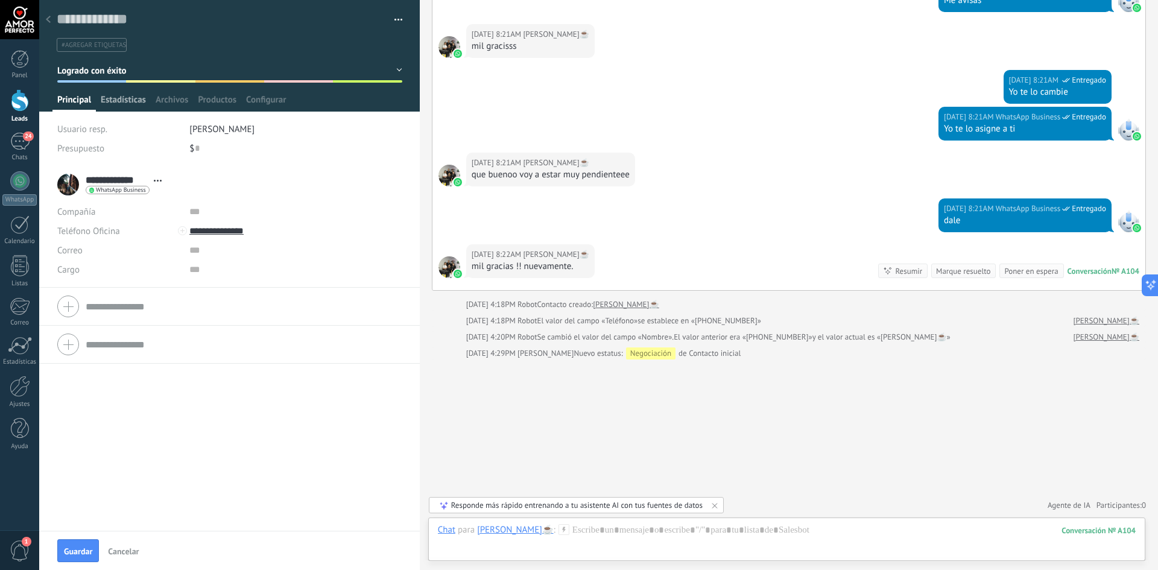
click at [132, 102] on span "Estadísticas" at bounding box center [123, 102] width 45 height 17
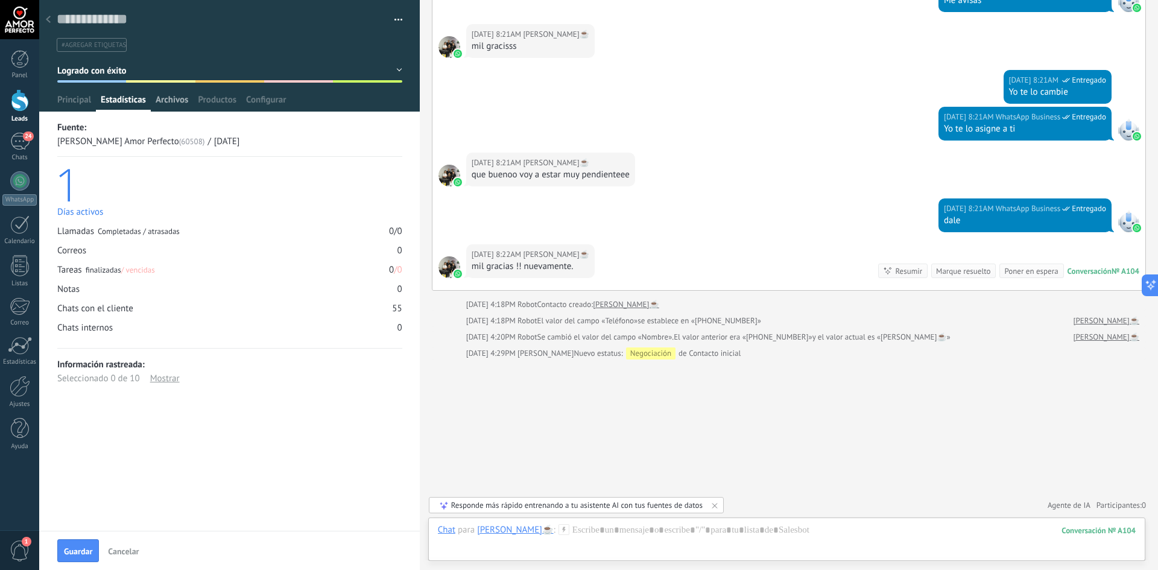
click at [172, 101] on span "Archivos" at bounding box center [172, 102] width 33 height 17
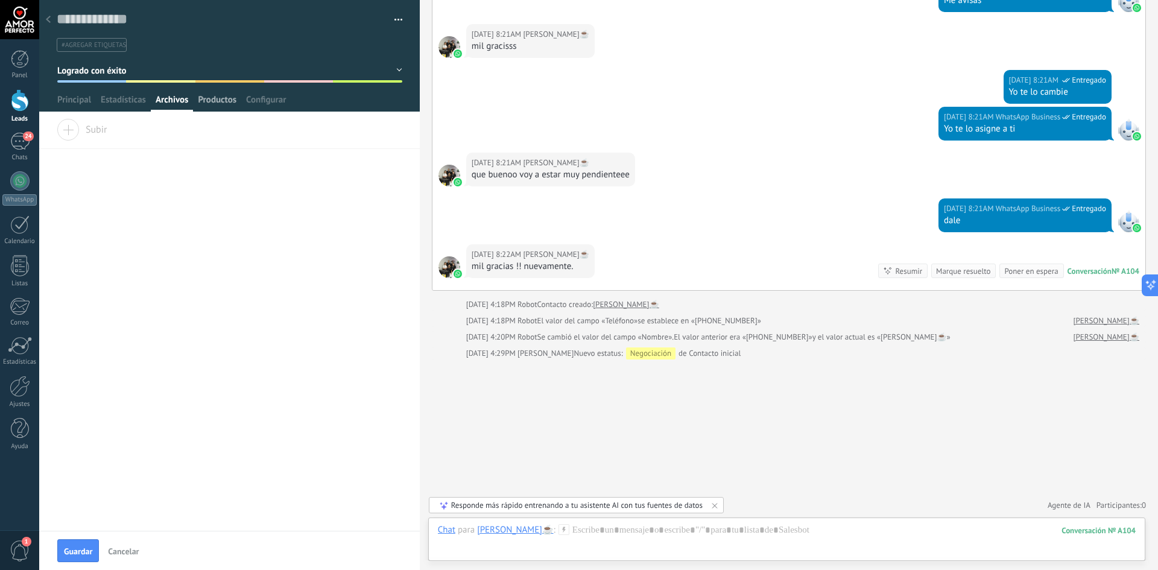
click at [221, 98] on span "Productos" at bounding box center [217, 102] width 39 height 17
click at [271, 104] on span "Configurar" at bounding box center [266, 102] width 40 height 17
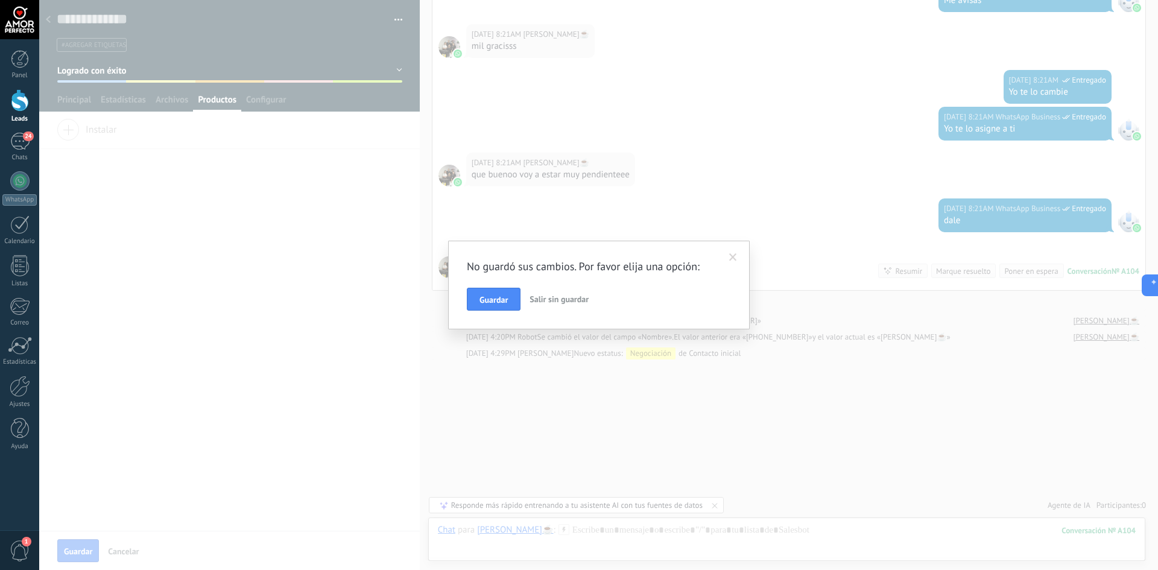
click at [562, 303] on span "Salir sin guardar" at bounding box center [558, 299] width 59 height 11
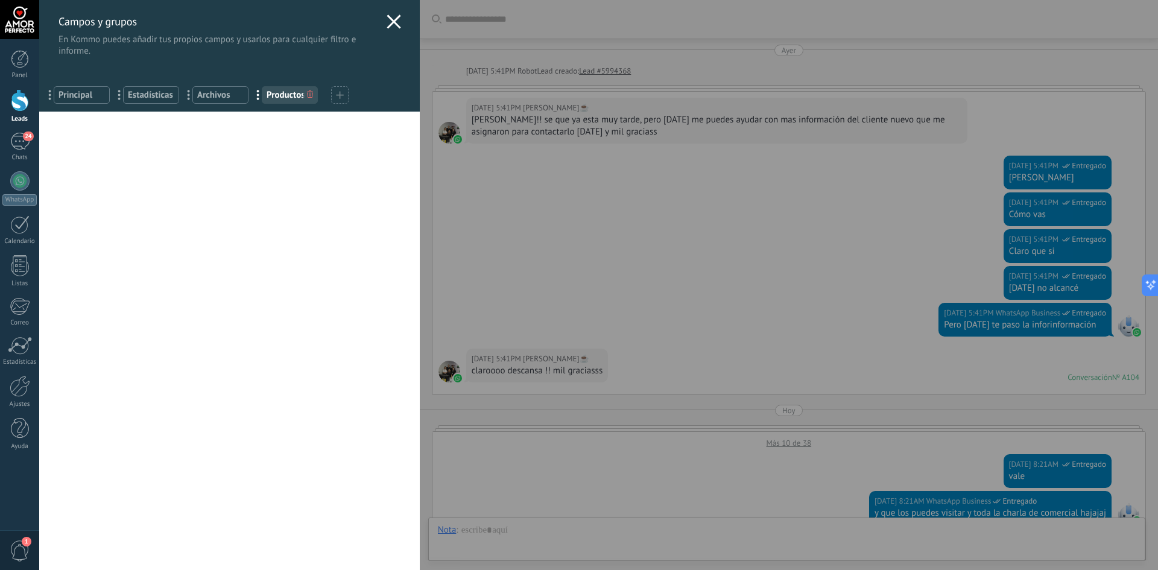
type textarea "**********"
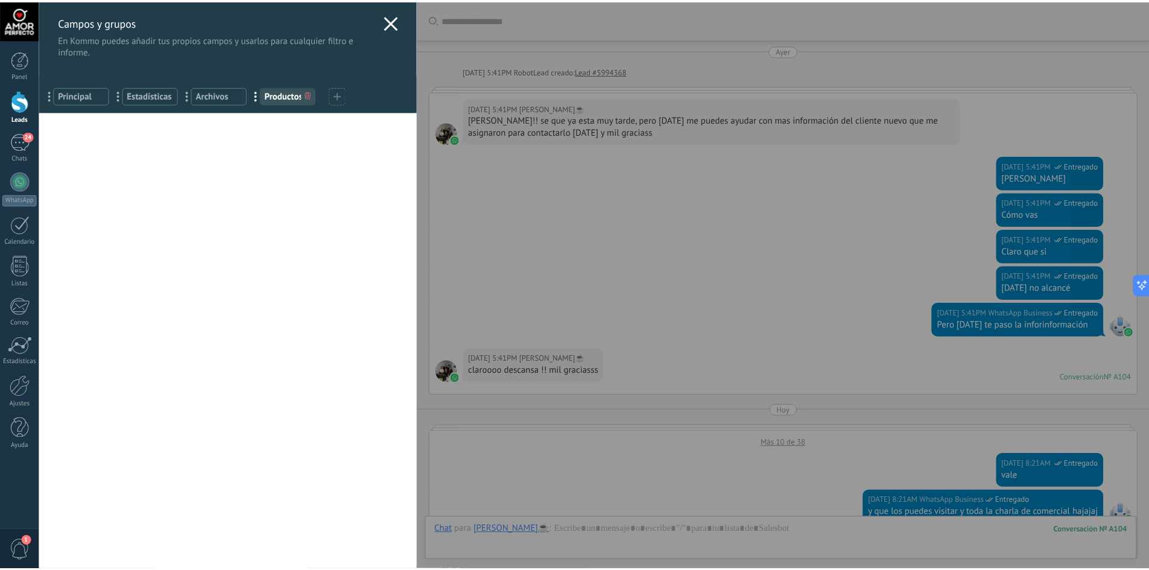
scroll to position [604, 0]
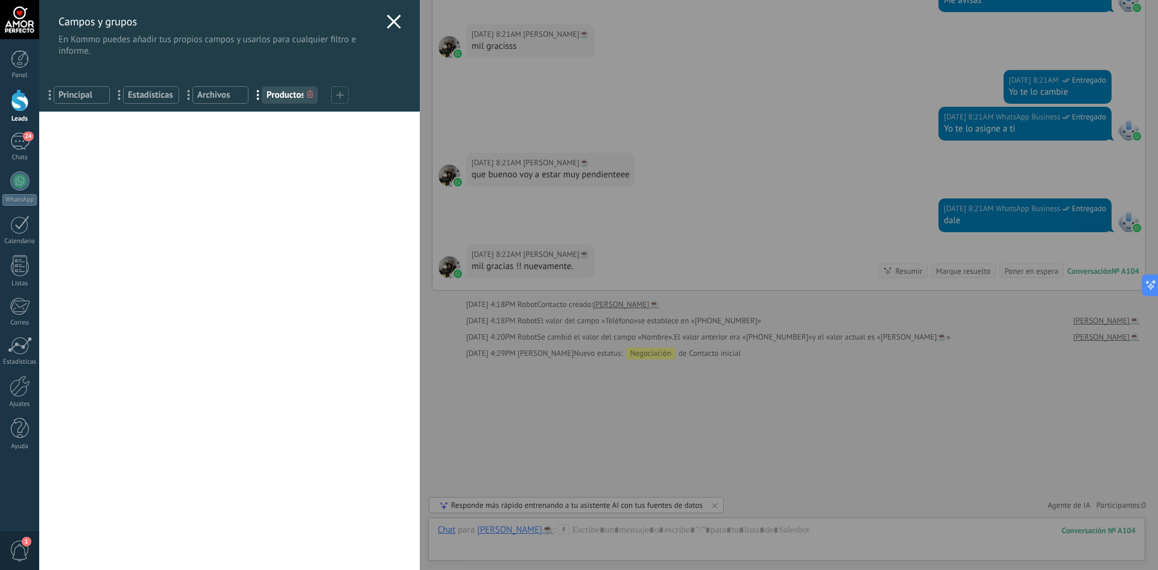
click at [393, 20] on icon at bounding box center [393, 21] width 14 height 14
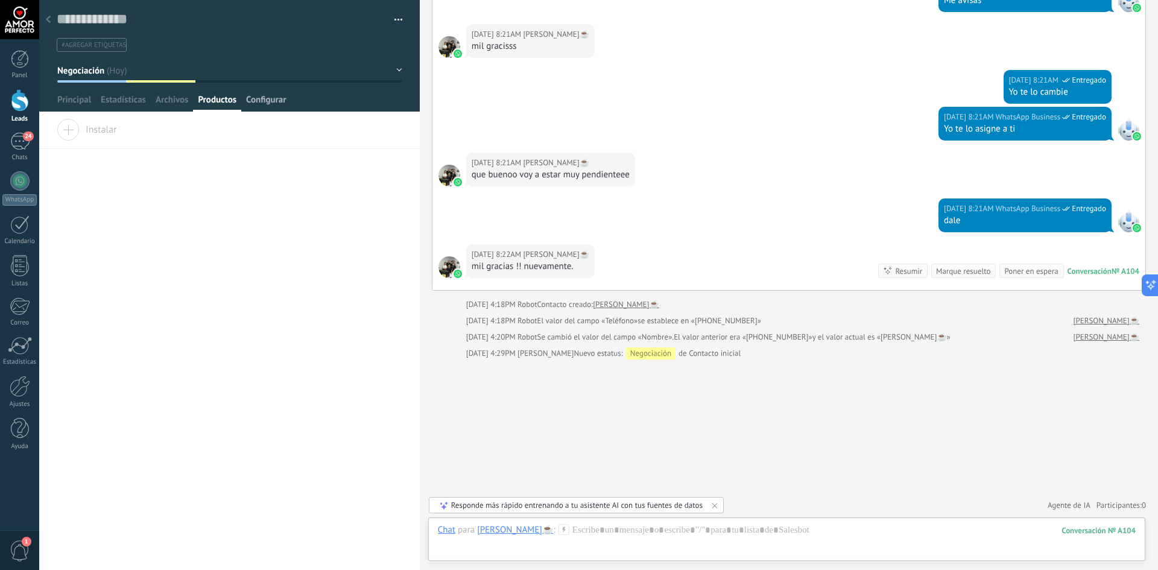
click at [274, 102] on span "Configurar" at bounding box center [266, 102] width 40 height 17
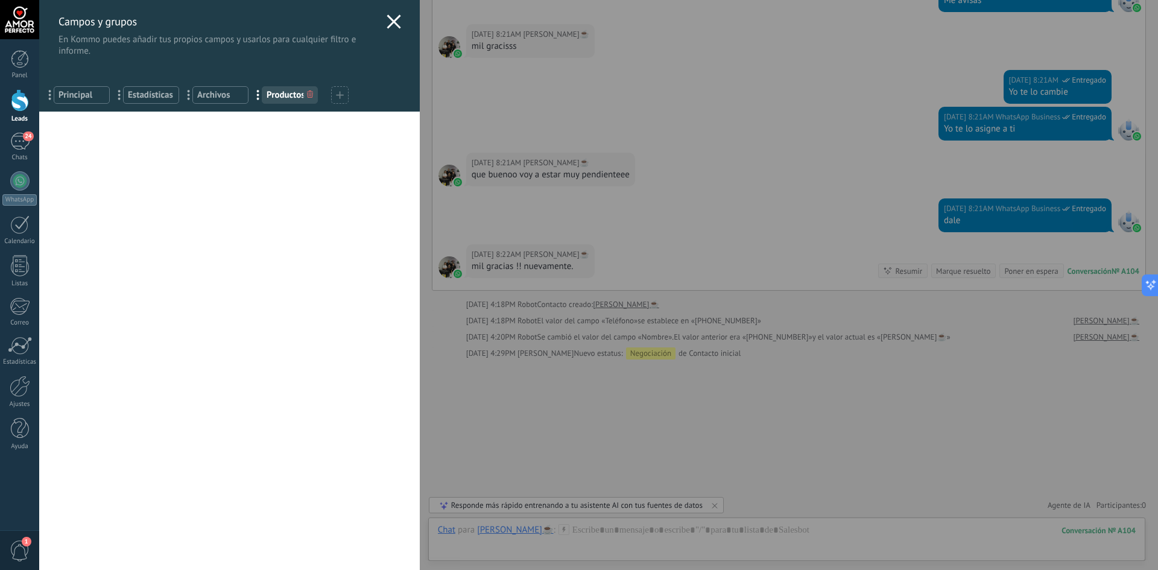
click at [341, 99] on span at bounding box center [340, 94] width 8 height 11
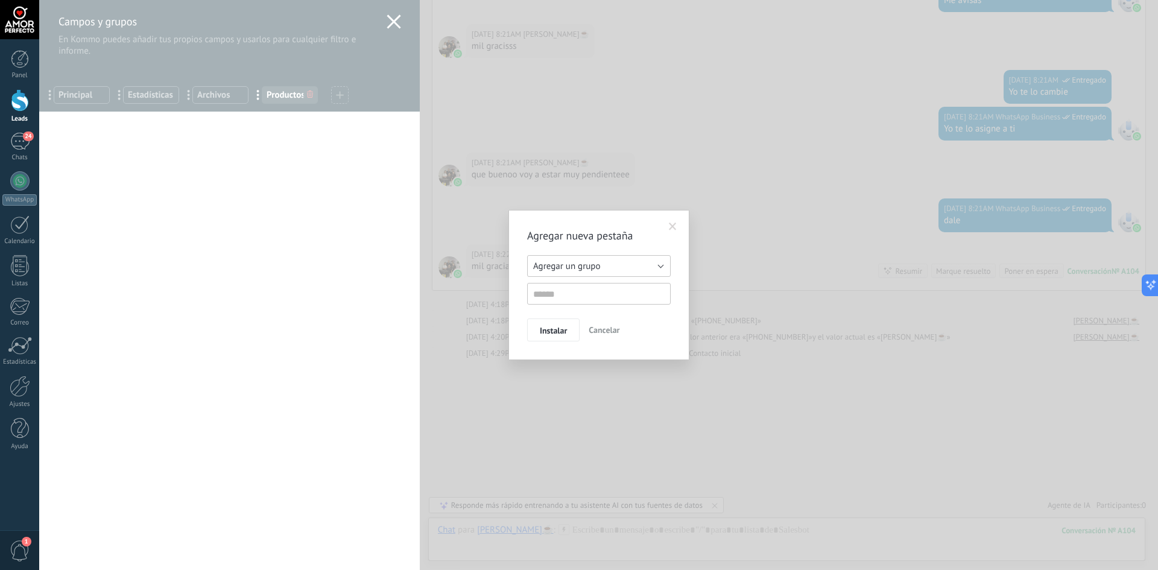
click at [604, 269] on button "Agregar un grupo" at bounding box center [598, 266] width 143 height 22
click at [604, 269] on span "Agregar un grupo" at bounding box center [593, 265] width 147 height 11
click at [592, 263] on span "Agregar un grupo" at bounding box center [566, 265] width 67 height 11
click at [596, 236] on h2 "Agregar nueva pestaña" at bounding box center [592, 236] width 131 height 14
click at [555, 296] on input "text" at bounding box center [598, 294] width 143 height 22
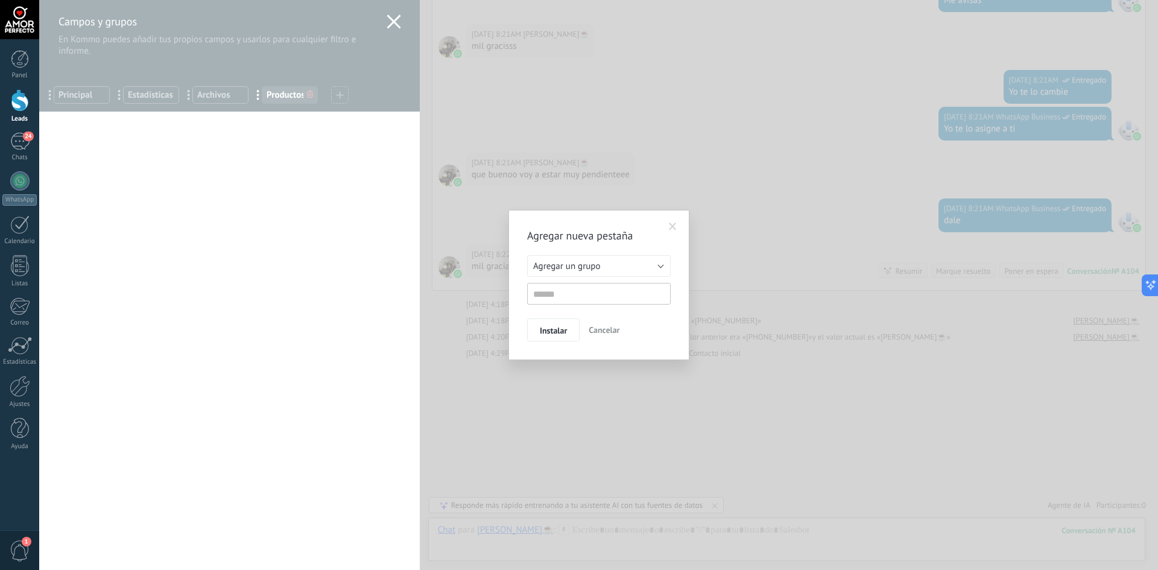
click at [669, 221] on span at bounding box center [673, 226] width 20 height 20
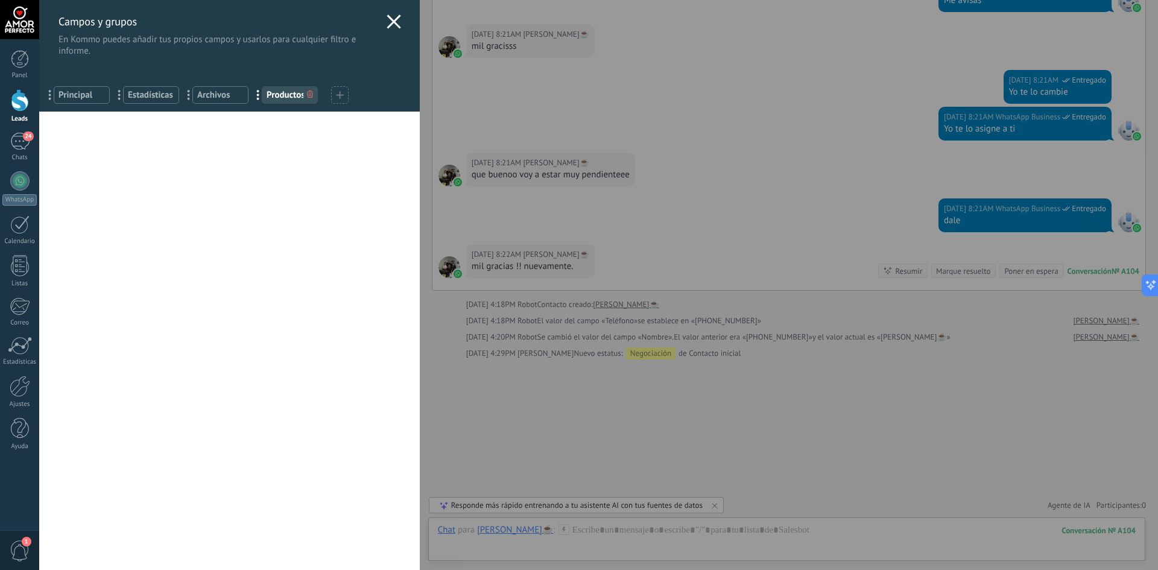
drag, startPoint x: 175, startPoint y: 207, endPoint x: 244, endPoint y: 153, distance: 87.5
click at [175, 208] on div "Usted ha alcanzado la cantidad máxima de los campos añadidos en la tarifa Perio…" at bounding box center [229, 341] width 380 height 458
click at [387, 29] on div at bounding box center [393, 22] width 14 height 17
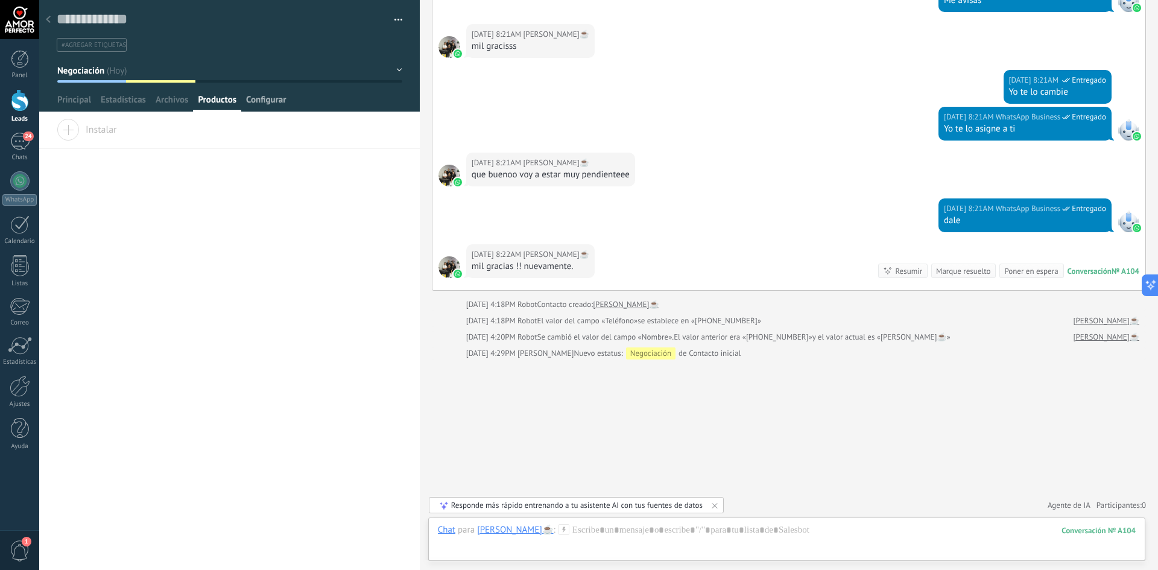
click at [264, 95] on span "Configurar" at bounding box center [266, 102] width 40 height 17
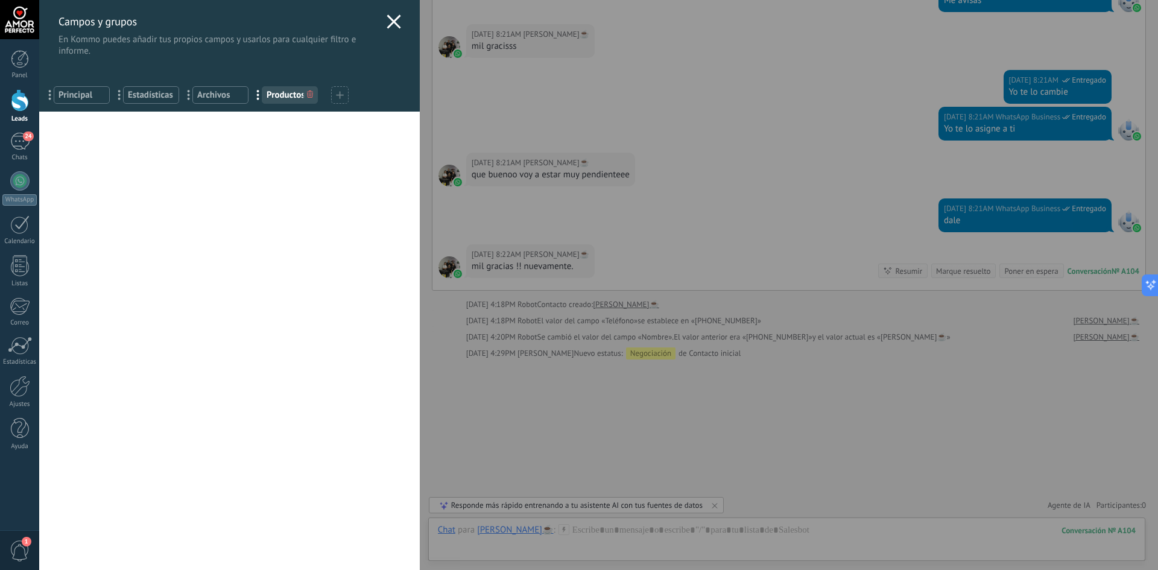
click at [387, 18] on icon at bounding box center [393, 21] width 14 height 14
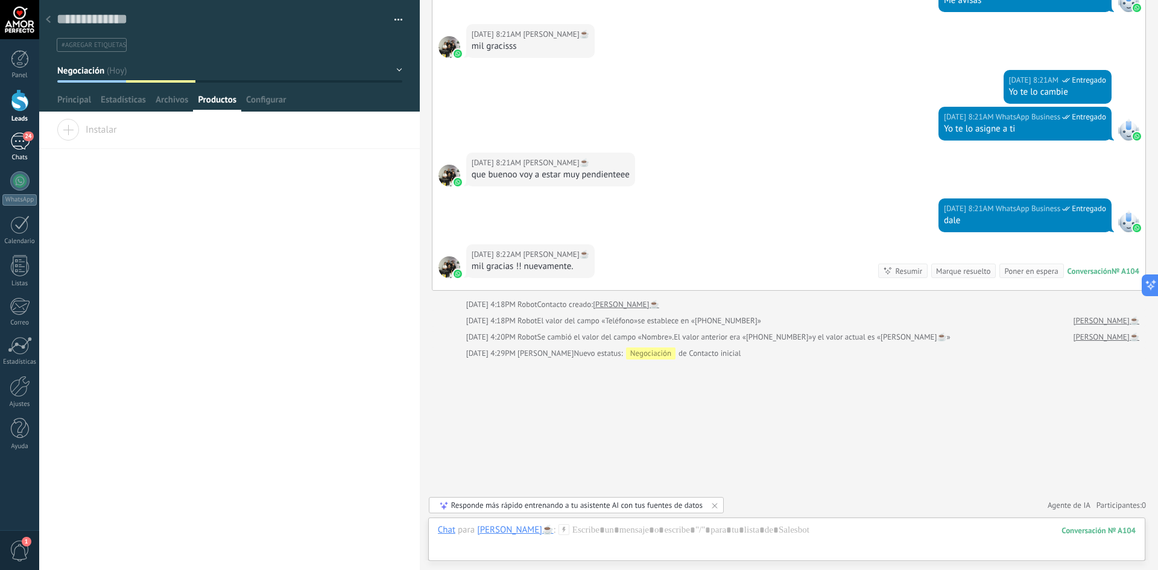
click at [19, 144] on div "24" at bounding box center [19, 141] width 19 height 17
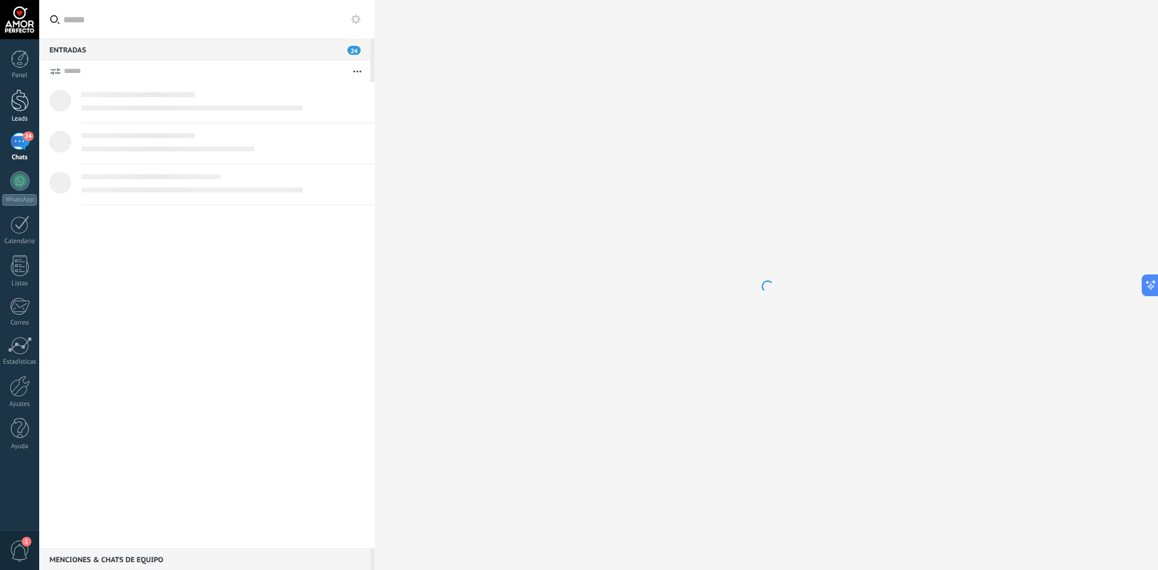
click at [21, 99] on div at bounding box center [20, 100] width 18 height 22
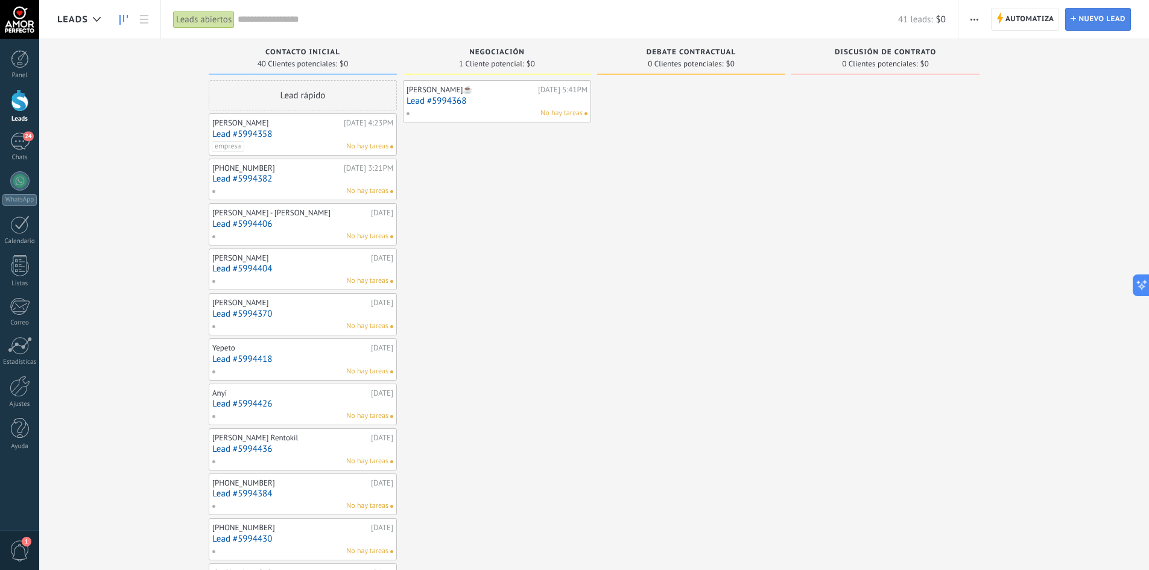
click at [1083, 24] on span "Nuevo lead" at bounding box center [1101, 19] width 47 height 22
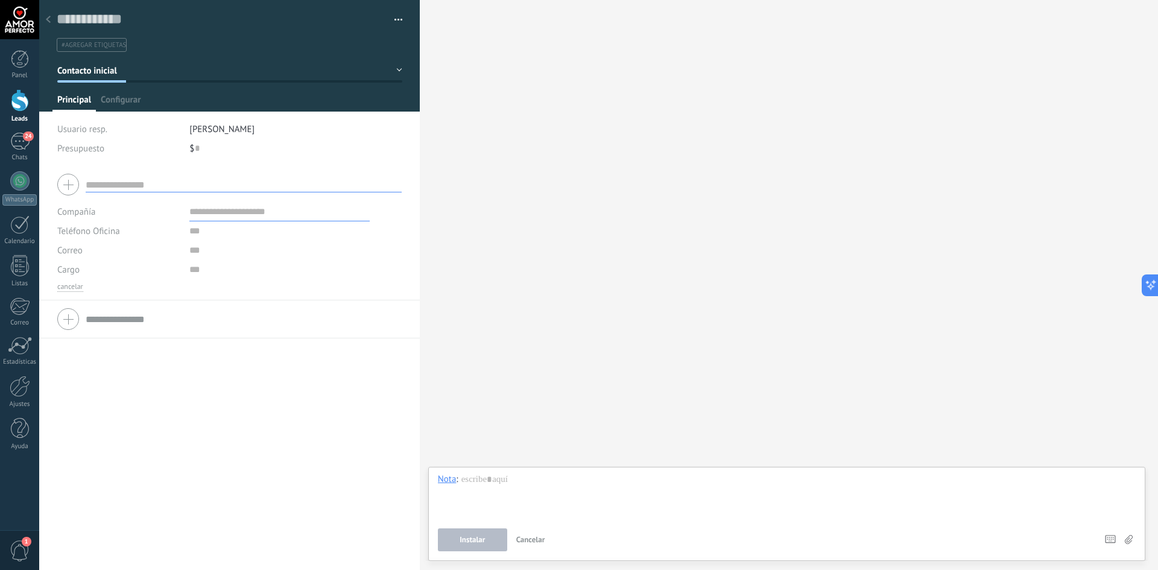
click at [45, 14] on div at bounding box center [48, 20] width 17 height 24
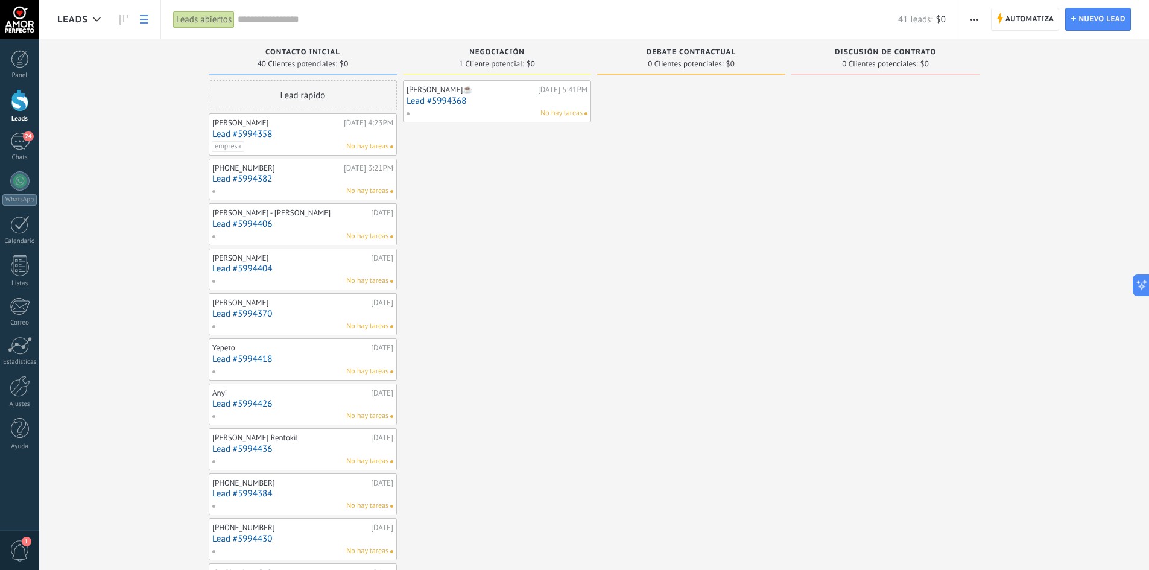
click at [144, 17] on icon at bounding box center [144, 19] width 8 height 8
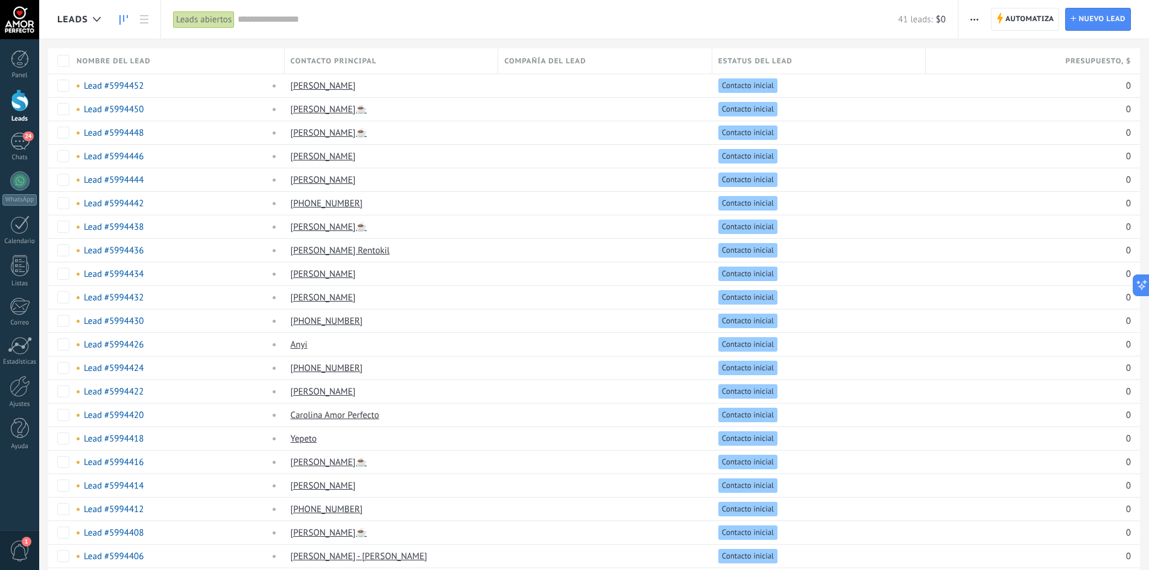
click at [133, 16] on link at bounding box center [123, 20] width 20 height 24
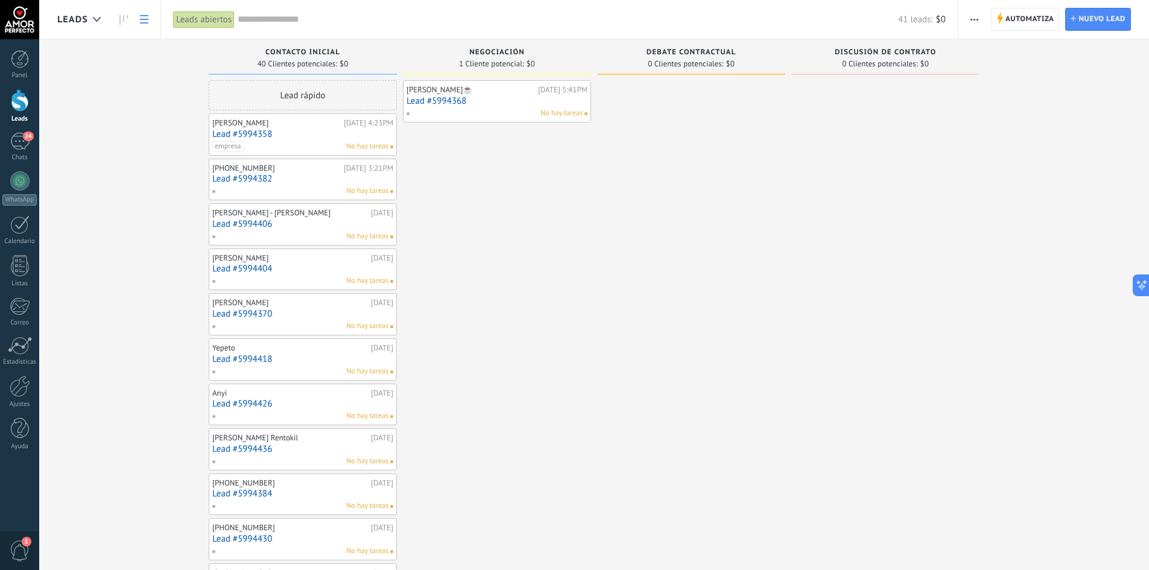
click at [139, 22] on link at bounding box center [144, 20] width 20 height 24
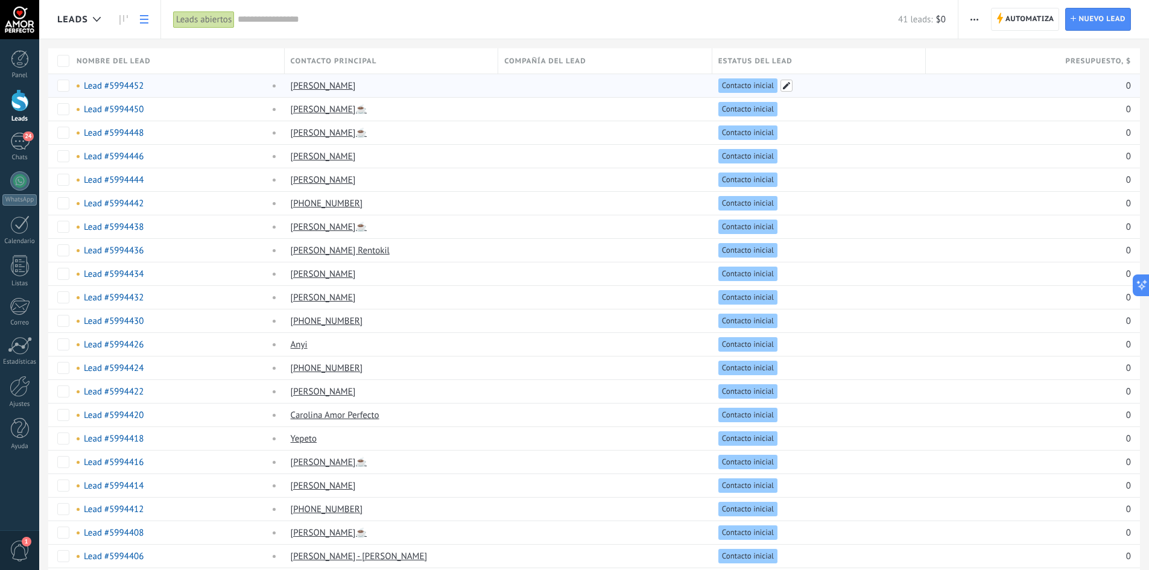
click at [783, 83] on span at bounding box center [786, 86] width 12 height 12
click at [825, 98] on button "Contacto inicial" at bounding box center [817, 92] width 198 height 22
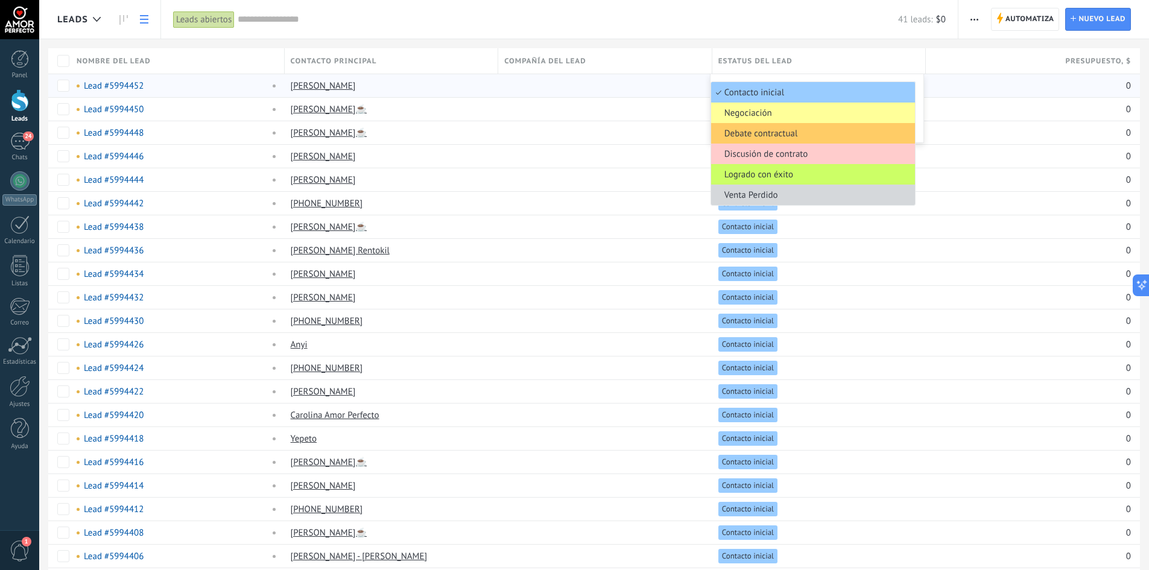
click at [629, 43] on div "Leads Automatiza Nueva difusión Editar embudo [PERSON_NAME] de la lista Importa…" at bounding box center [593, 538] width 1109 height 1077
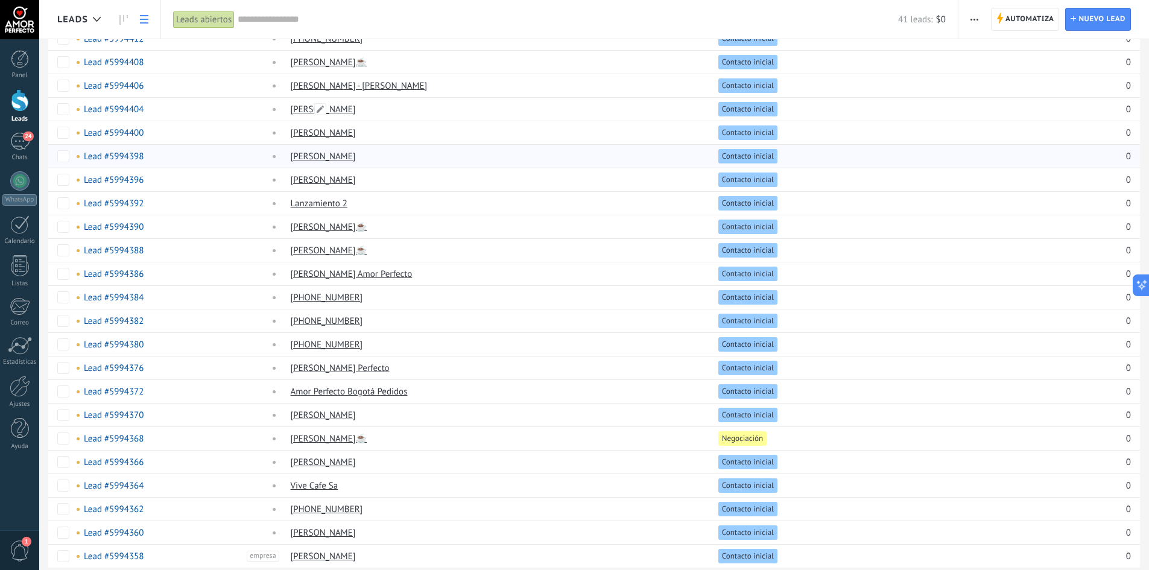
scroll to position [507, 0]
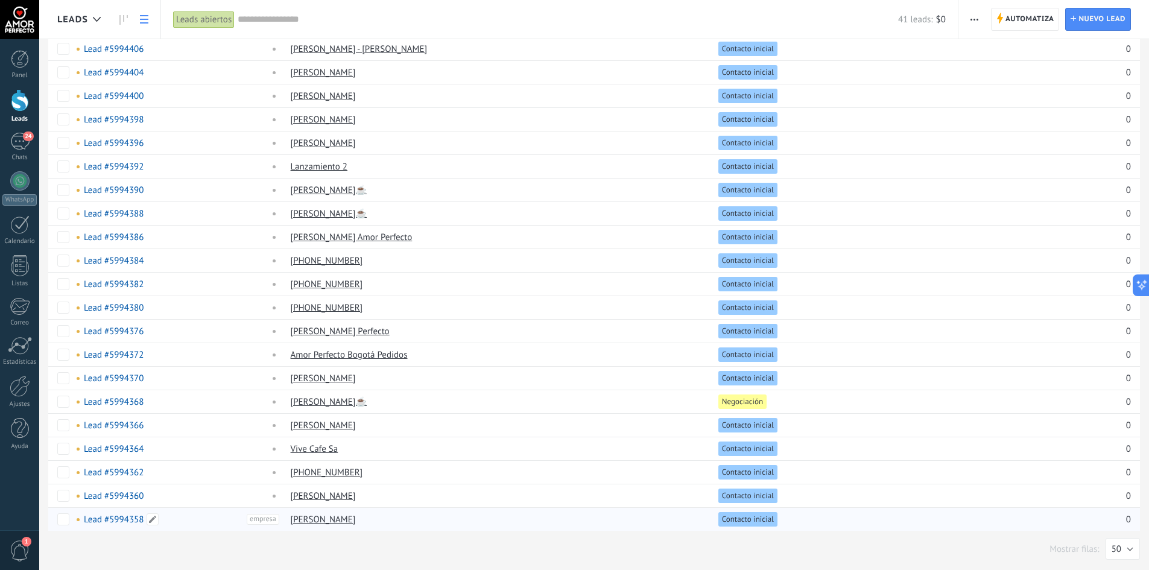
click at [218, 520] on div "Lead #5994358" at bounding box center [162, 519] width 170 height 11
click at [151, 521] on span at bounding box center [153, 519] width 12 height 12
click at [151, 552] on button "Cancelar" at bounding box center [153, 546] width 40 height 23
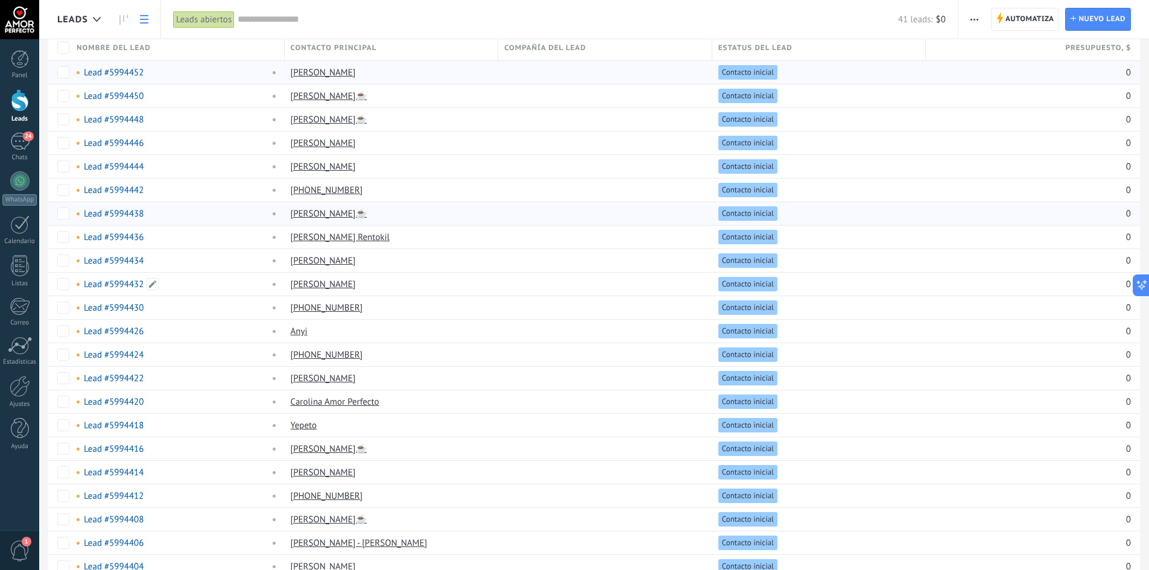
scroll to position [0, 0]
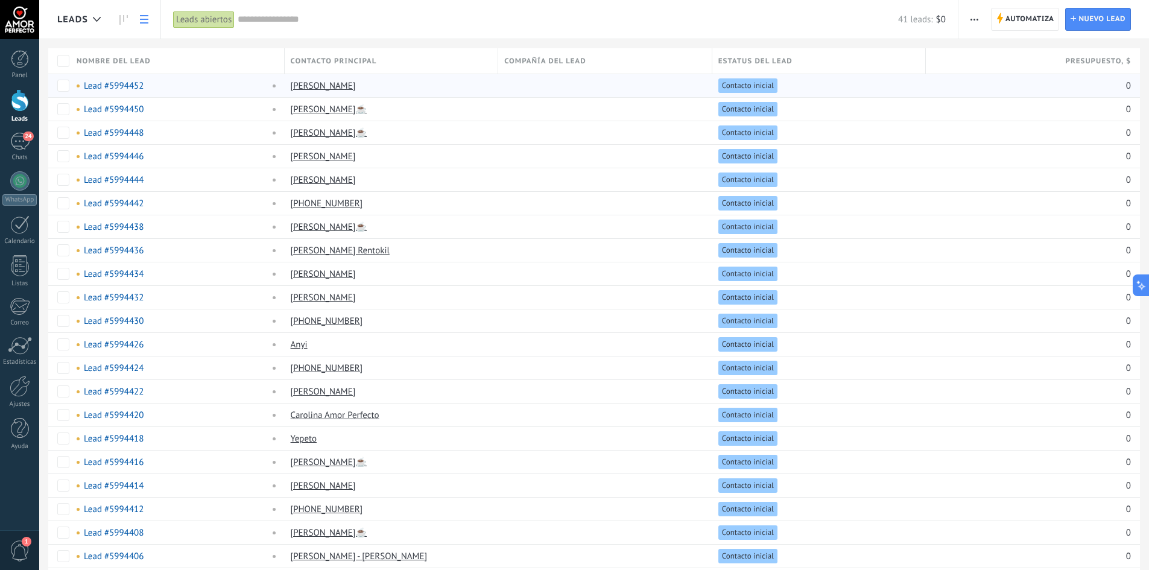
click at [285, 19] on input "text" at bounding box center [568, 19] width 660 height 13
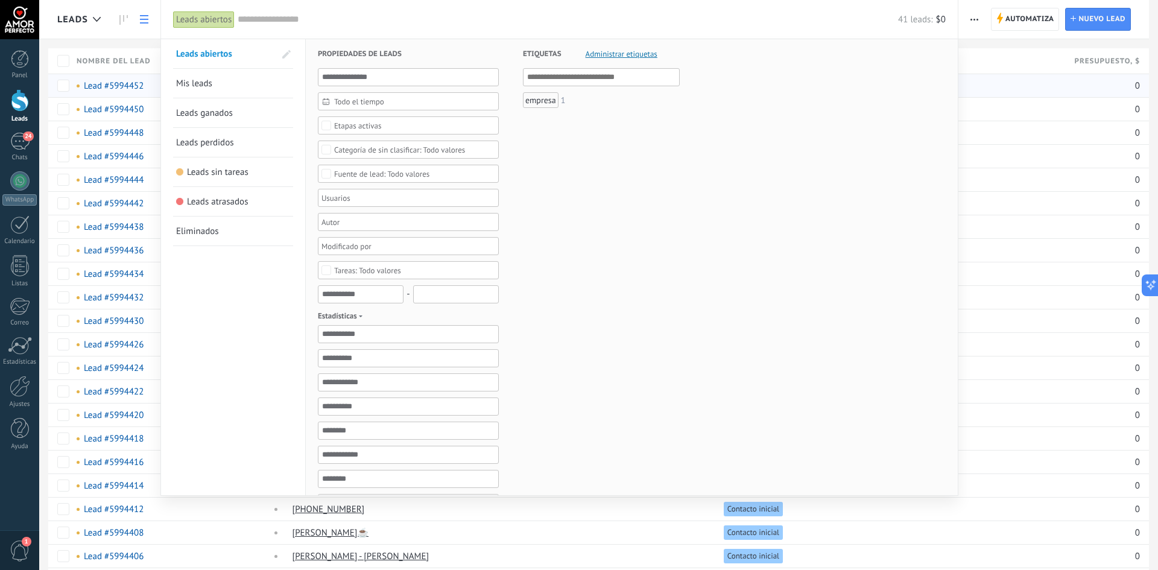
click at [986, 163] on div at bounding box center [579, 285] width 1158 height 570
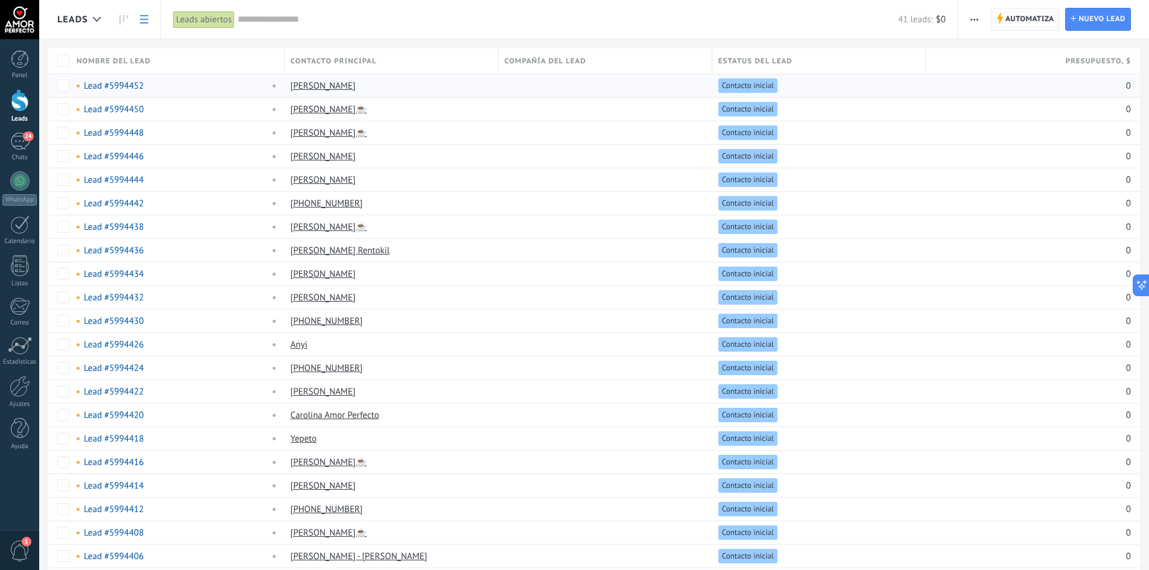
click at [1027, 22] on span "Automatiza" at bounding box center [1029, 19] width 49 height 22
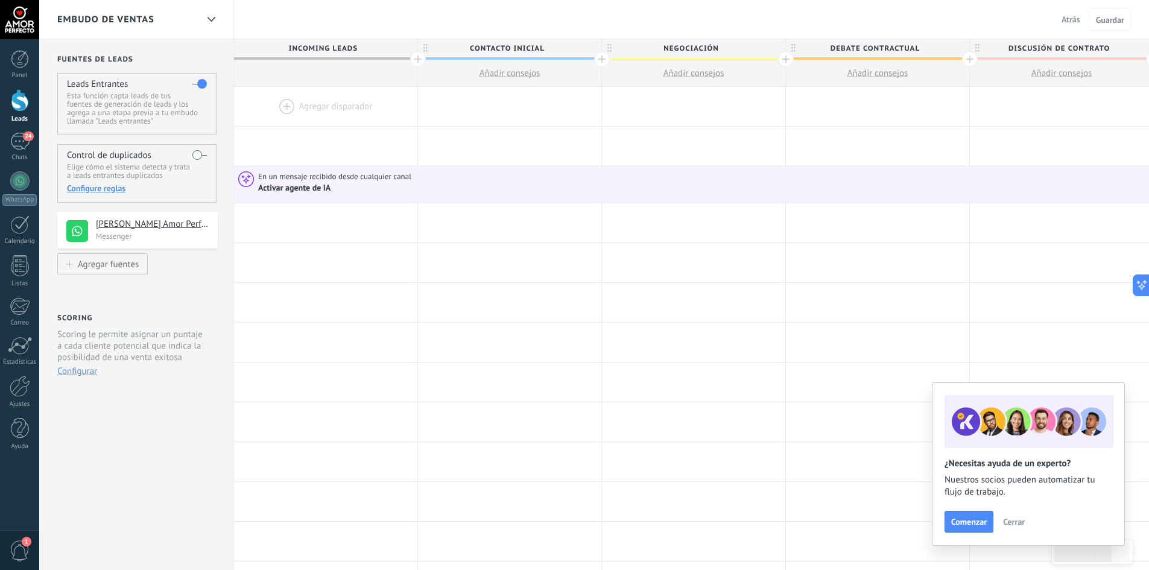
click at [1010, 517] on span "Cerrar" at bounding box center [1014, 521] width 22 height 8
